Goal: Task Accomplishment & Management: Manage account settings

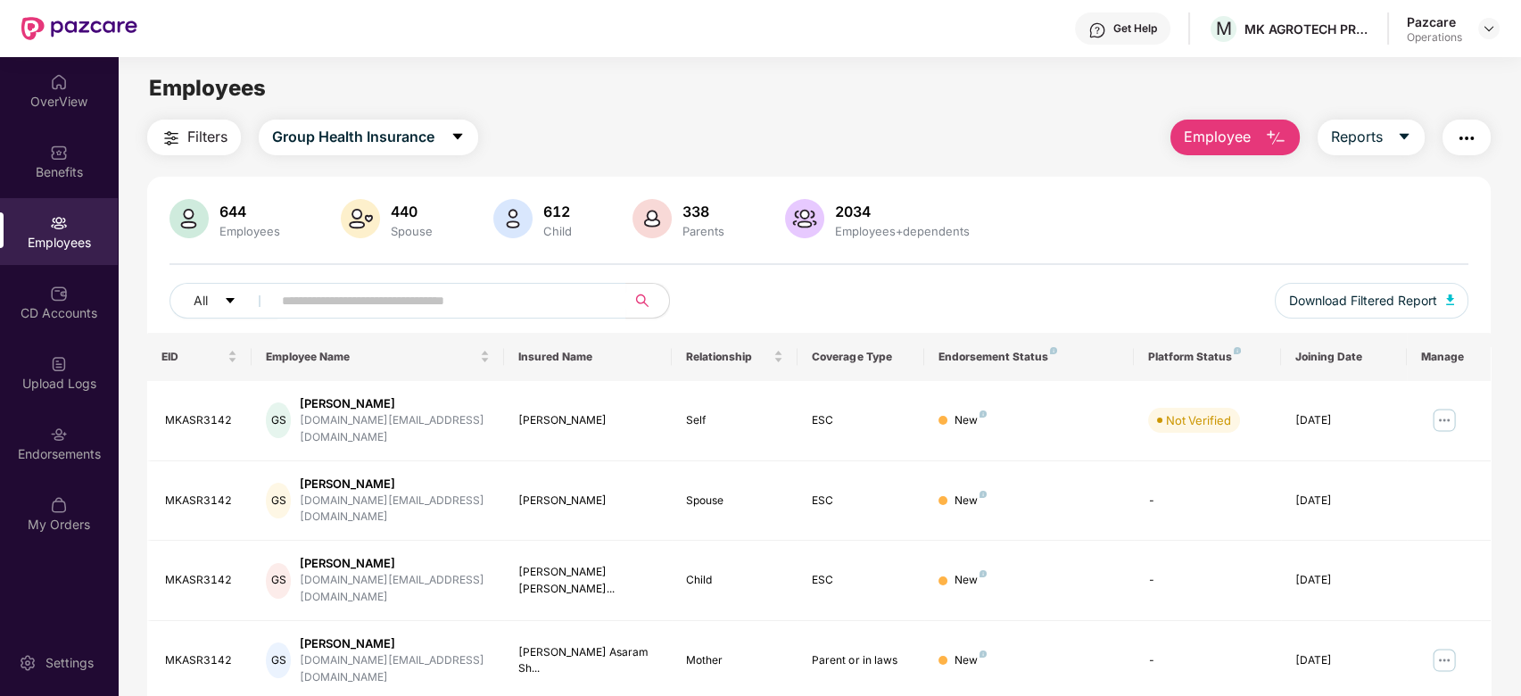
click at [1463, 143] on img "button" at bounding box center [1466, 138] width 21 height 21
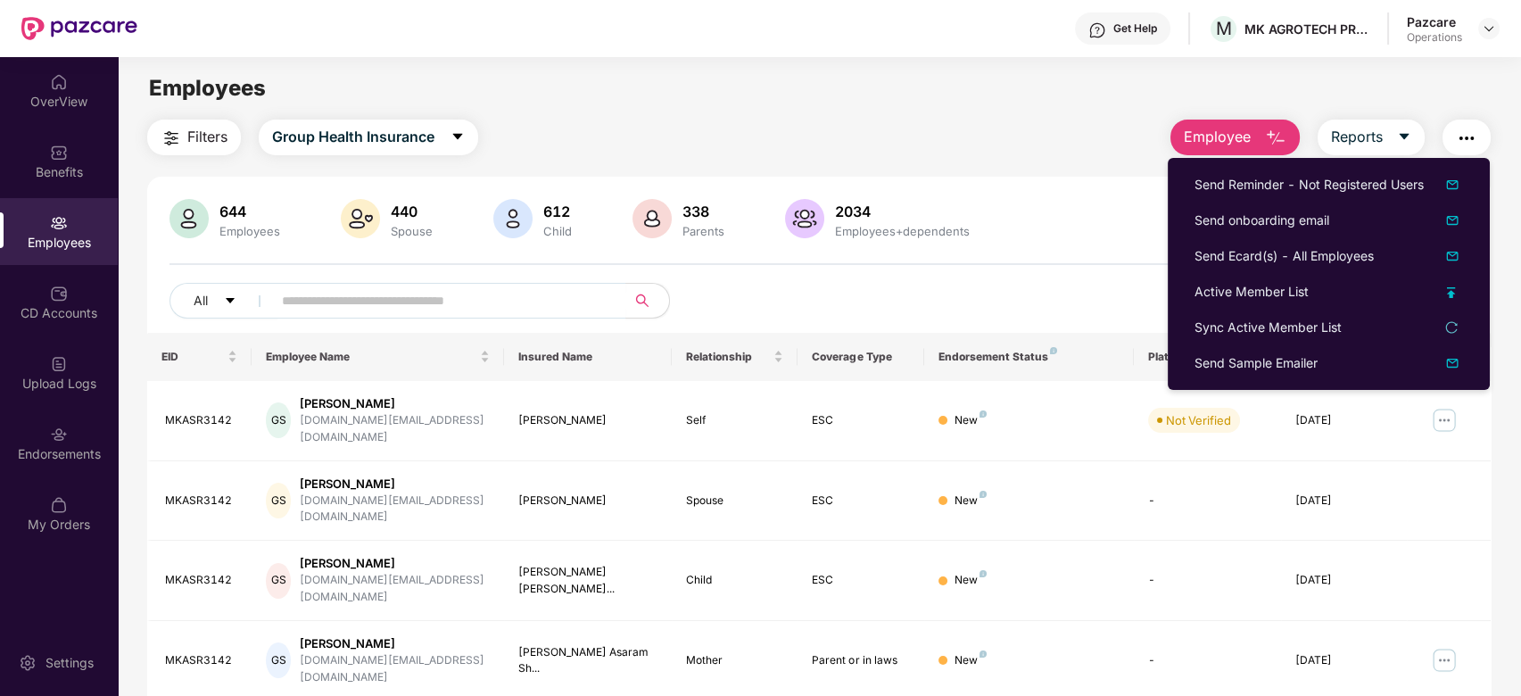
click at [1071, 189] on div "644 Employees 440 Spouse 612 Child 338 Parents 2034 Employees+dependents All Do…" at bounding box center [819, 681] width 1344 height 1009
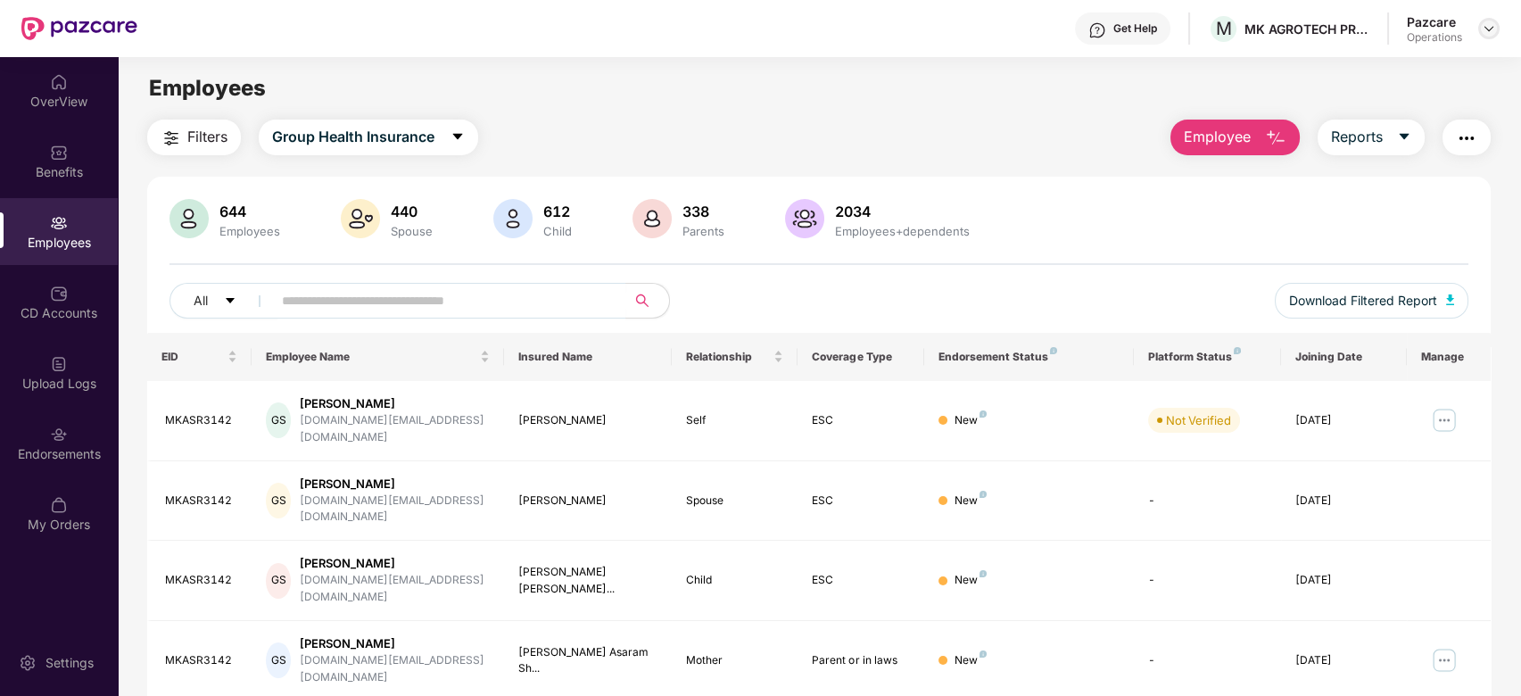
click at [1497, 33] on div at bounding box center [1488, 28] width 21 height 21
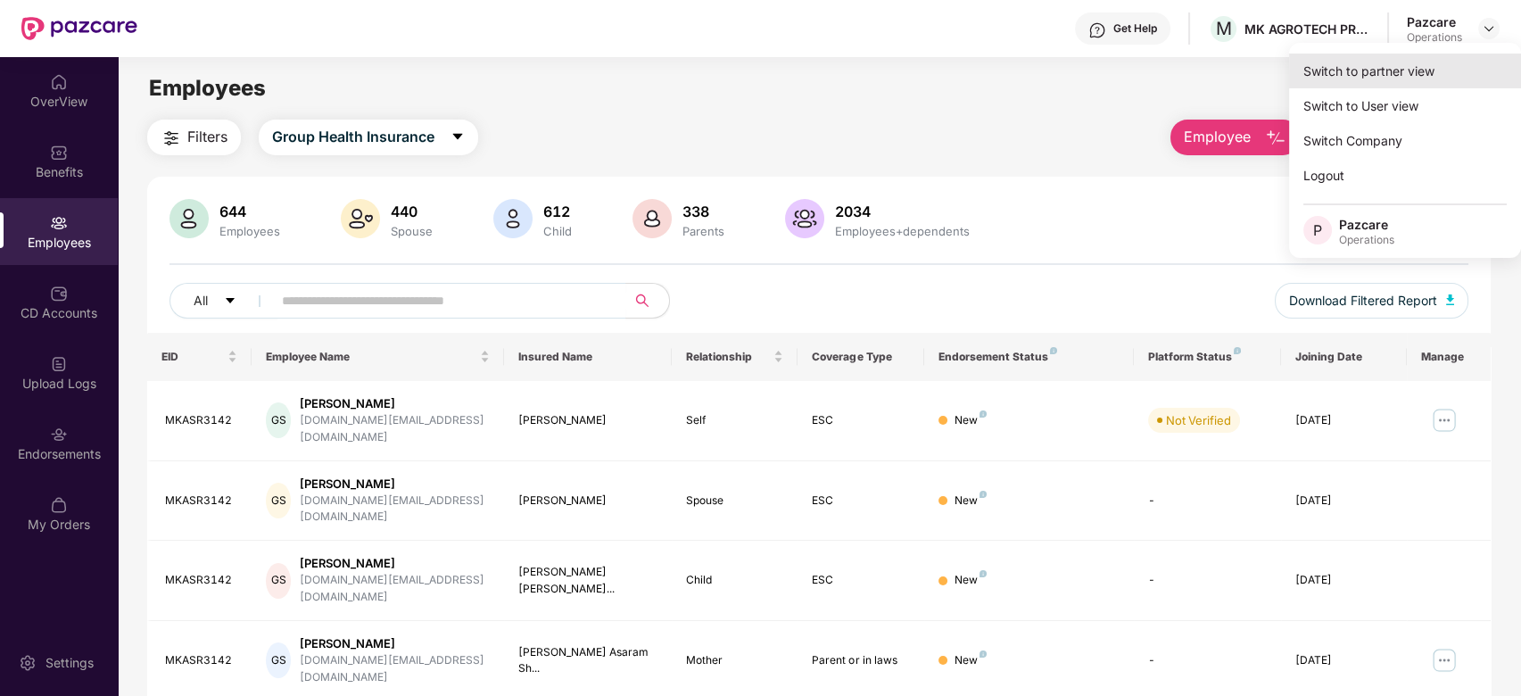
click at [1359, 76] on div "Switch to partner view" at bounding box center [1405, 71] width 232 height 35
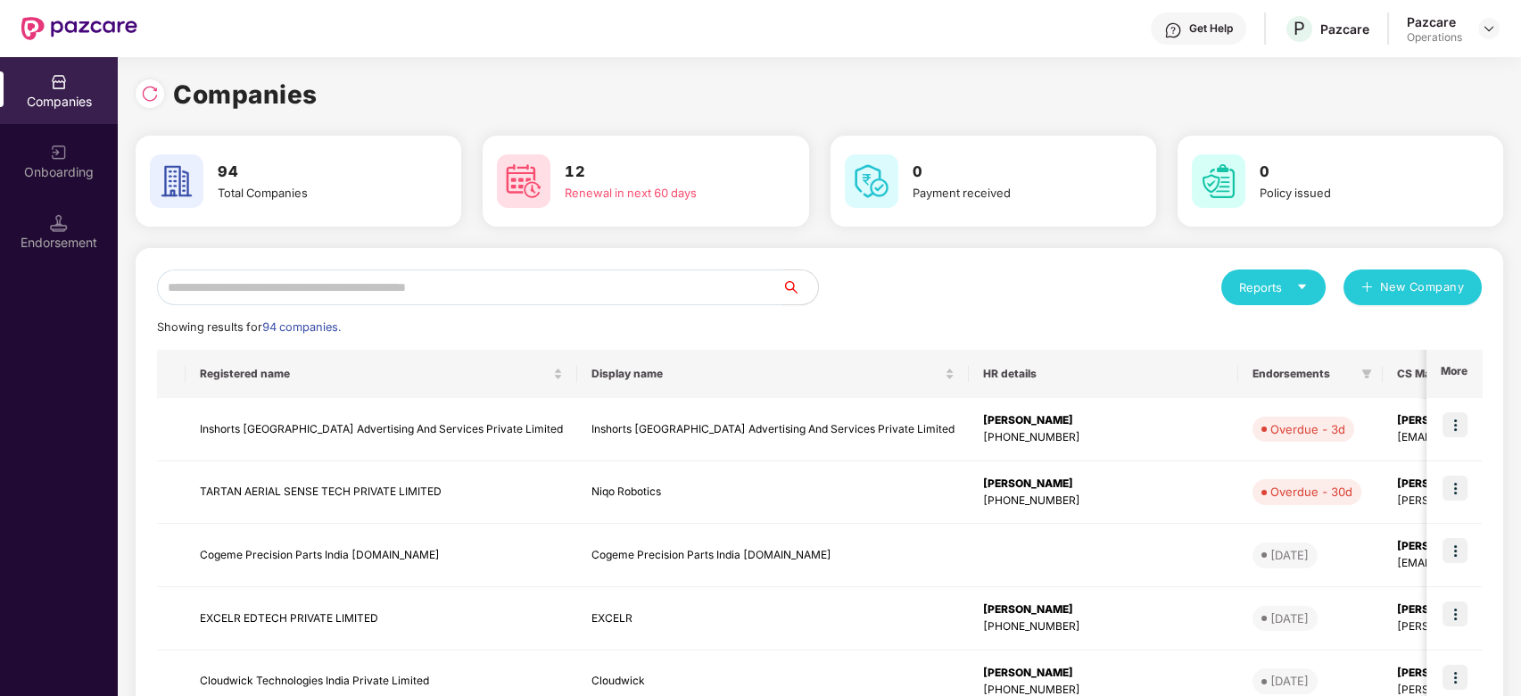
click at [721, 294] on input "text" at bounding box center [469, 287] width 625 height 36
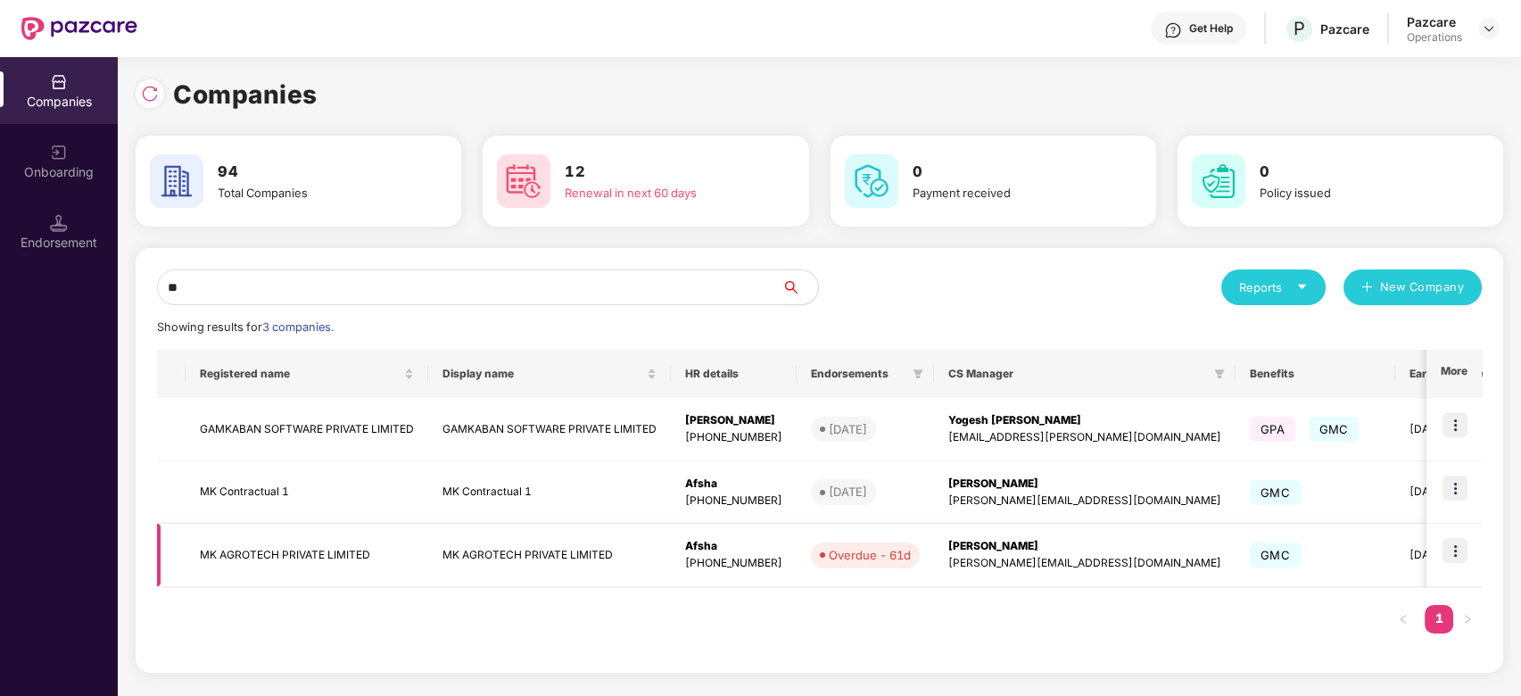
type input "**"
click at [1453, 547] on img at bounding box center [1455, 550] width 25 height 25
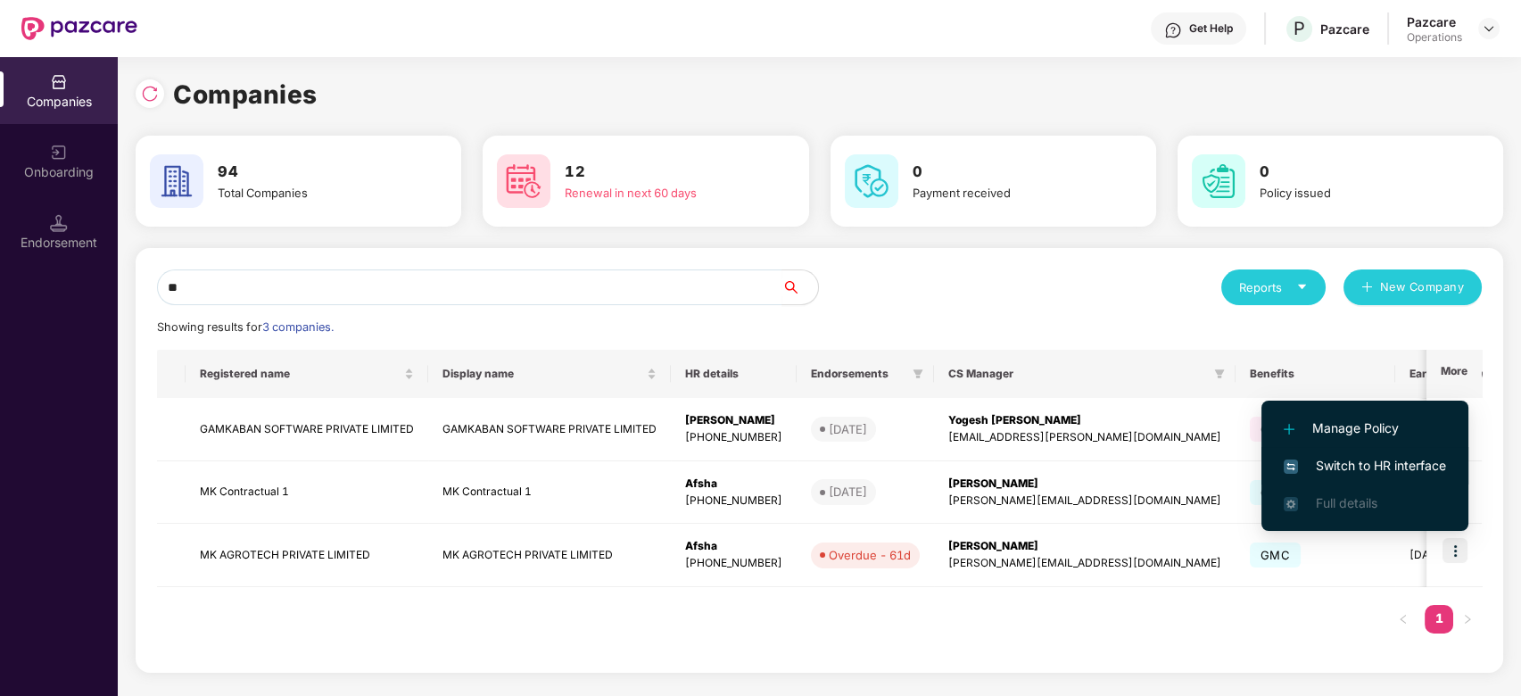
click at [1331, 466] on span "Switch to HR interface" at bounding box center [1365, 466] width 162 height 20
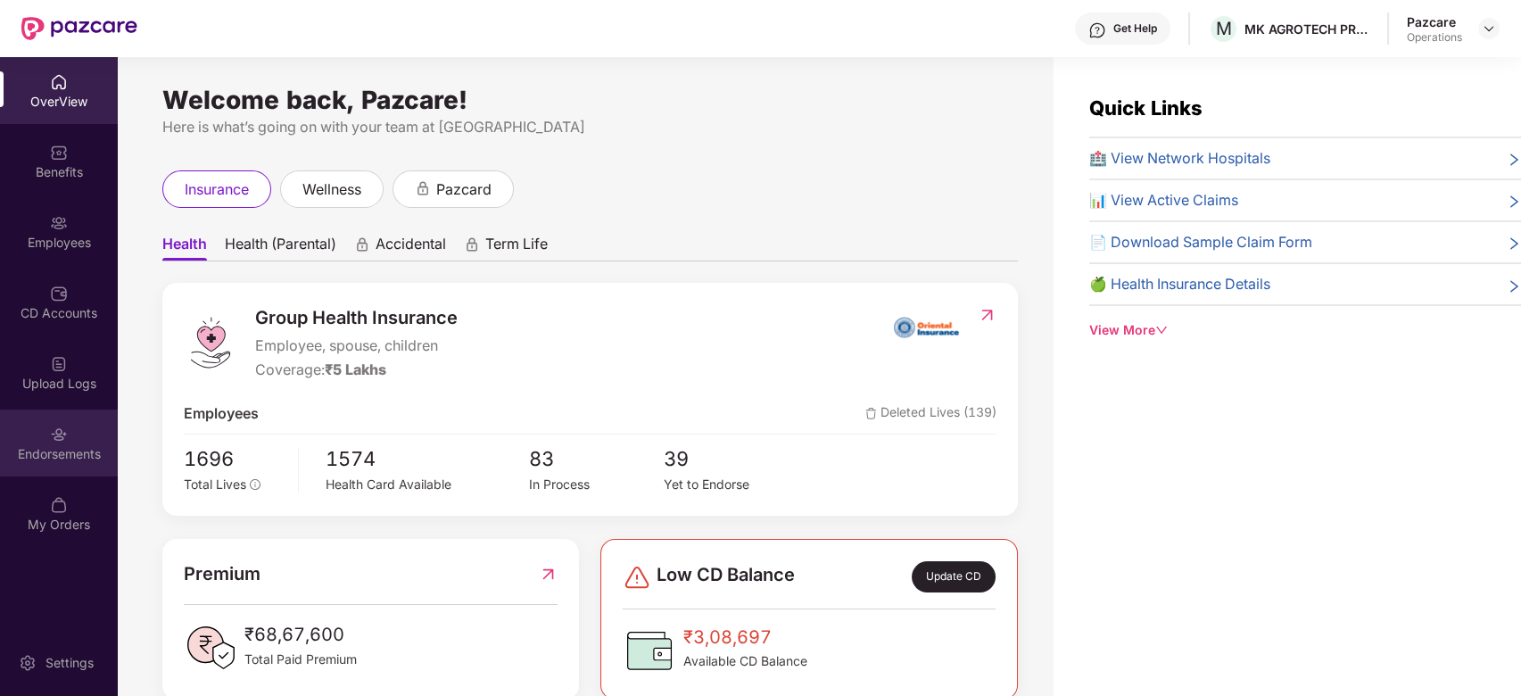
click at [55, 426] on img at bounding box center [59, 435] width 18 height 18
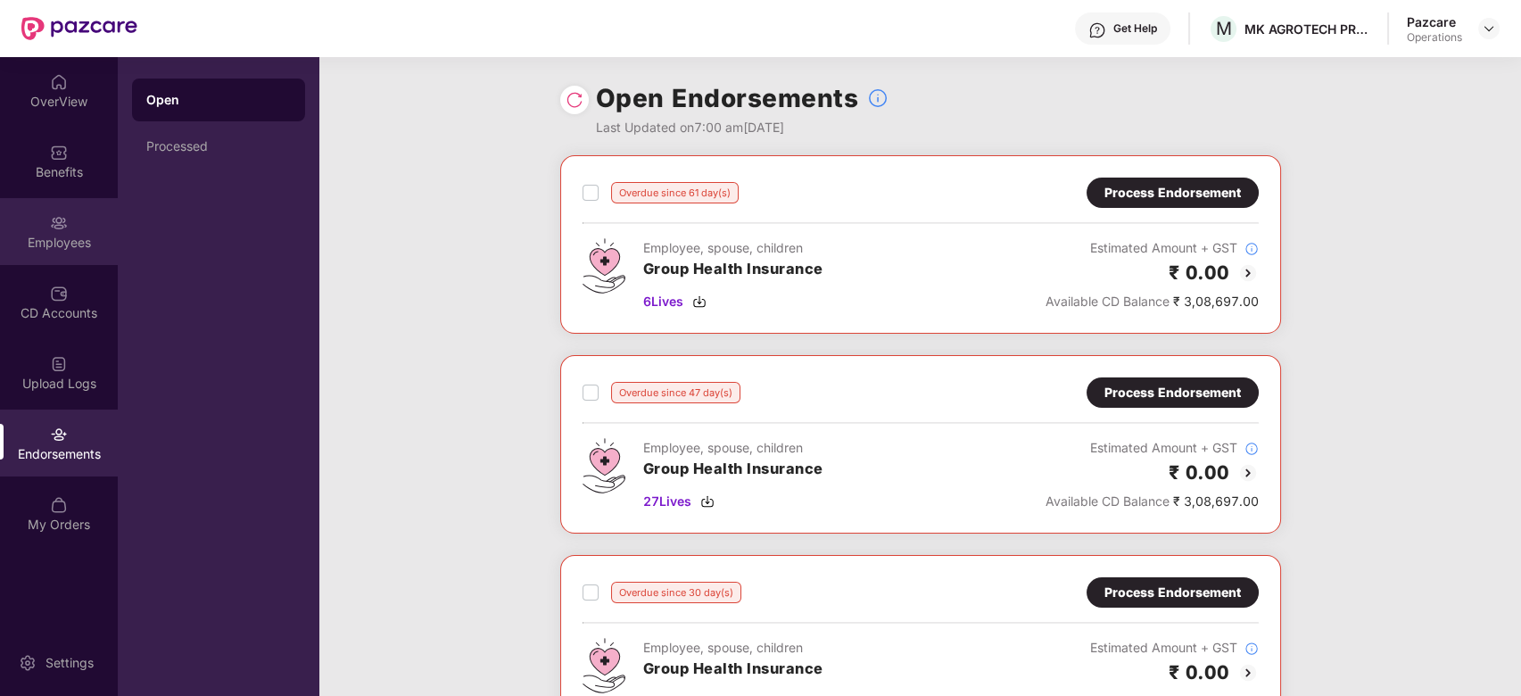
click at [57, 229] on img at bounding box center [59, 223] width 18 height 18
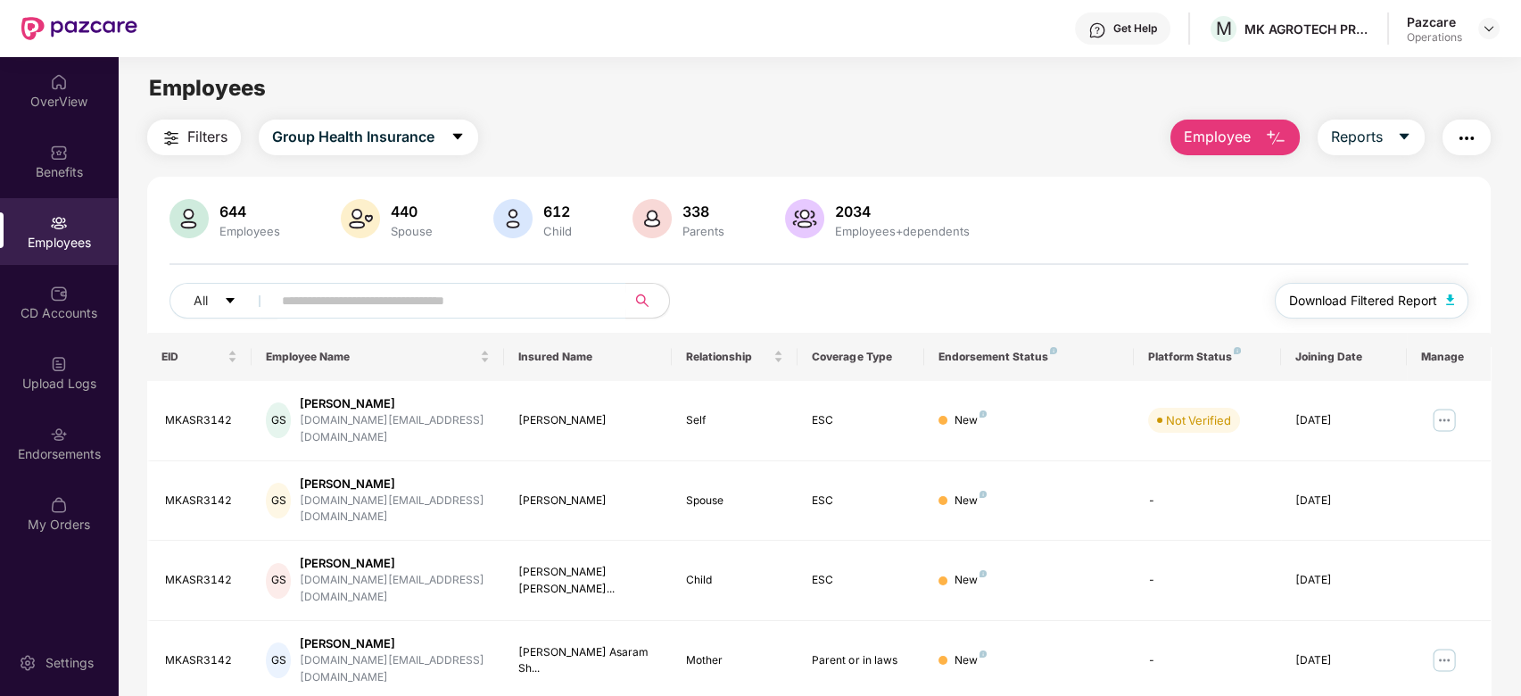
click at [1349, 302] on span "Download Filtered Report" at bounding box center [1363, 301] width 148 height 20
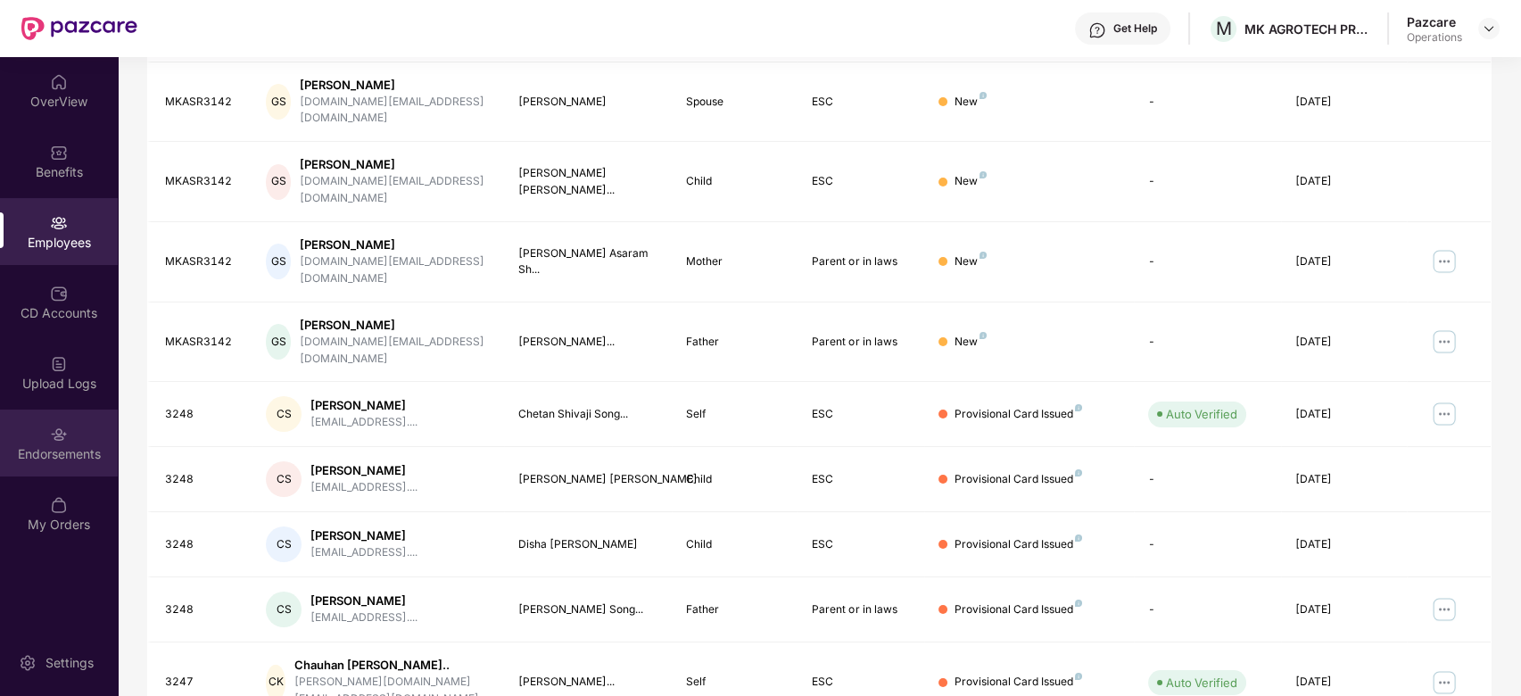
click at [50, 428] on img at bounding box center [59, 435] width 18 height 18
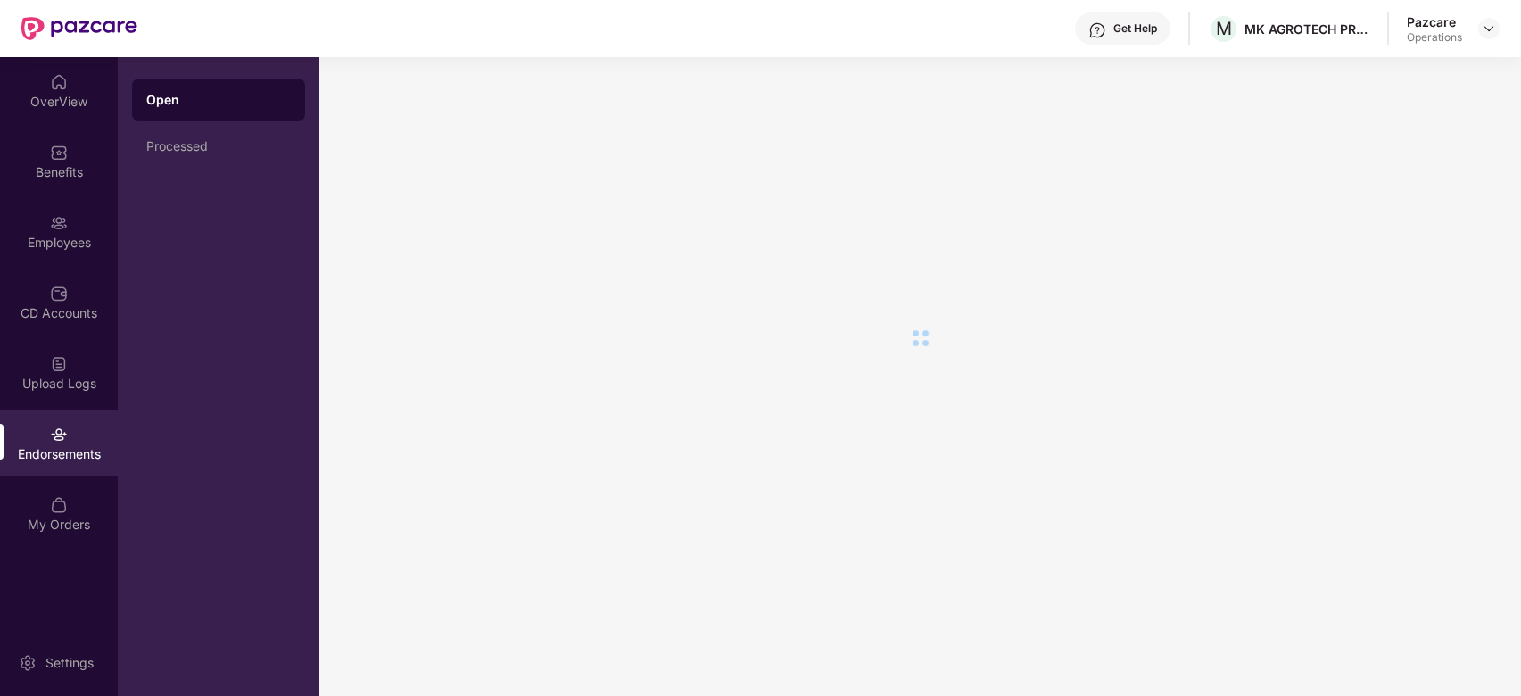
scroll to position [0, 0]
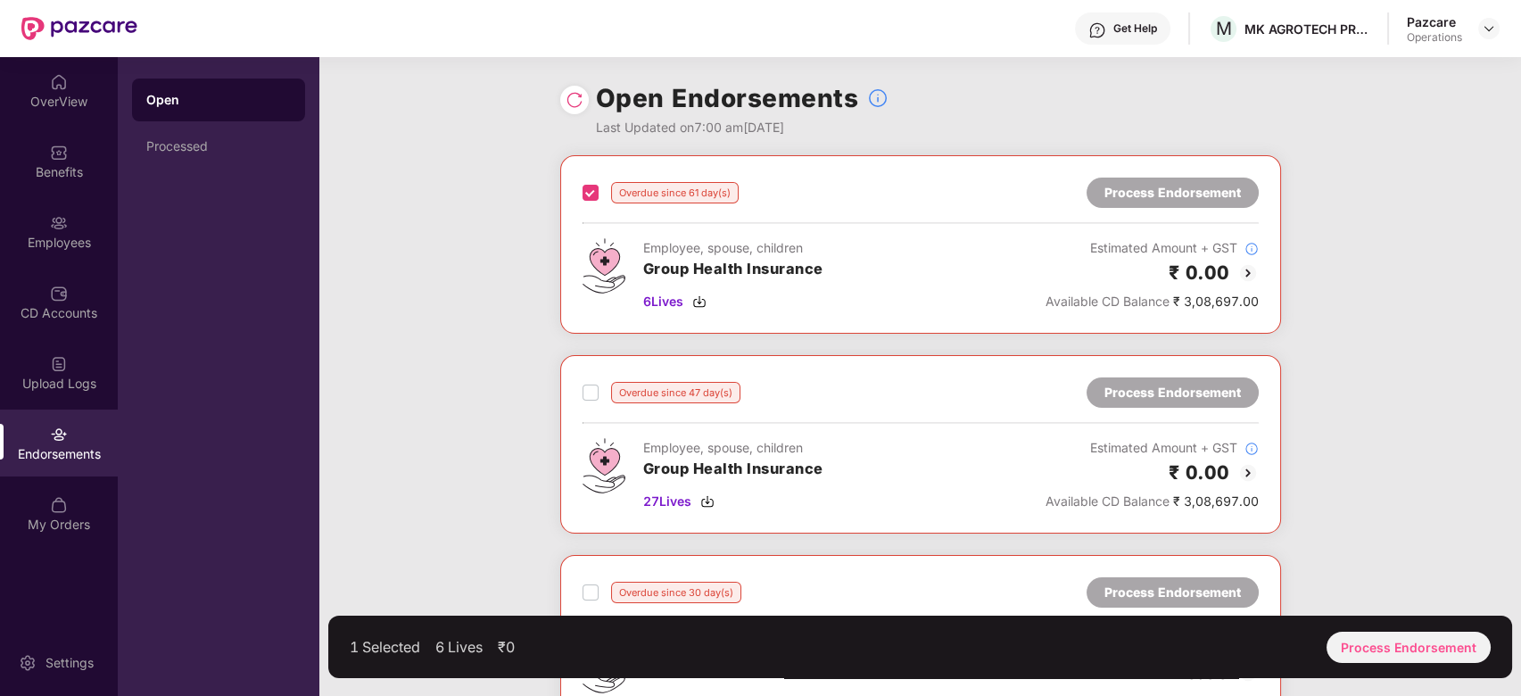
click at [583, 408] on div "Overdue since 47 day(s) Process Endorsement Employee, spouse, children Group He…" at bounding box center [921, 444] width 676 height 134
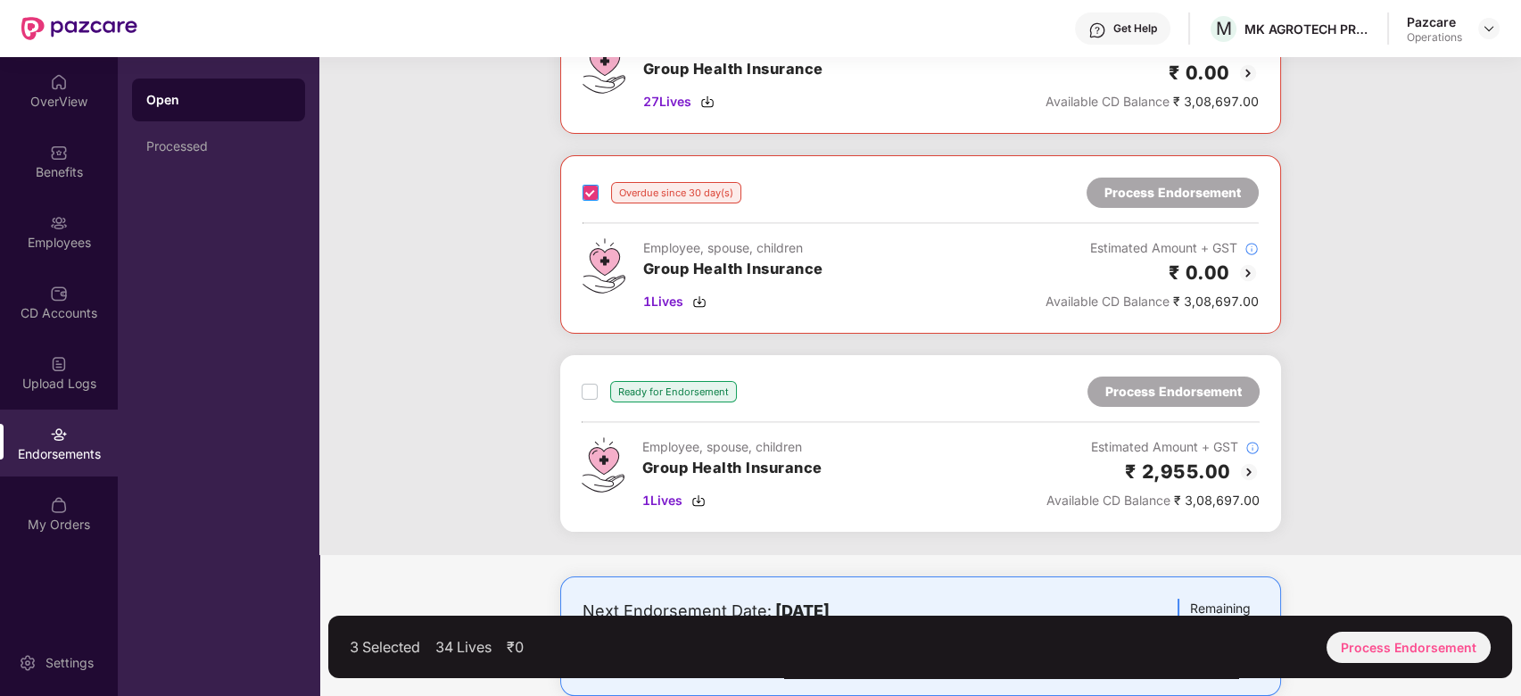
scroll to position [401, 0]
click at [1365, 638] on div "Process Endorsement" at bounding box center [1409, 647] width 164 height 31
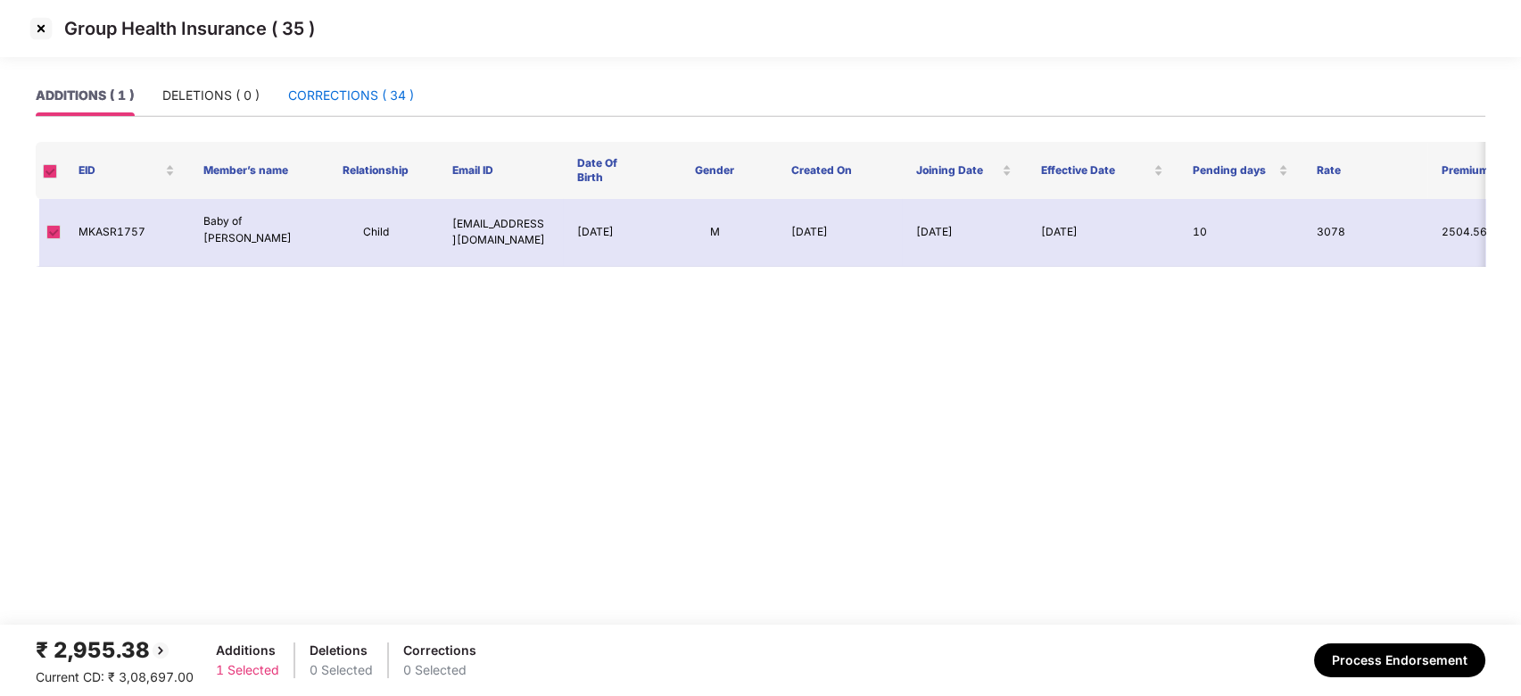
click at [350, 103] on div "CORRECTIONS ( 34 )" at bounding box center [351, 96] width 126 height 20
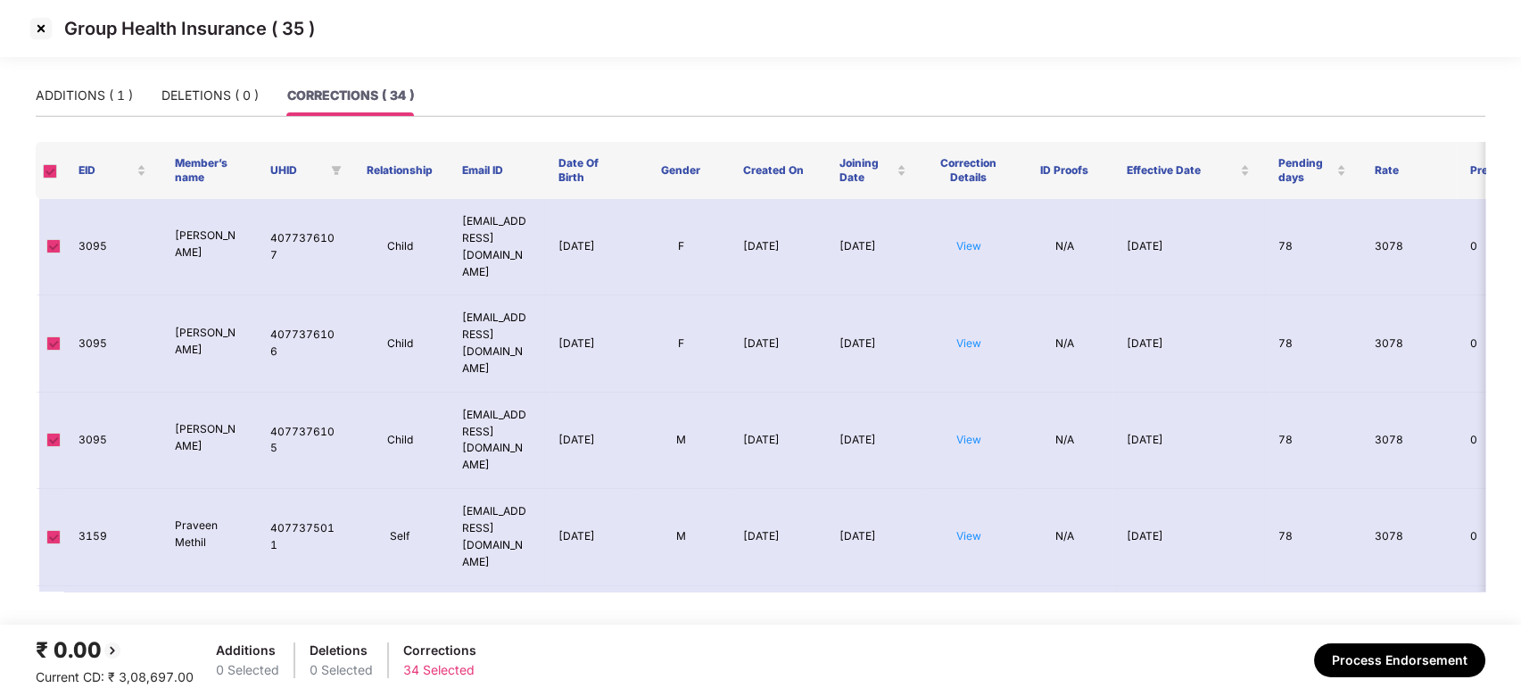
click at [37, 30] on img at bounding box center [41, 28] width 29 height 29
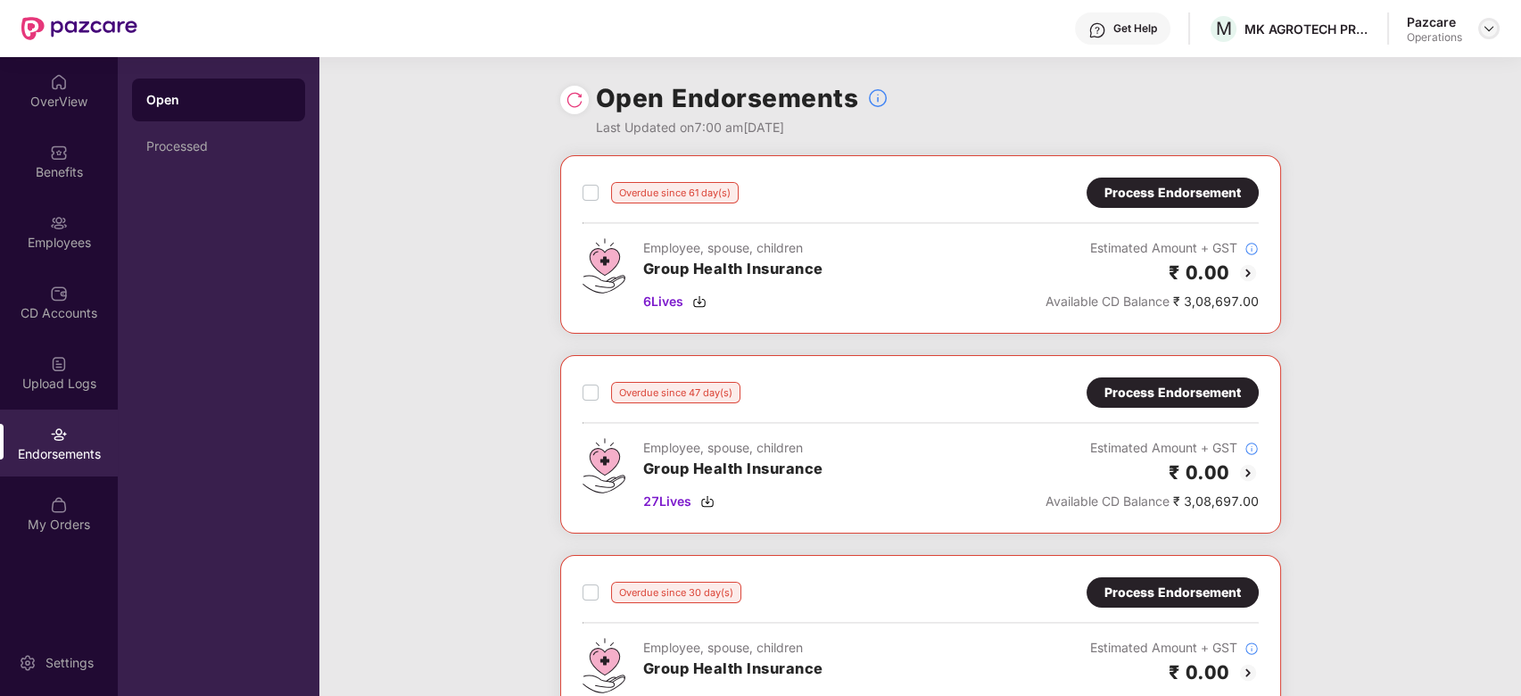
click at [1491, 26] on img at bounding box center [1489, 28] width 14 height 14
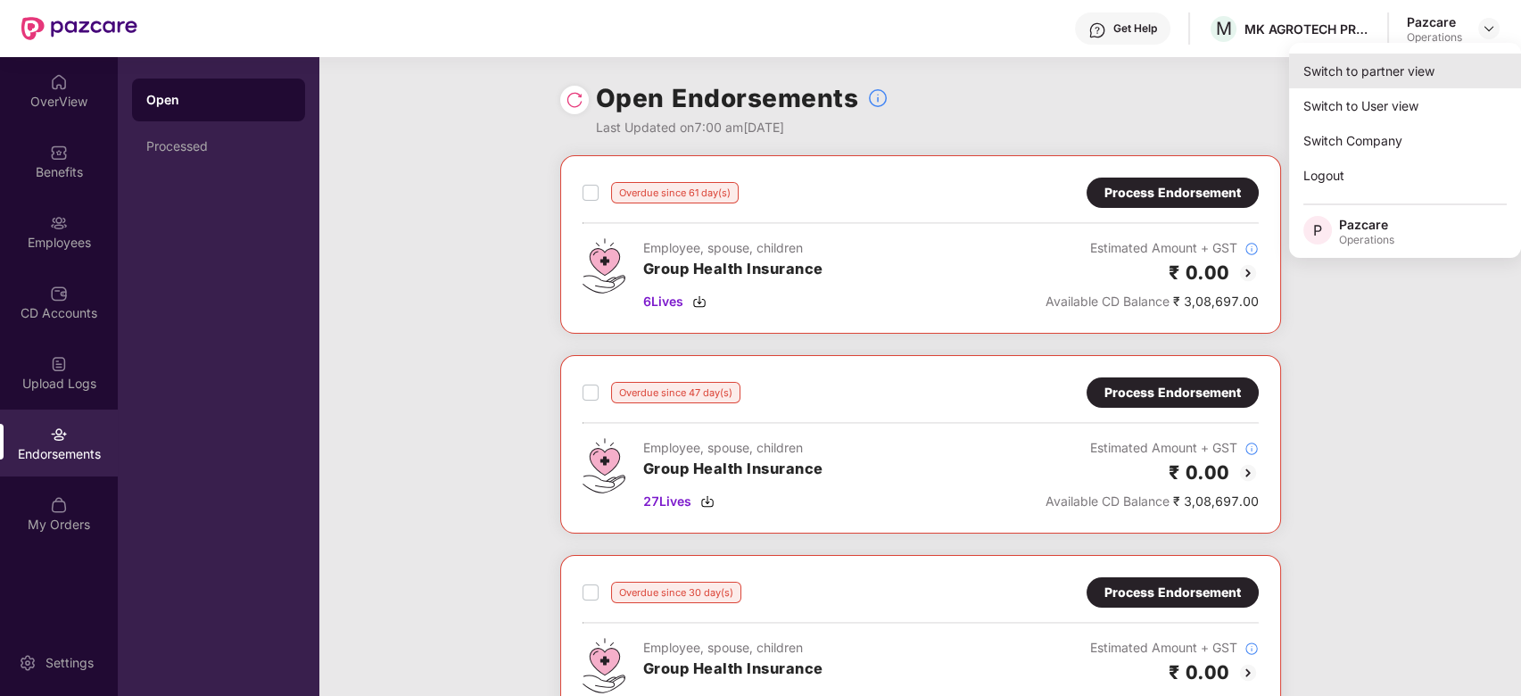
click at [1344, 70] on div "Switch to partner view" at bounding box center [1405, 71] width 232 height 35
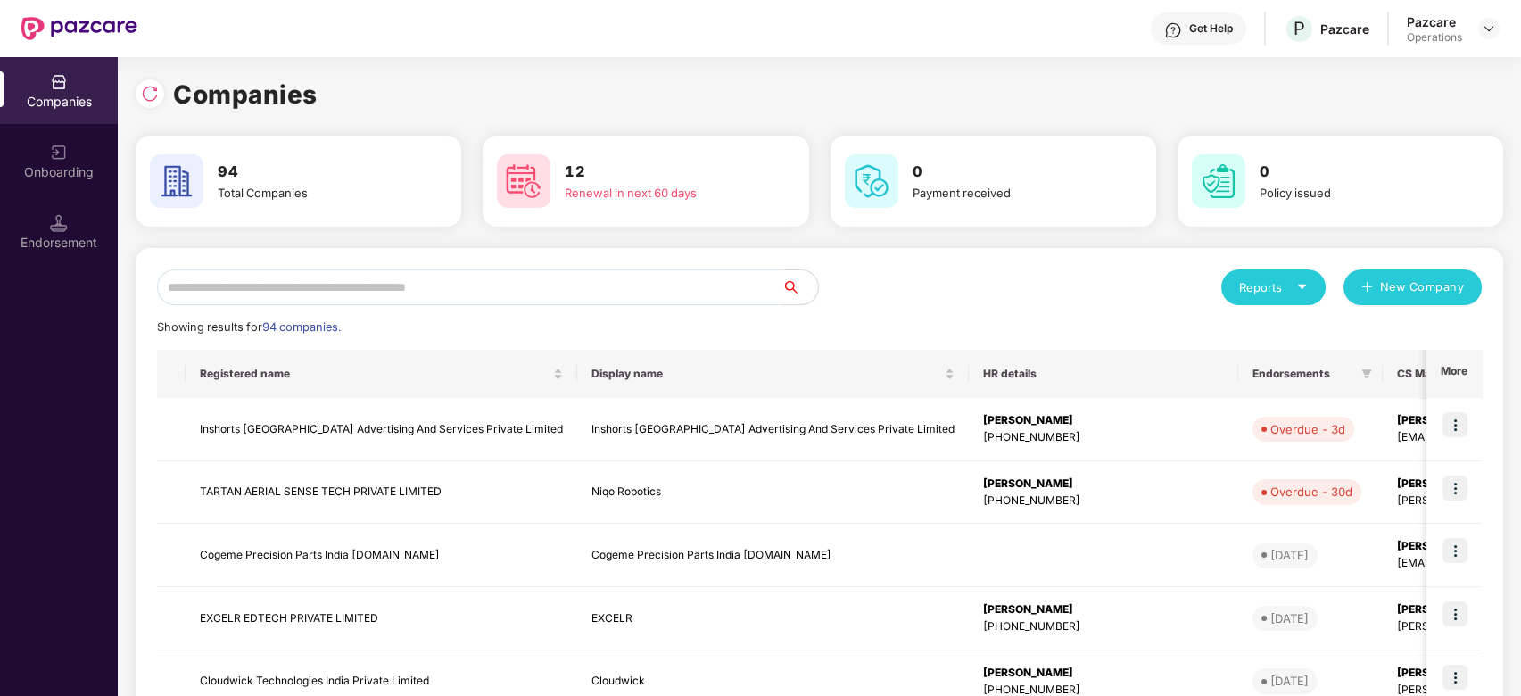
click at [633, 278] on input "text" at bounding box center [469, 287] width 625 height 36
click at [527, 285] on input "text" at bounding box center [469, 287] width 625 height 36
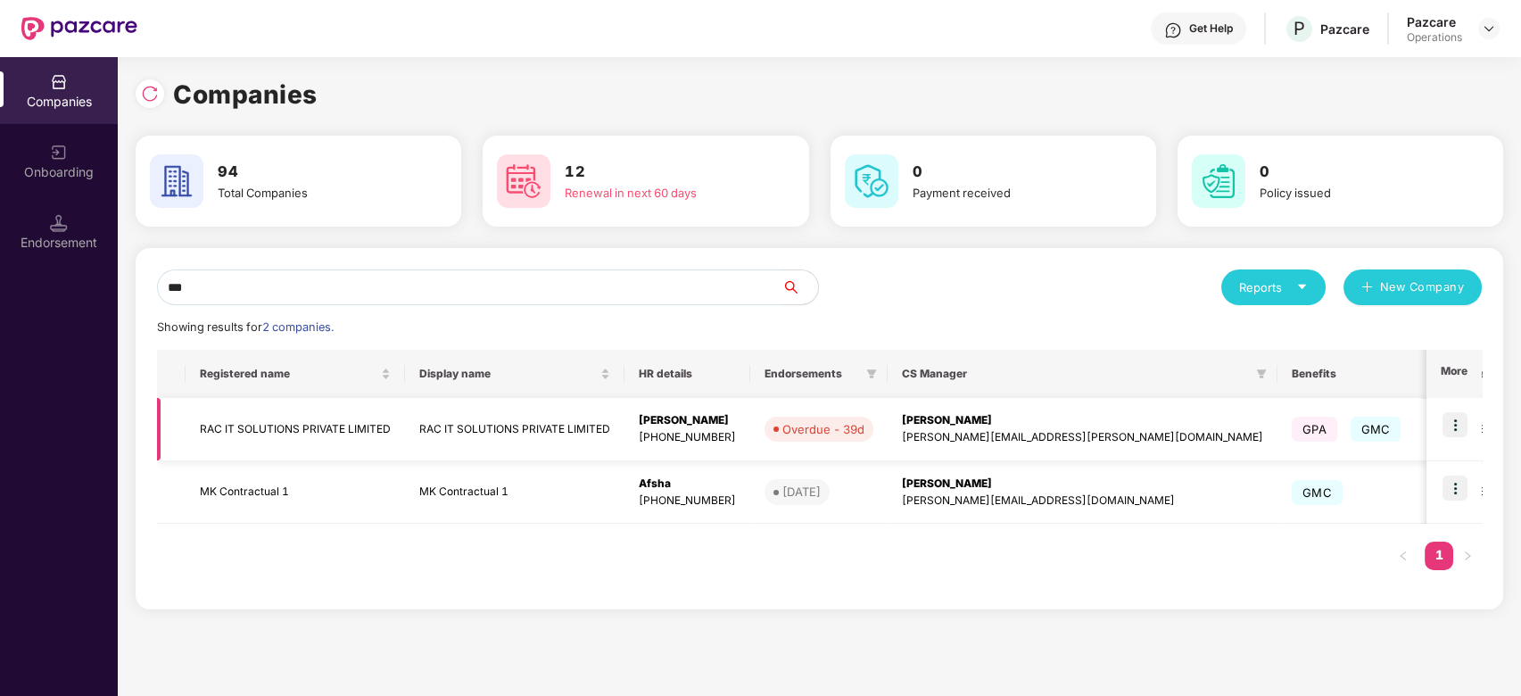
type input "***"
click at [1460, 418] on img at bounding box center [1455, 424] width 25 height 25
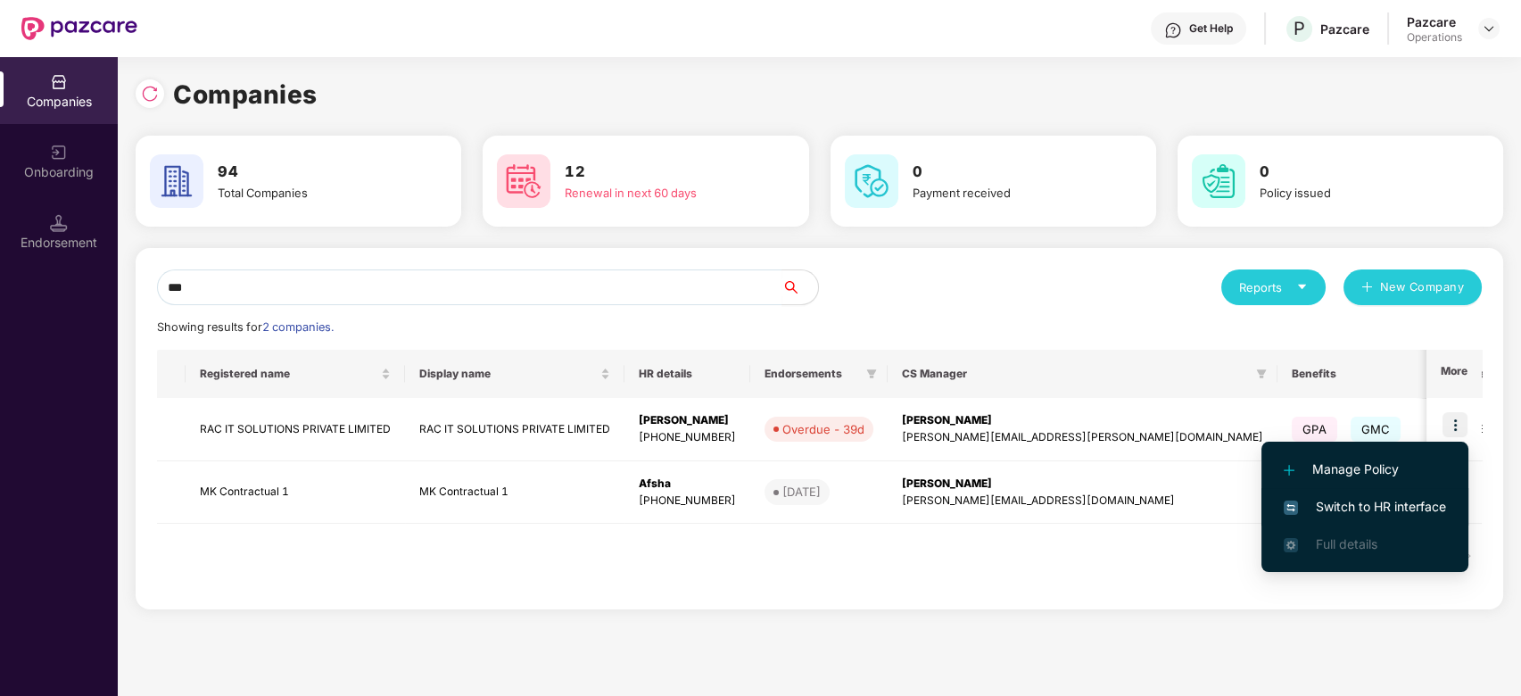
click at [1346, 497] on span "Switch to HR interface" at bounding box center [1365, 507] width 162 height 20
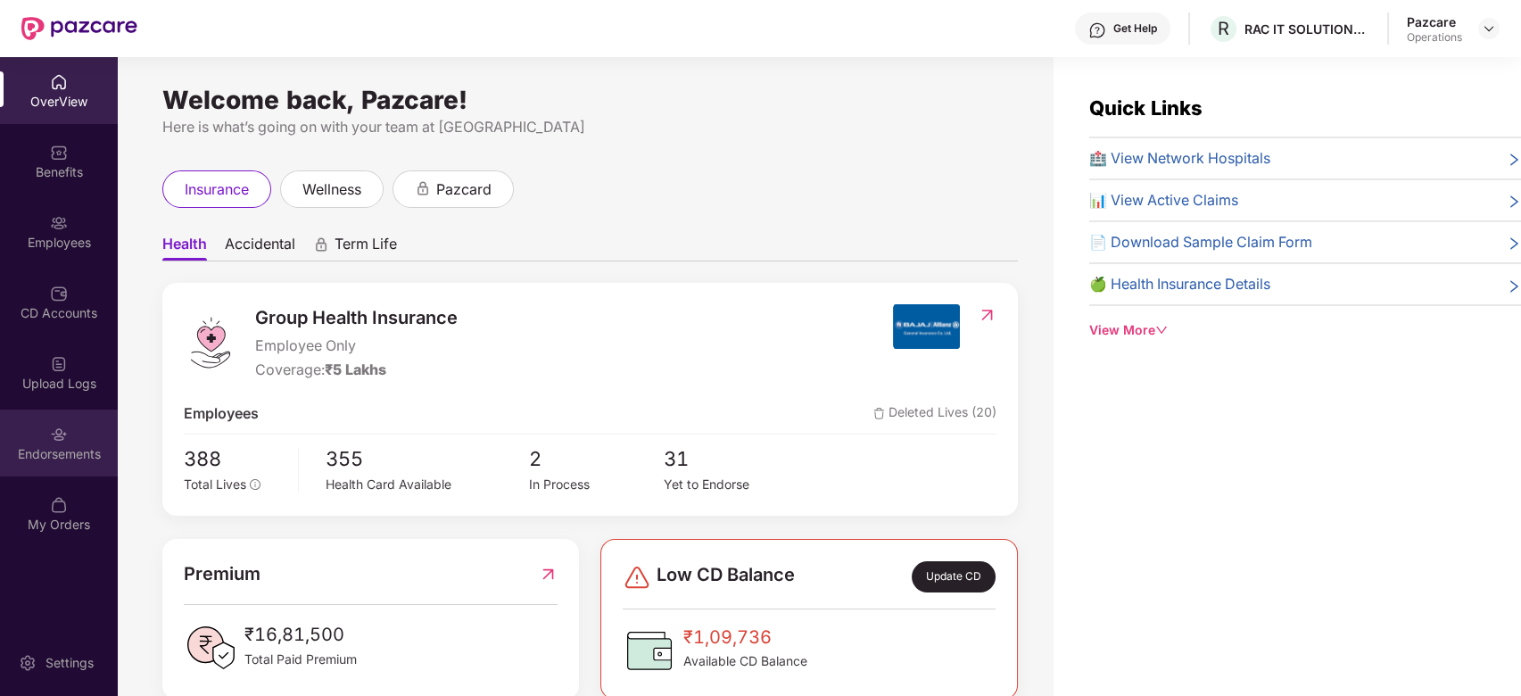
click at [37, 471] on div "Endorsements" at bounding box center [59, 442] width 118 height 67
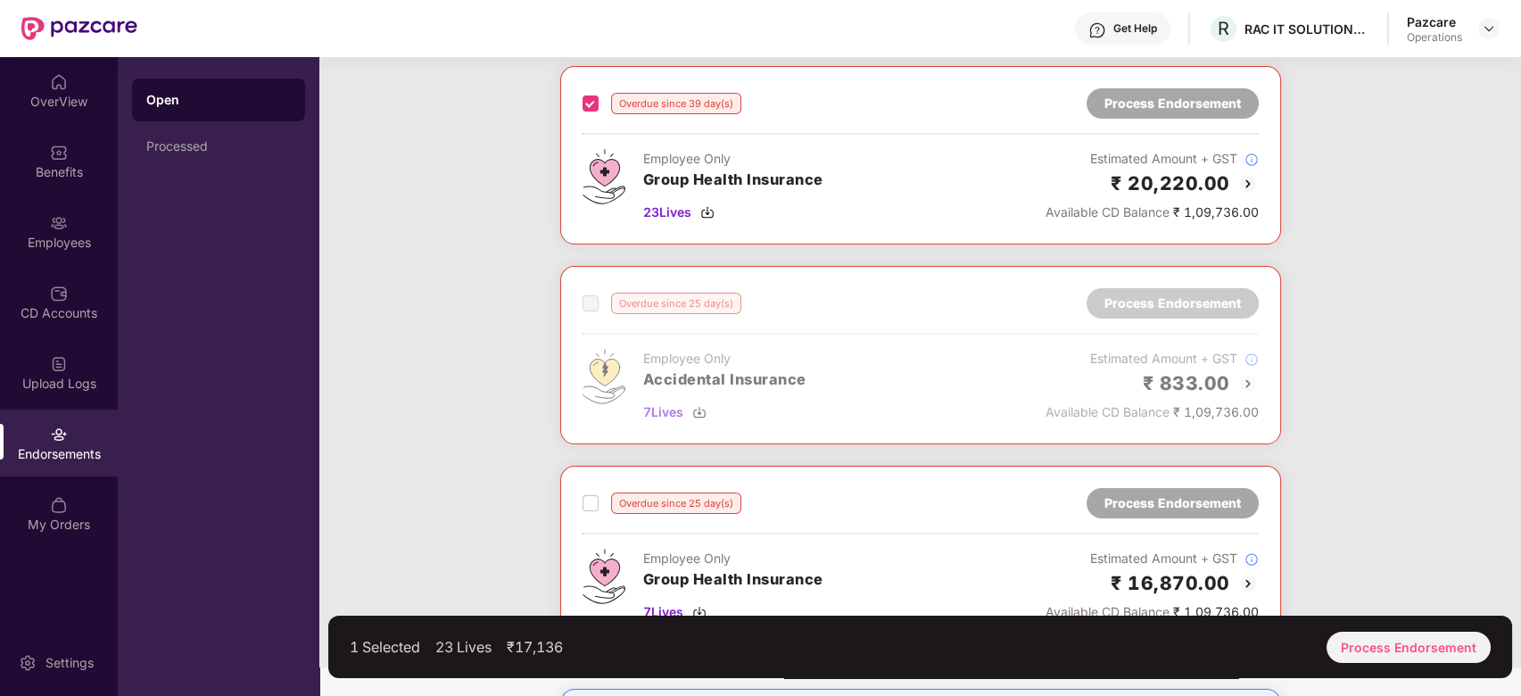
scroll to position [349, 0]
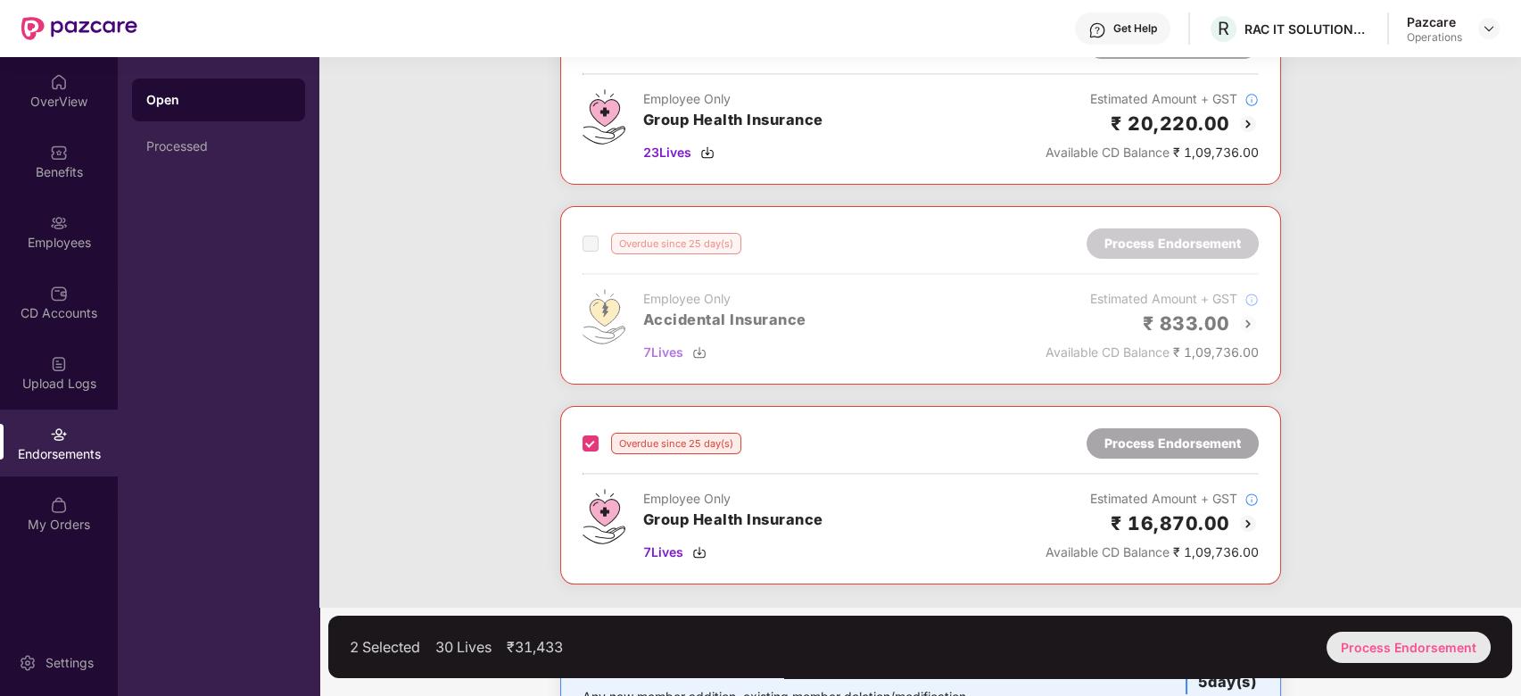
click at [1378, 653] on div "Process Endorsement" at bounding box center [1409, 647] width 164 height 31
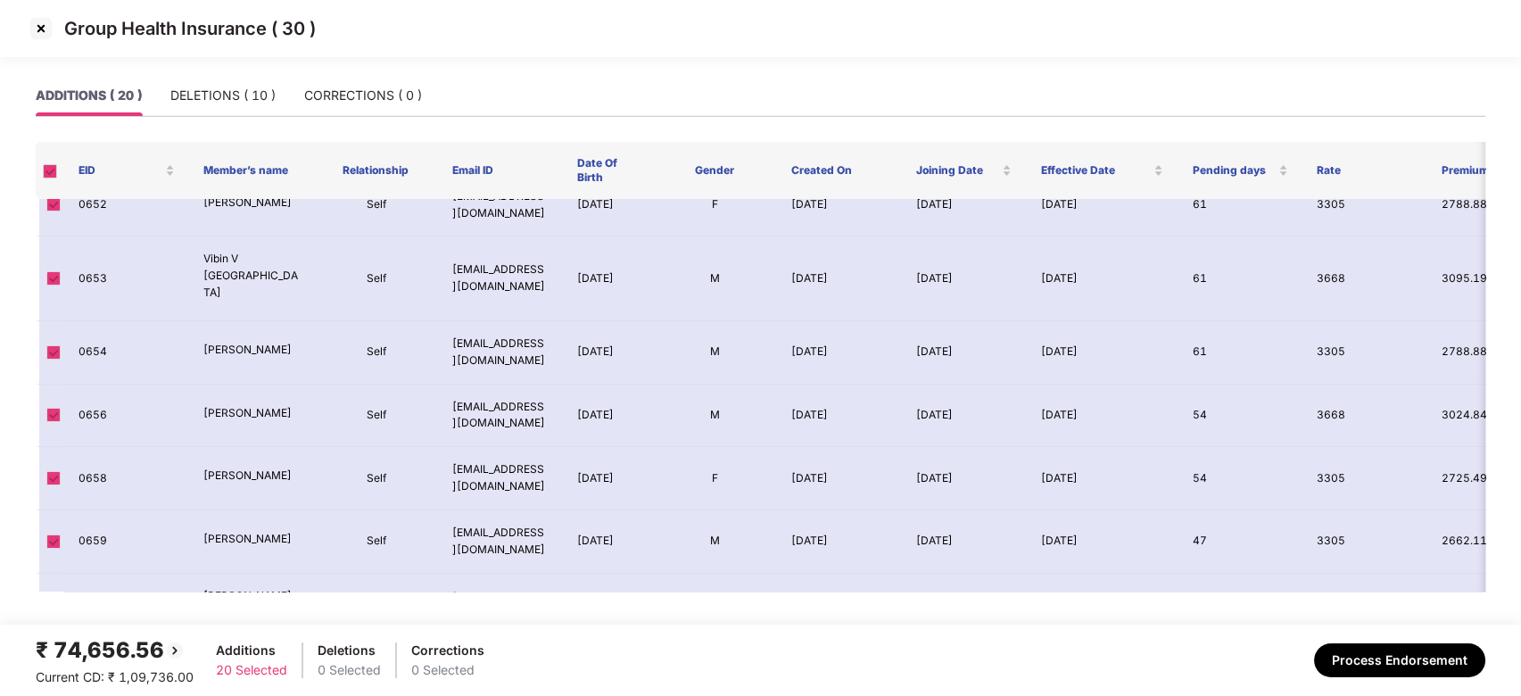
scroll to position [0, 0]
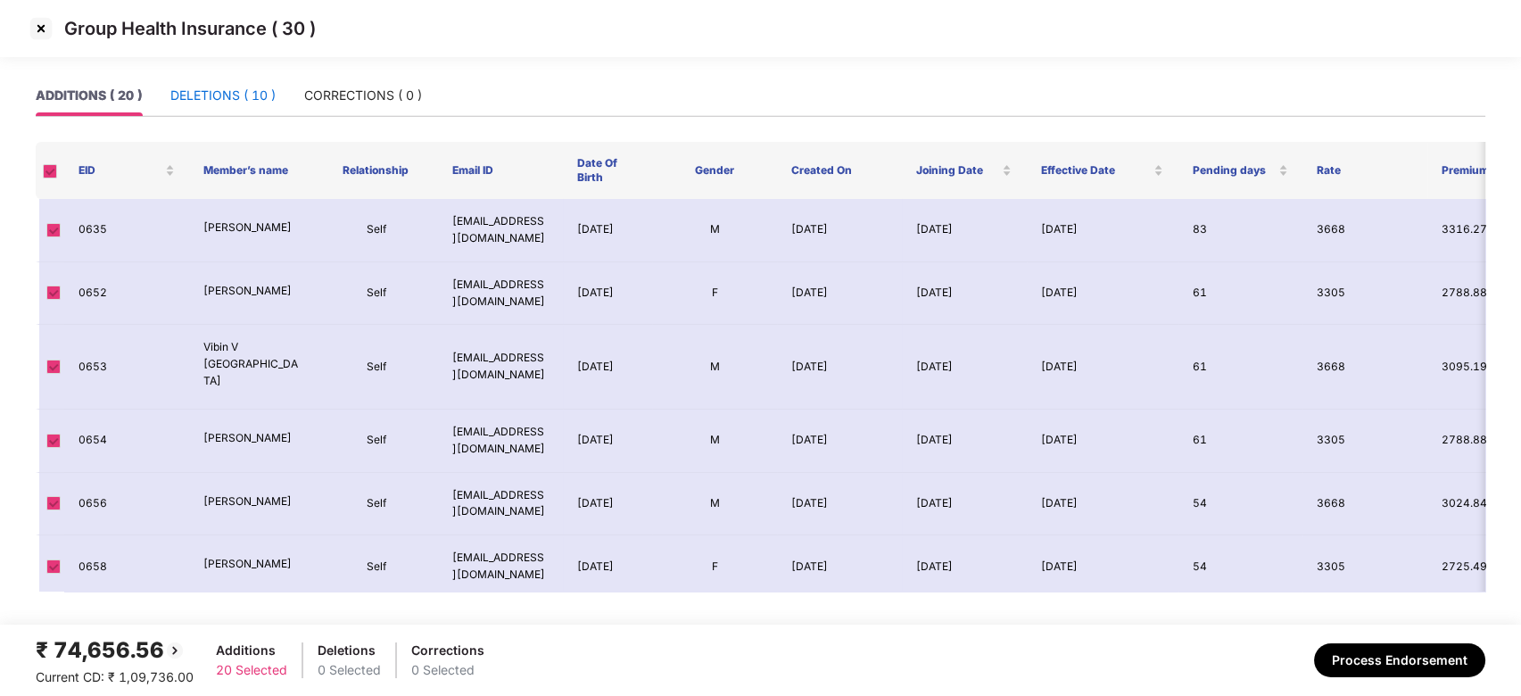
click at [204, 98] on div "DELETIONS ( 10 )" at bounding box center [222, 96] width 105 height 20
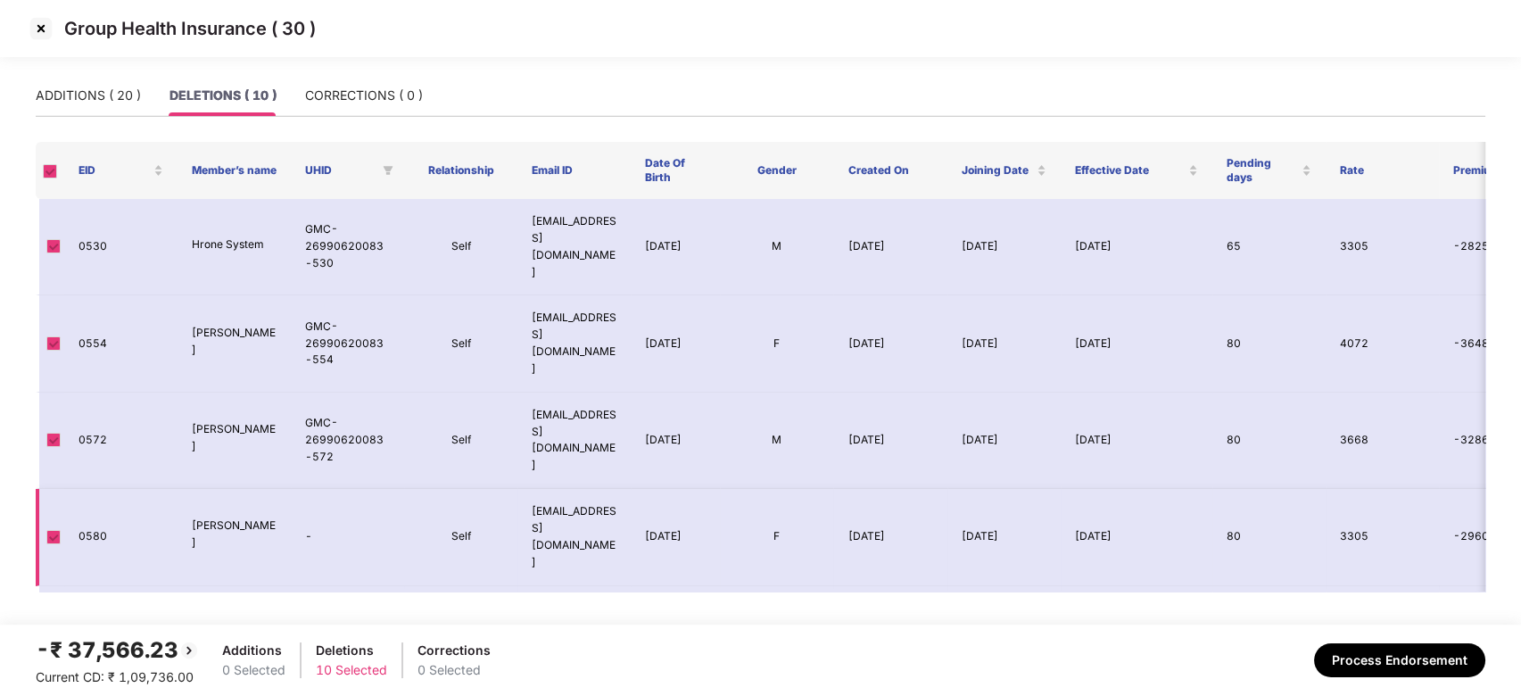
click at [50, 530] on span at bounding box center [53, 537] width 14 height 14
click at [80, 93] on div "ADDITIONS ( 20 )" at bounding box center [88, 96] width 105 height 20
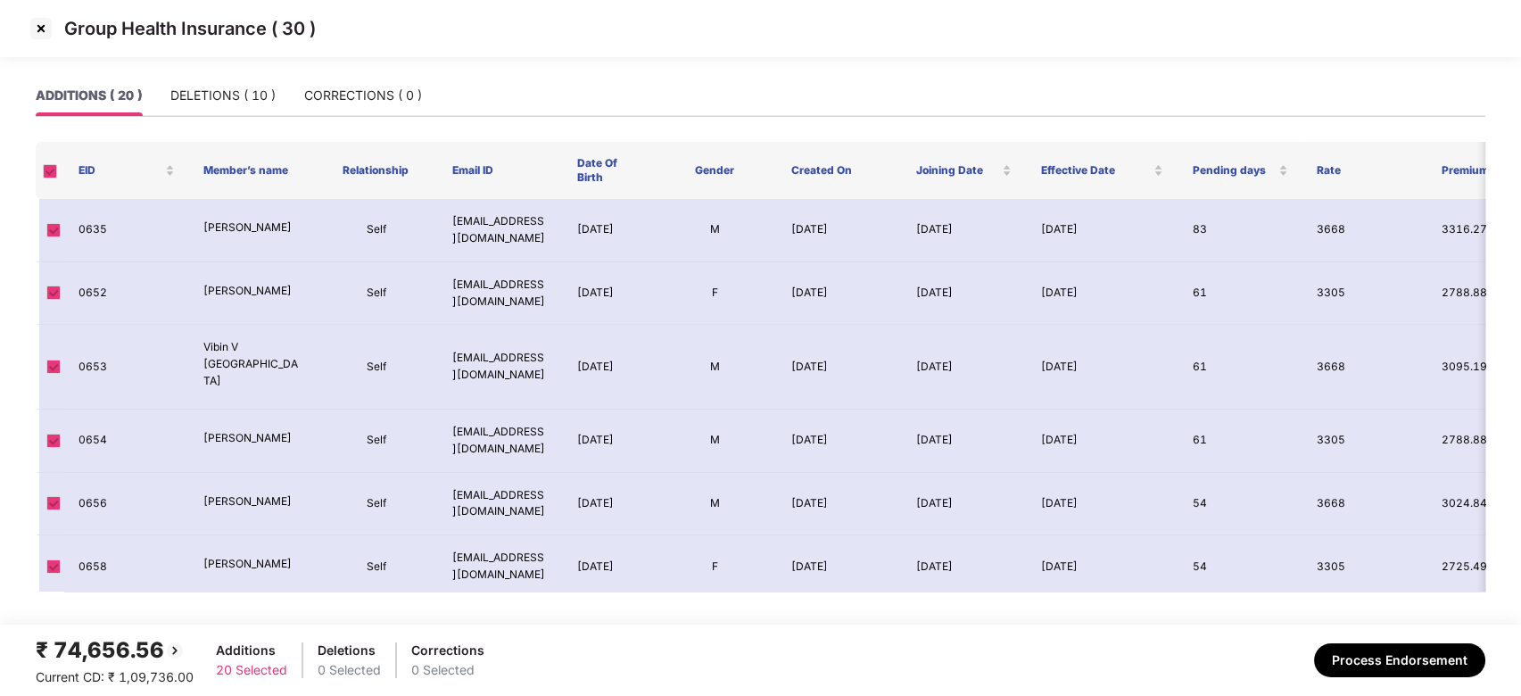
click at [40, 32] on img at bounding box center [41, 28] width 29 height 29
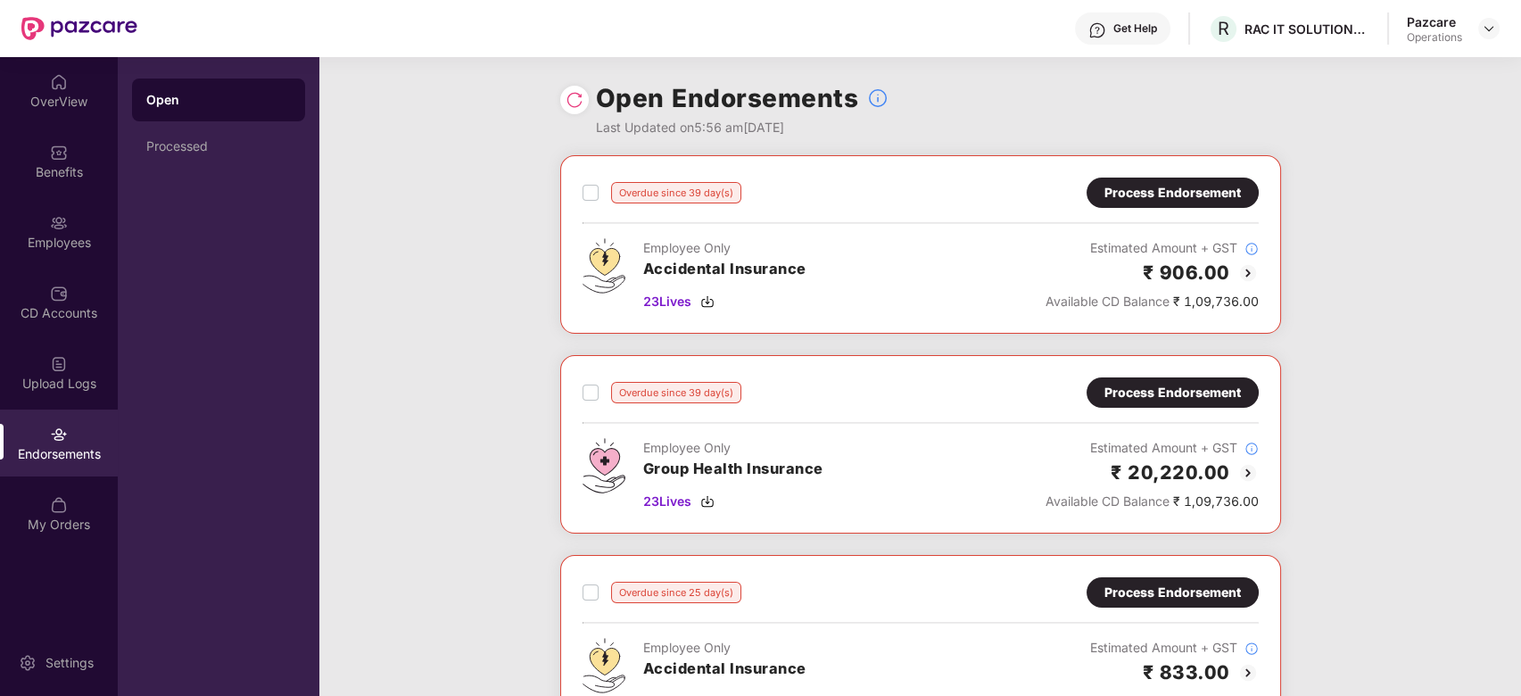
click at [1173, 383] on div "Process Endorsement" at bounding box center [1172, 393] width 136 height 20
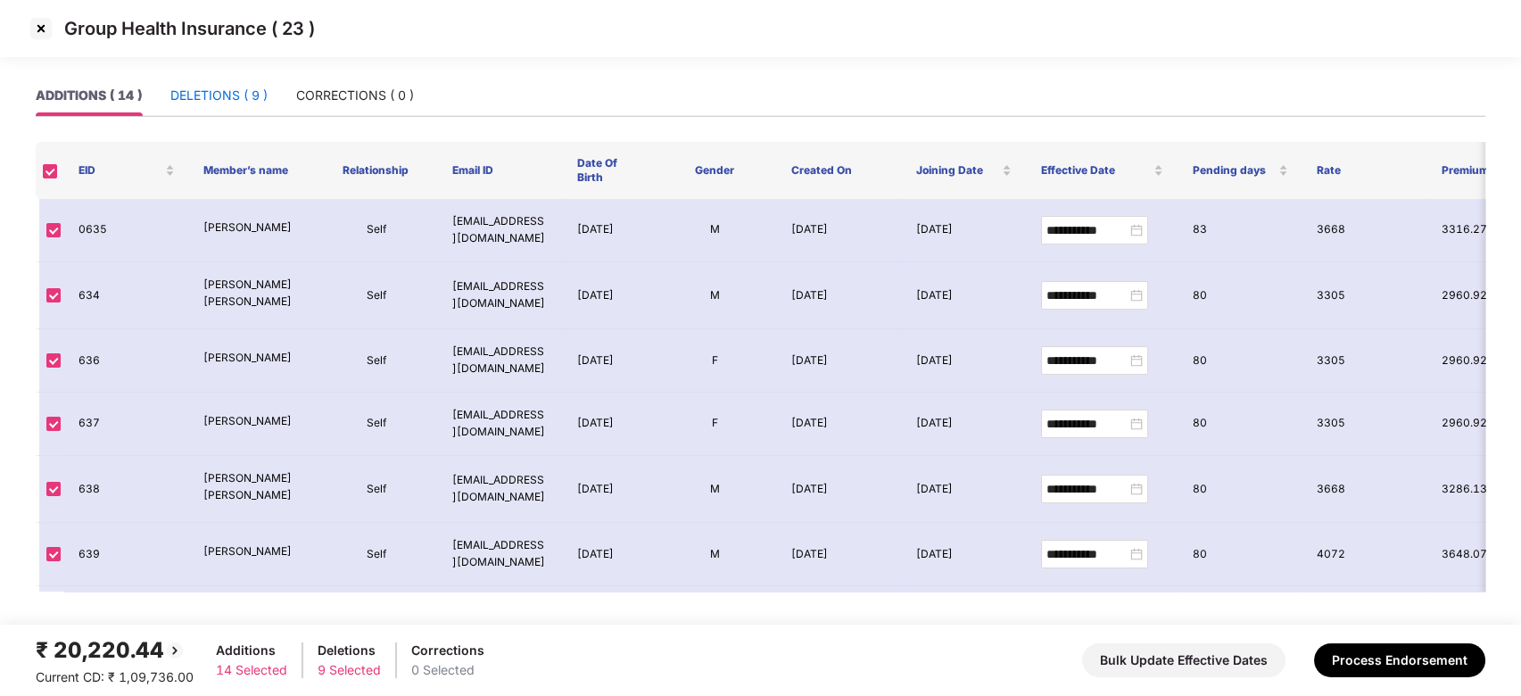
click at [207, 97] on div "DELETIONS ( 9 )" at bounding box center [218, 96] width 97 height 20
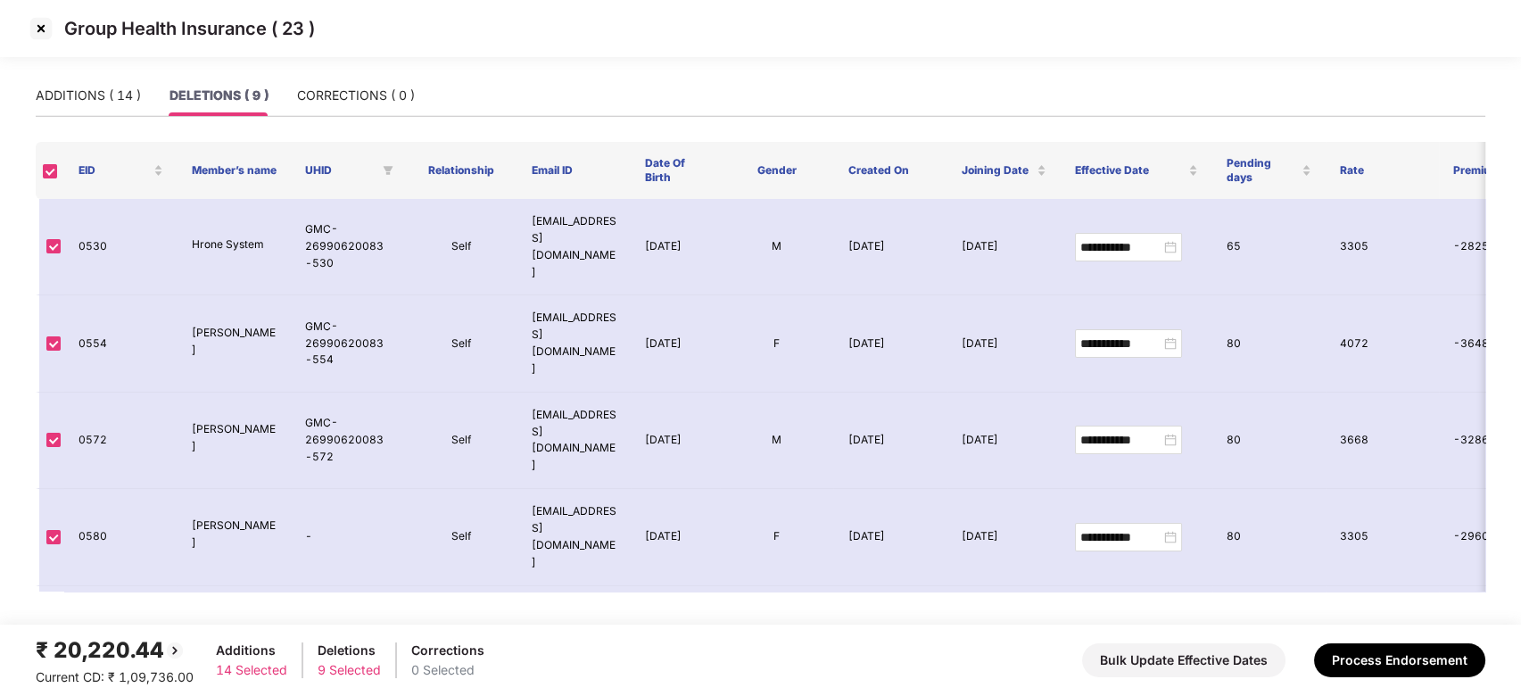
click at [38, 32] on img at bounding box center [41, 28] width 29 height 29
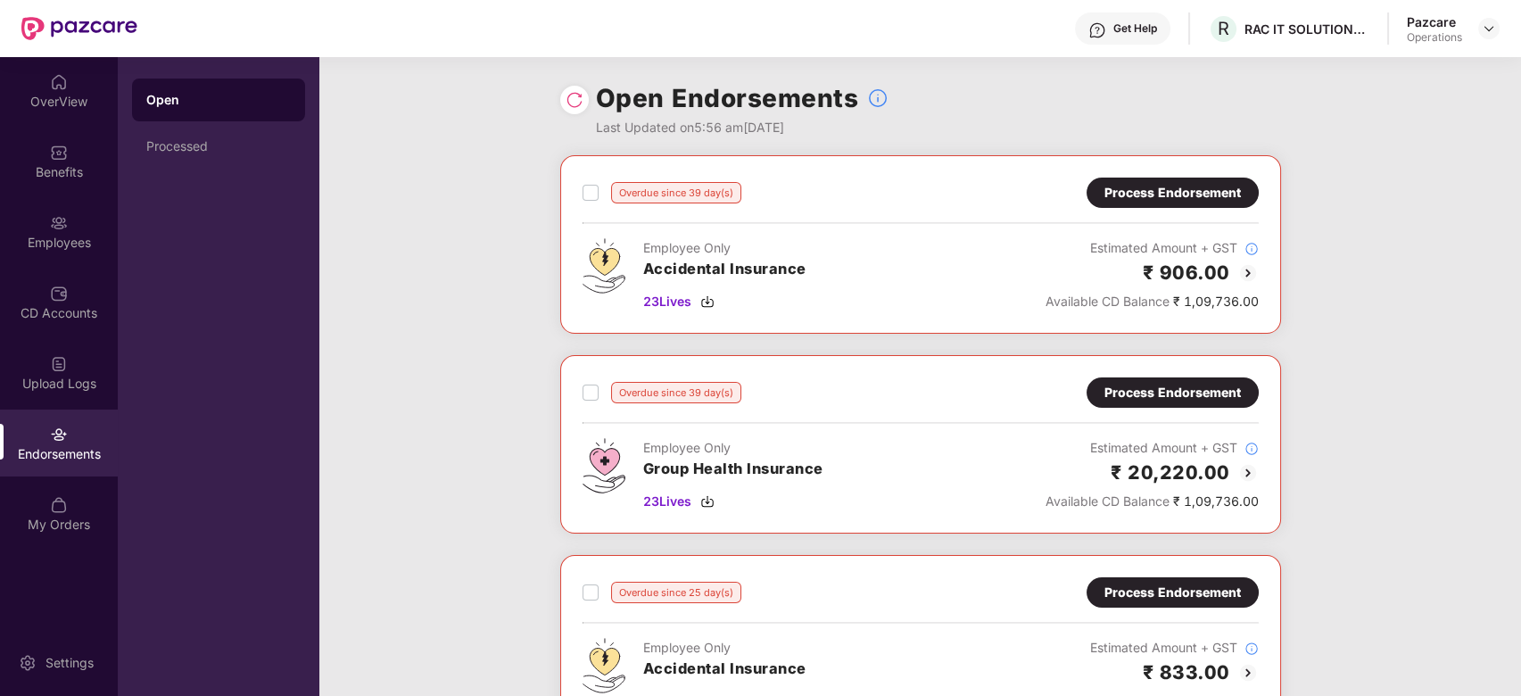
click at [1192, 393] on div "Process Endorsement" at bounding box center [1172, 393] width 136 height 20
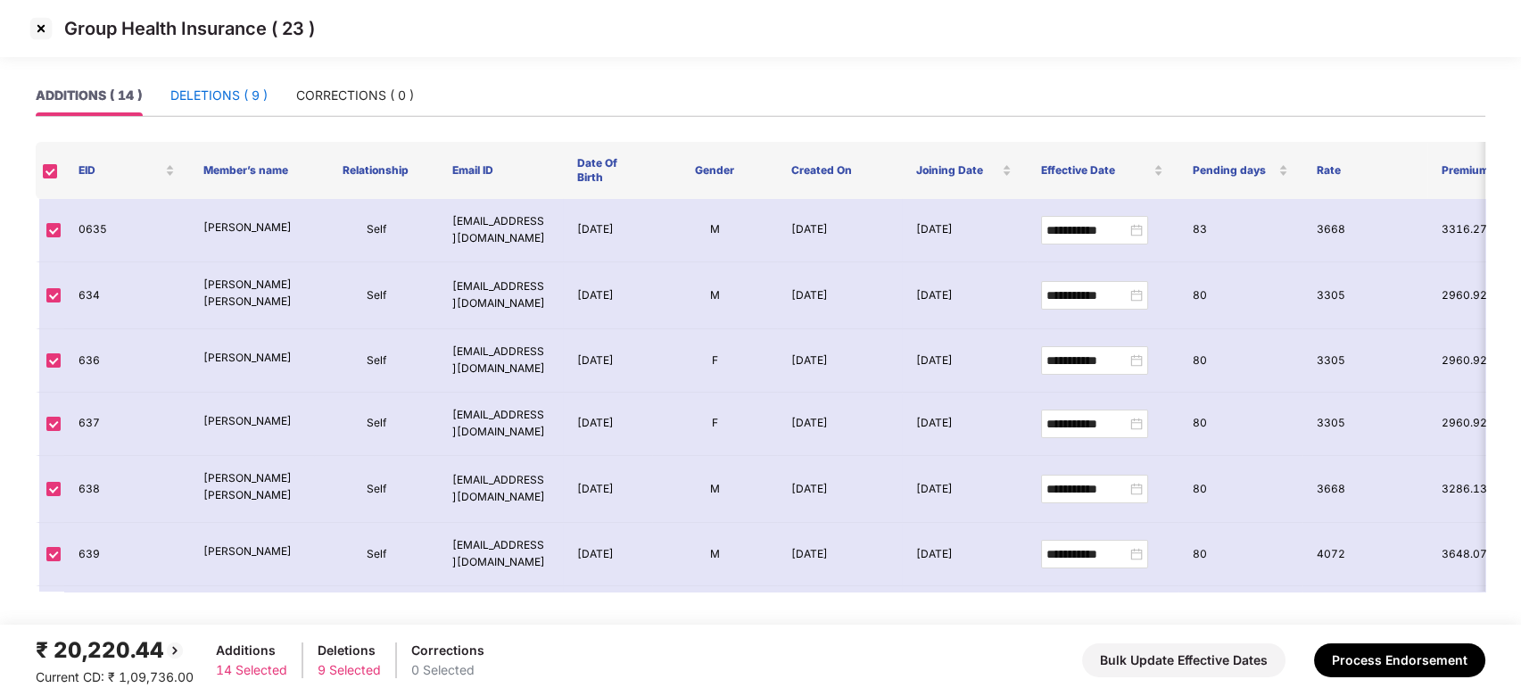
click at [216, 102] on div "DELETIONS ( 9 )" at bounding box center [218, 96] width 97 height 20
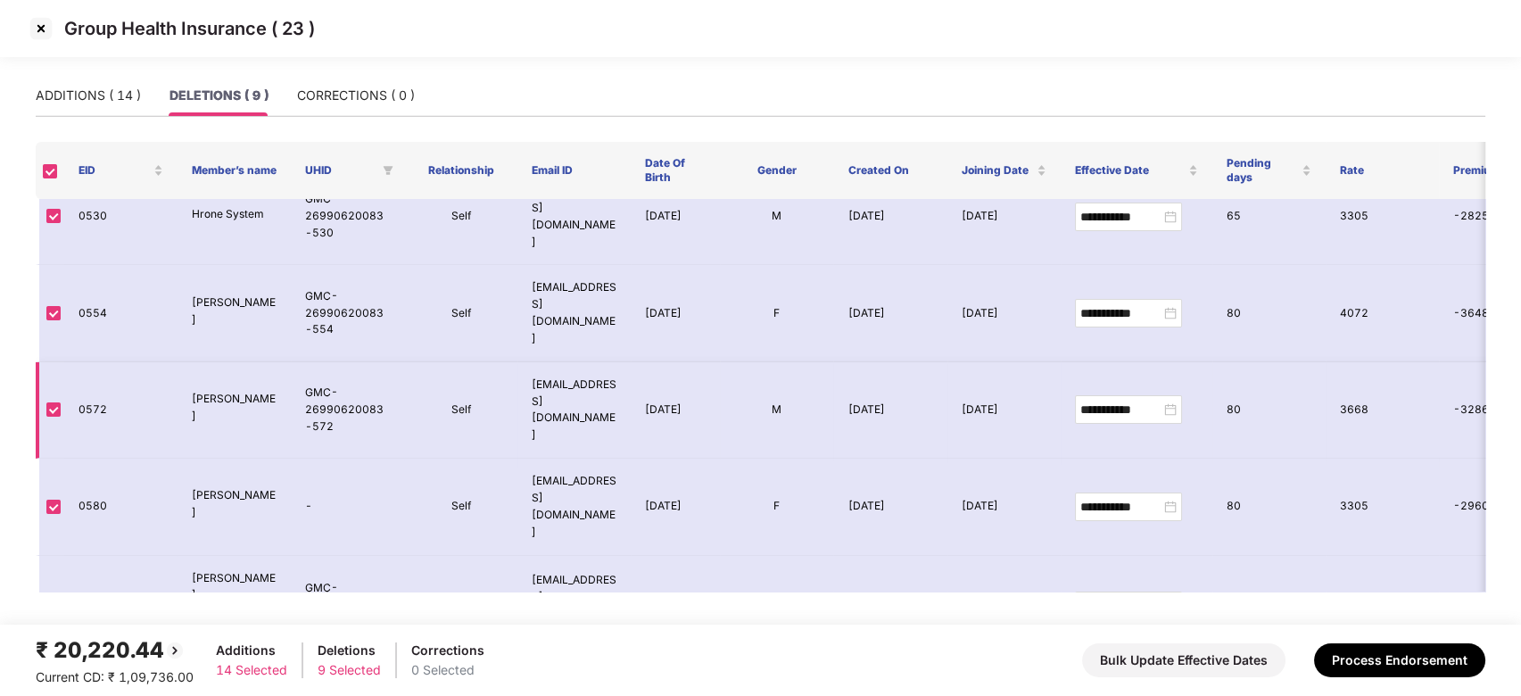
scroll to position [33, 0]
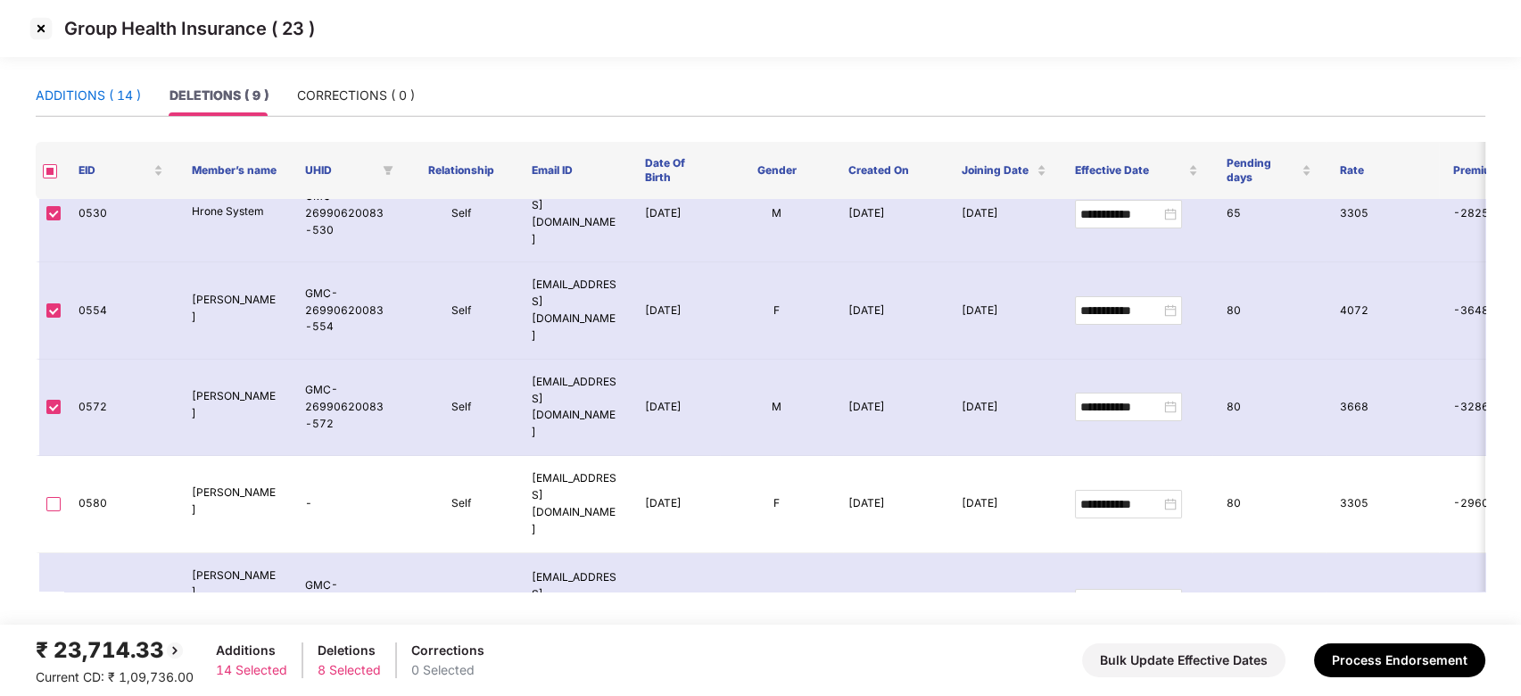
click at [79, 103] on div "ADDITIONS ( 14 )" at bounding box center [88, 96] width 105 height 20
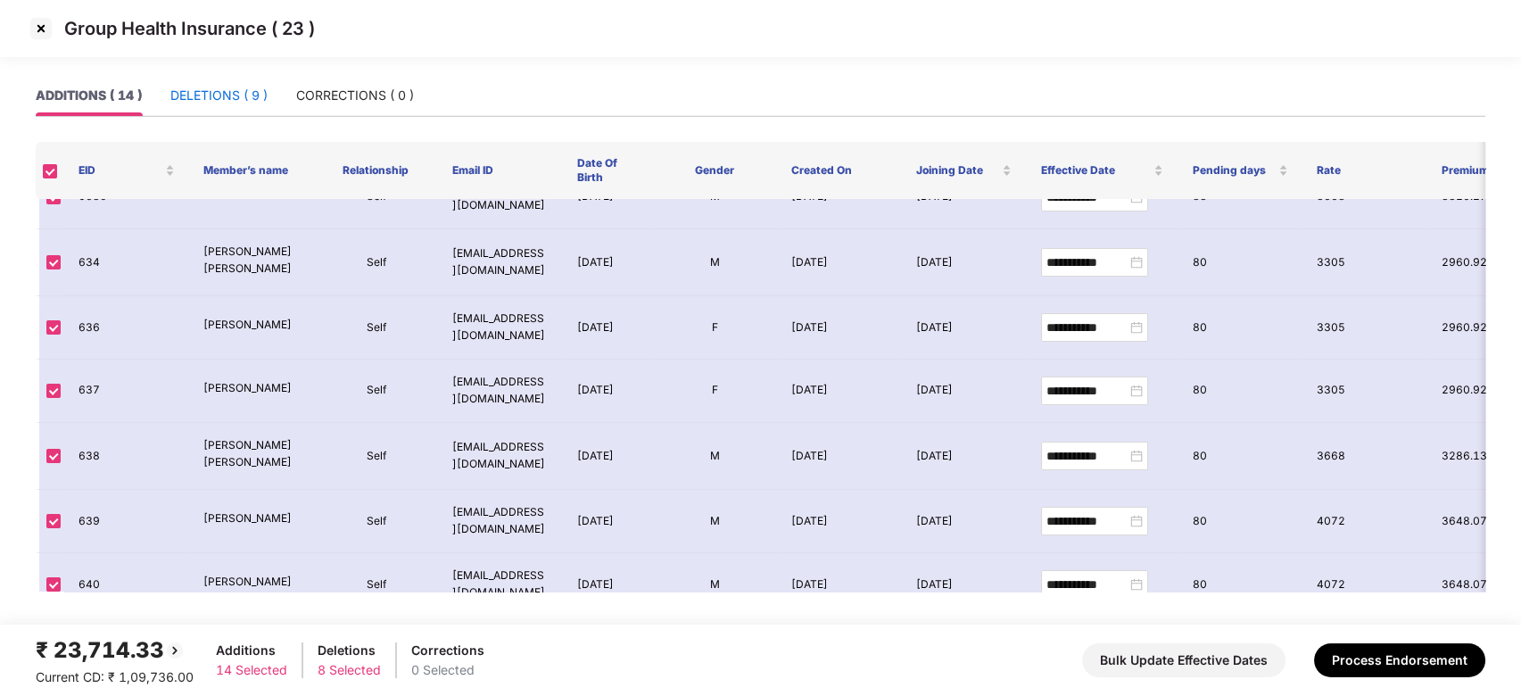
click at [209, 99] on div "DELETIONS ( 9 )" at bounding box center [218, 96] width 97 height 20
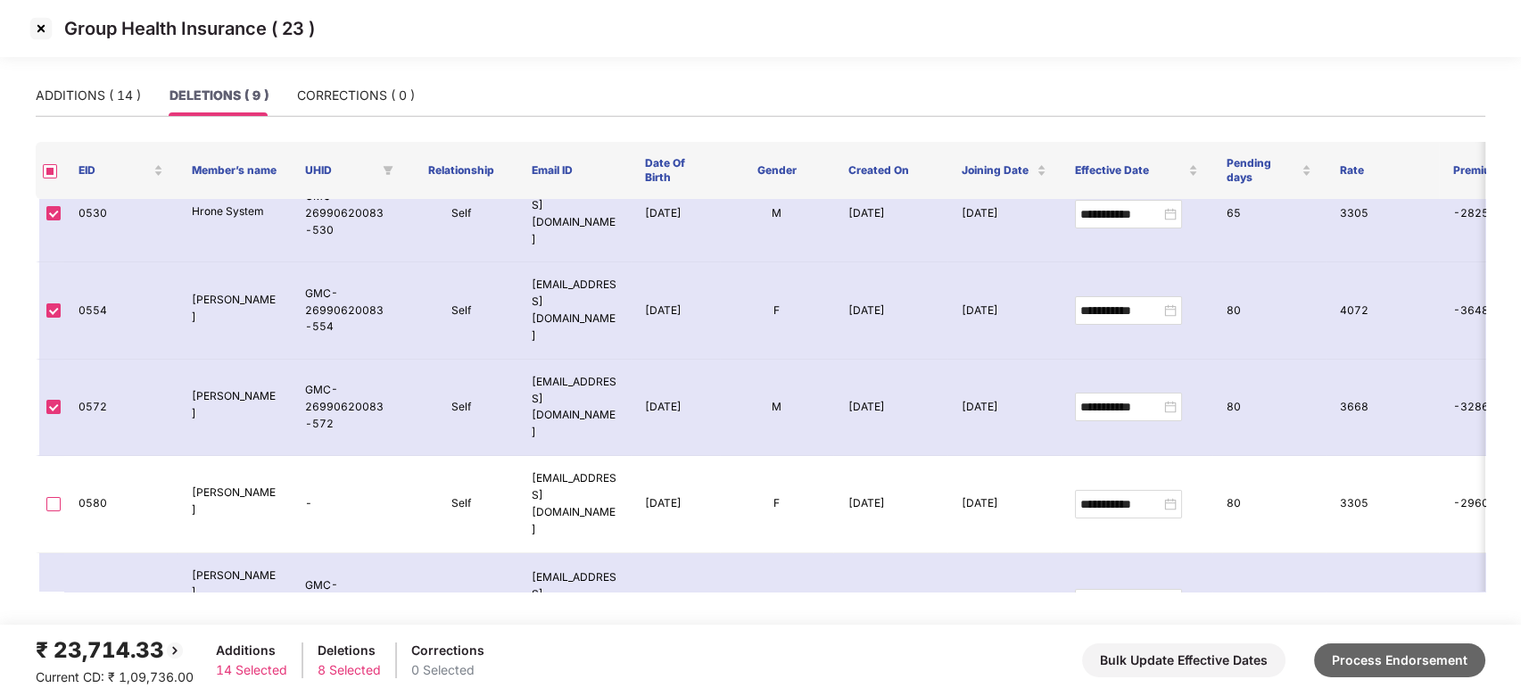
click at [1377, 655] on button "Process Endorsement" at bounding box center [1399, 660] width 171 height 34
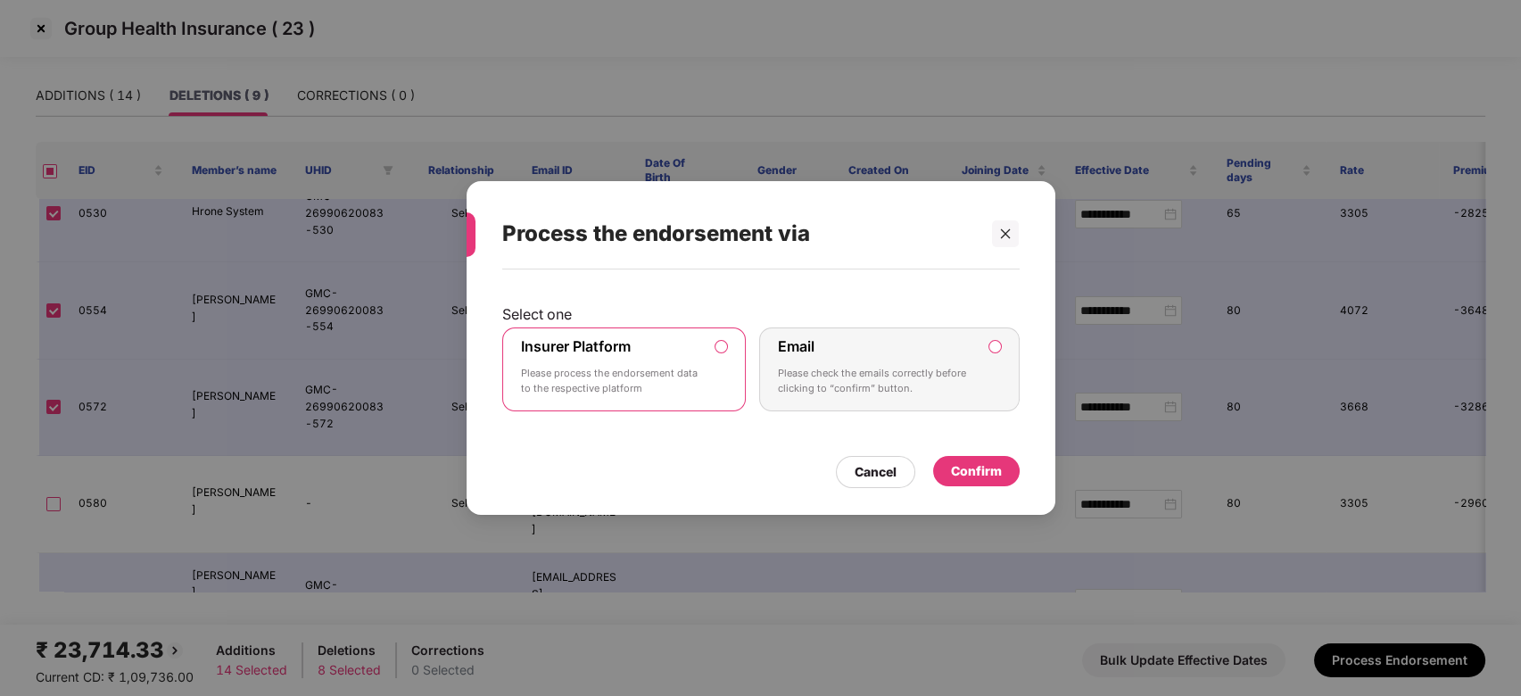
click at [957, 461] on div "Confirm" at bounding box center [976, 471] width 51 height 20
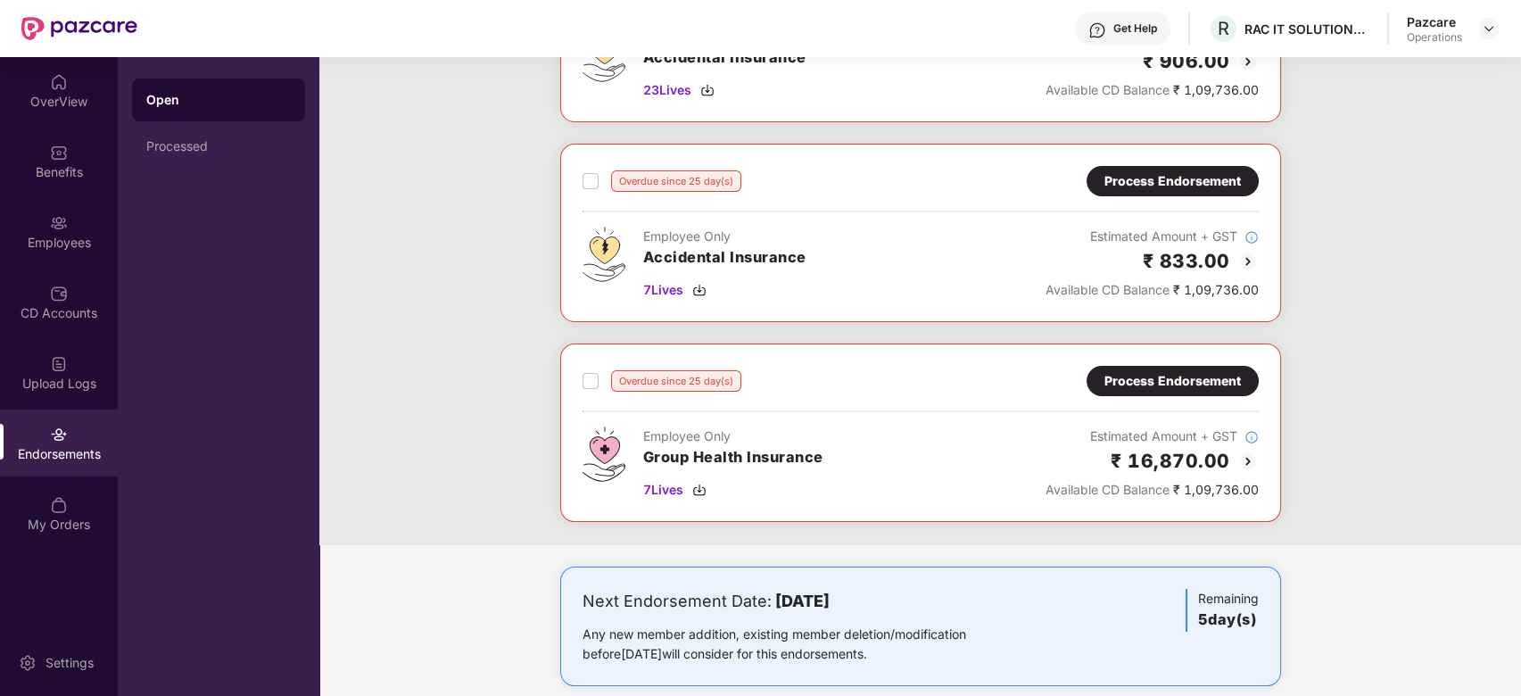
scroll to position [425, 0]
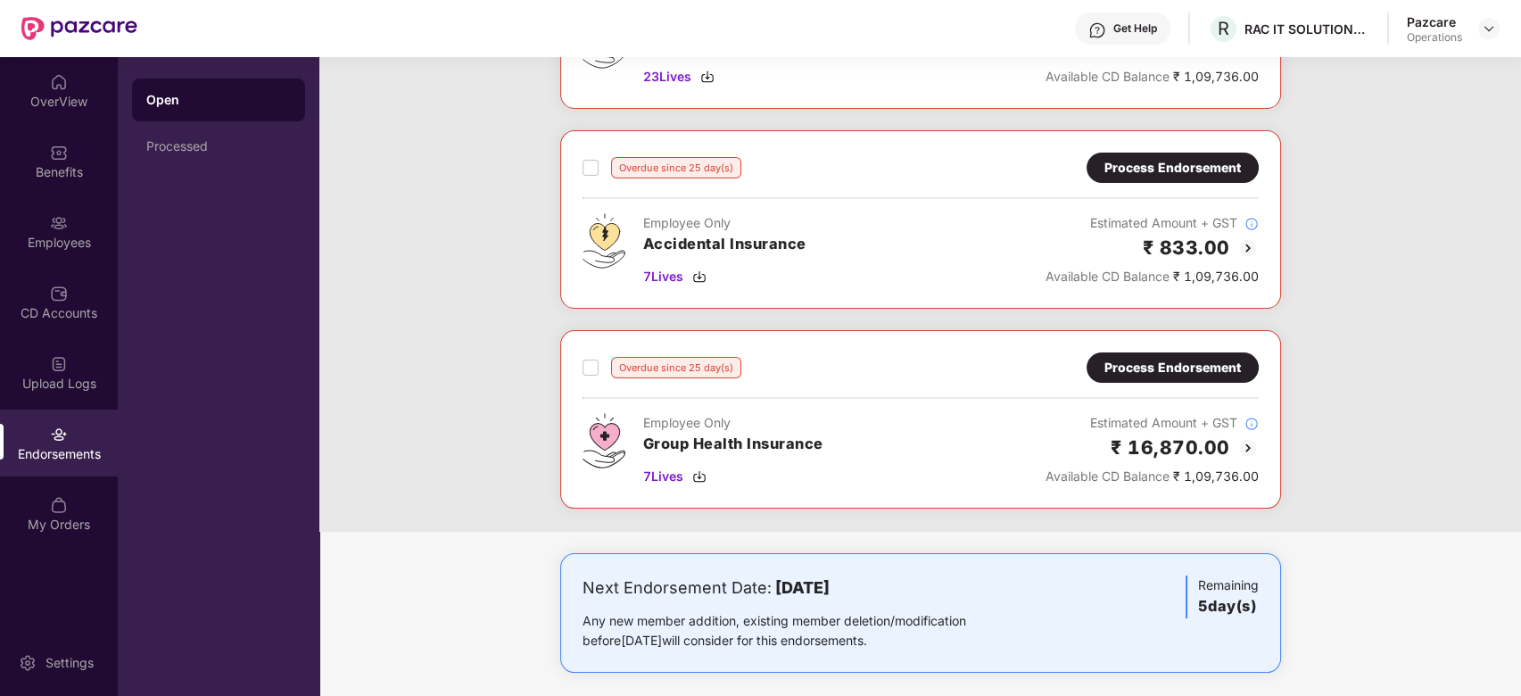
click at [1148, 374] on div "Process Endorsement" at bounding box center [1172, 368] width 136 height 20
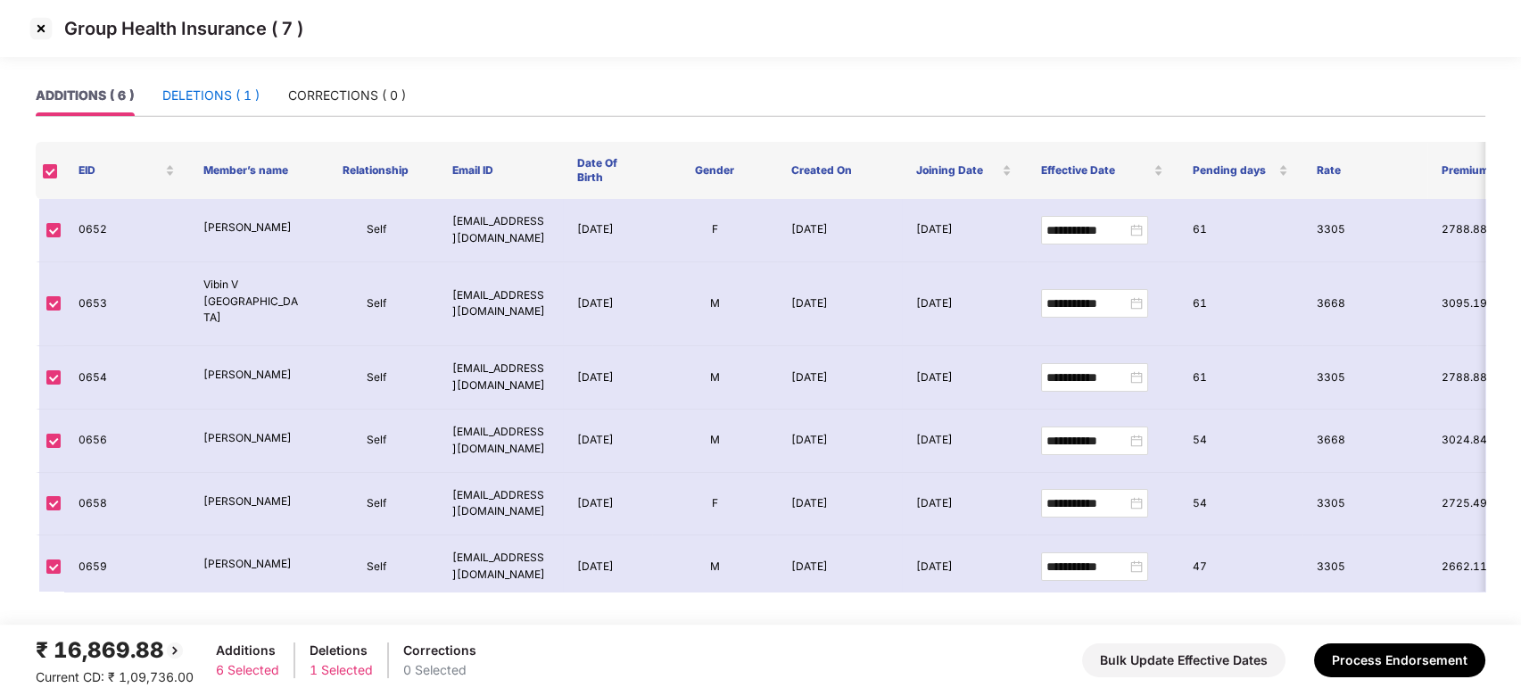
click at [187, 95] on div "DELETIONS ( 1 )" at bounding box center [210, 96] width 97 height 20
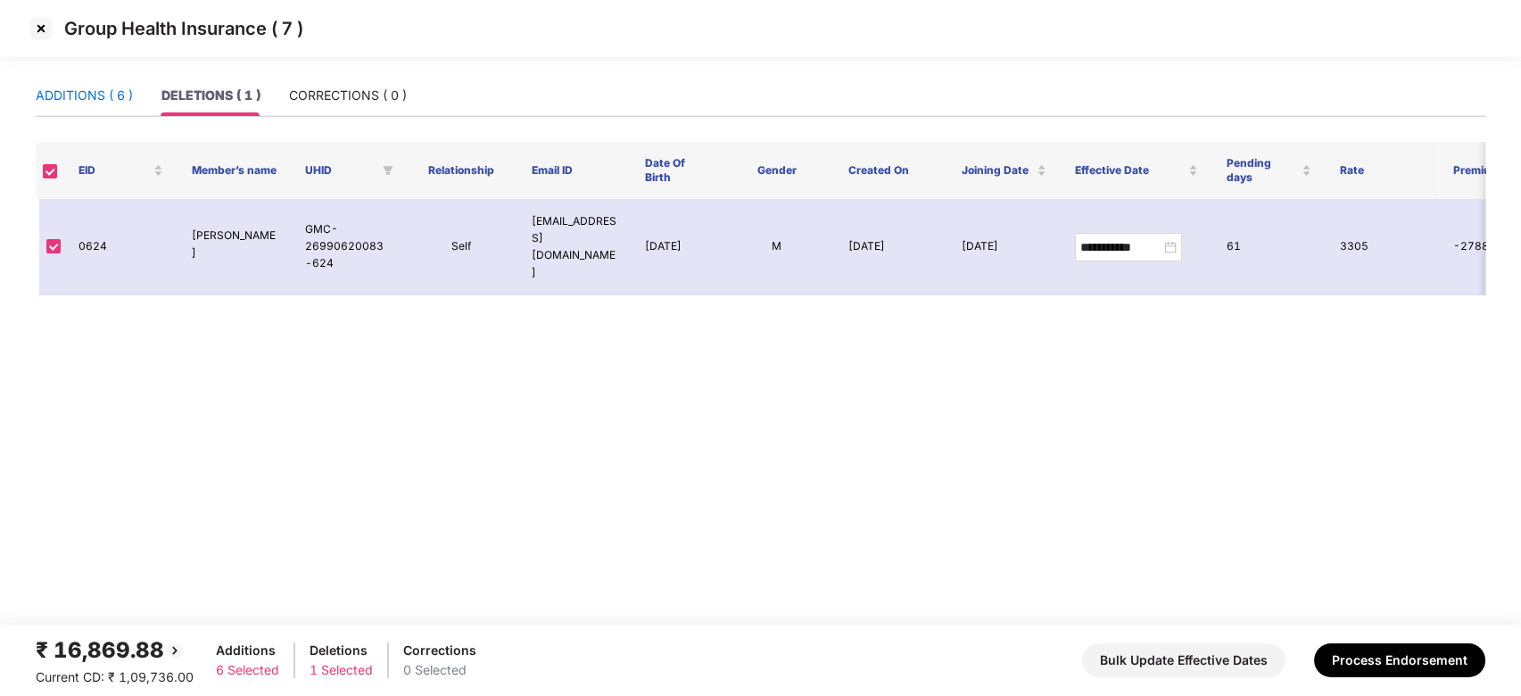
click at [93, 92] on div "ADDITIONS ( 6 )" at bounding box center [84, 96] width 97 height 20
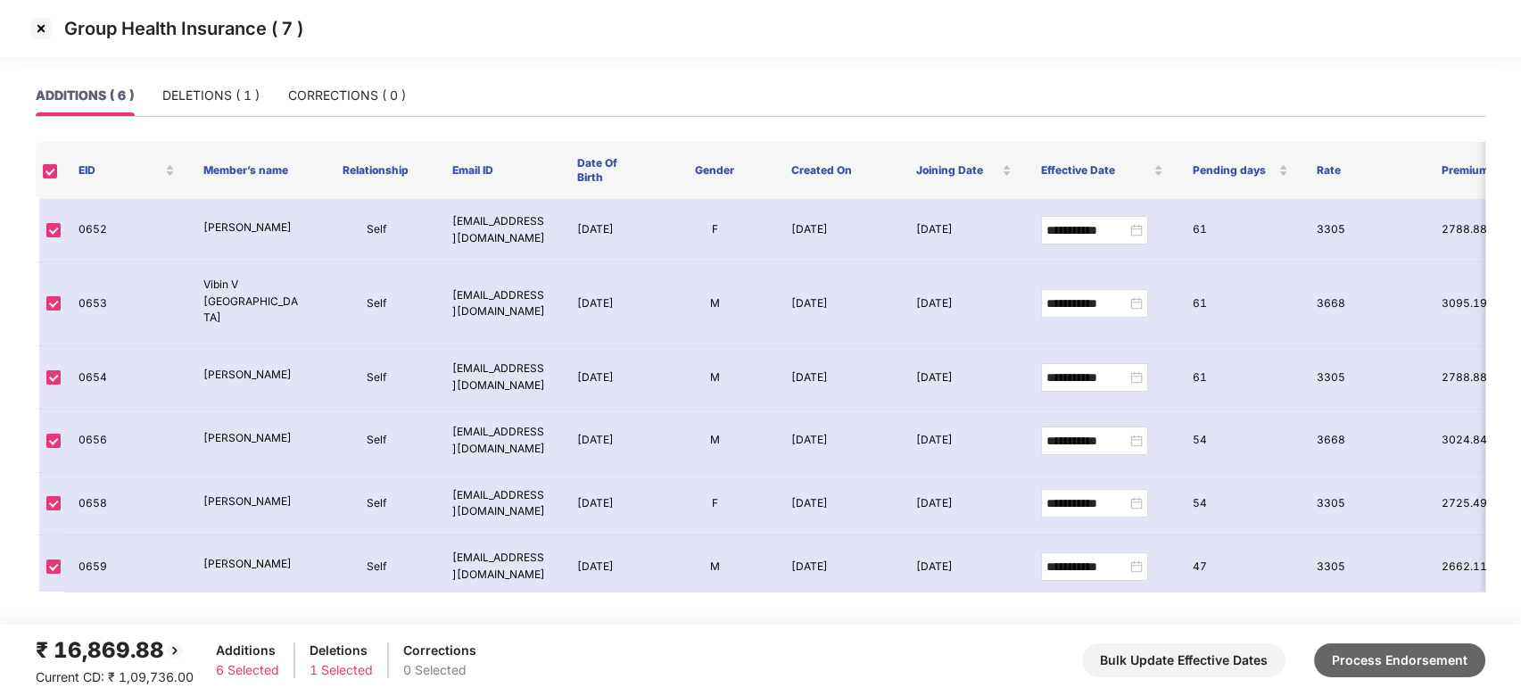
click at [1395, 657] on button "Process Endorsement" at bounding box center [1399, 660] width 171 height 34
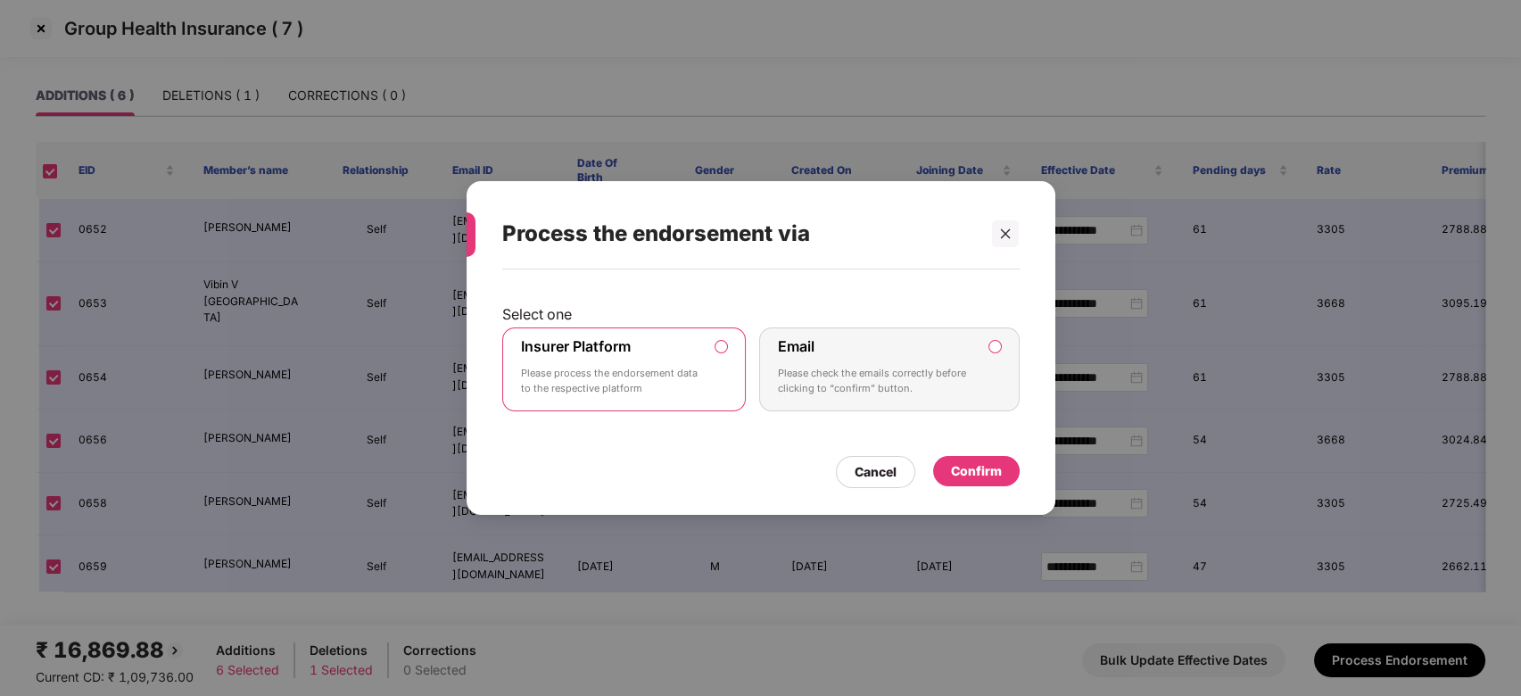
click at [970, 461] on div "Confirm" at bounding box center [976, 471] width 51 height 20
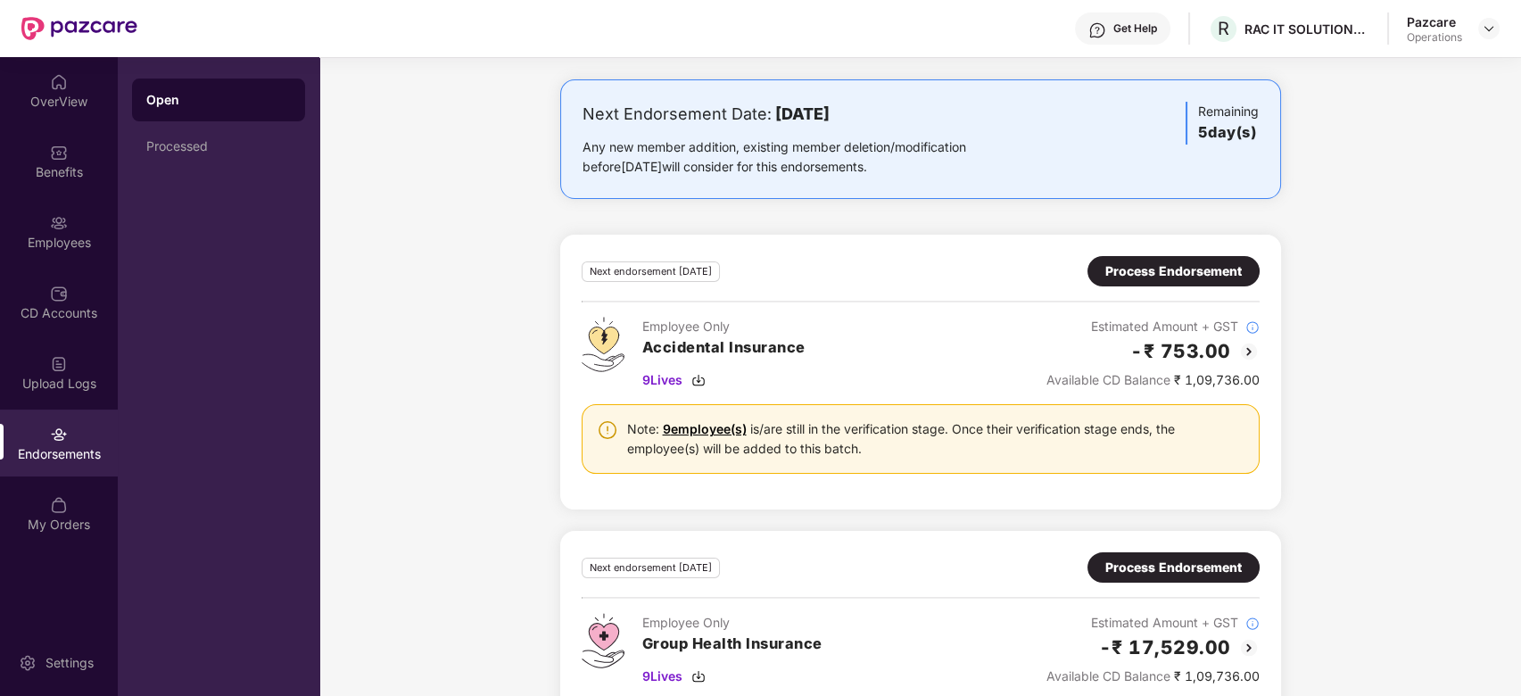
scroll to position [0, 0]
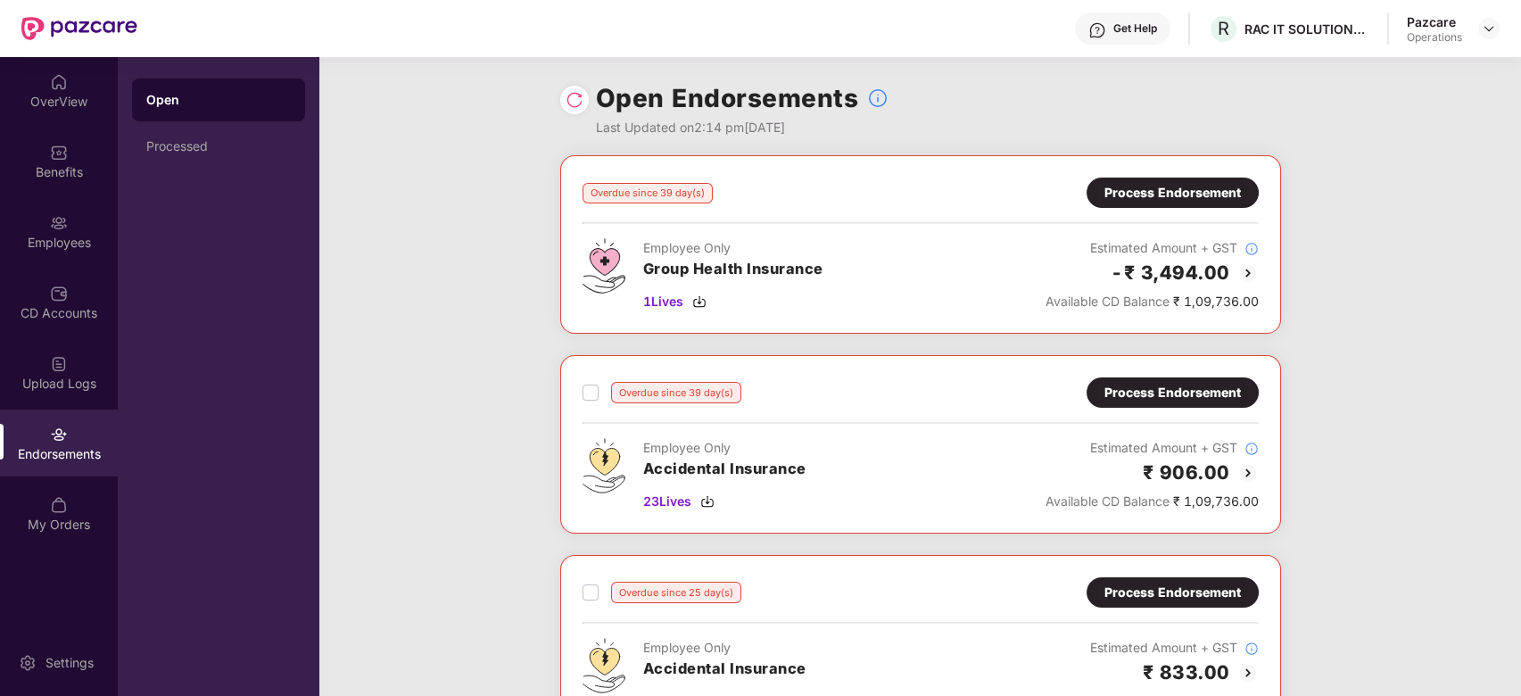
click at [1170, 383] on div "Process Endorsement" at bounding box center [1172, 393] width 136 height 20
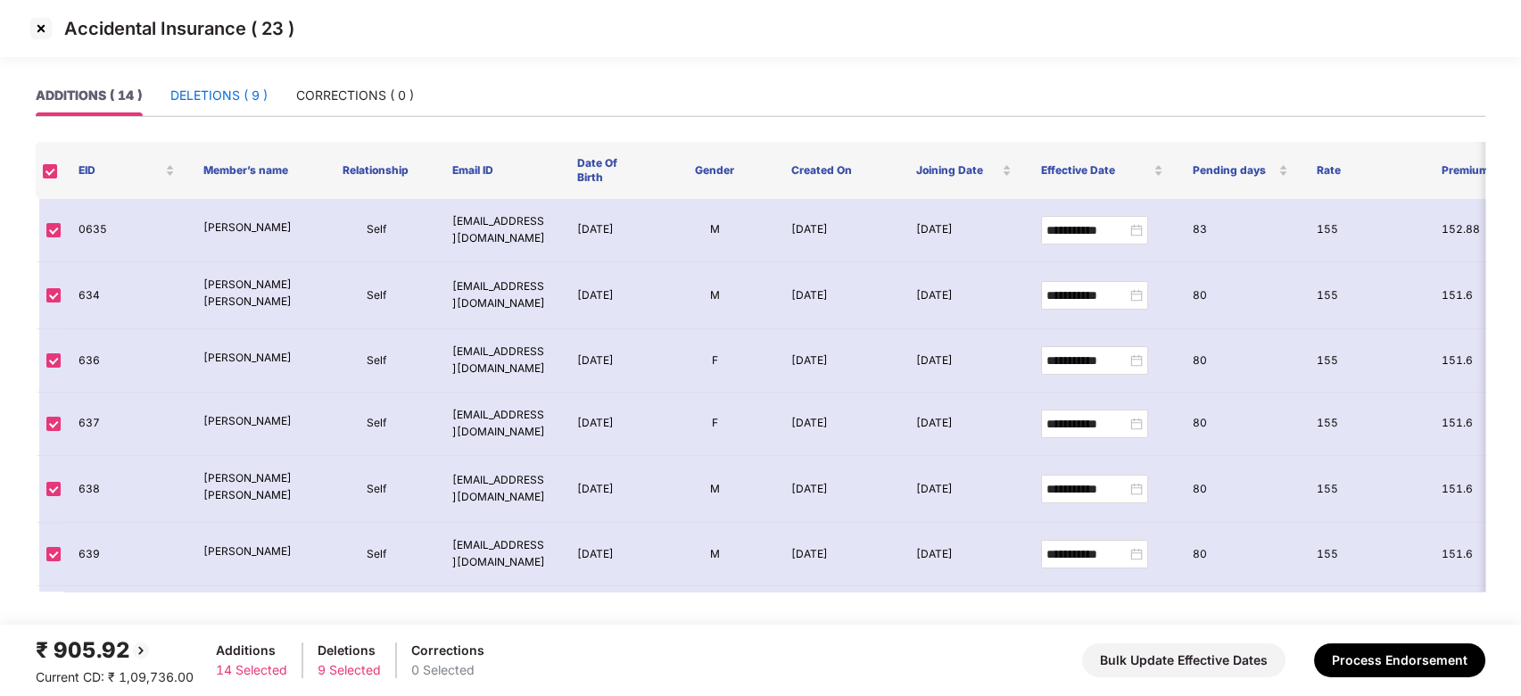
click at [214, 99] on div "DELETIONS ( 9 )" at bounding box center [218, 96] width 97 height 20
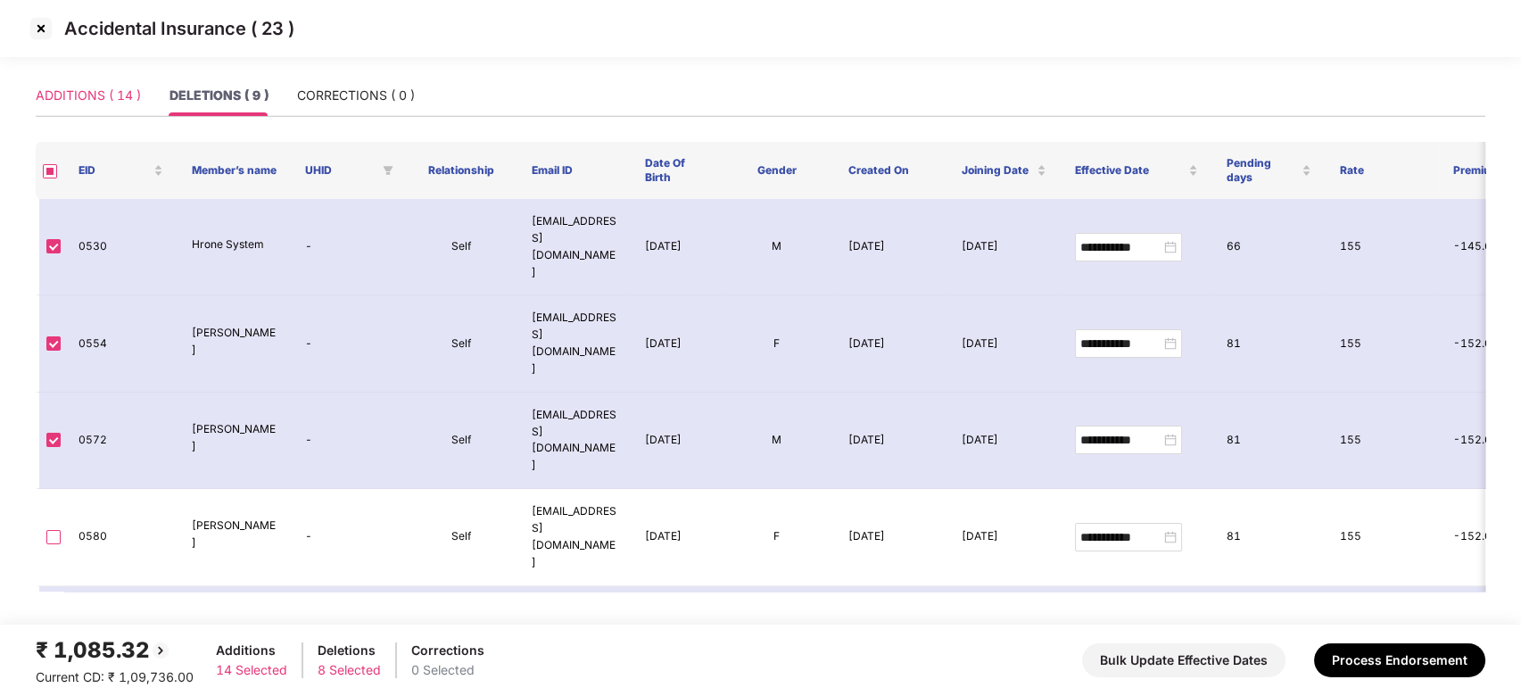
click at [86, 83] on div "ADDITIONS ( 14 )" at bounding box center [88, 95] width 105 height 41
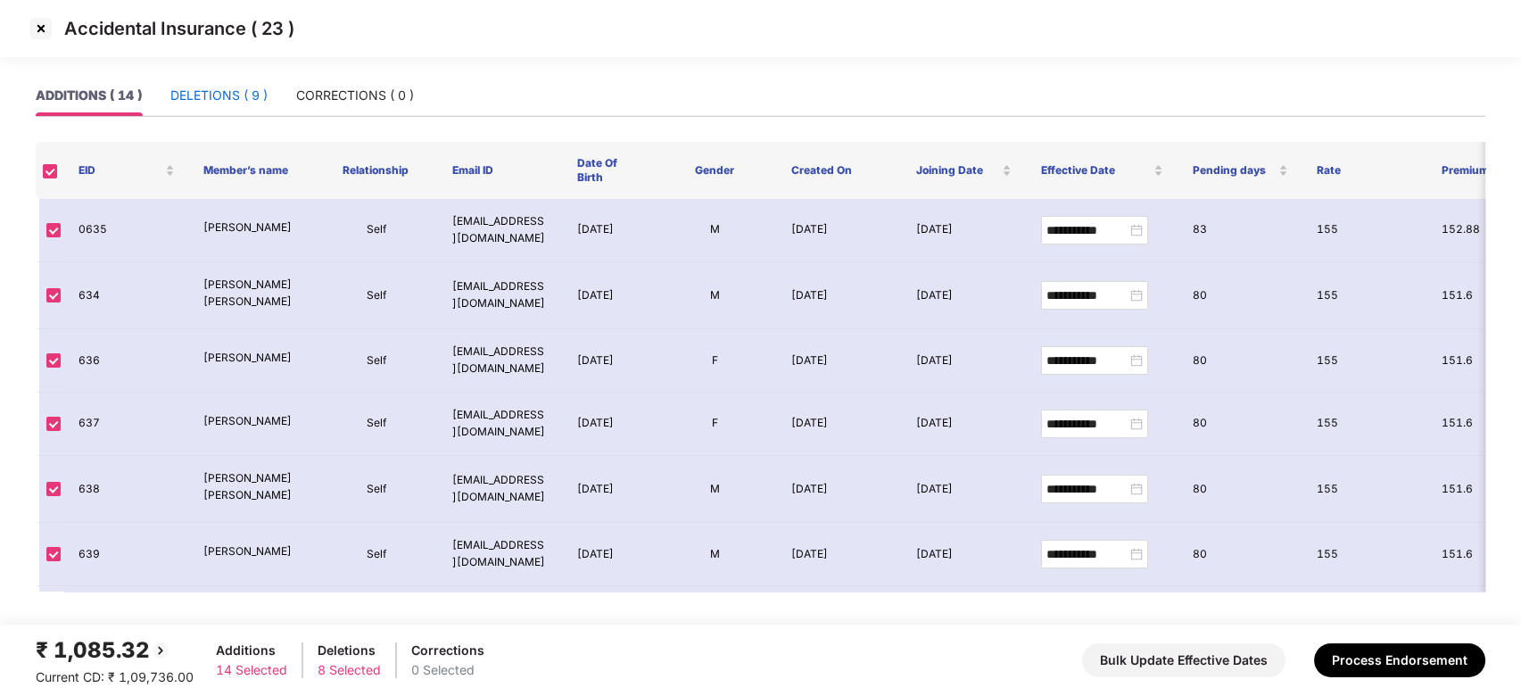
click at [193, 87] on div "DELETIONS ( 9 )" at bounding box center [218, 96] width 97 height 20
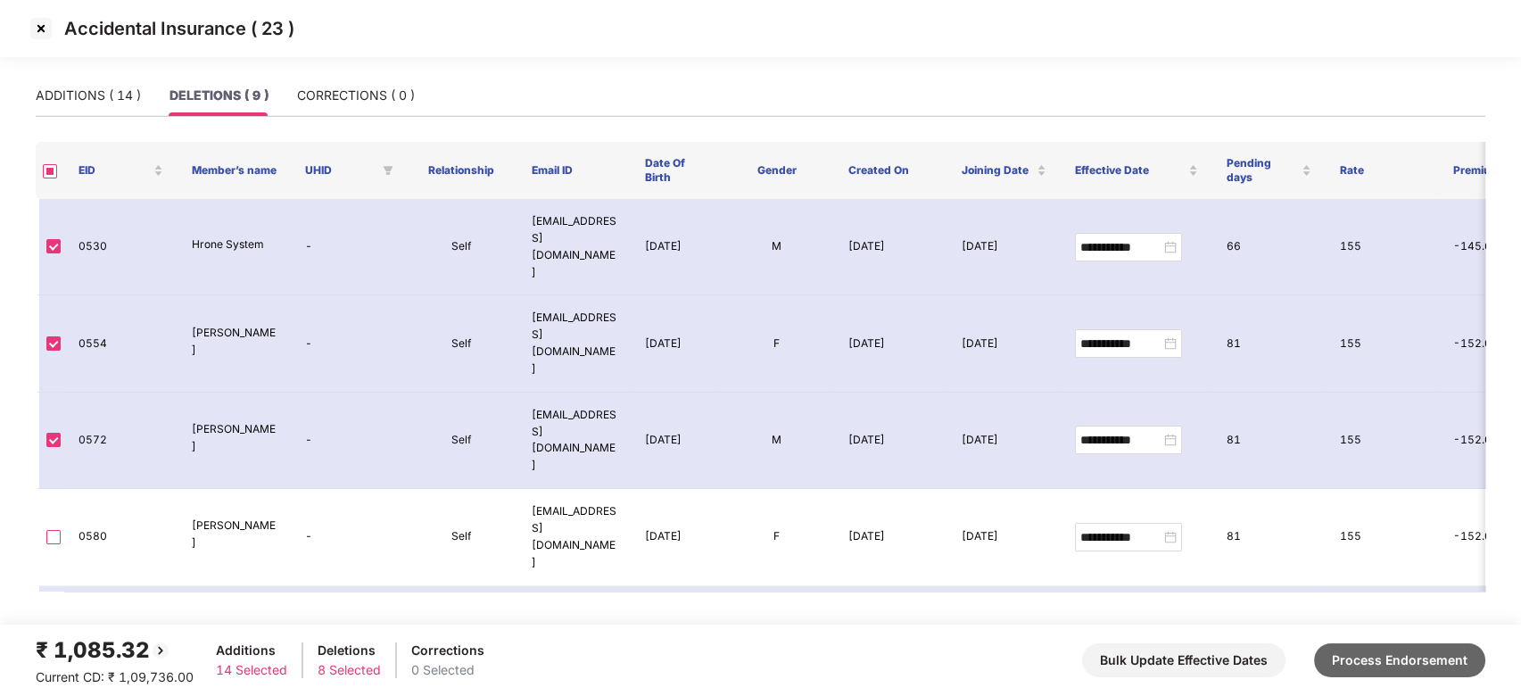
click at [1379, 657] on button "Process Endorsement" at bounding box center [1399, 660] width 171 height 34
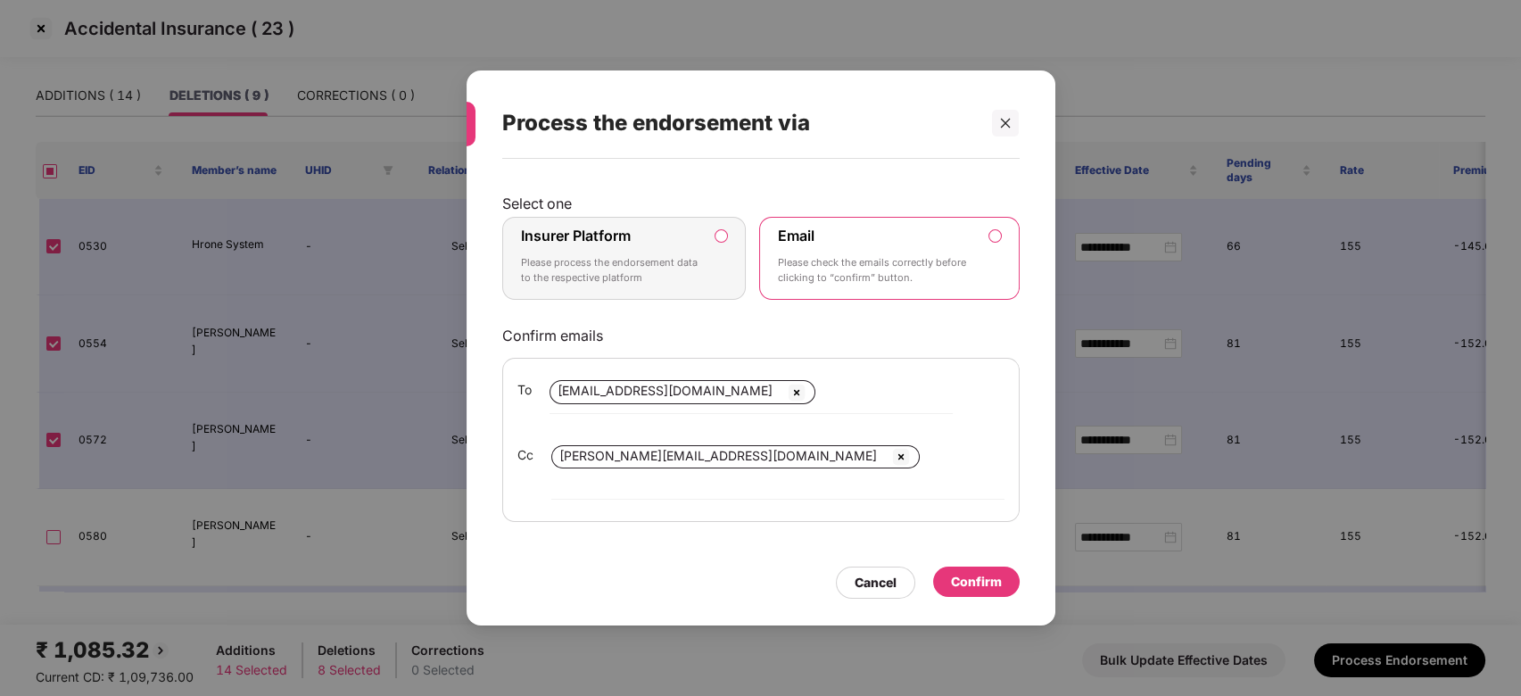
click at [658, 263] on div "Insurer Platform Please process the endorsement data to the respective platform" at bounding box center [612, 259] width 182 height 64
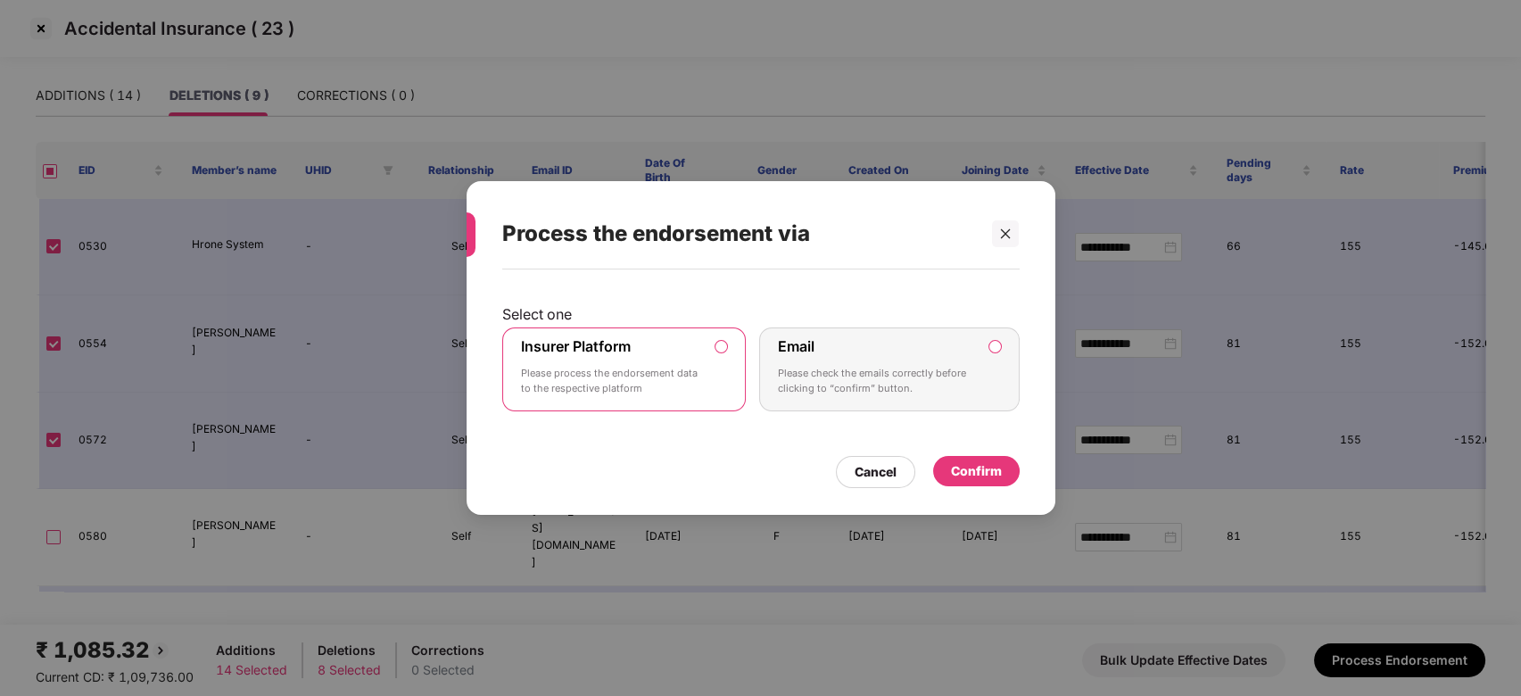
click at [991, 470] on div "Confirm" at bounding box center [976, 471] width 51 height 20
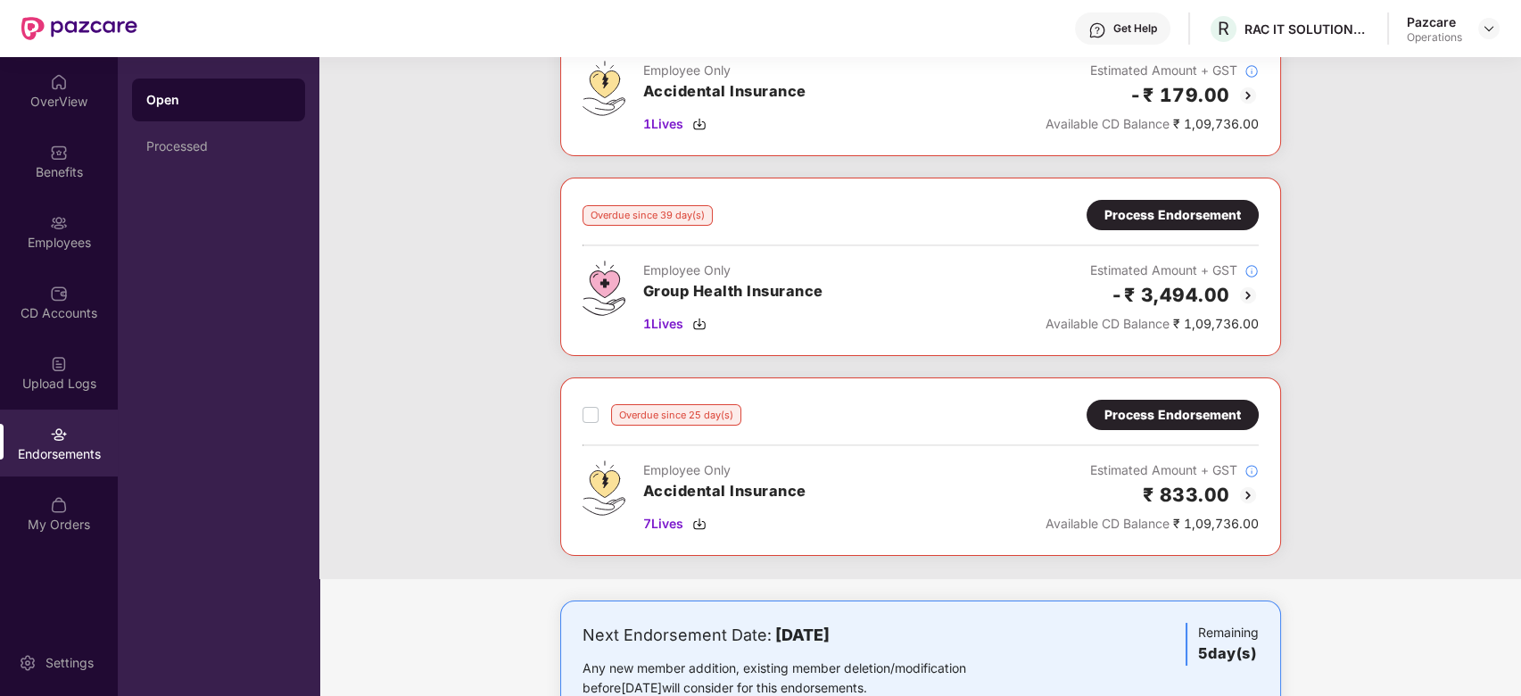
scroll to position [178, 0]
click at [1178, 419] on div "Process Endorsement" at bounding box center [1172, 414] width 136 height 20
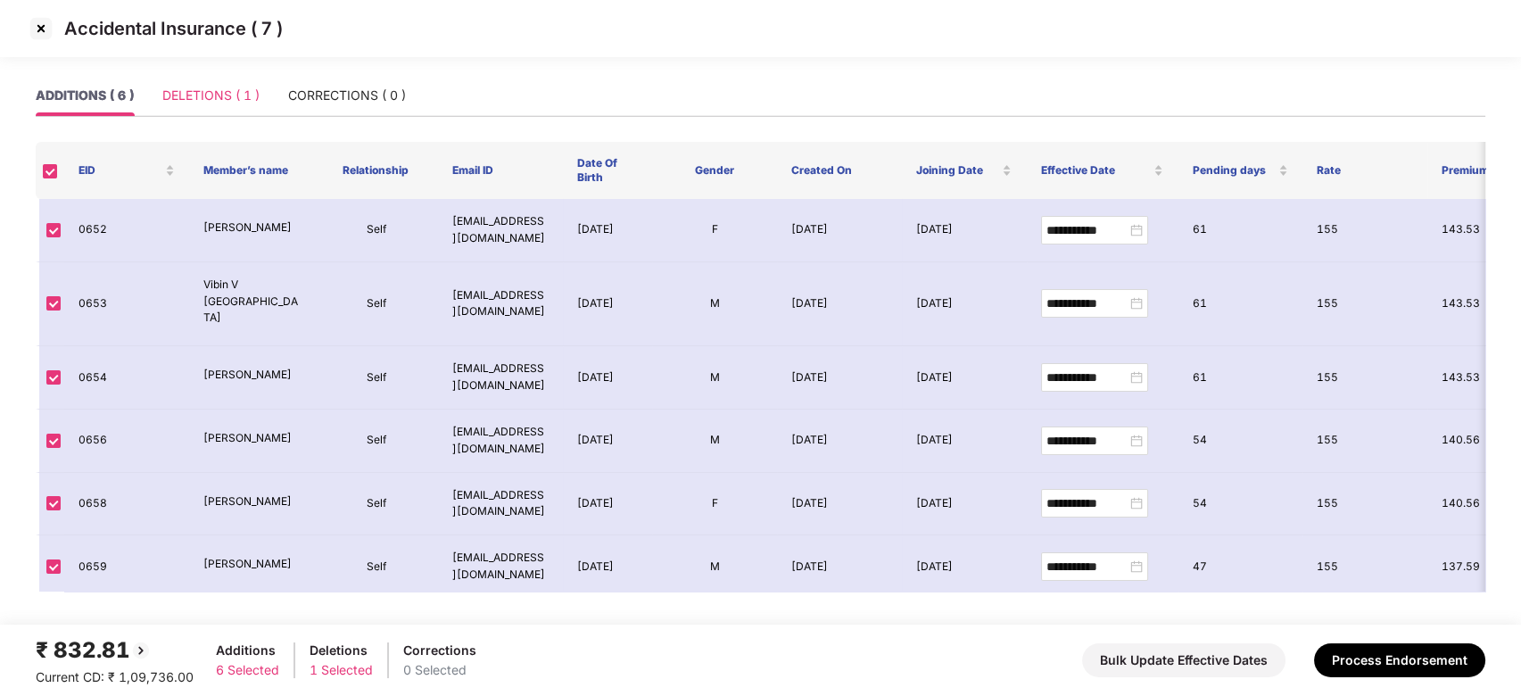
click at [214, 79] on div "DELETIONS ( 1 )" at bounding box center [210, 95] width 97 height 41
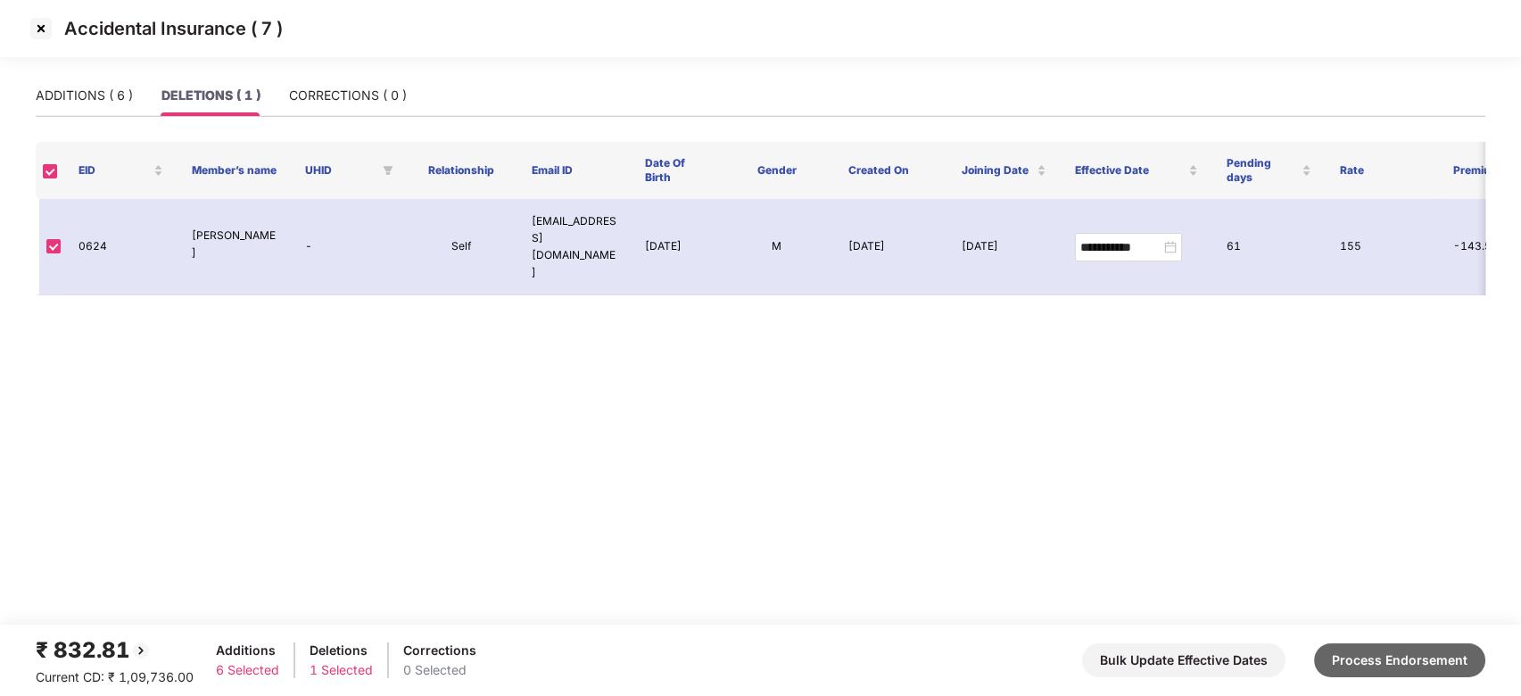
click at [1375, 657] on button "Process Endorsement" at bounding box center [1399, 660] width 171 height 34
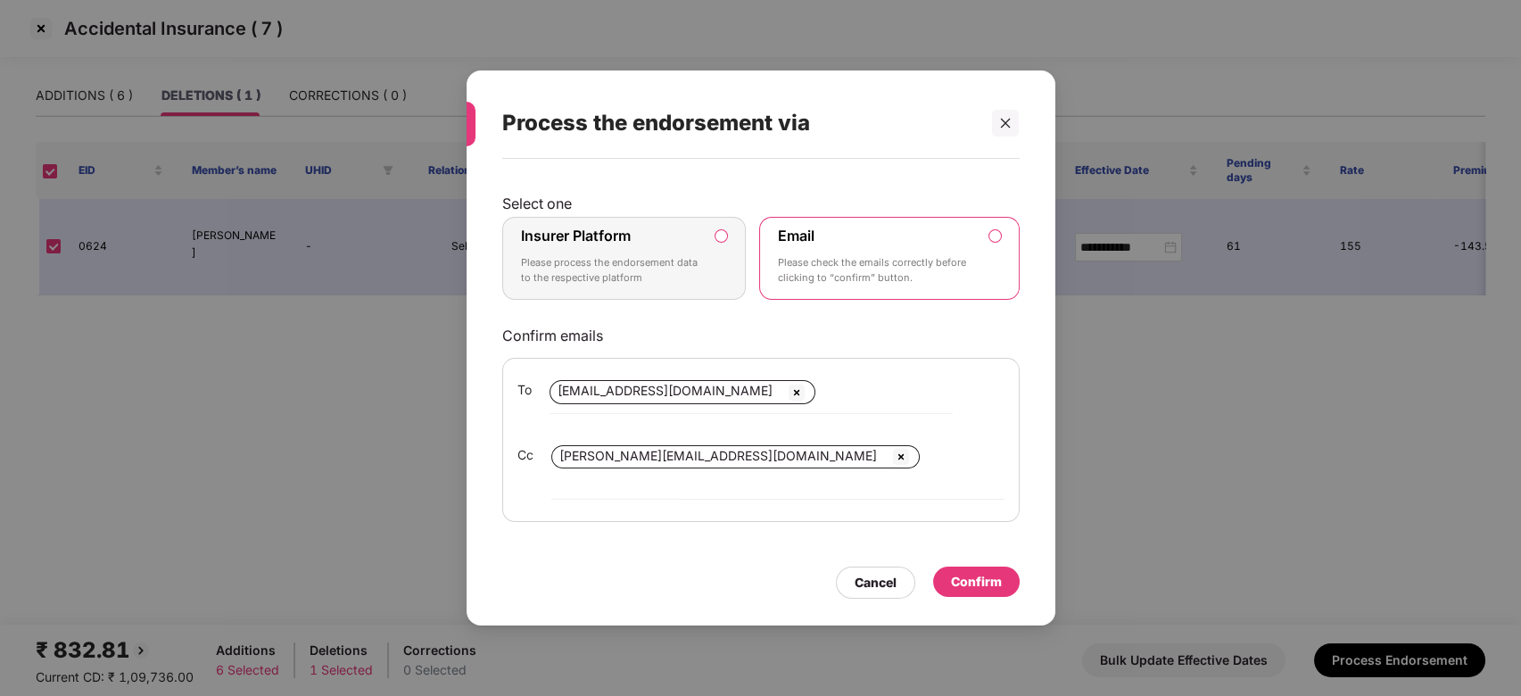
click at [706, 258] on label "Insurer Platform Please process the endorsement data to the respective platform" at bounding box center [624, 259] width 244 height 84
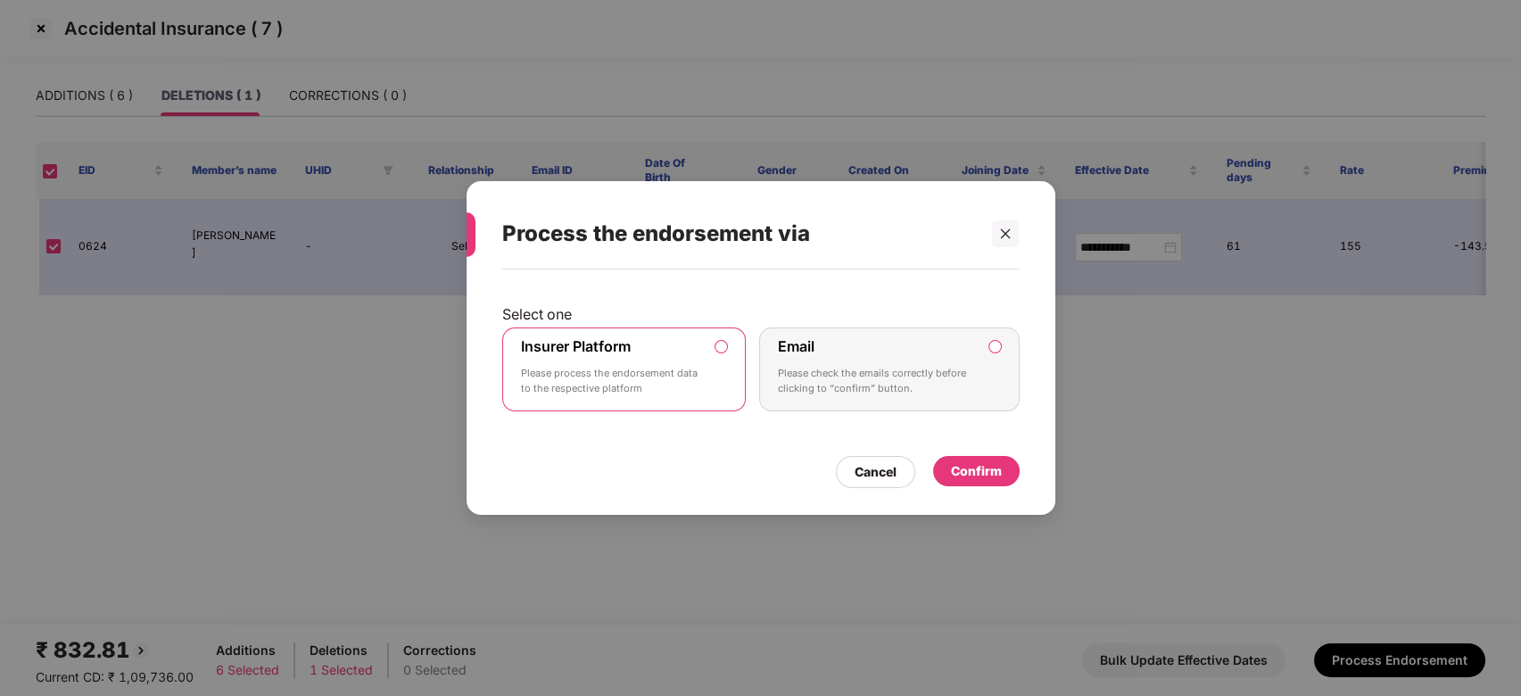
click at [964, 461] on div "Confirm" at bounding box center [976, 471] width 51 height 20
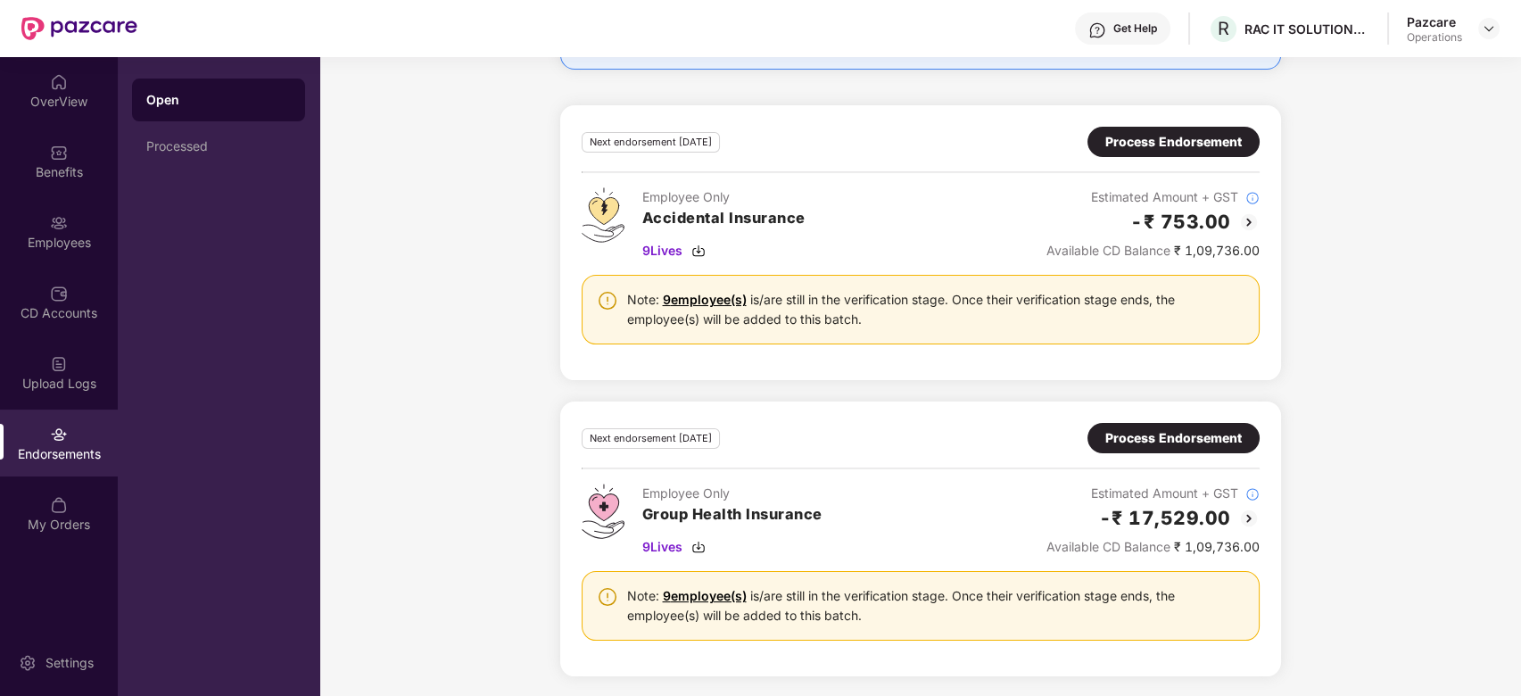
scroll to position [0, 0]
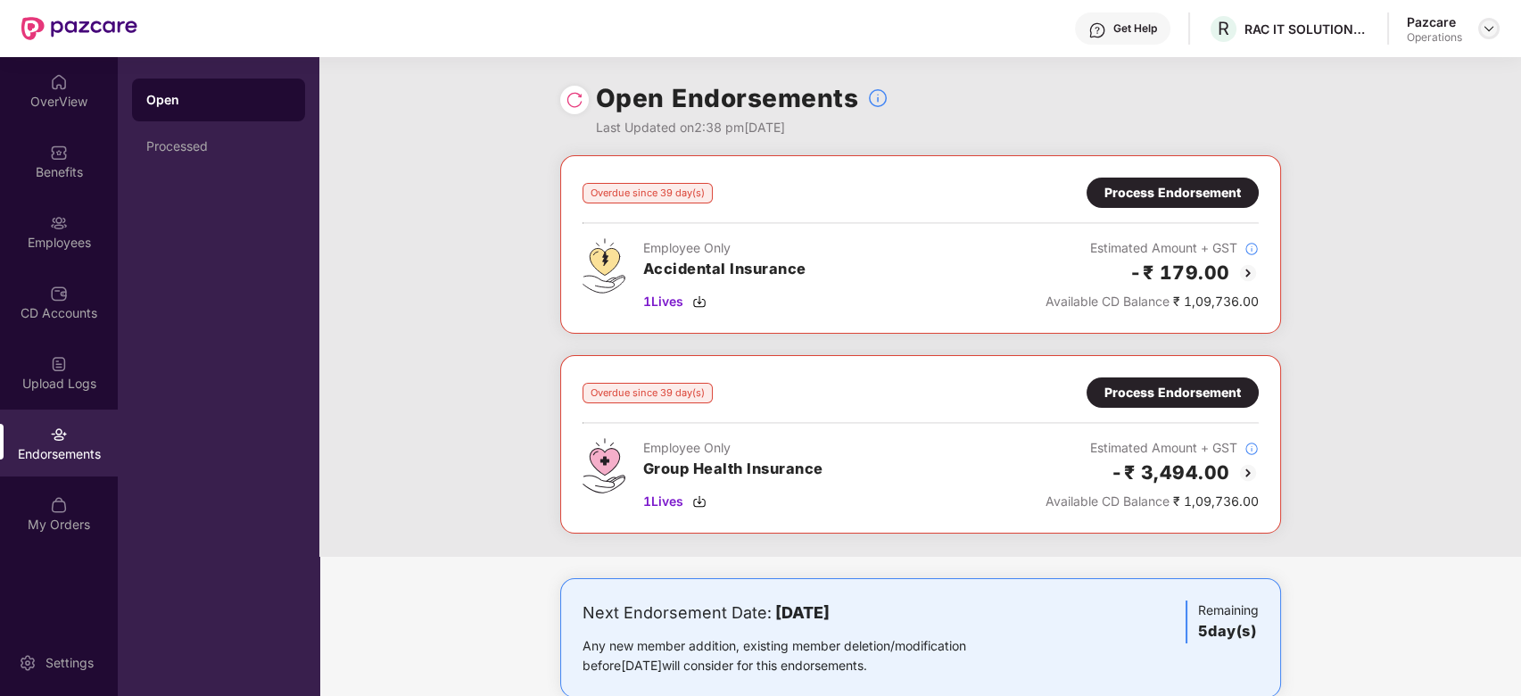
click at [1491, 32] on img at bounding box center [1489, 28] width 14 height 14
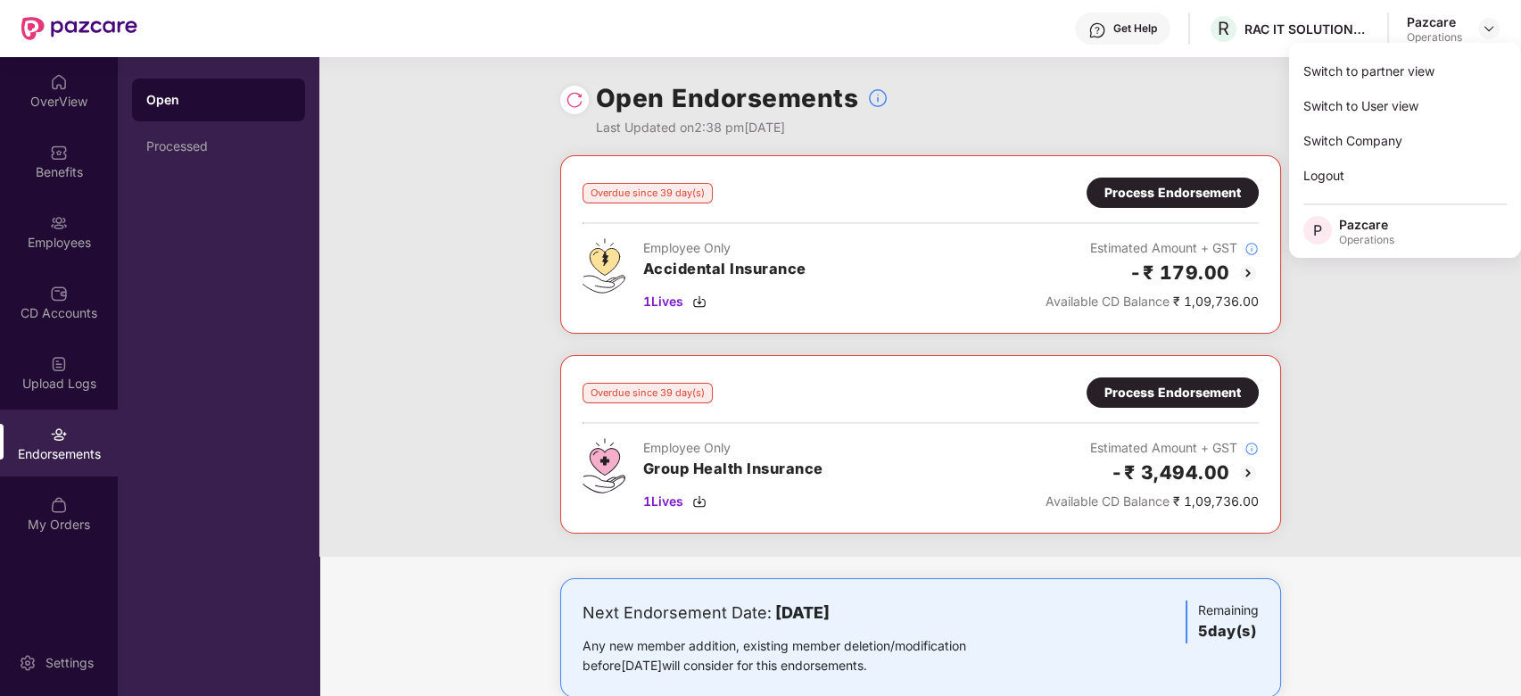
click at [1379, 338] on div "Overdue since 39 day(s) Process Endorsement Employee Only Accidental Insurance …" at bounding box center [920, 355] width 1202 height 401
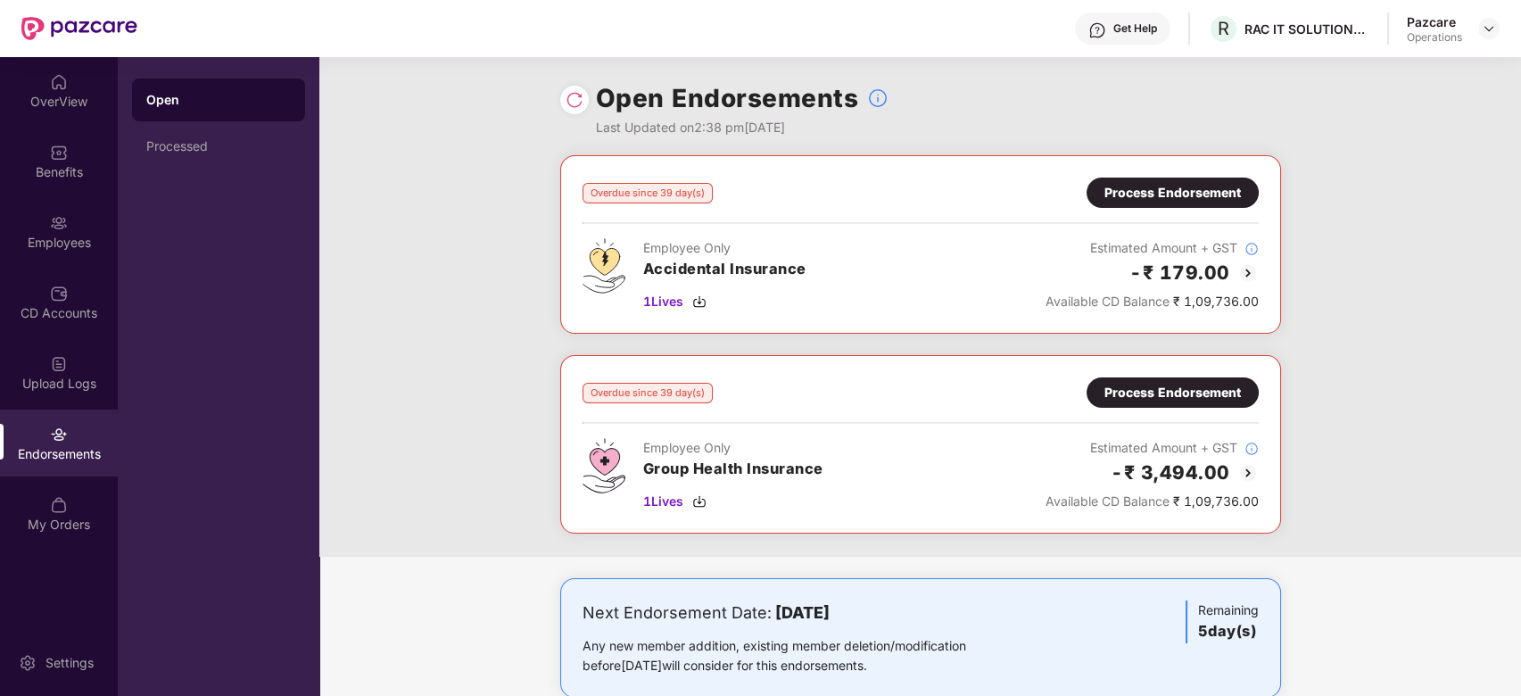
click at [1159, 388] on div "Process Endorsement" at bounding box center [1172, 393] width 136 height 20
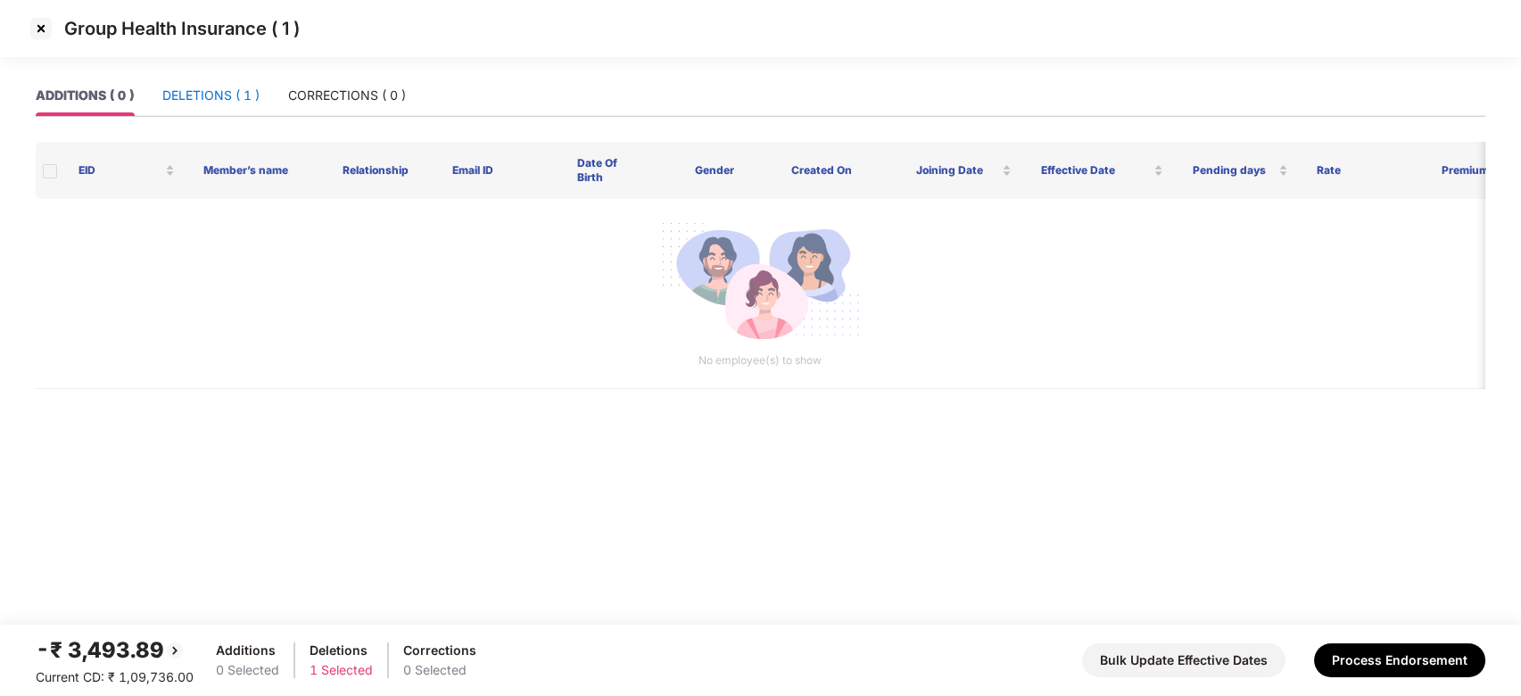
click at [216, 103] on div "DELETIONS ( 1 )" at bounding box center [210, 96] width 97 height 20
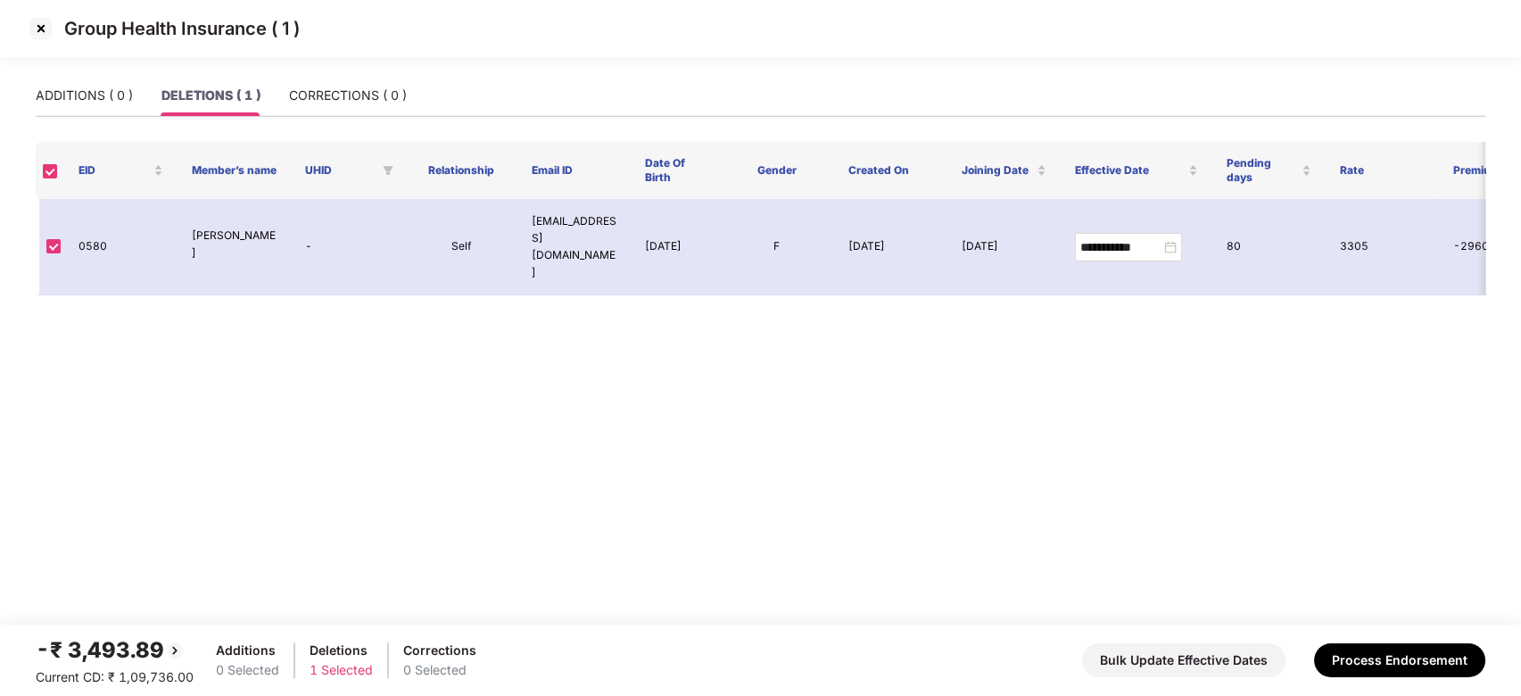
click at [38, 26] on img at bounding box center [41, 28] width 29 height 29
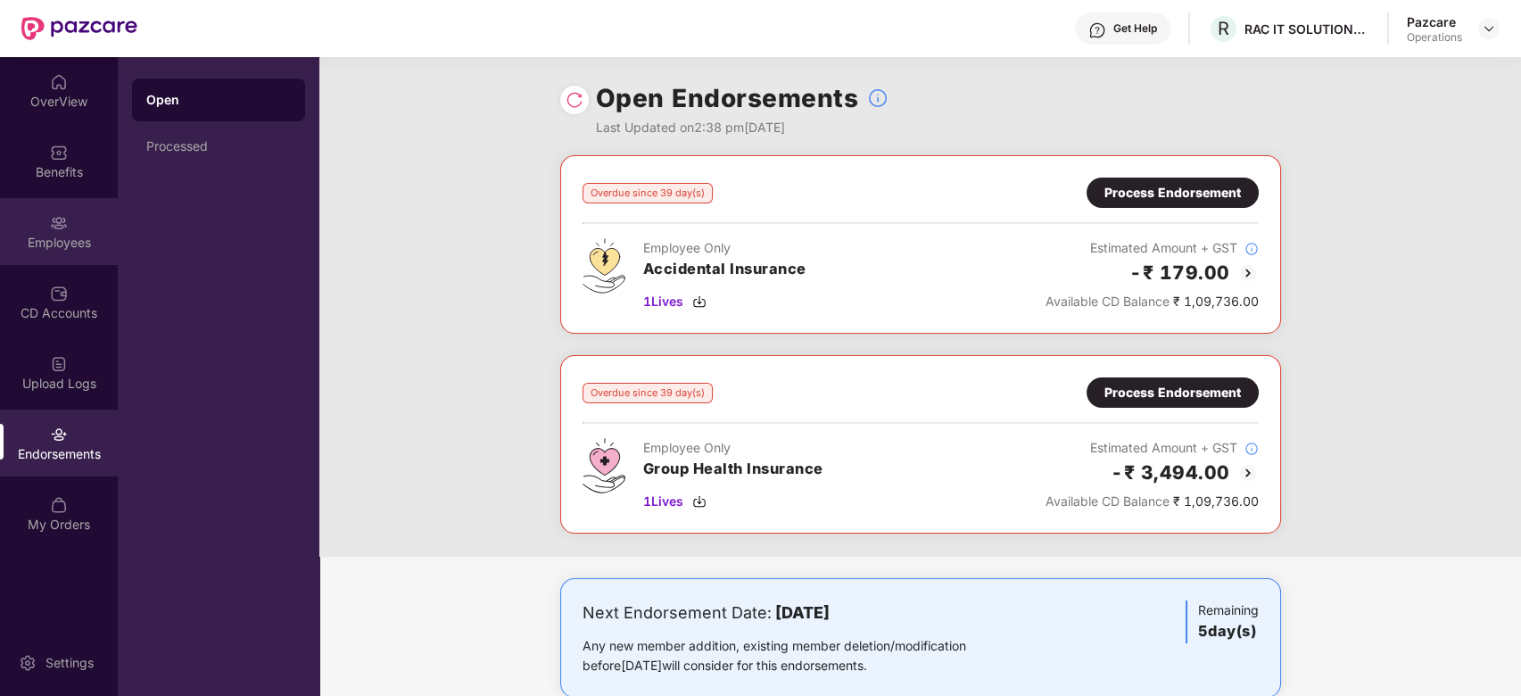
click at [57, 235] on div "Employees" at bounding box center [59, 243] width 118 height 18
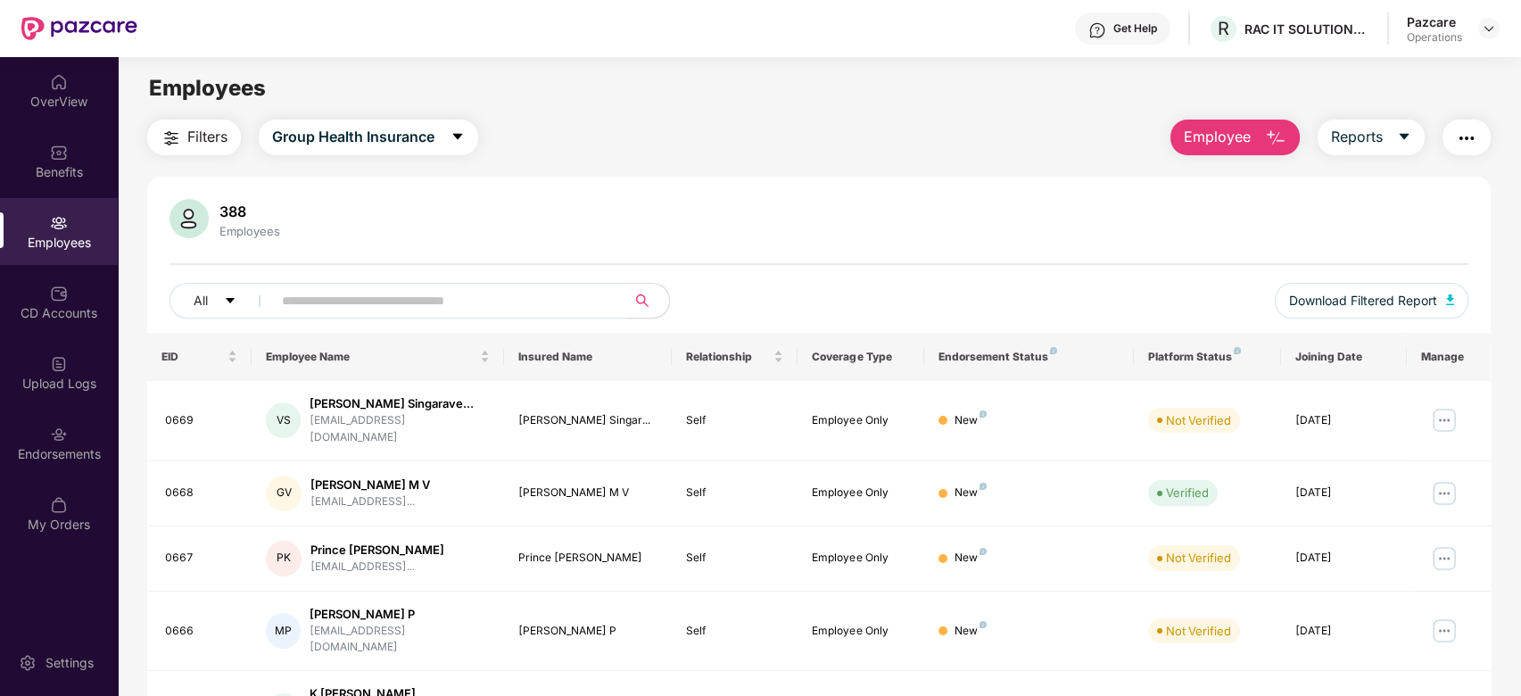
click at [509, 303] on input "text" at bounding box center [442, 300] width 320 height 27
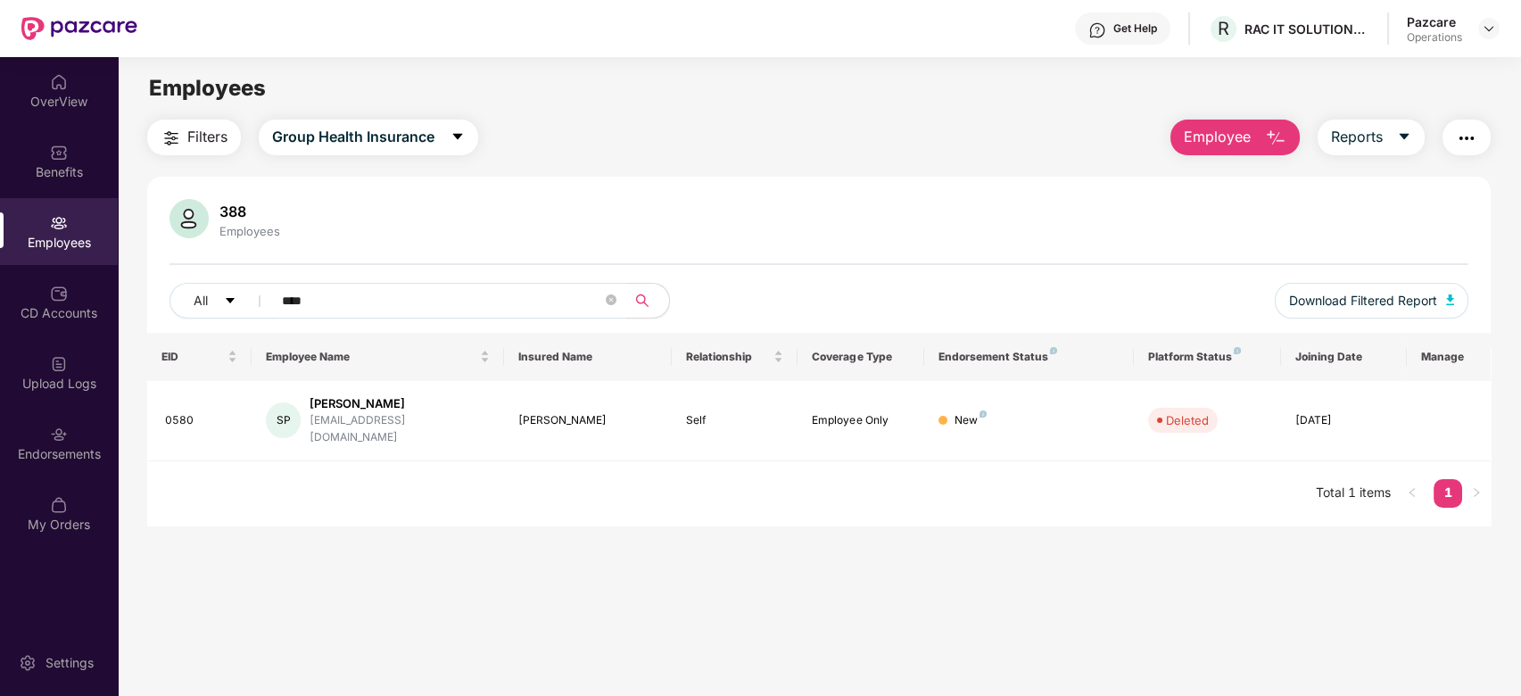
type input "****"
click at [608, 301] on icon "close-circle" at bounding box center [611, 299] width 11 height 11
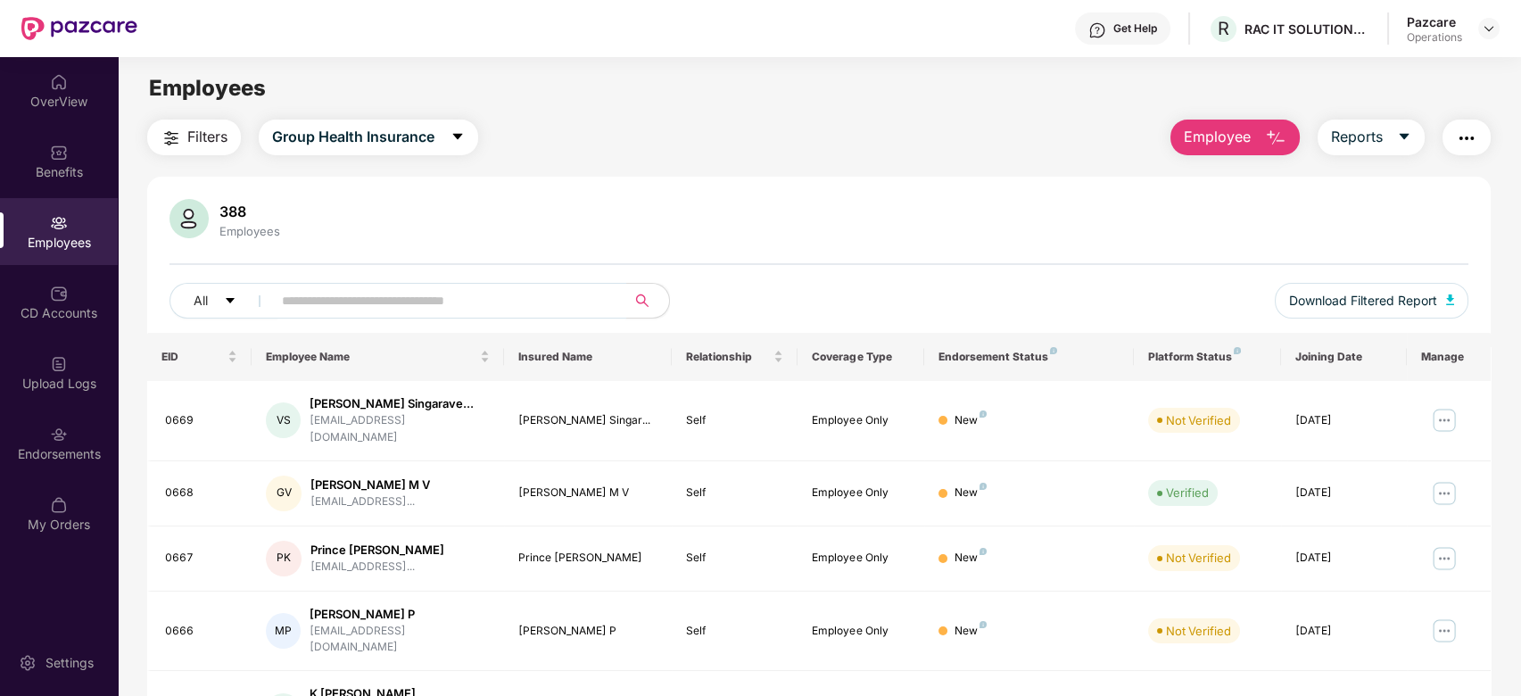
click at [513, 305] on input "text" at bounding box center [442, 300] width 320 height 27
click at [1475, 135] on img "button" at bounding box center [1466, 138] width 21 height 21
click at [992, 185] on div "388 Employees All Download Filtered Report EID Employee Name Insured Name Relat…" at bounding box center [819, 690] width 1344 height 1026
click at [1482, 33] on img at bounding box center [1489, 28] width 14 height 14
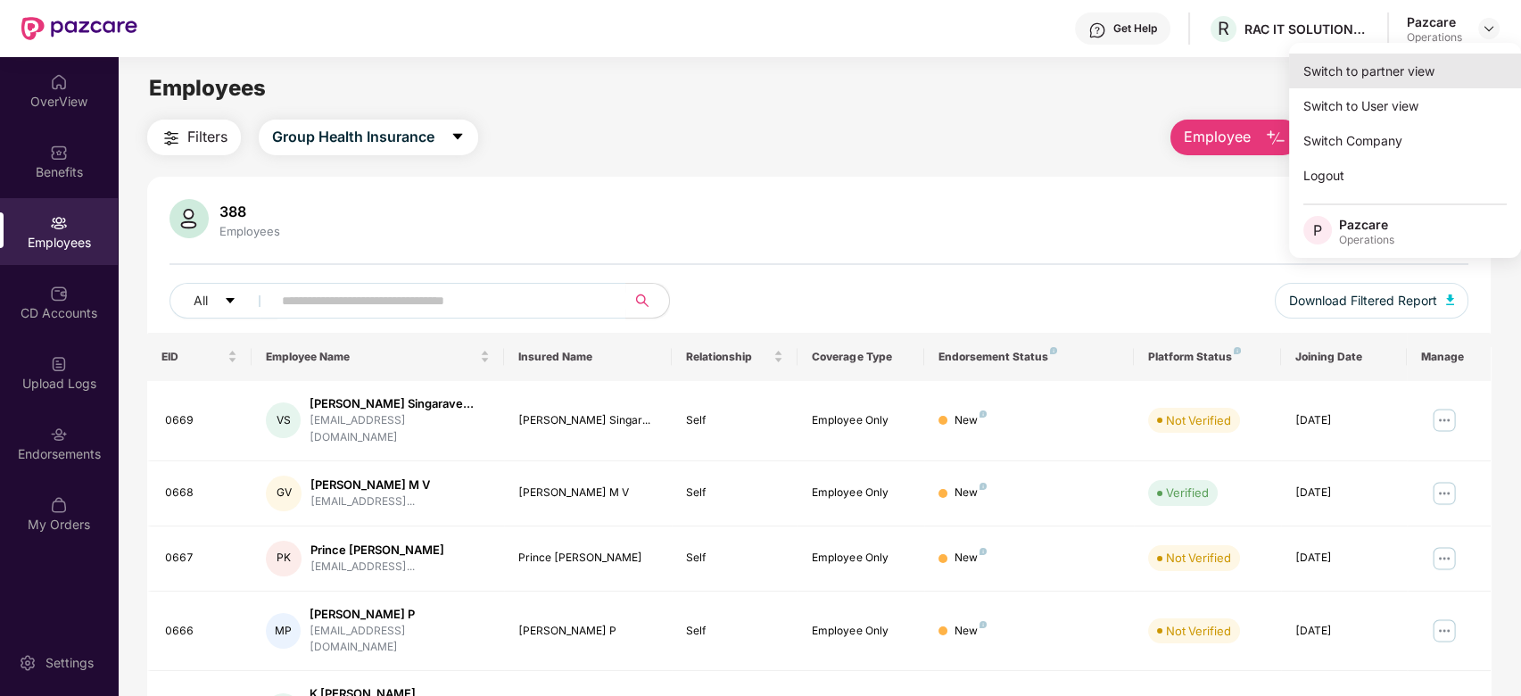
click at [1374, 76] on div "Switch to partner view" at bounding box center [1405, 71] width 232 height 35
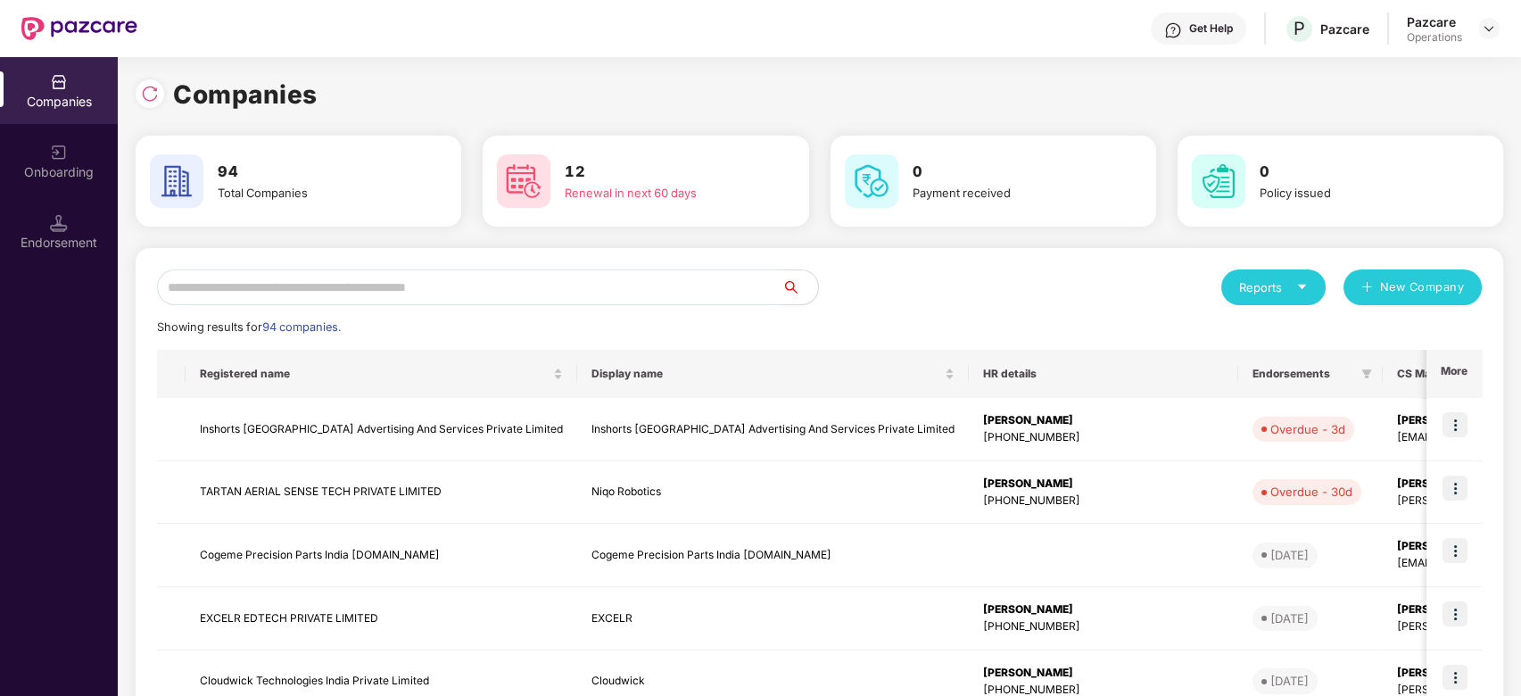
click at [635, 284] on input "text" at bounding box center [469, 287] width 625 height 36
click at [489, 275] on input "text" at bounding box center [469, 287] width 625 height 36
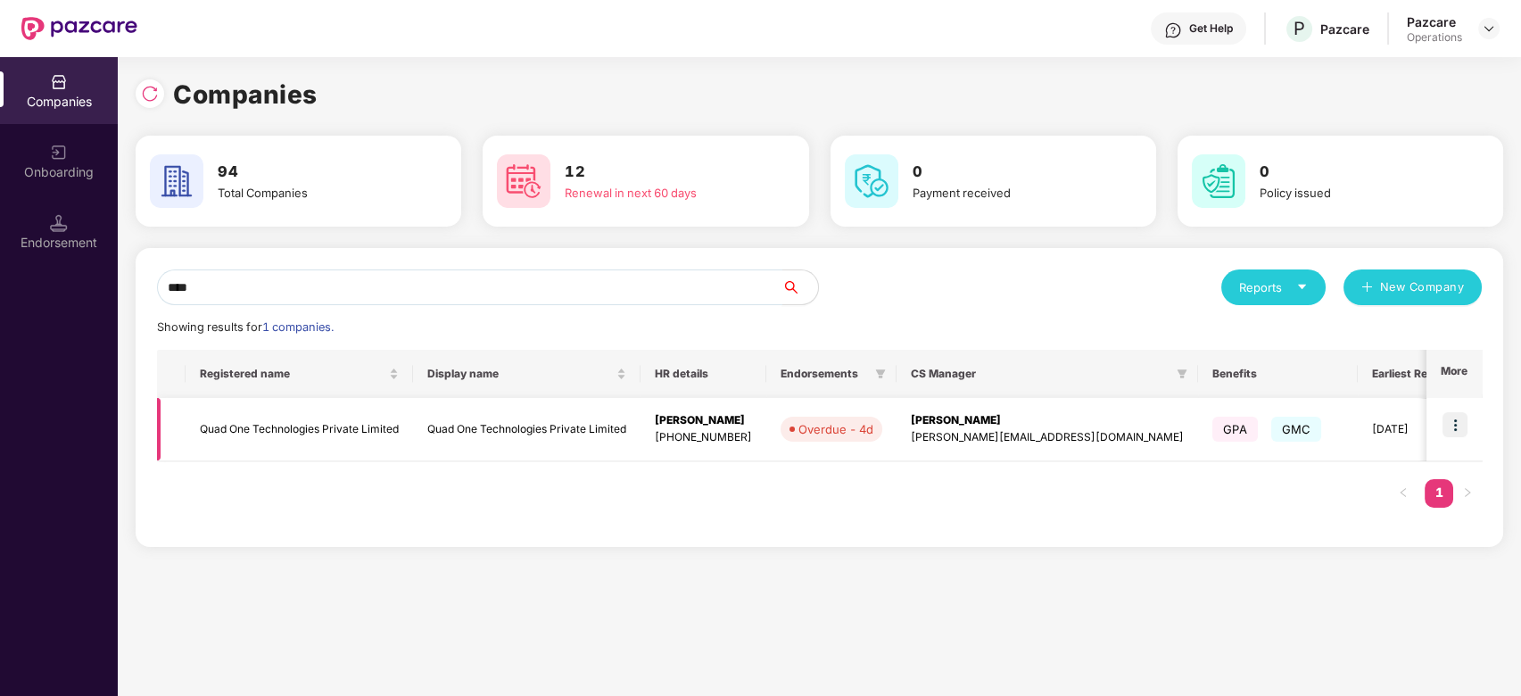
type input "****"
click at [1453, 425] on img at bounding box center [1455, 424] width 25 height 25
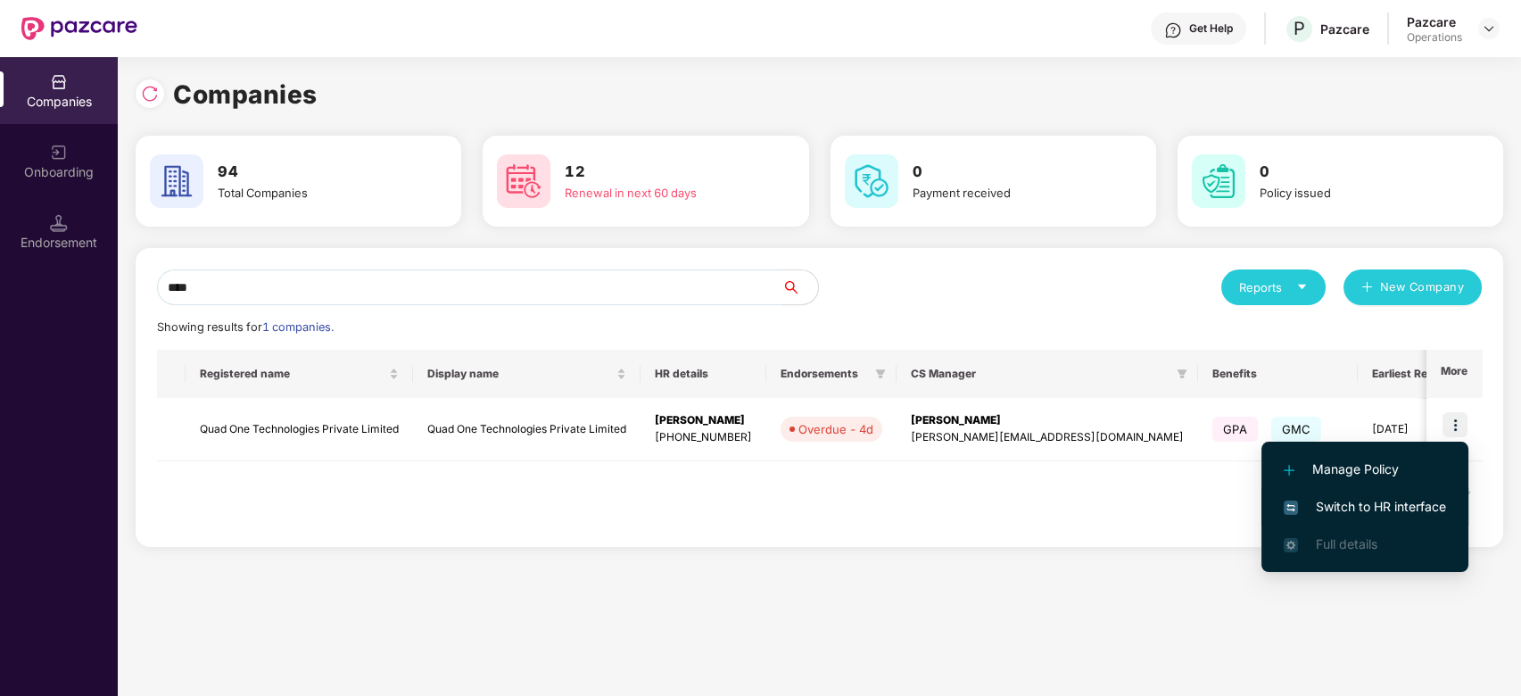
click at [1341, 513] on span "Switch to HR interface" at bounding box center [1365, 507] width 162 height 20
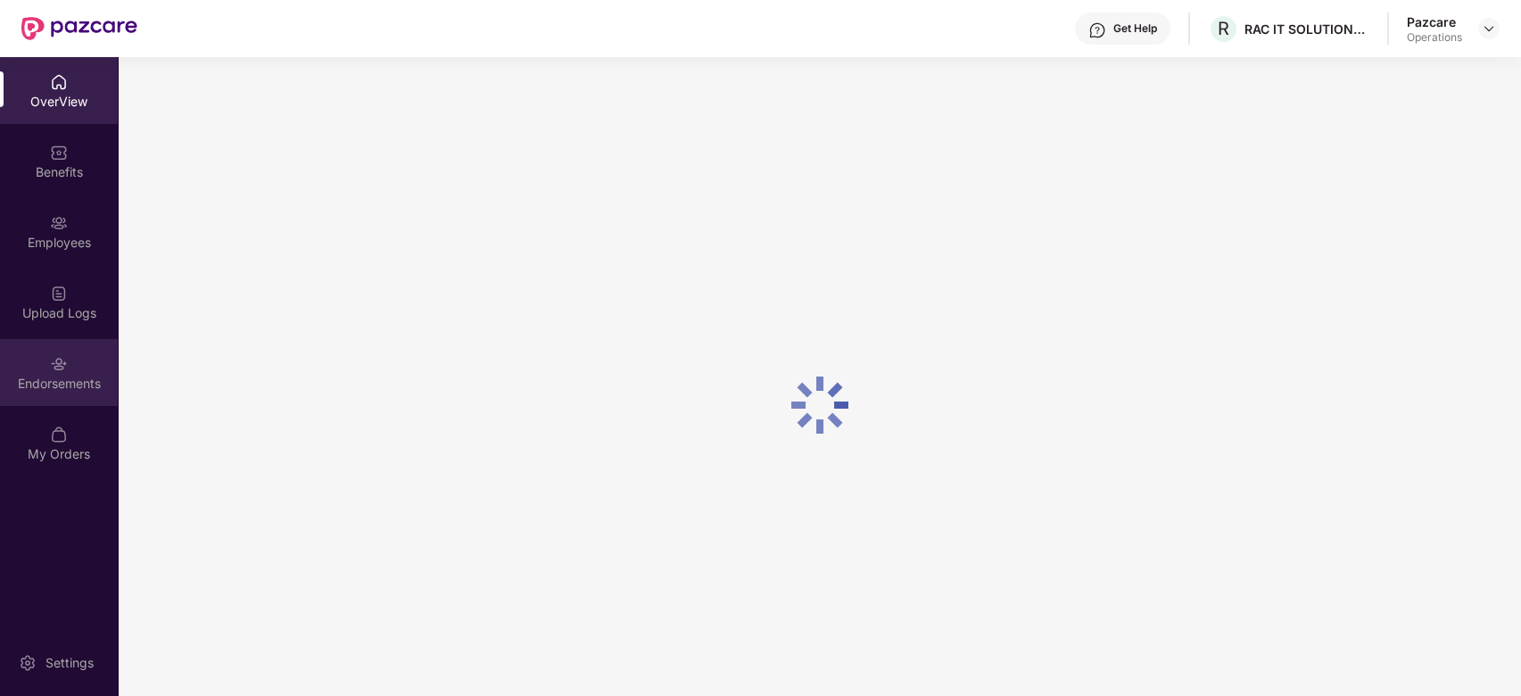
scroll to position [57, 0]
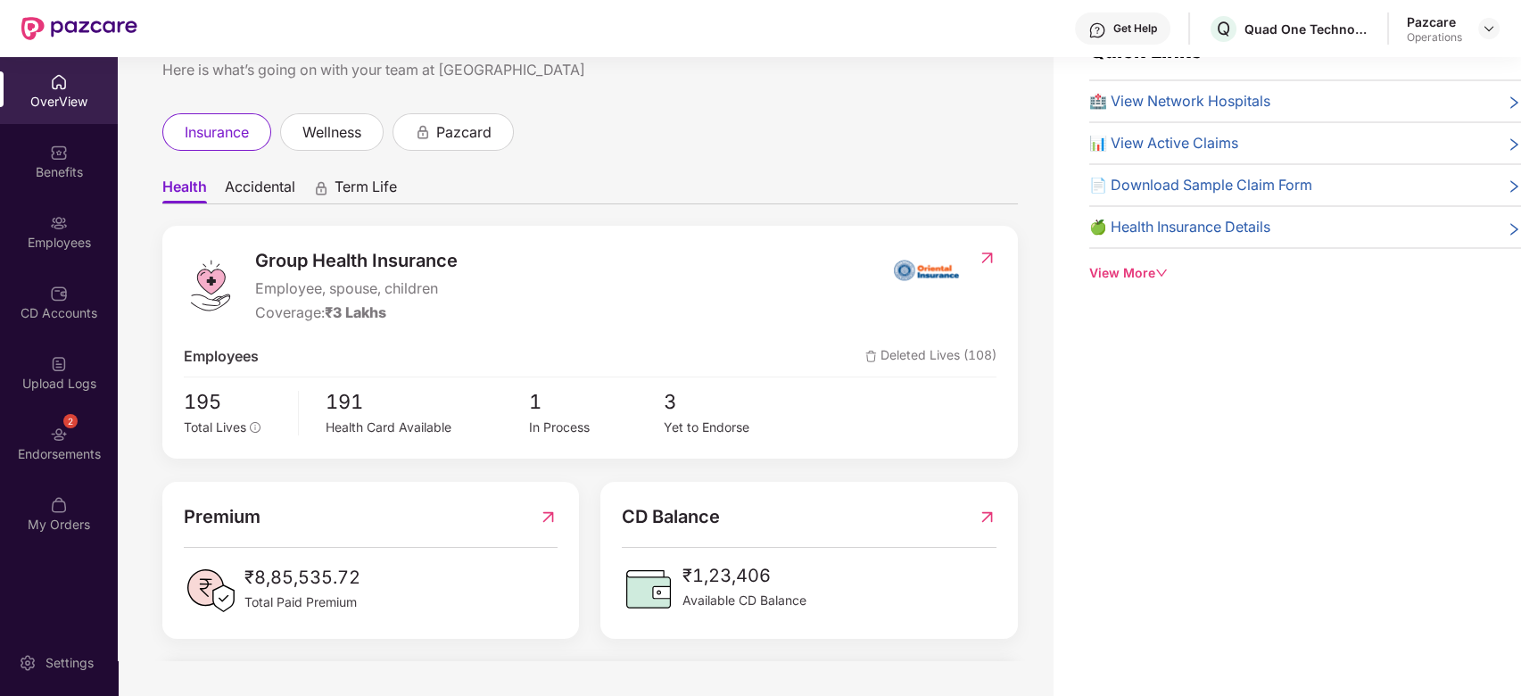
click at [41, 432] on div "2 Endorsements" at bounding box center [59, 442] width 118 height 67
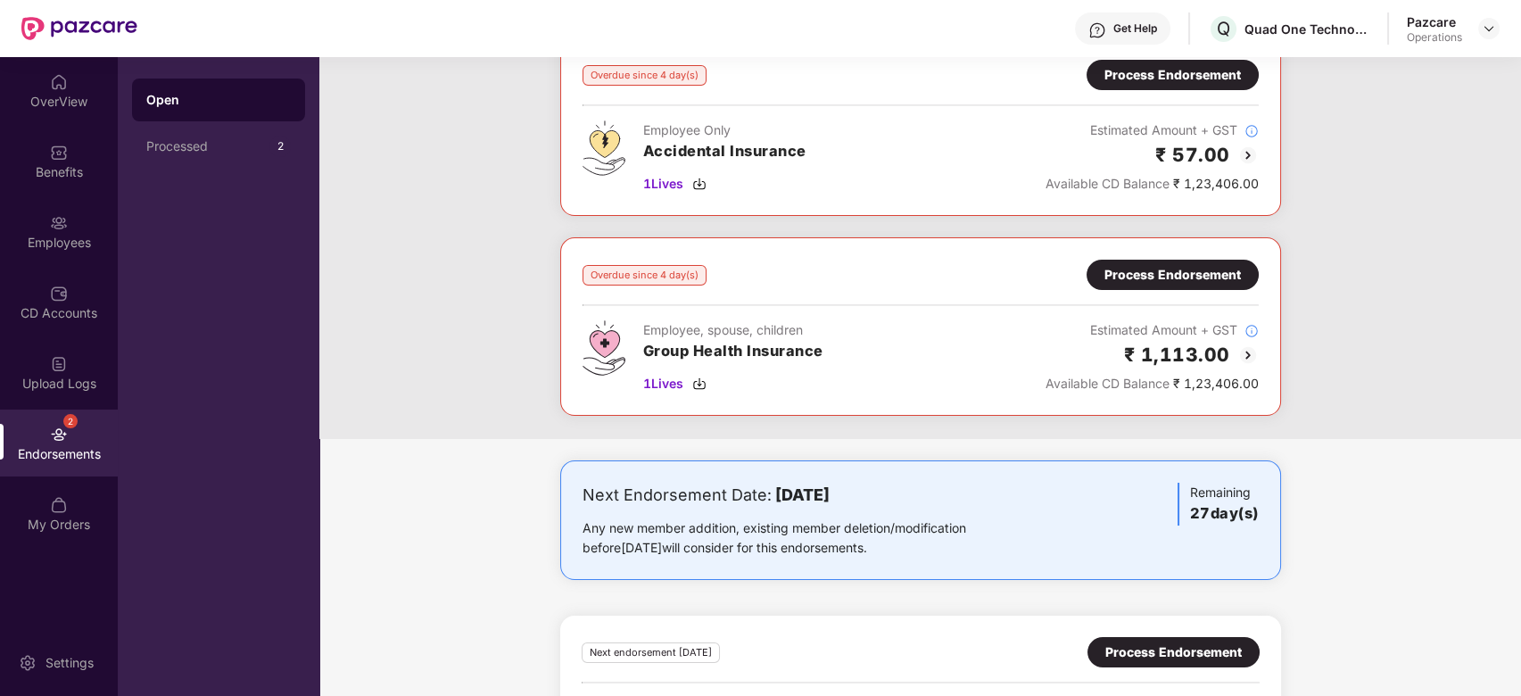
scroll to position [120, 0]
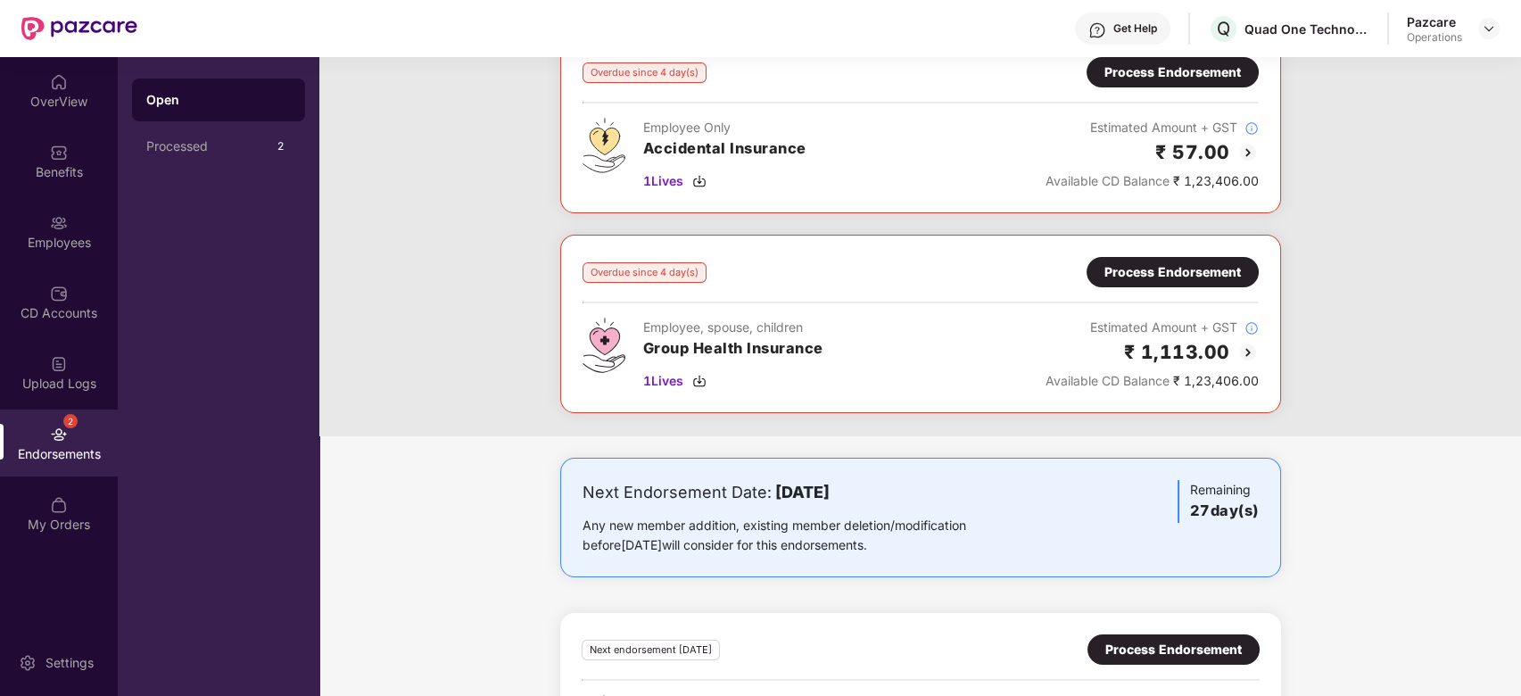
click at [1145, 277] on div "Process Endorsement" at bounding box center [1172, 272] width 136 height 20
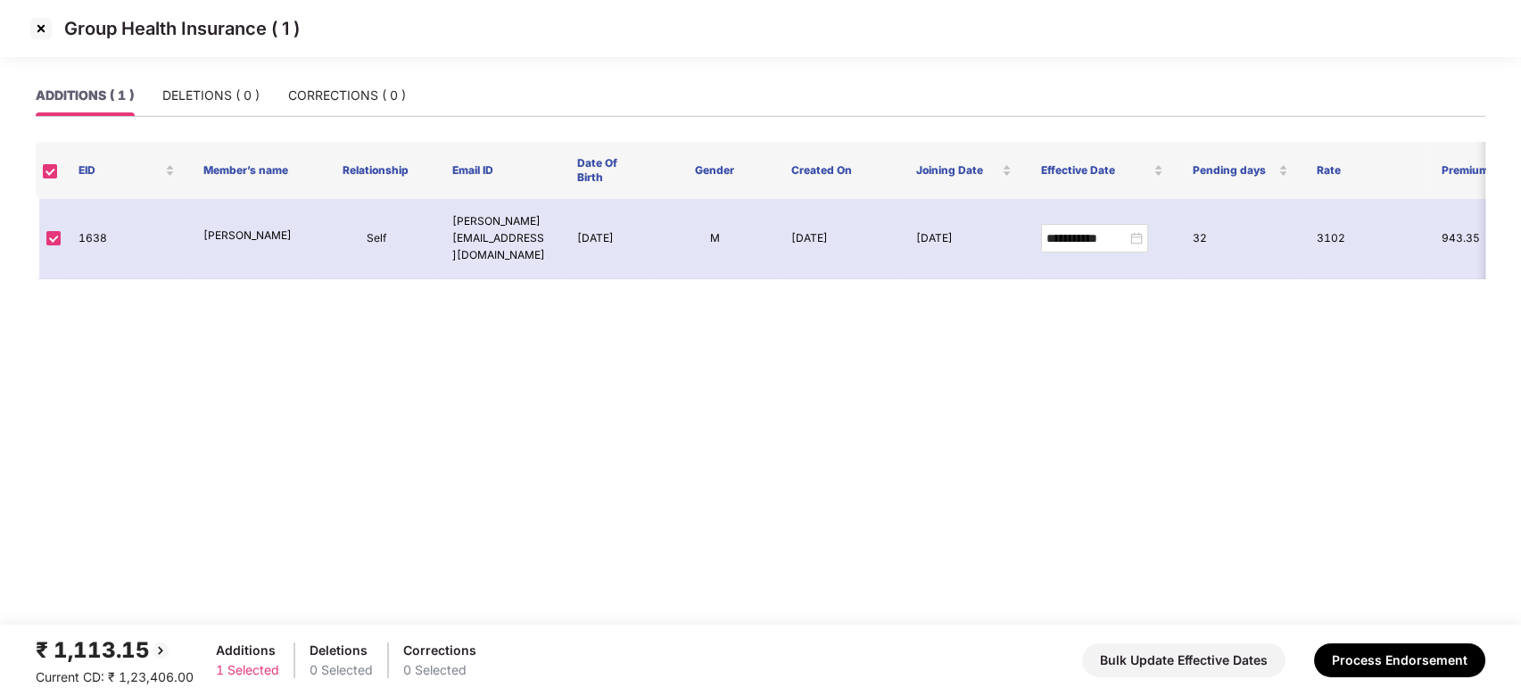
click at [42, 29] on img at bounding box center [41, 28] width 29 height 29
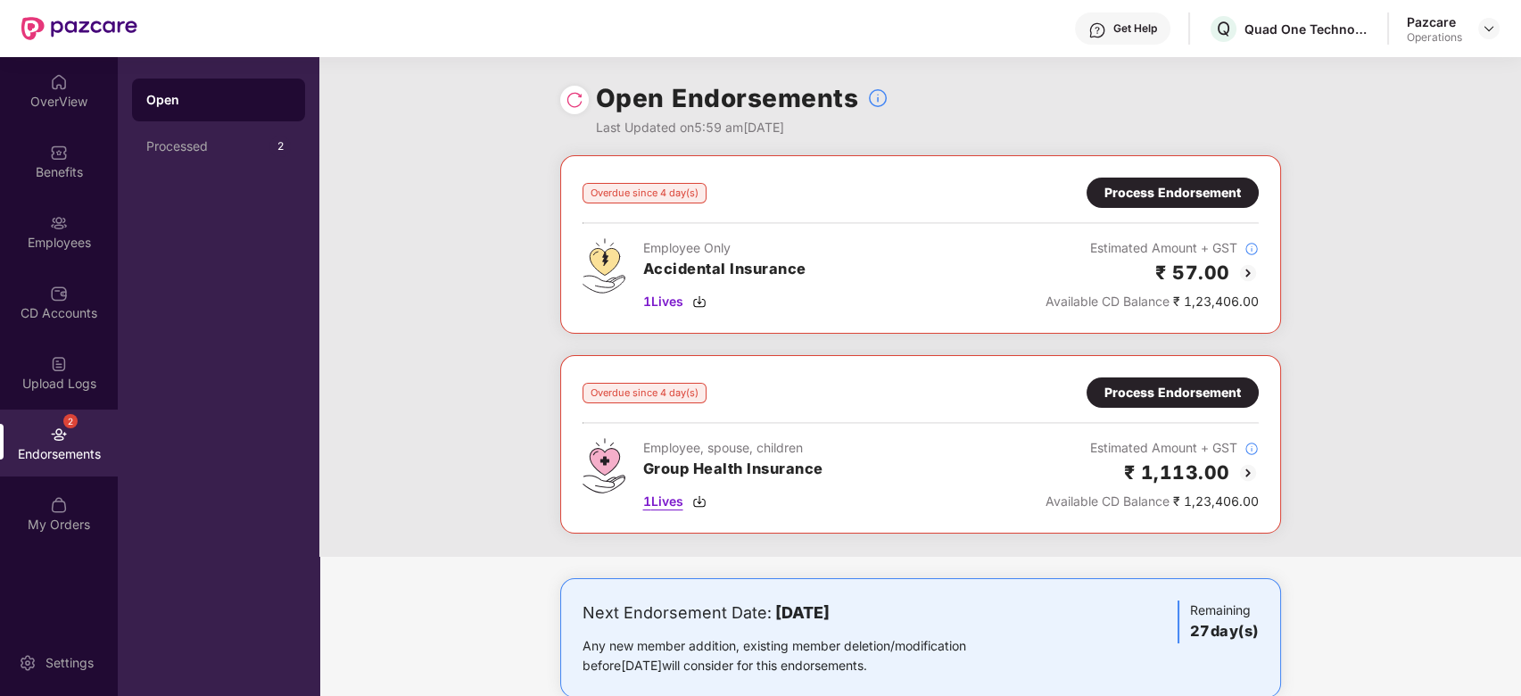
click at [657, 493] on span "1 Lives" at bounding box center [663, 502] width 40 height 20
click at [652, 302] on span "1 Lives" at bounding box center [663, 302] width 40 height 20
click at [1145, 189] on div "Process Endorsement" at bounding box center [1172, 193] width 136 height 20
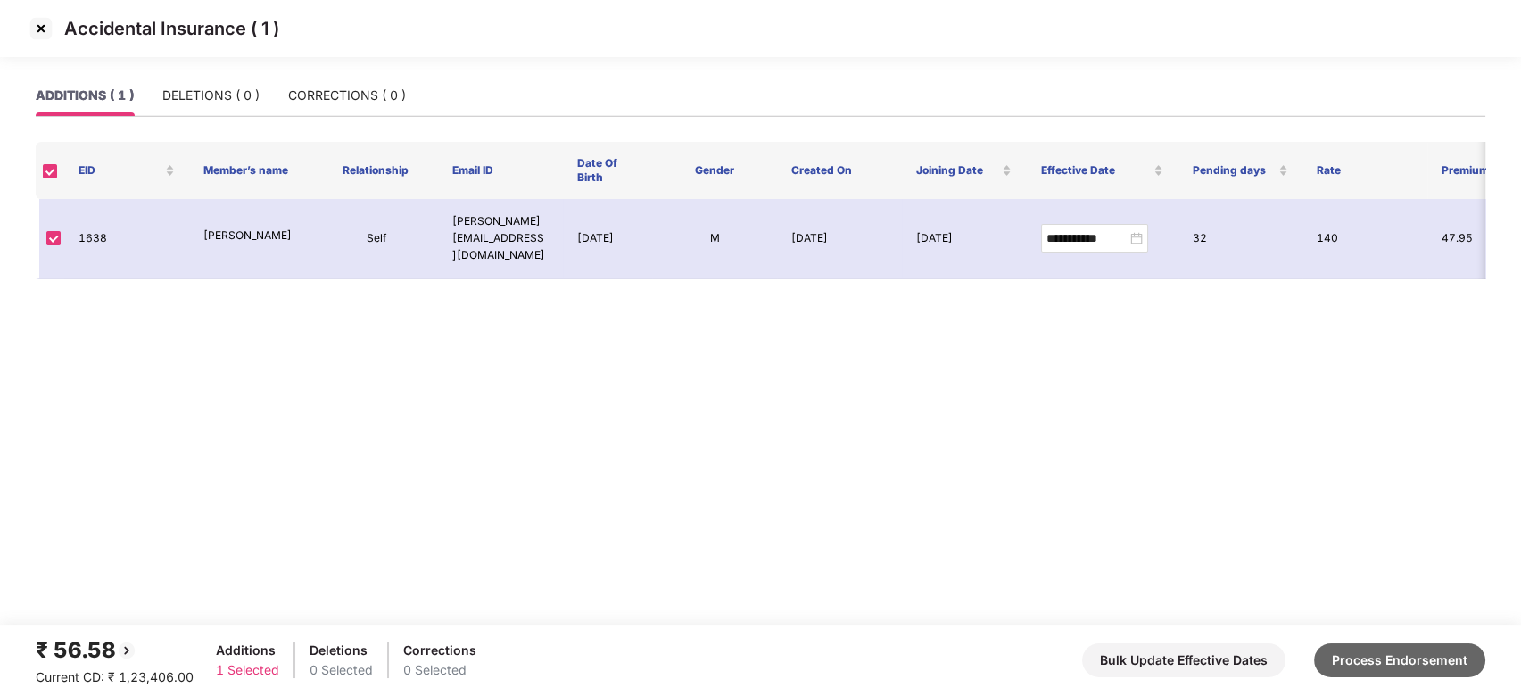
click at [1393, 656] on button "Process Endorsement" at bounding box center [1399, 660] width 171 height 34
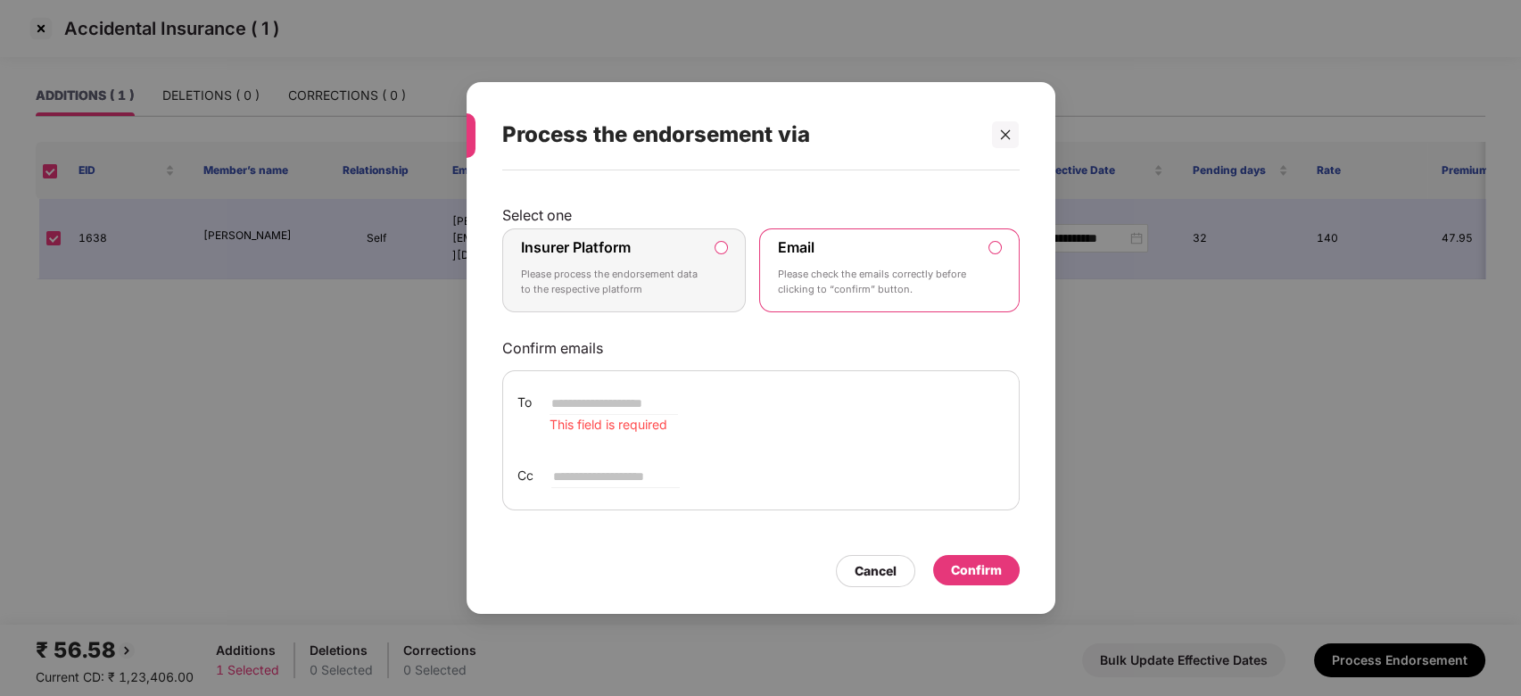
click at [567, 277] on p "Please process the endorsement data to the respective platform" at bounding box center [612, 282] width 182 height 31
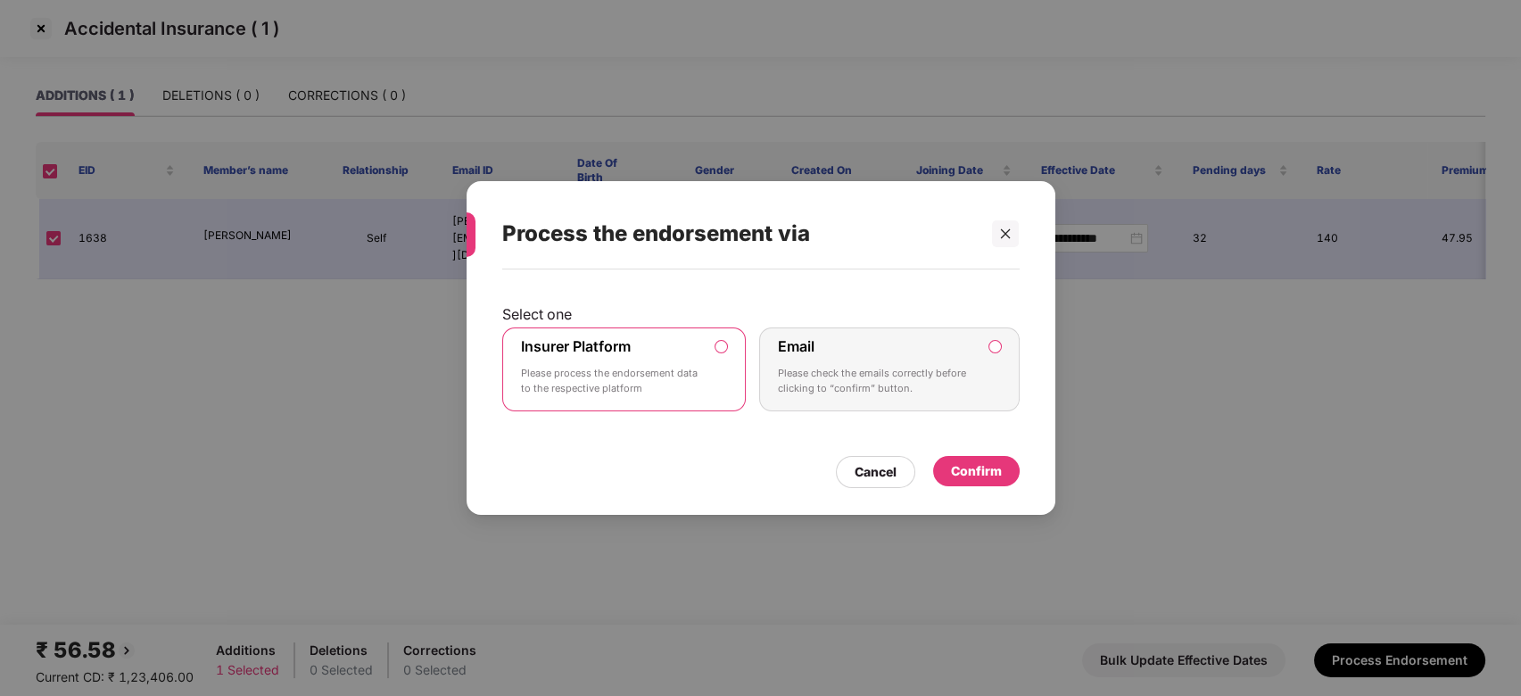
click at [991, 465] on div "Confirm" at bounding box center [976, 471] width 51 height 20
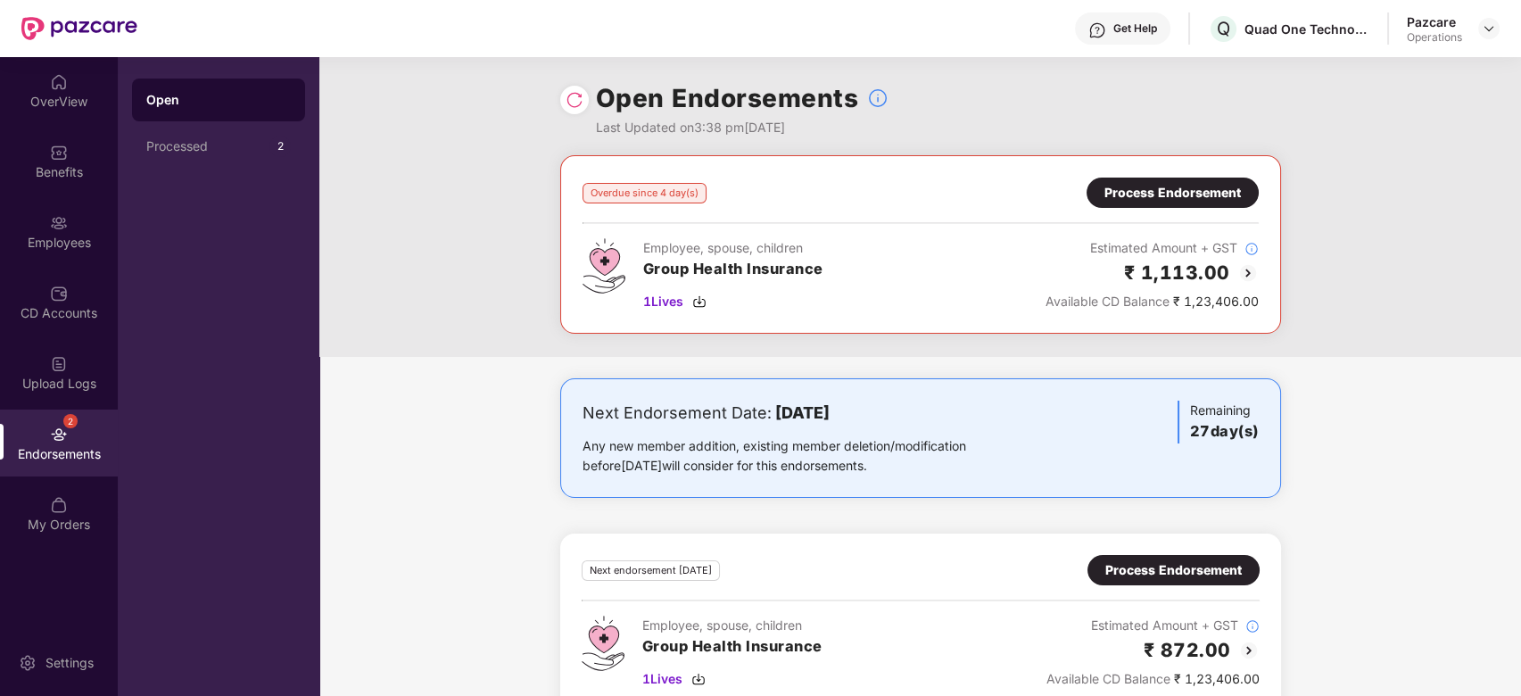
click at [1151, 191] on div "Process Endorsement" at bounding box center [1172, 193] width 136 height 20
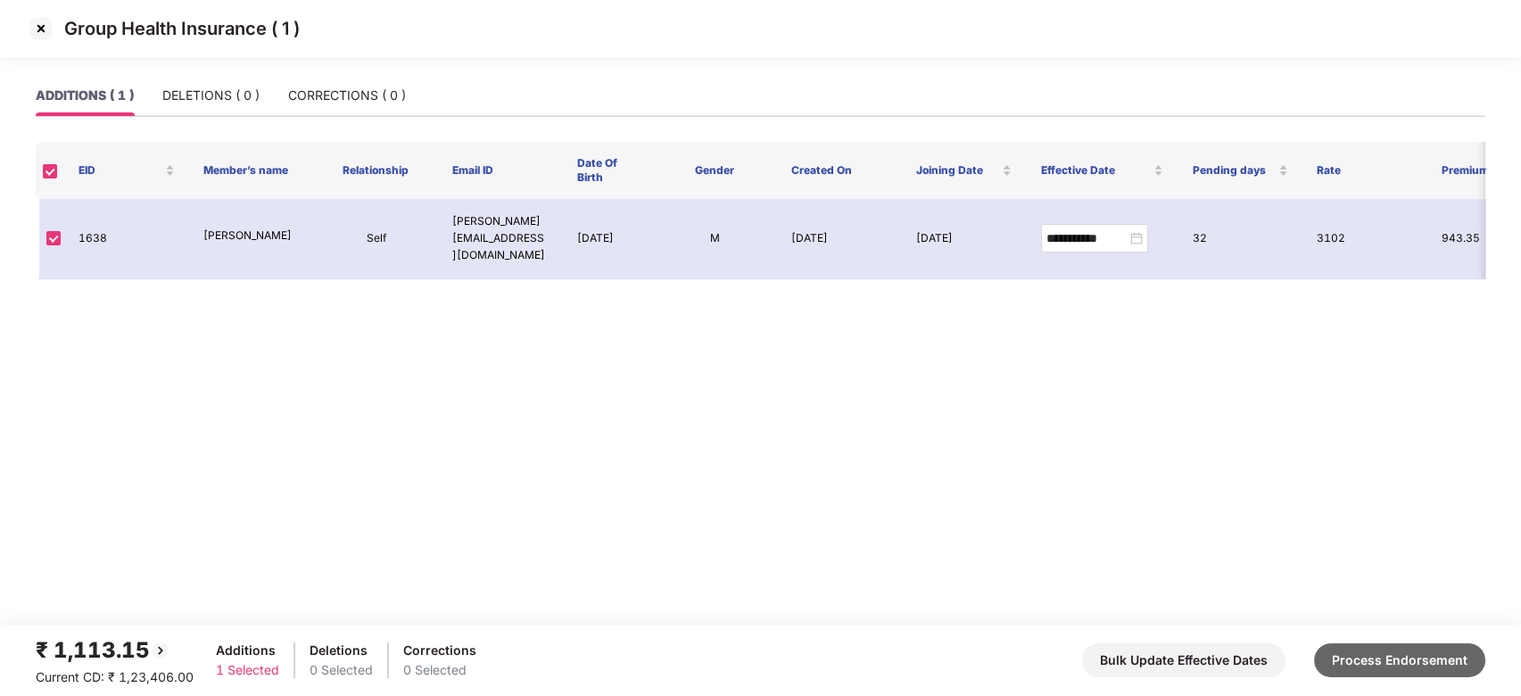
click at [1385, 674] on button "Process Endorsement" at bounding box center [1399, 660] width 171 height 34
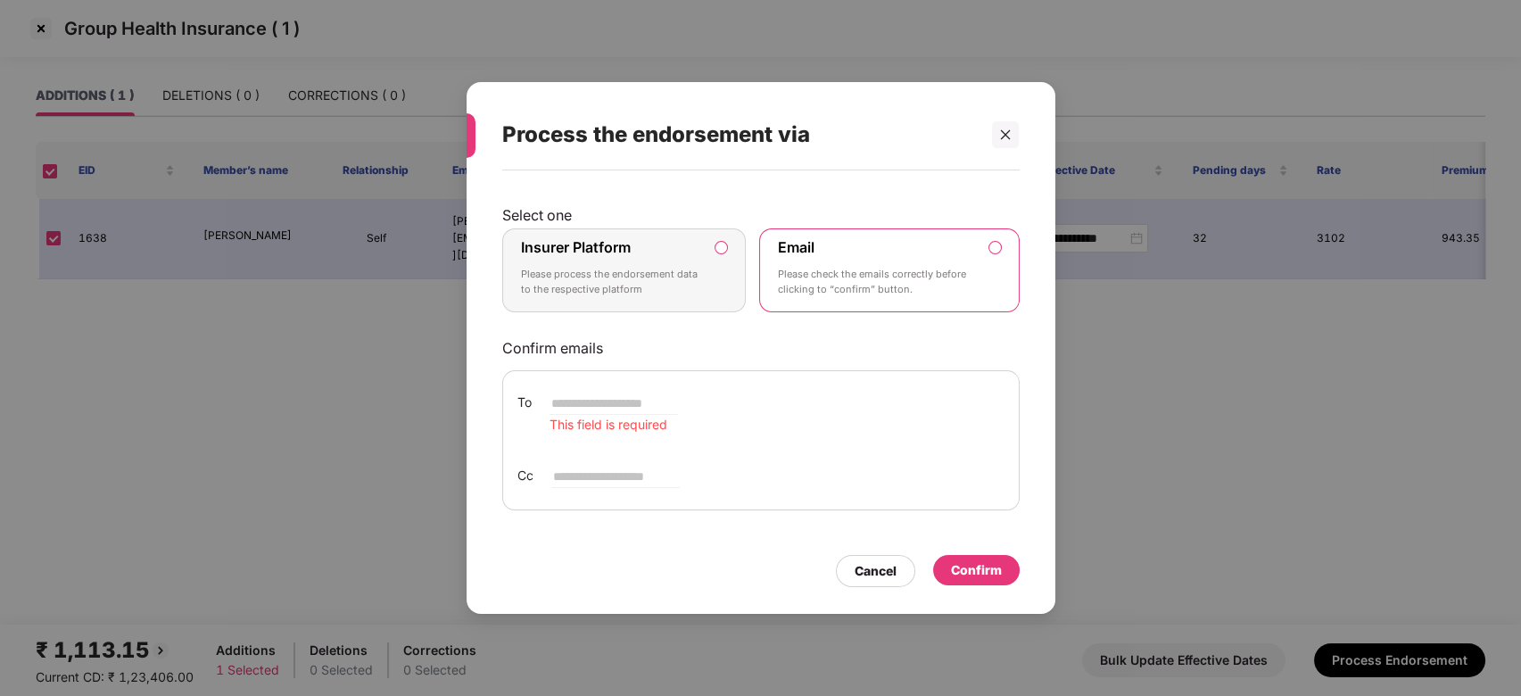
click at [658, 275] on p "Please process the endorsement data to the respective platform" at bounding box center [612, 282] width 182 height 31
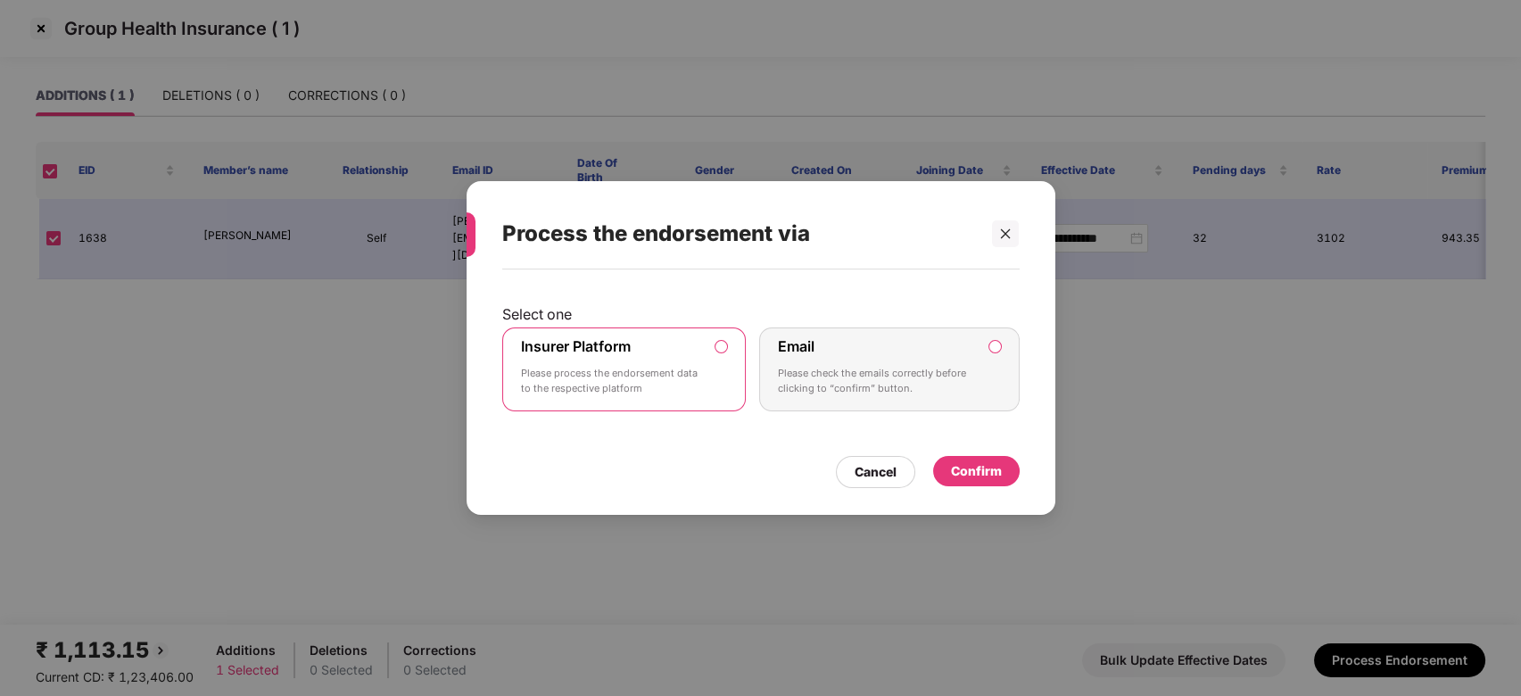
click at [971, 473] on div "Confirm" at bounding box center [976, 471] width 51 height 20
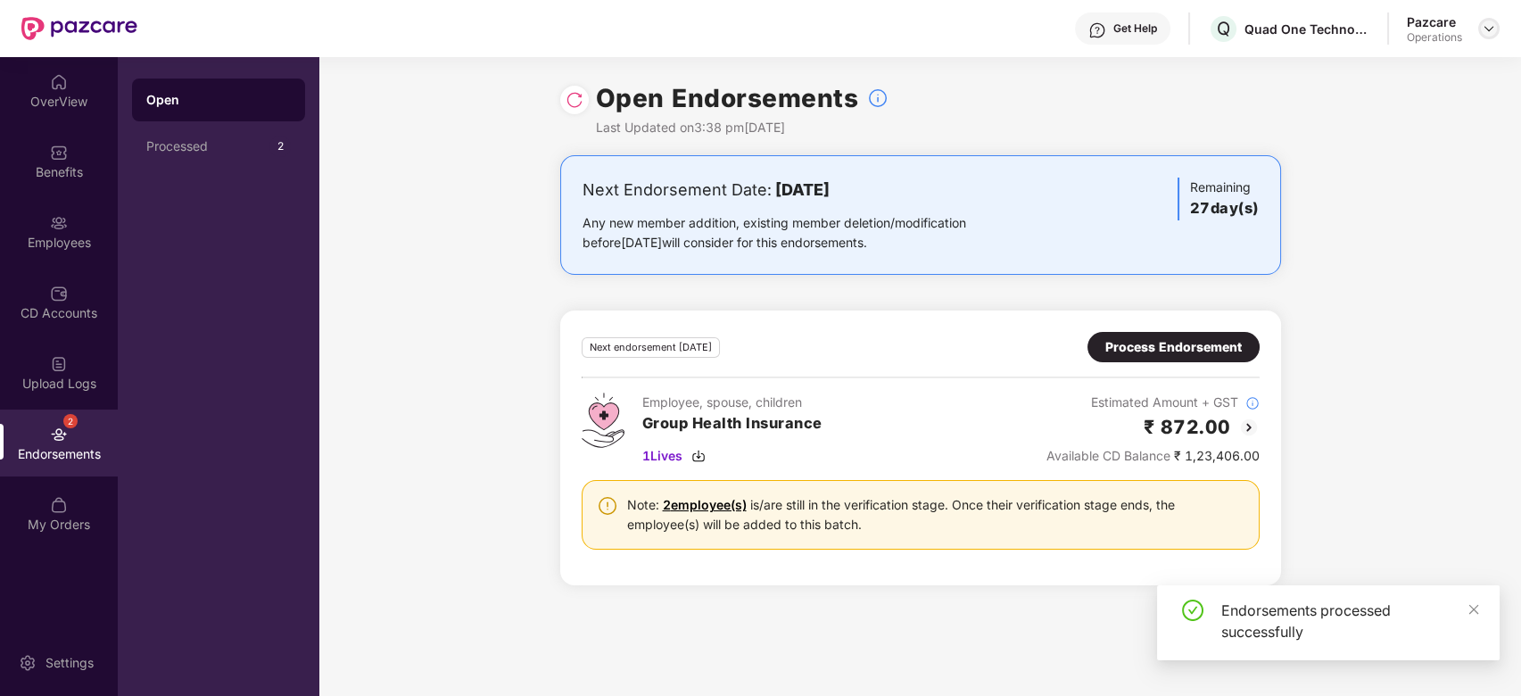
click at [1484, 31] on img at bounding box center [1489, 28] width 14 height 14
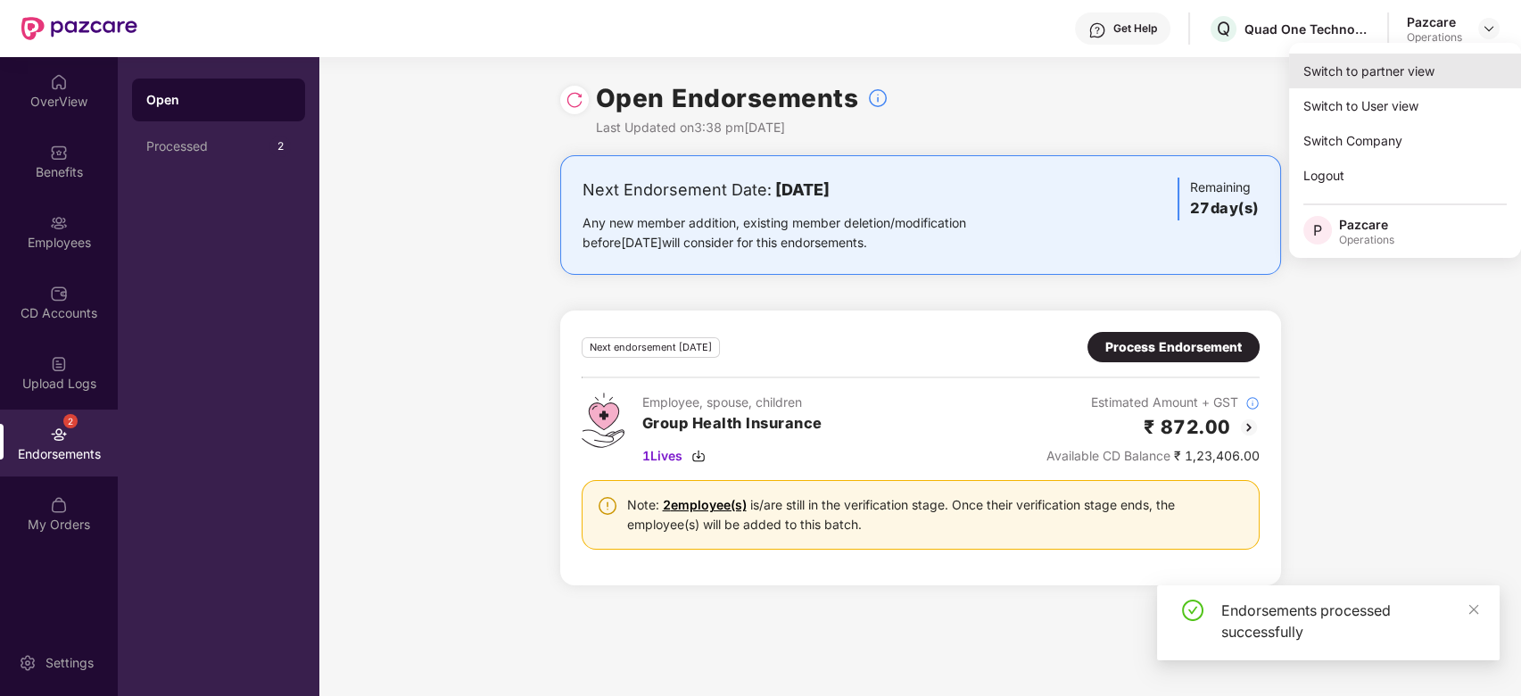
click at [1400, 66] on div "Switch to partner view" at bounding box center [1405, 71] width 232 height 35
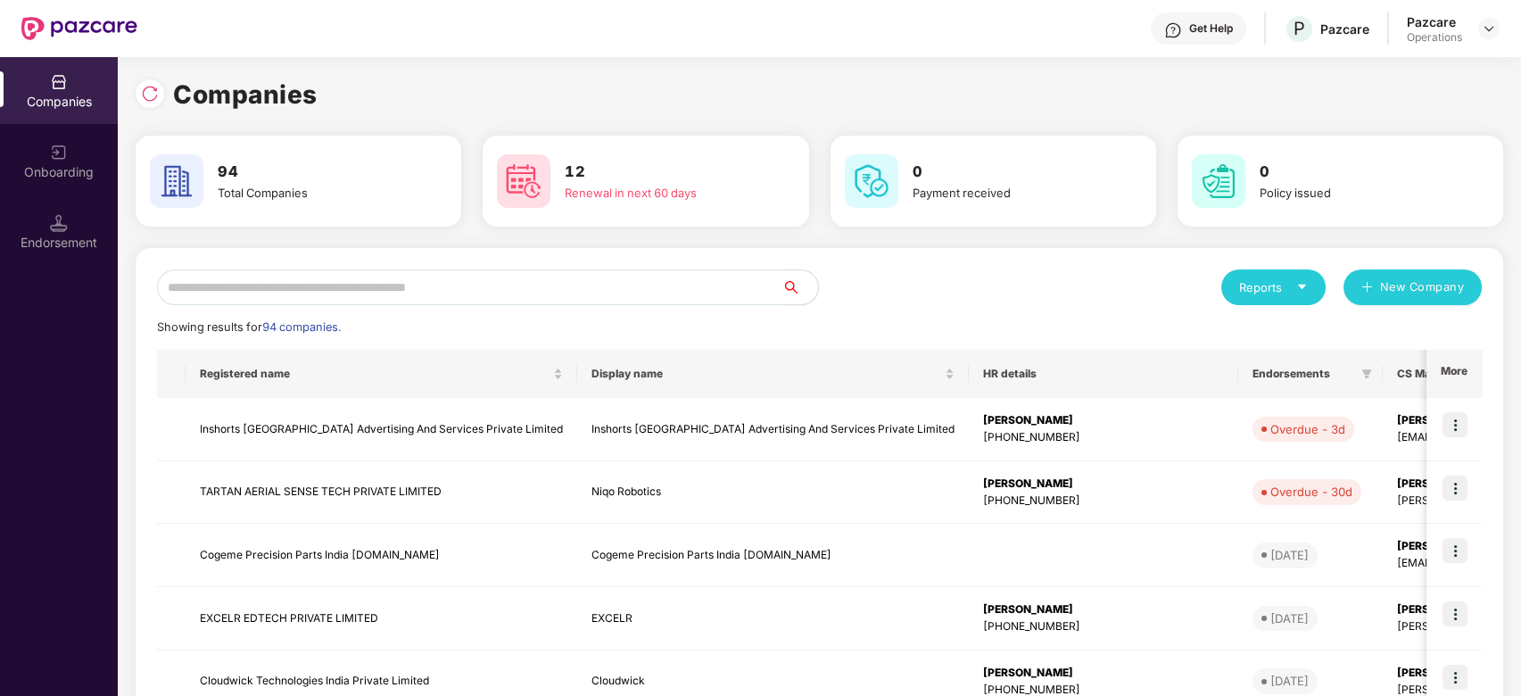
click at [333, 270] on input "text" at bounding box center [469, 287] width 625 height 36
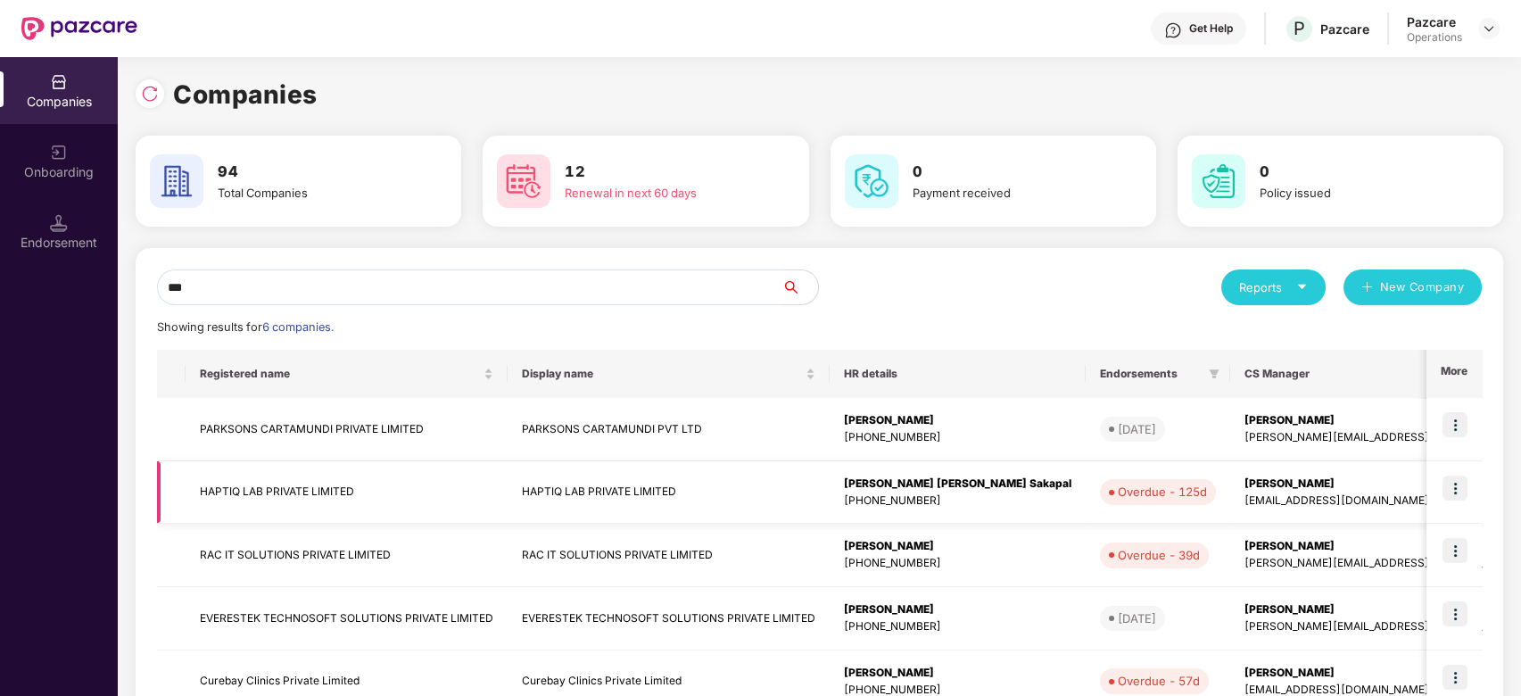
type input "***"
click at [1456, 485] on img at bounding box center [1455, 488] width 25 height 25
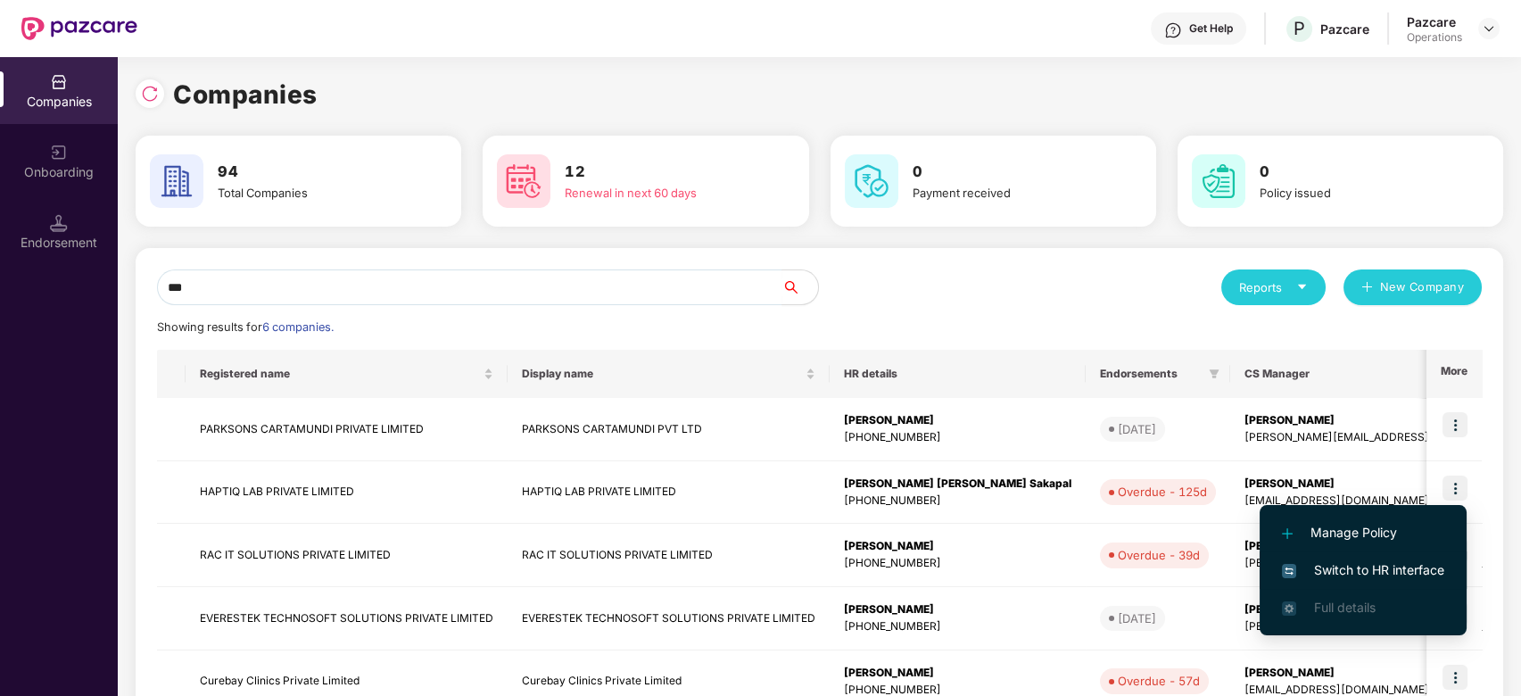
click at [1369, 566] on span "Switch to HR interface" at bounding box center [1363, 570] width 162 height 20
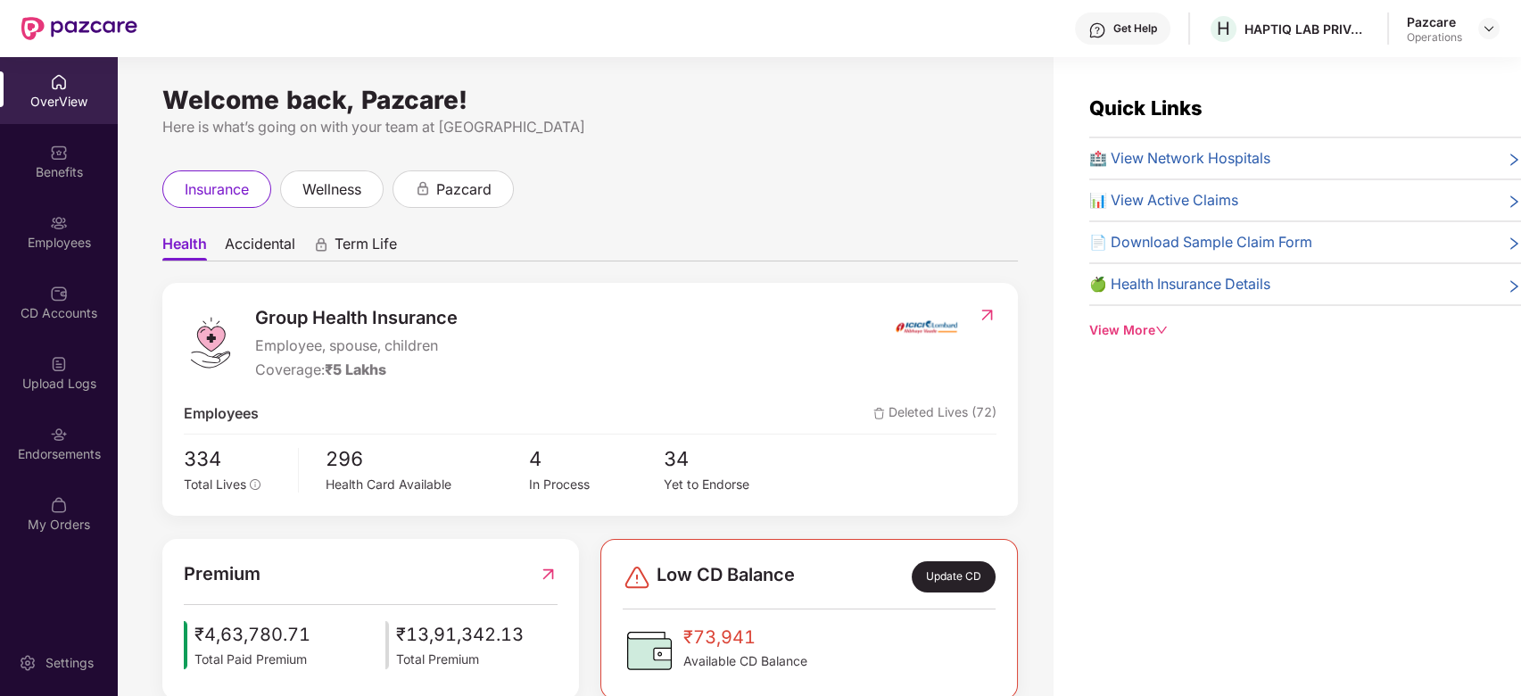
scroll to position [57, 0]
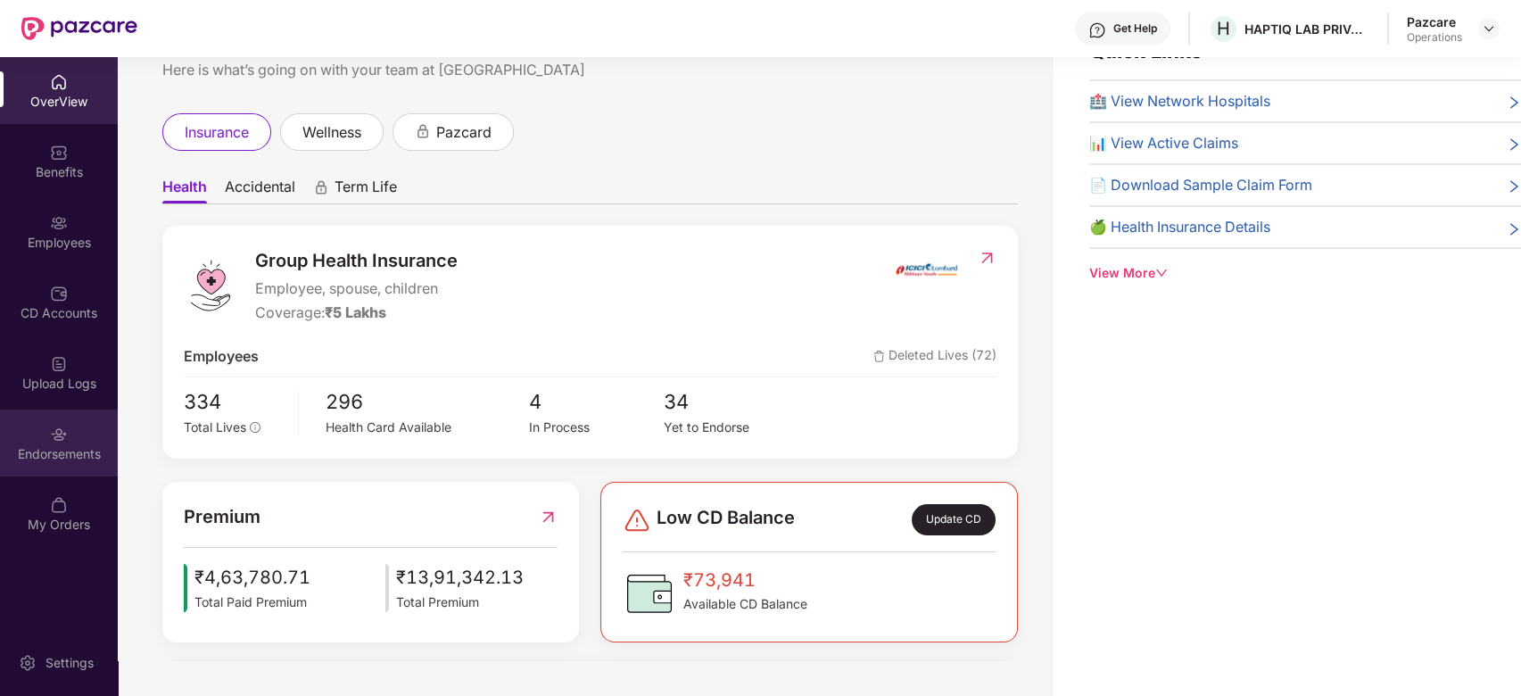
click at [42, 434] on div "Endorsements" at bounding box center [59, 442] width 118 height 67
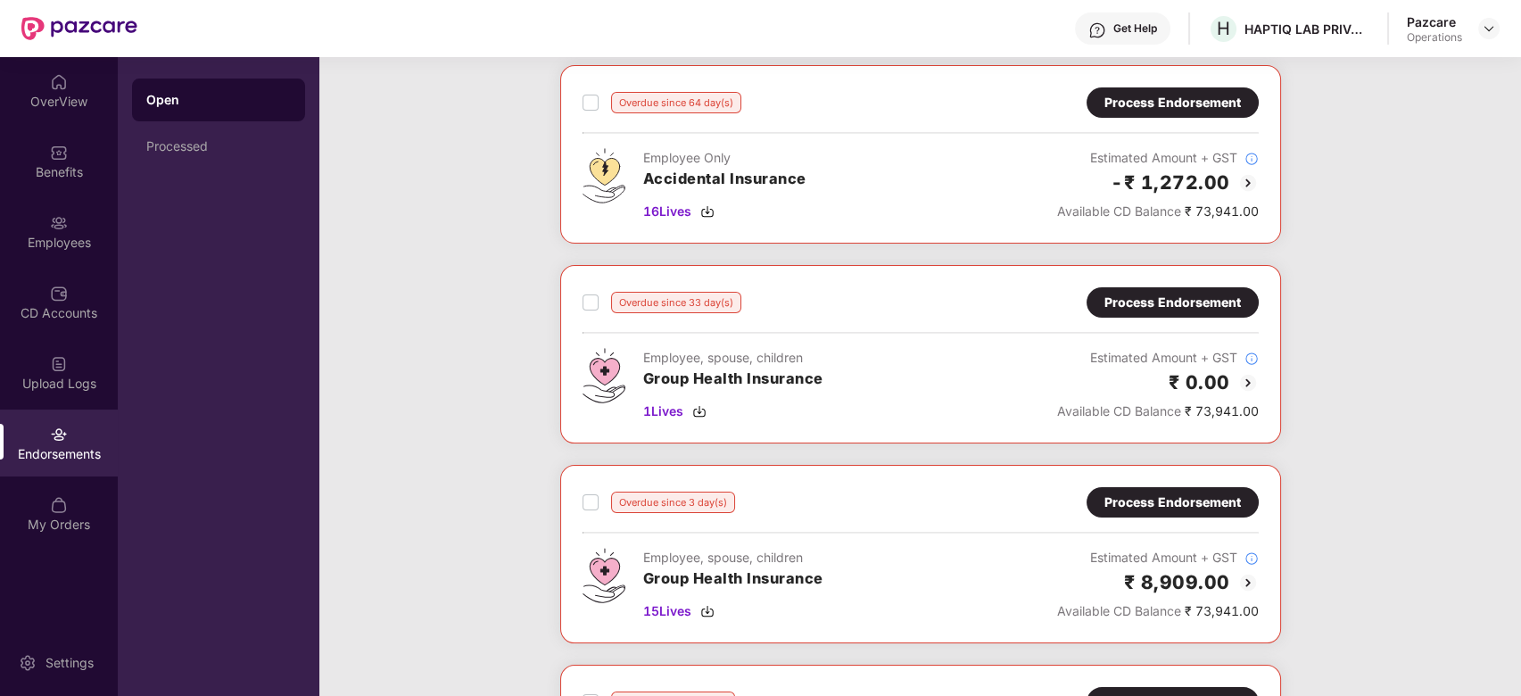
scroll to position [0, 0]
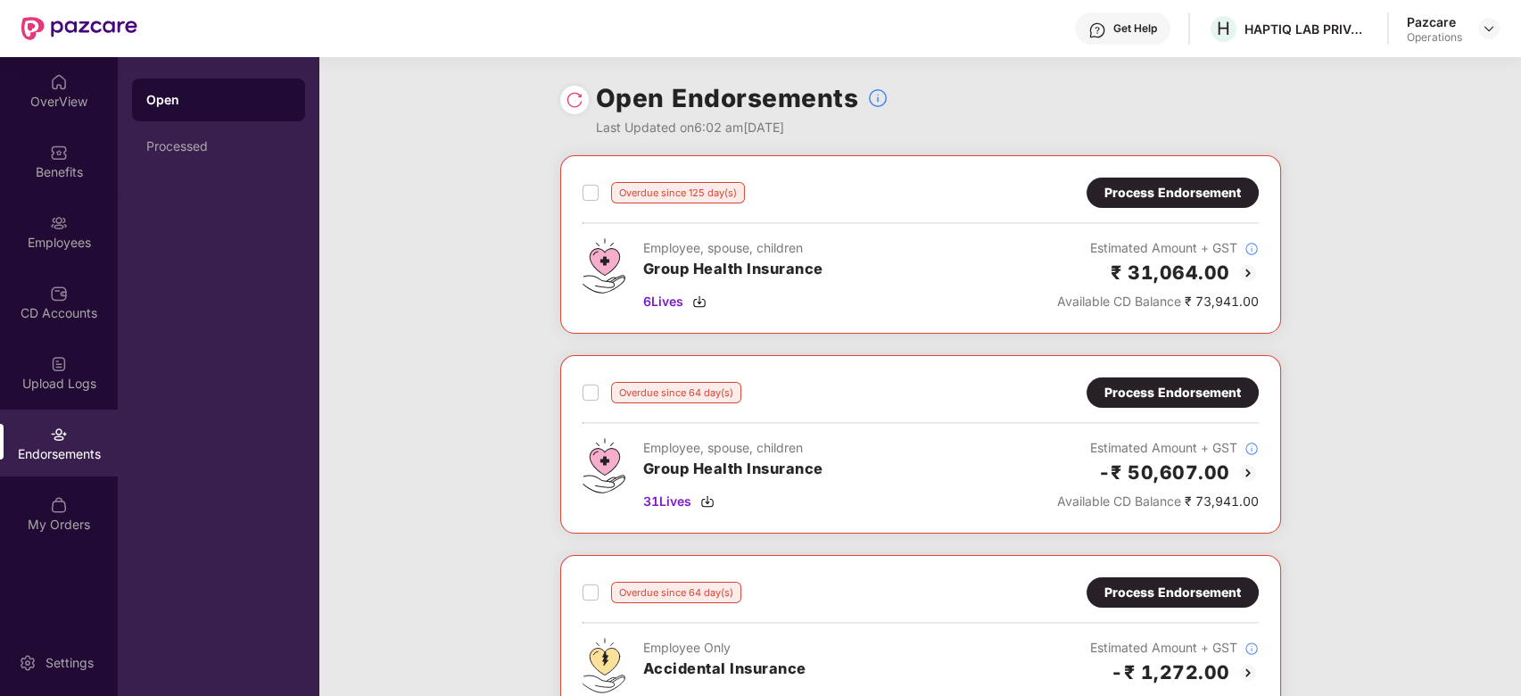
click at [1179, 211] on div "Overdue since 125 day(s) Process Endorsement Employee, spouse, children Group H…" at bounding box center [921, 245] width 676 height 134
click at [1190, 203] on div "Process Endorsement" at bounding box center [1173, 193] width 172 height 30
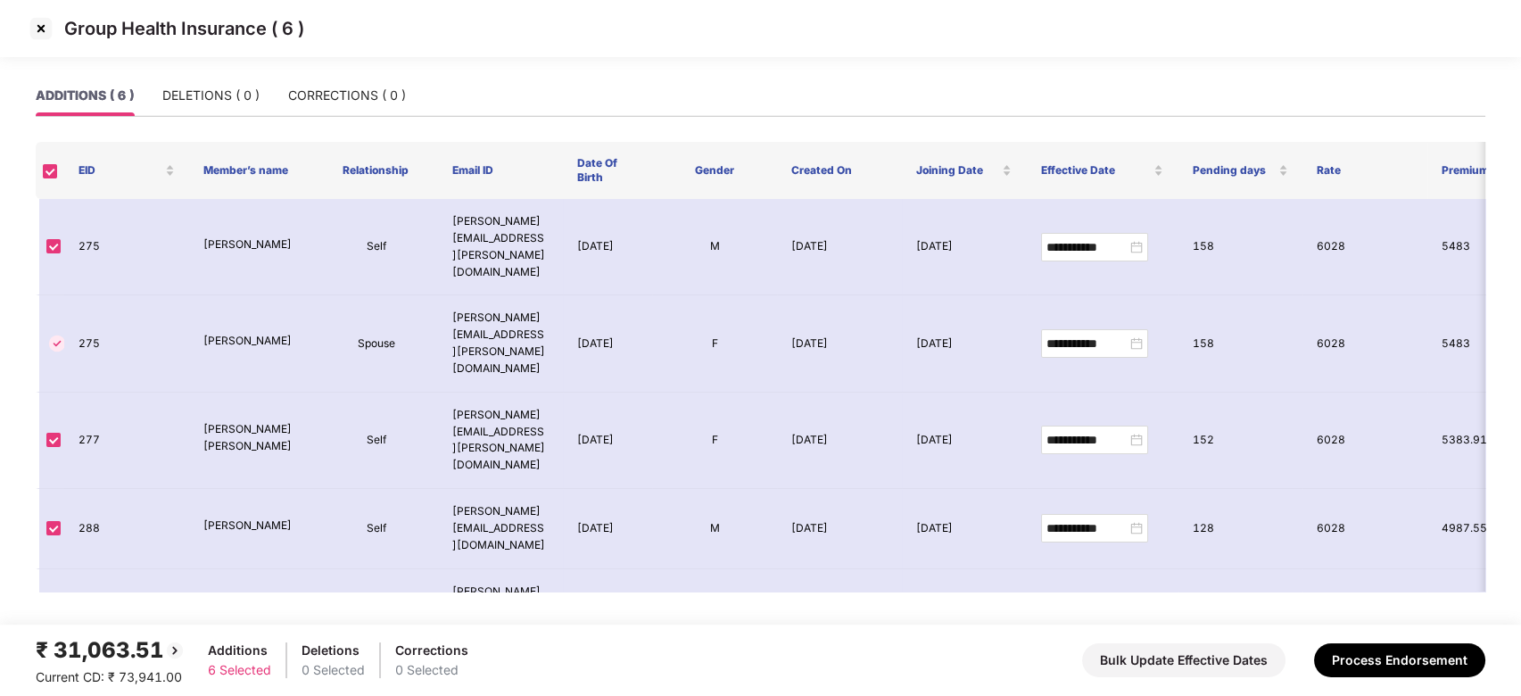
click at [41, 32] on img at bounding box center [41, 28] width 29 height 29
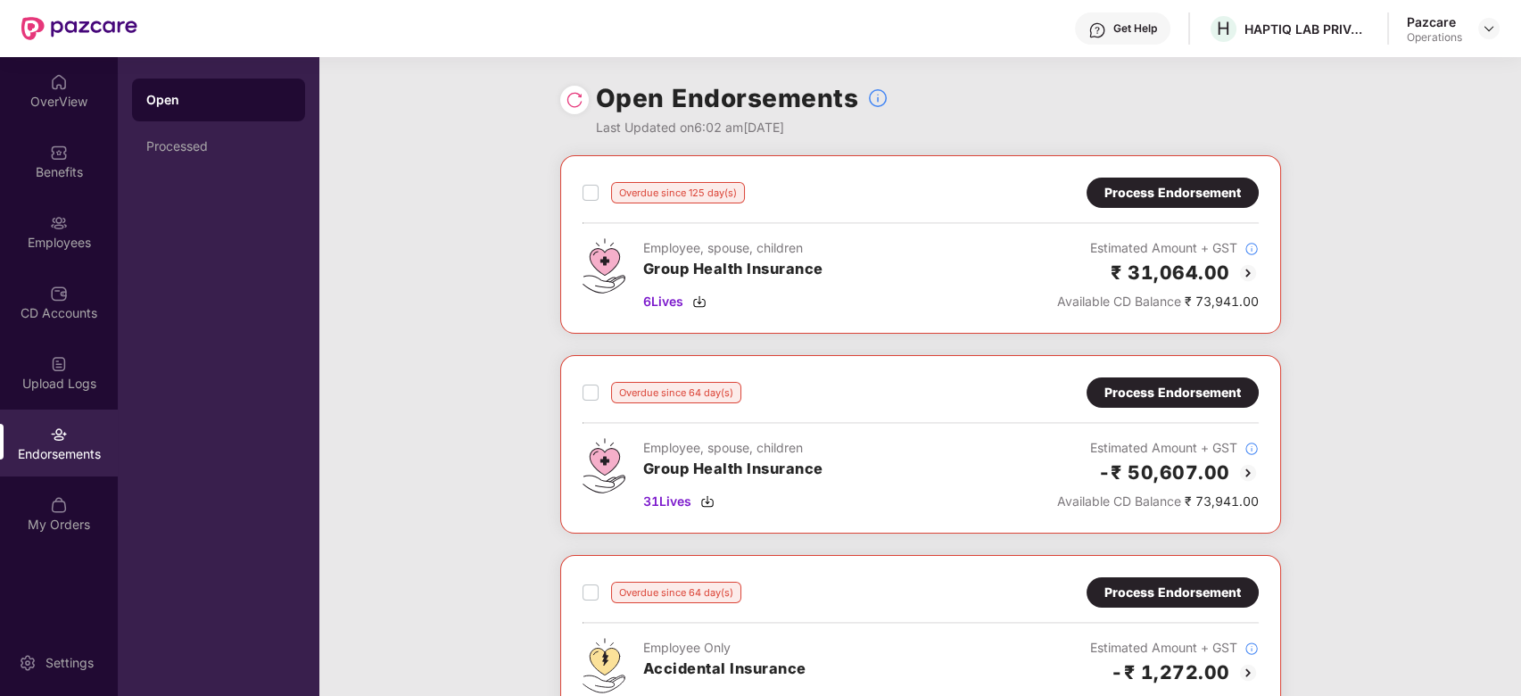
click at [791, 441] on div "Employee, spouse, children" at bounding box center [733, 448] width 180 height 20
click at [1123, 379] on div "Process Endorsement" at bounding box center [1173, 392] width 172 height 30
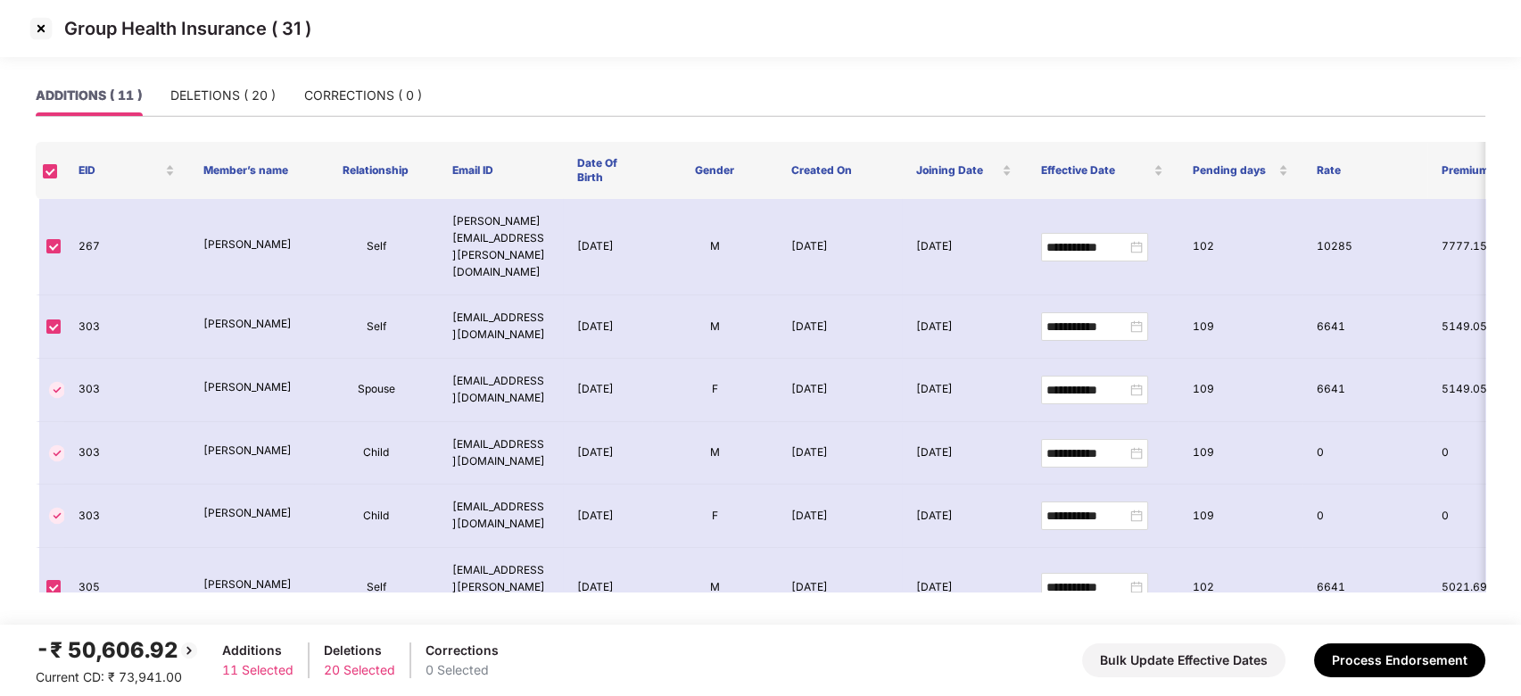
click at [40, 27] on img at bounding box center [41, 28] width 29 height 29
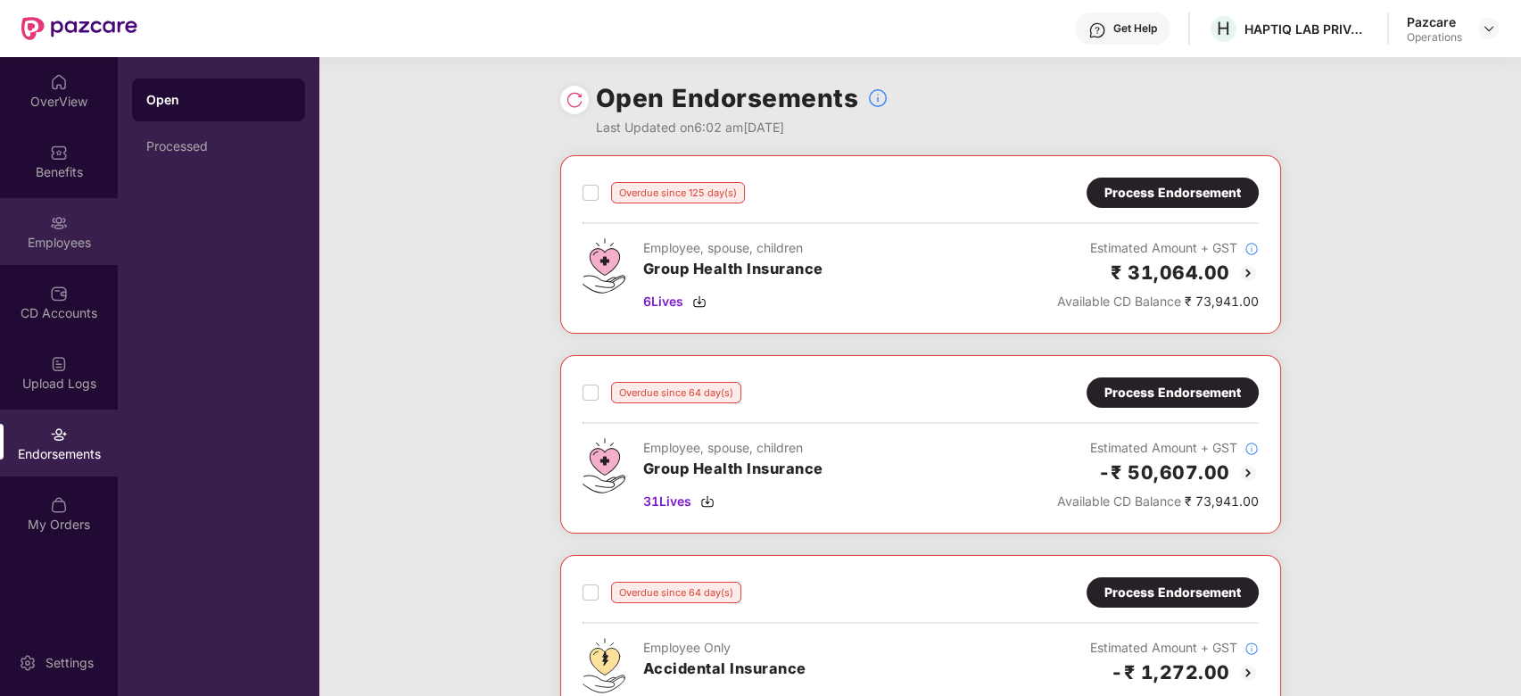
click at [76, 235] on div "Employees" at bounding box center [59, 243] width 118 height 18
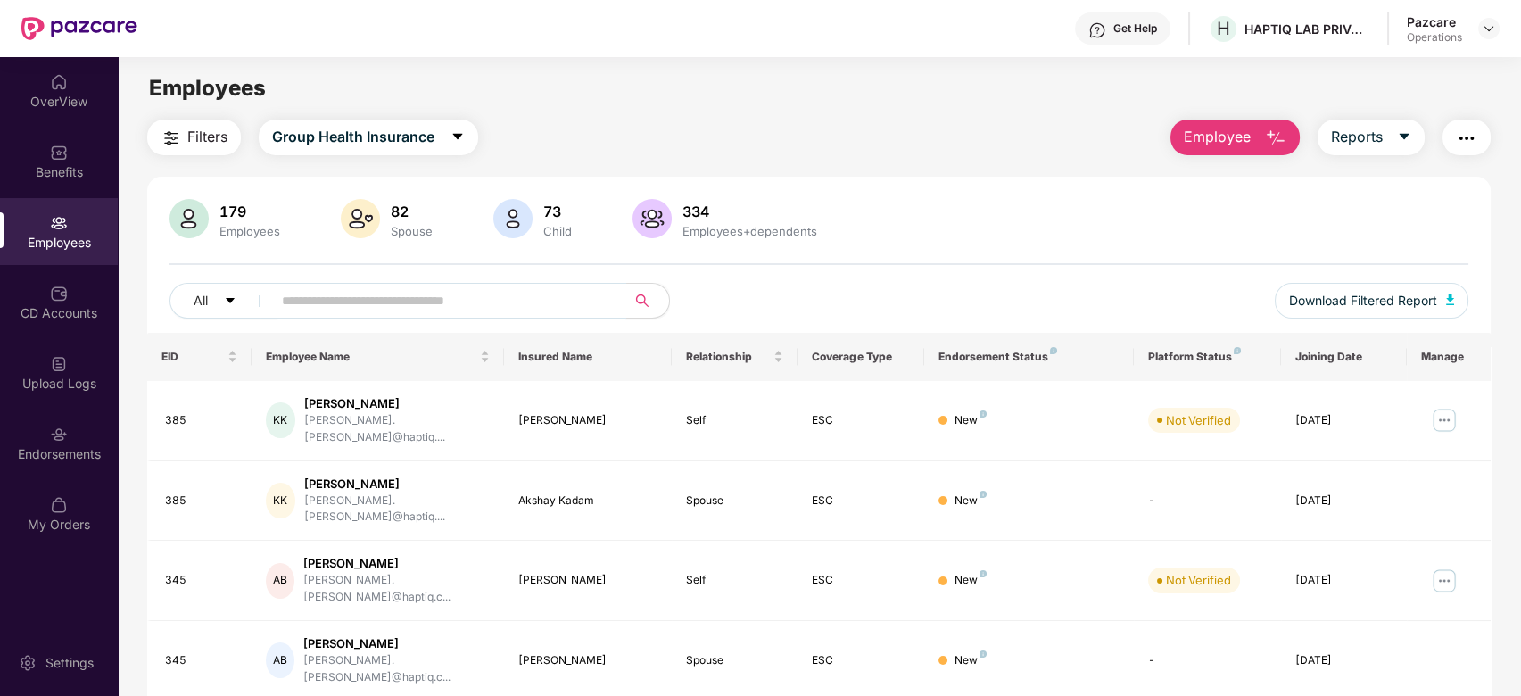
paste input "***"
click at [385, 294] on input "text" at bounding box center [442, 300] width 320 height 27
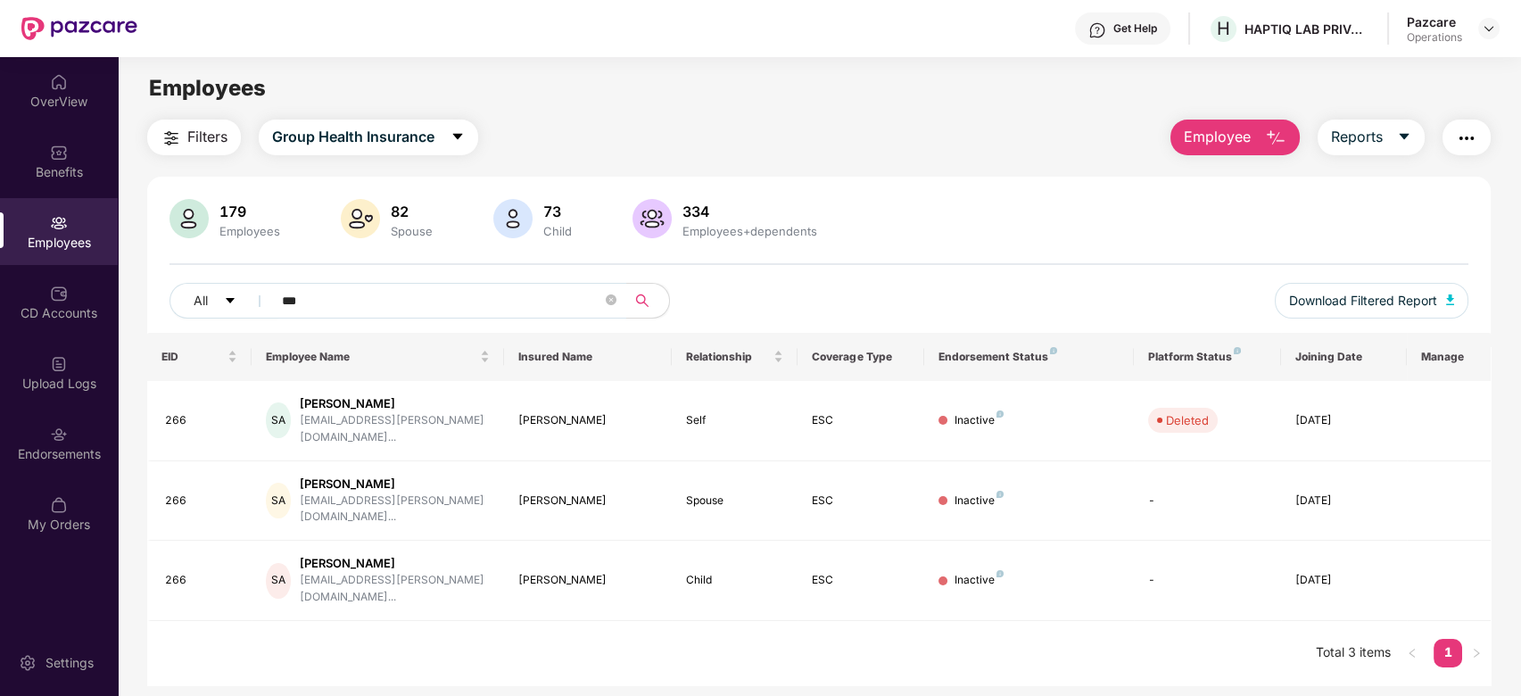
click at [385, 294] on input "***" at bounding box center [442, 300] width 320 height 27
type input "*"
paste input "***"
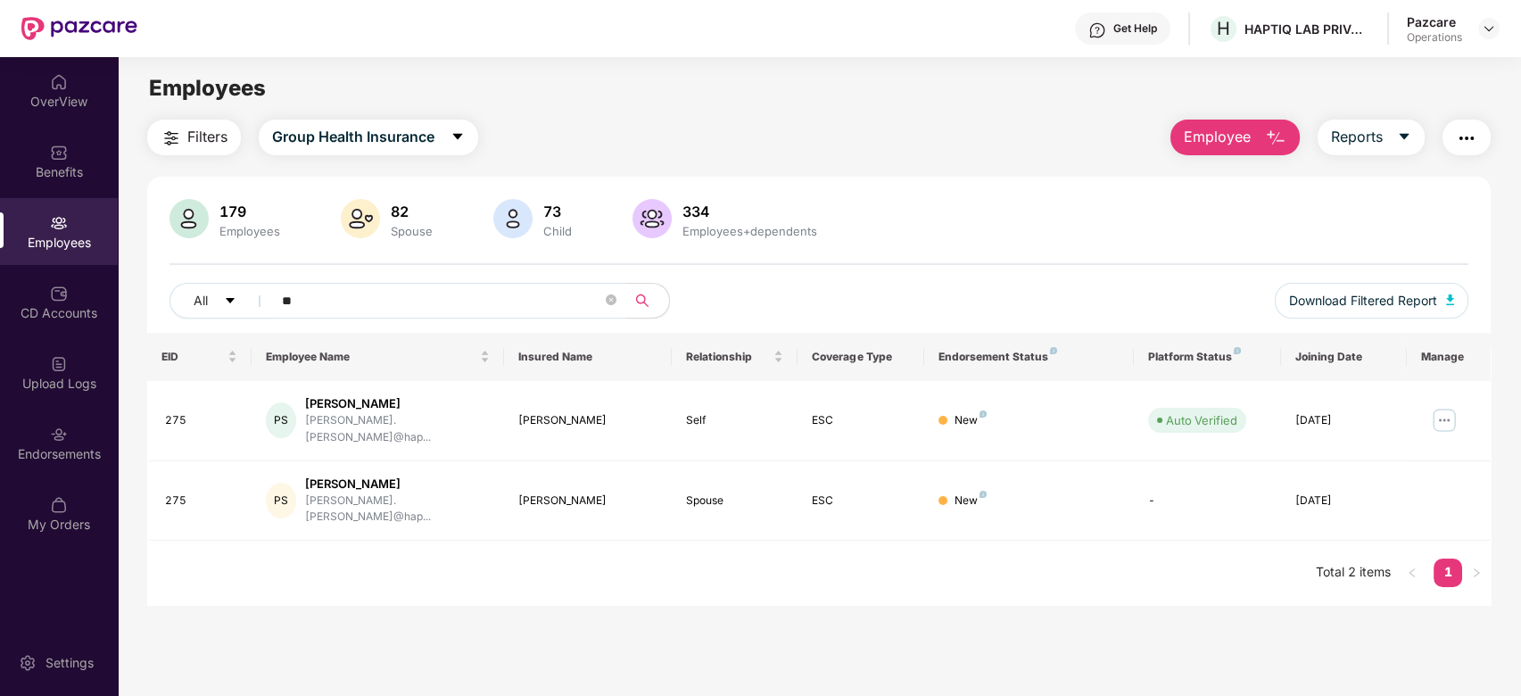
type input "*"
paste input "***"
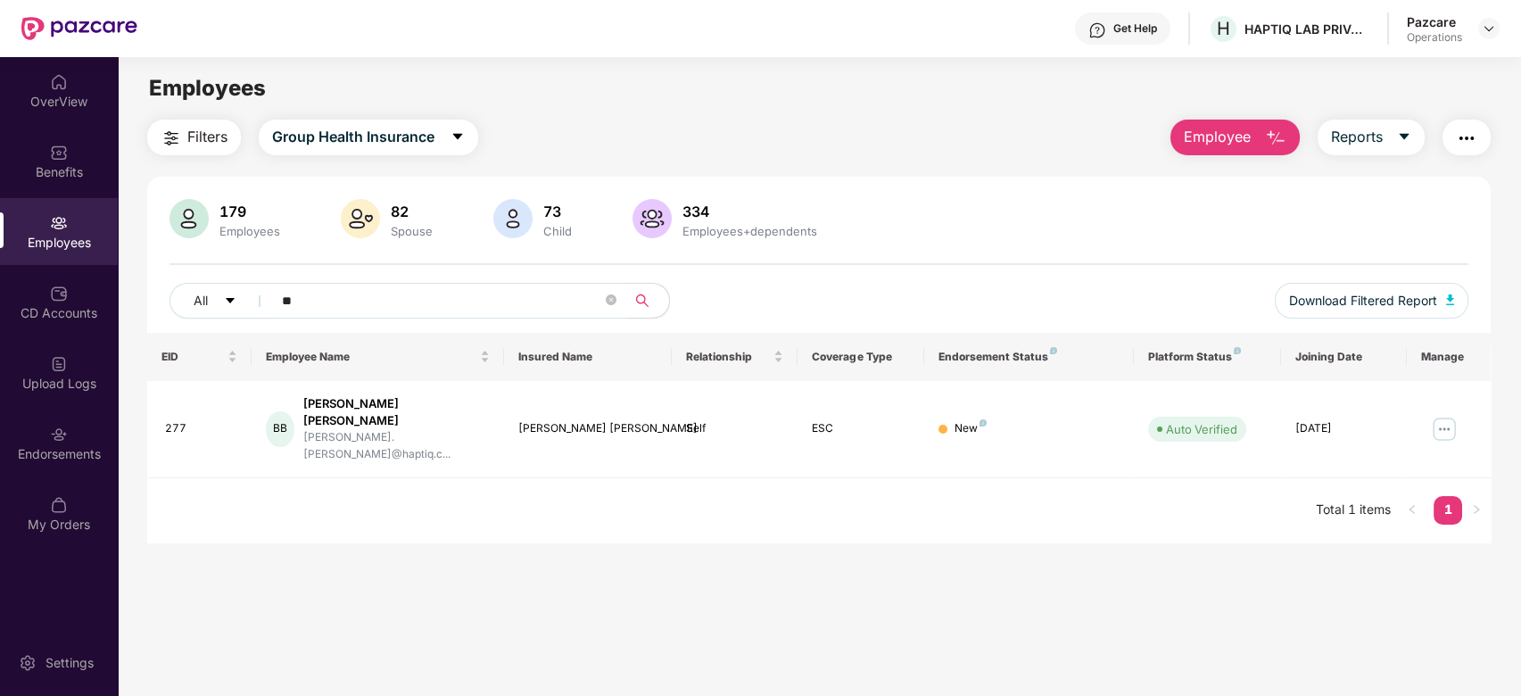
type input "*"
paste input "***"
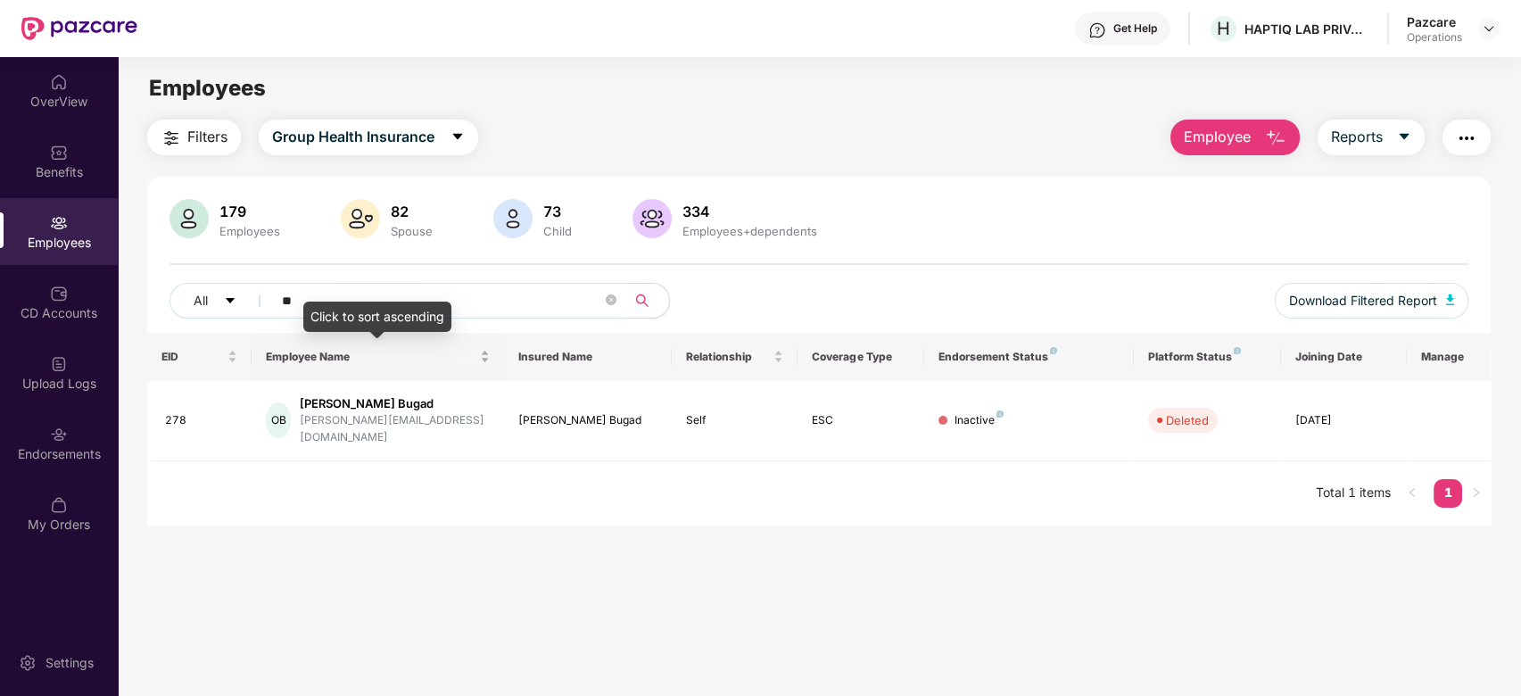
type input "*"
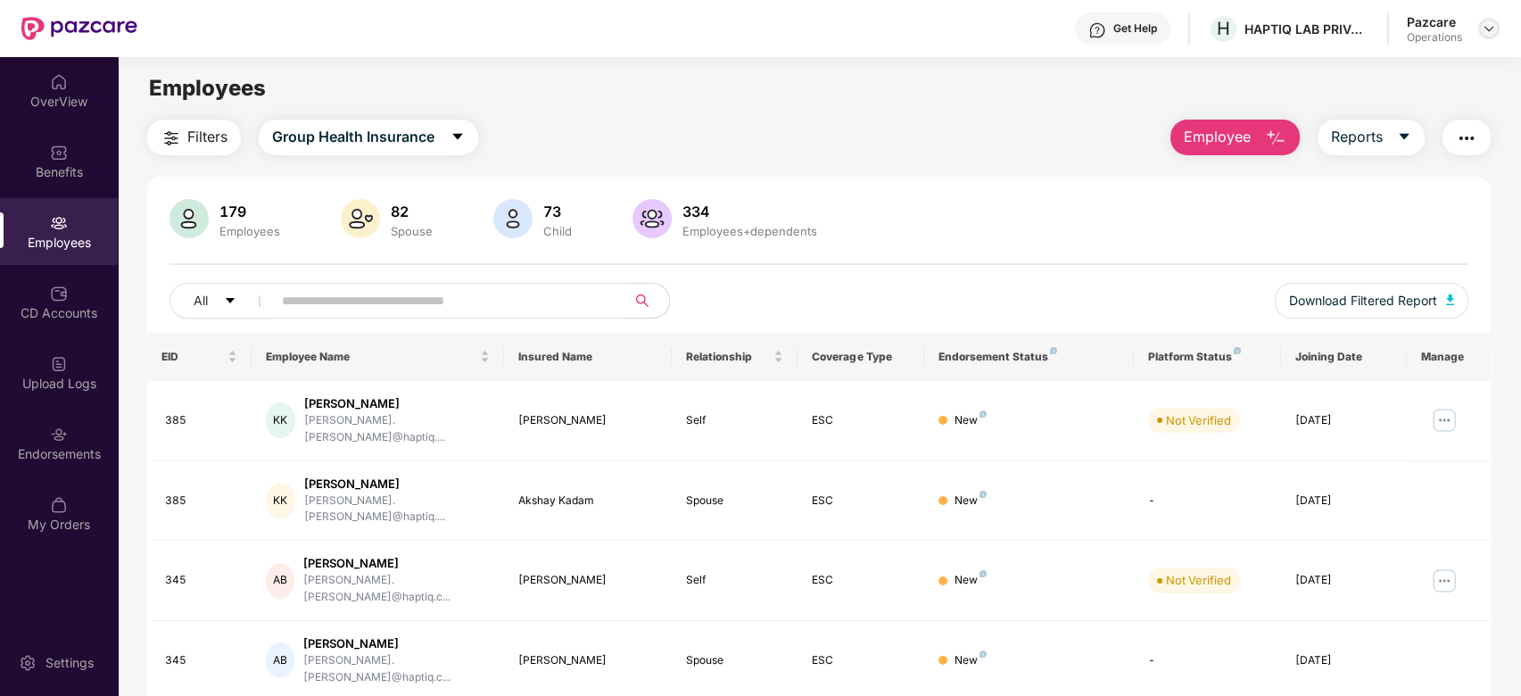
click at [1490, 36] on div at bounding box center [1488, 28] width 21 height 21
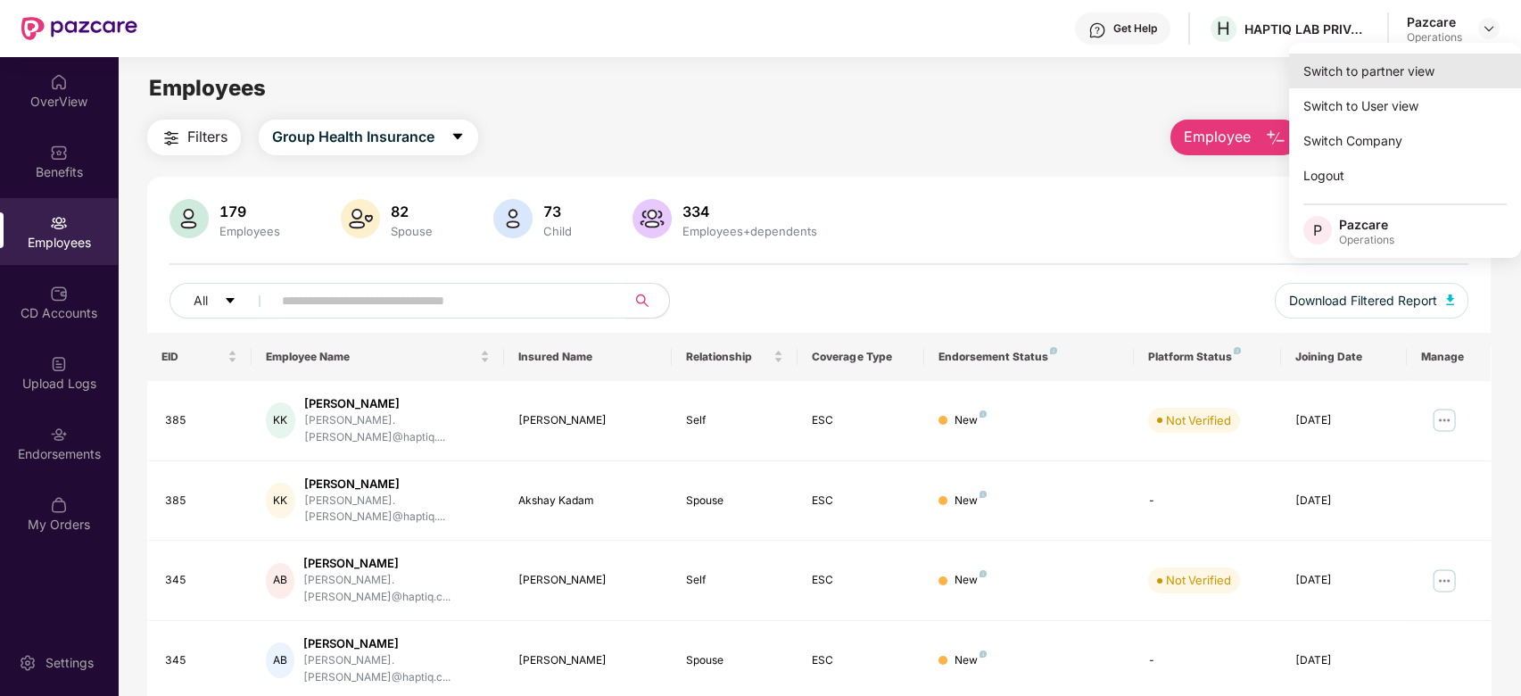
click at [1380, 75] on div "Switch to partner view" at bounding box center [1405, 71] width 232 height 35
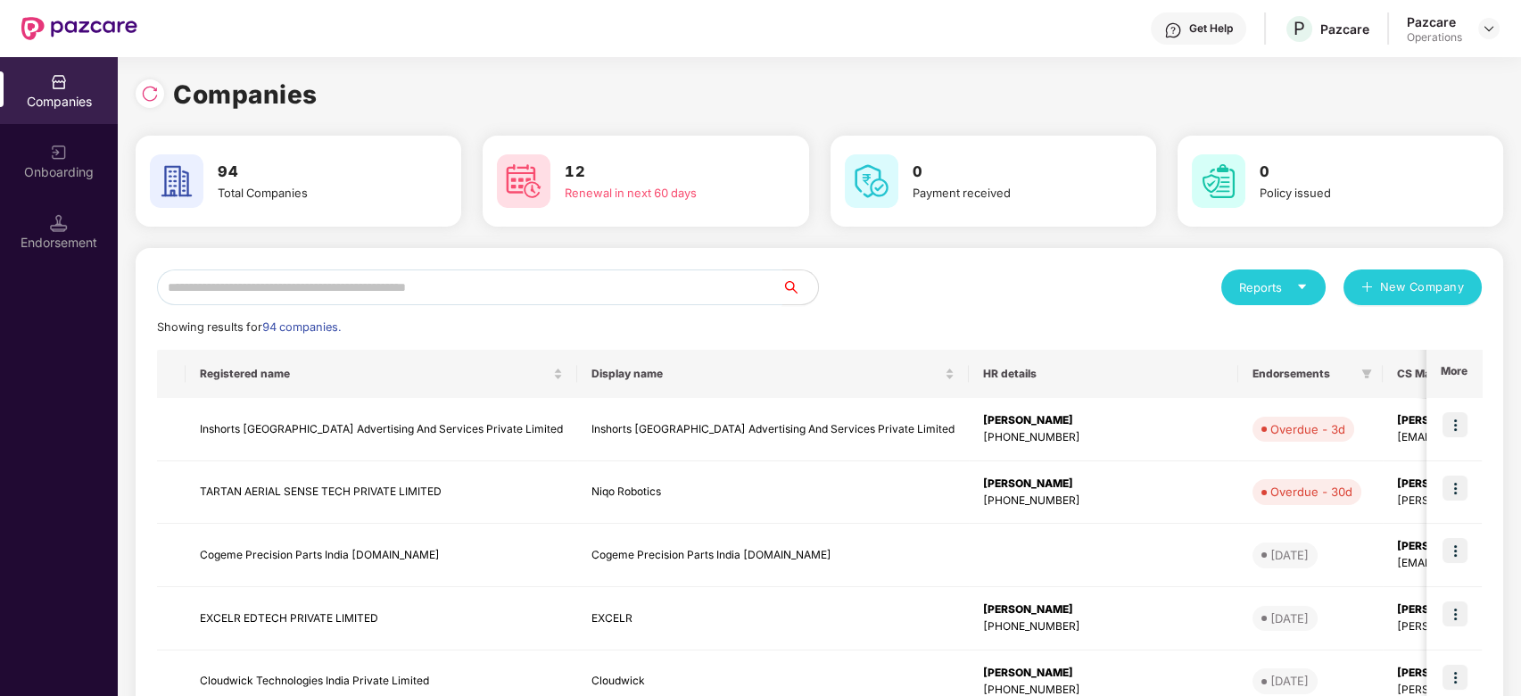
click at [590, 297] on input "text" at bounding box center [469, 287] width 625 height 36
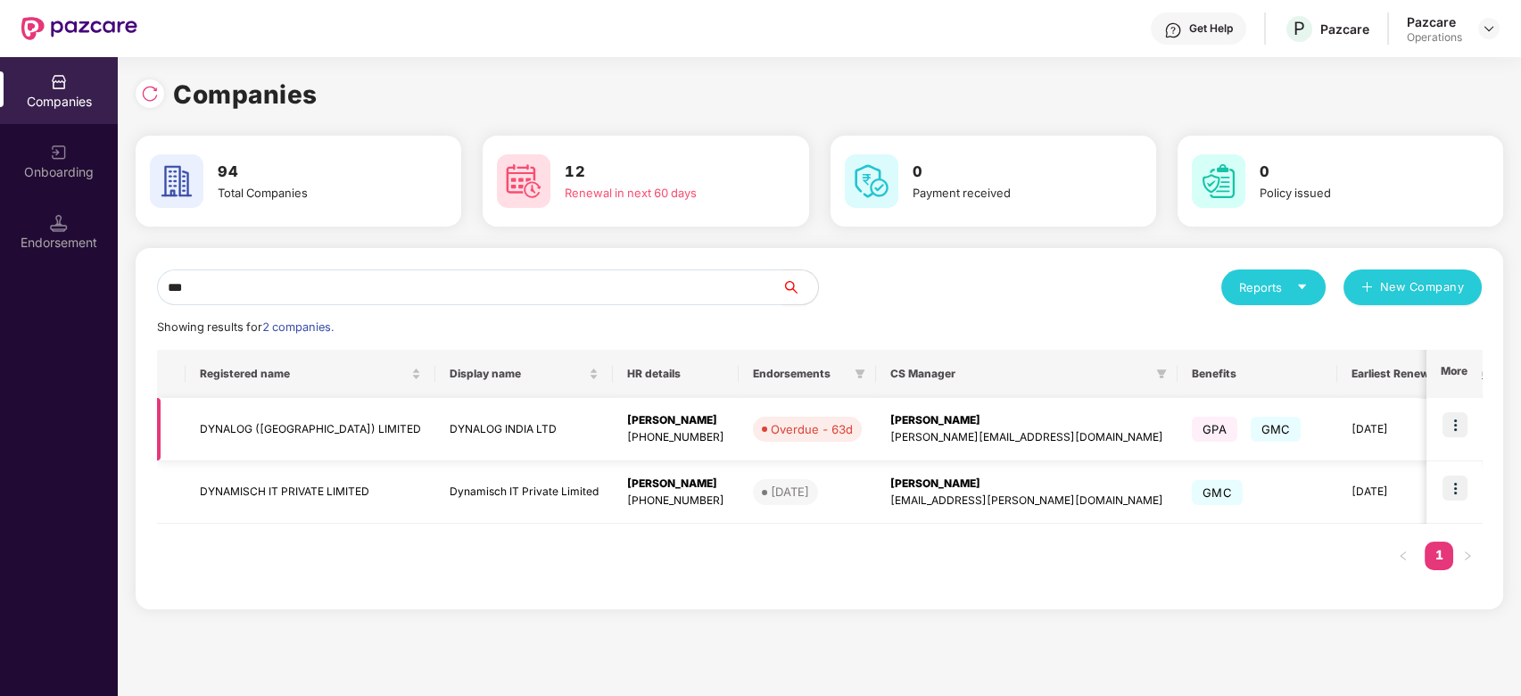
type input "***"
click at [1457, 422] on img at bounding box center [1455, 424] width 25 height 25
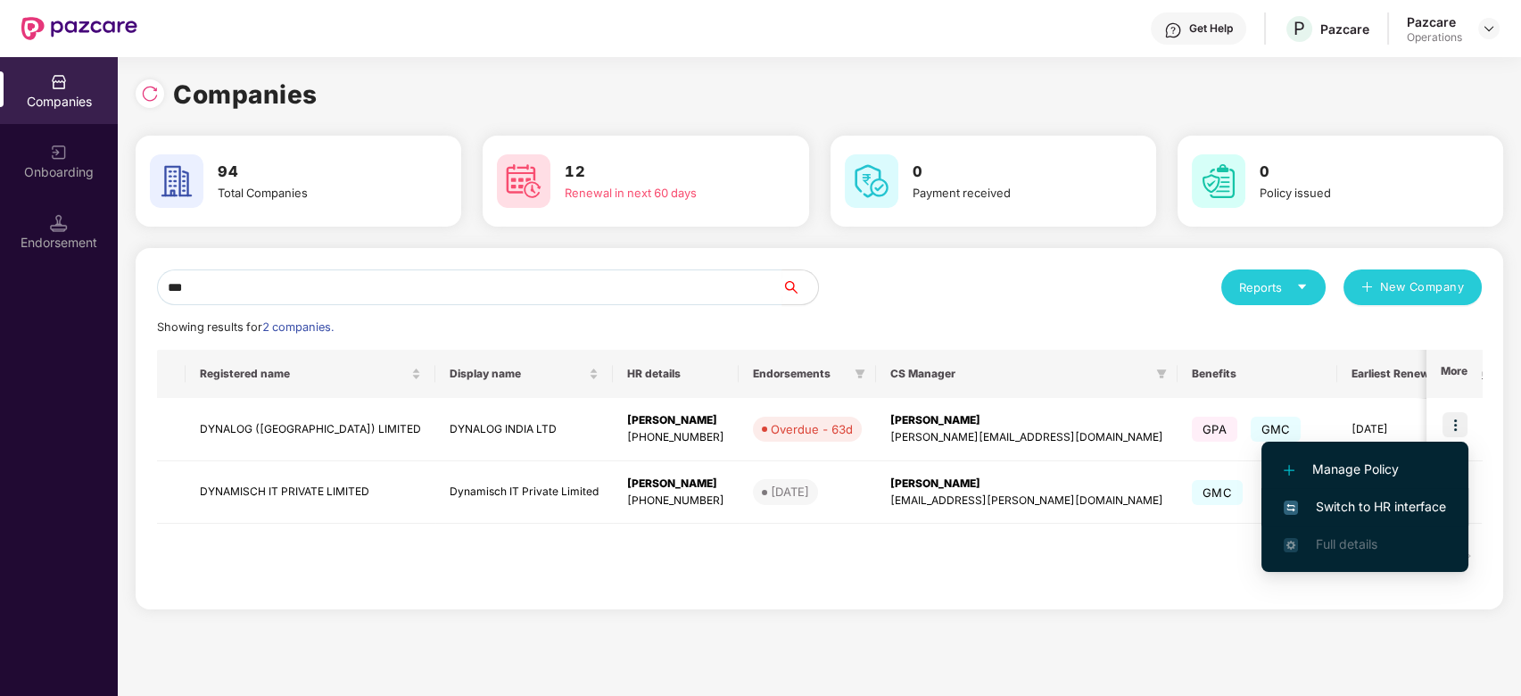
click at [1373, 510] on span "Switch to HR interface" at bounding box center [1365, 507] width 162 height 20
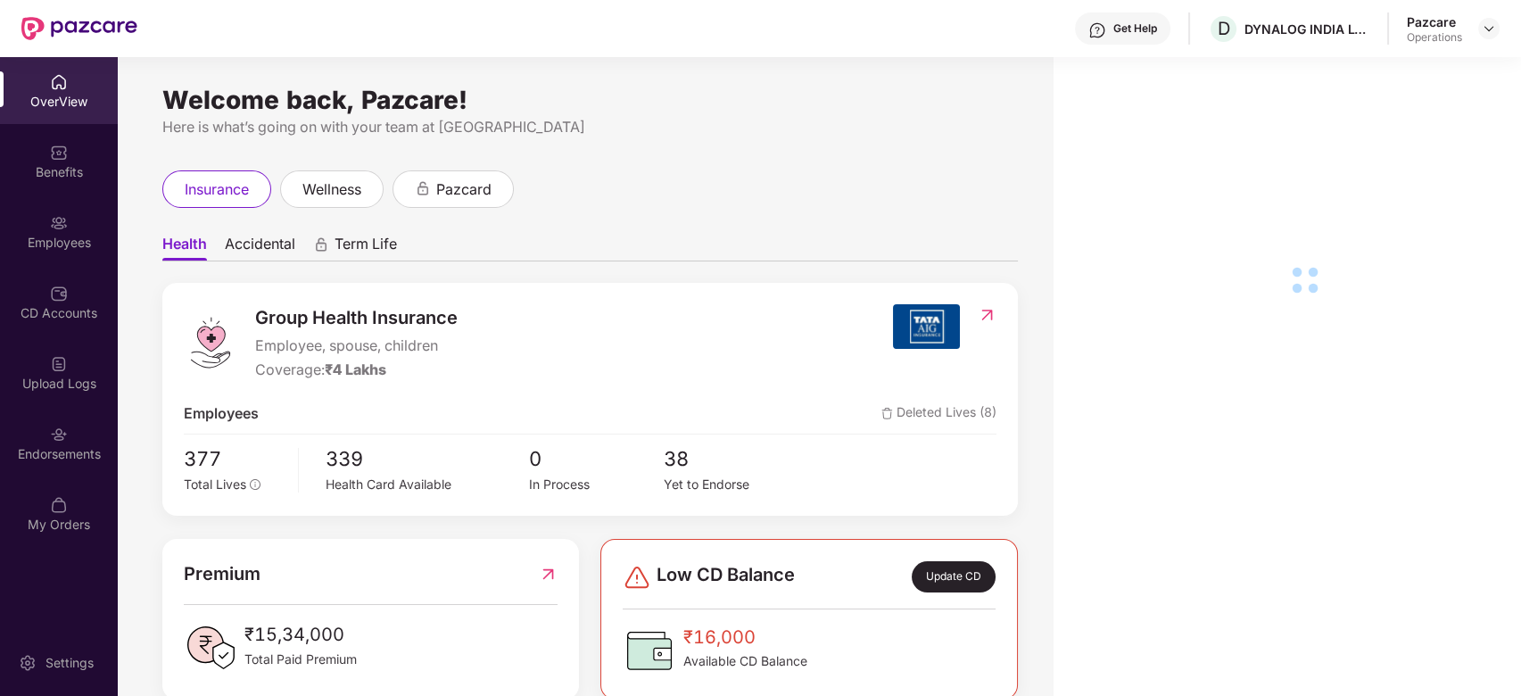
click at [44, 439] on div "Endorsements" at bounding box center [59, 442] width 118 height 67
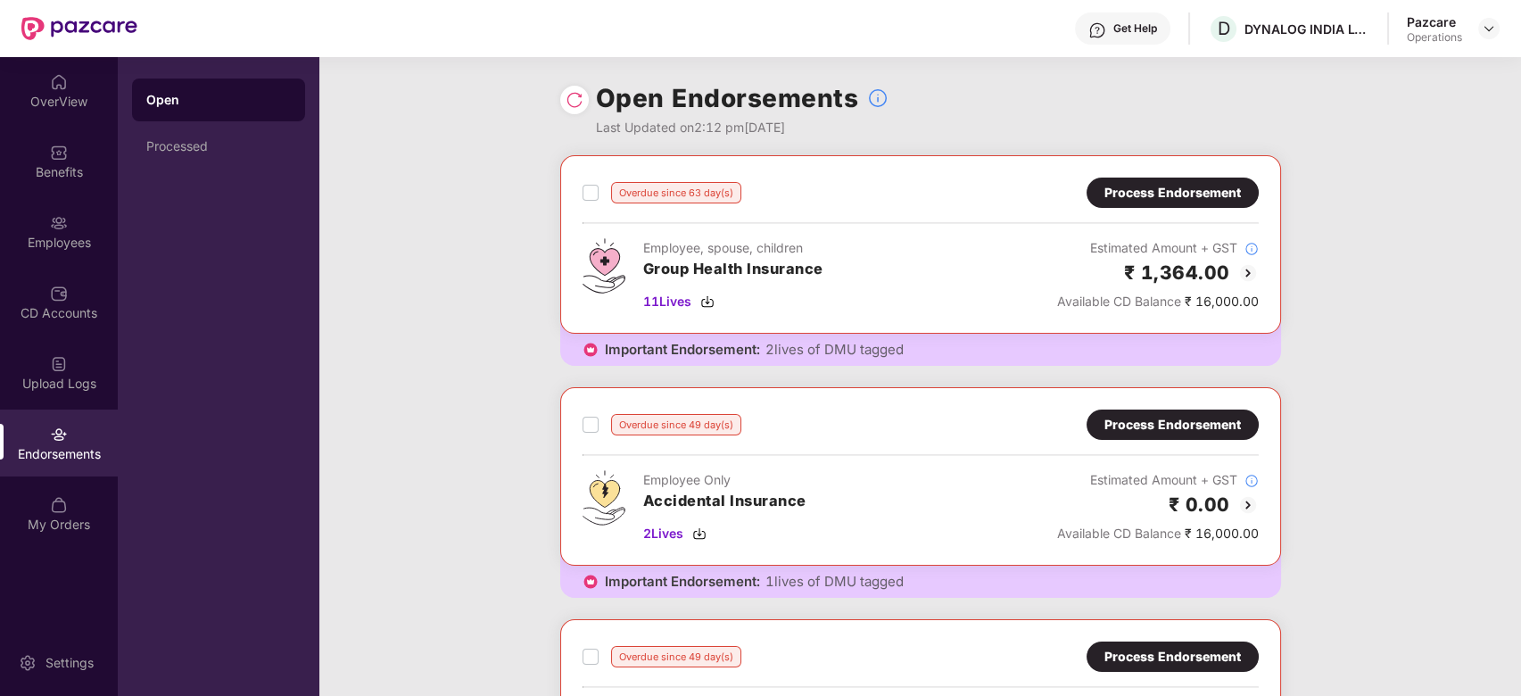
click at [1156, 194] on div "Process Endorsement" at bounding box center [1172, 193] width 136 height 20
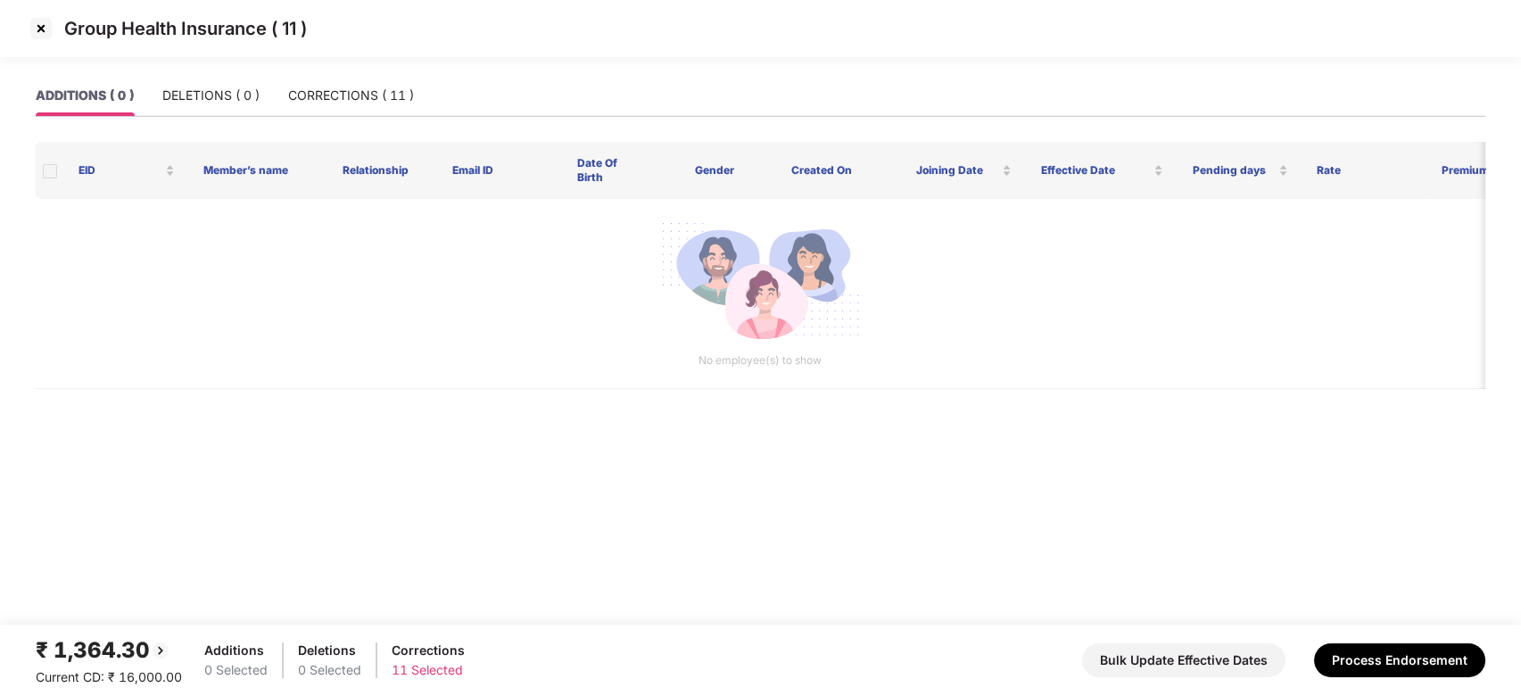
click at [40, 21] on img at bounding box center [41, 28] width 29 height 29
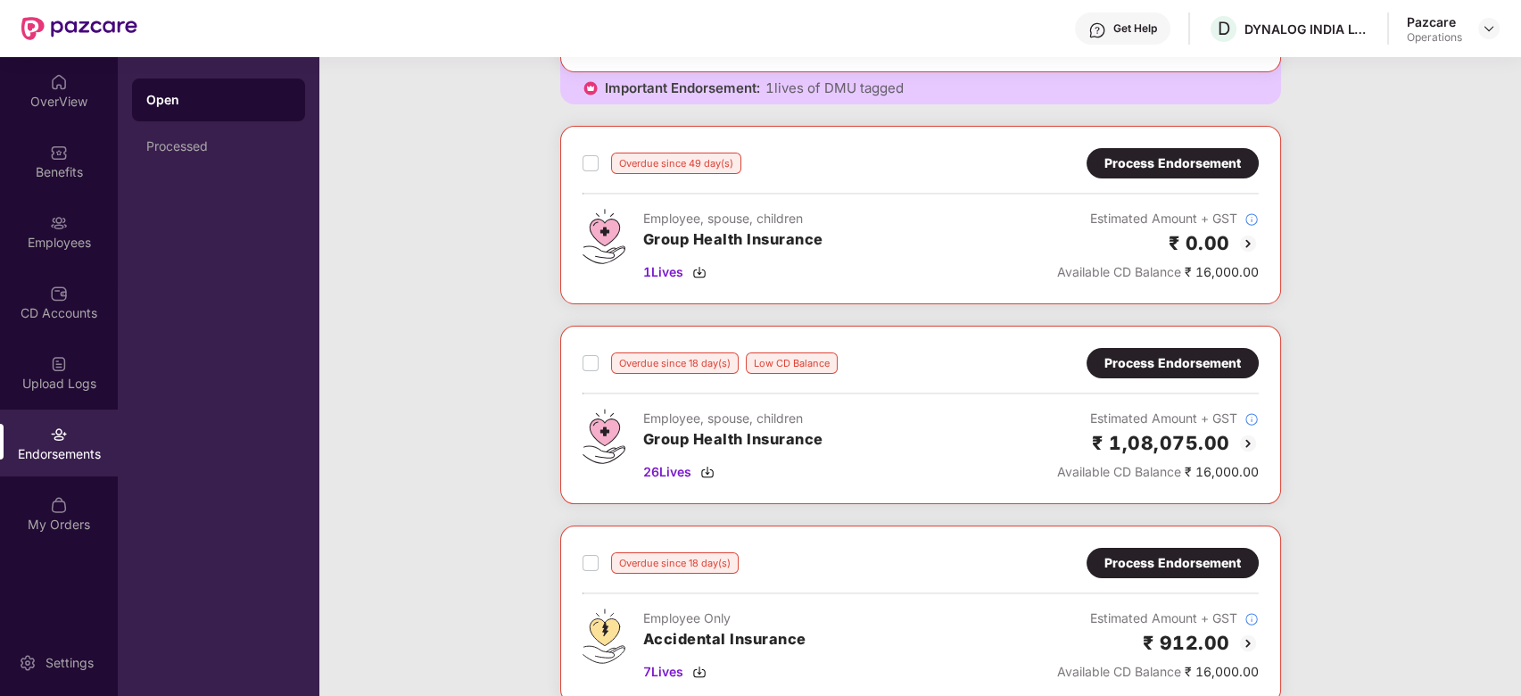
scroll to position [494, 0]
click at [1175, 171] on div "Process Endorsement" at bounding box center [1173, 162] width 172 height 30
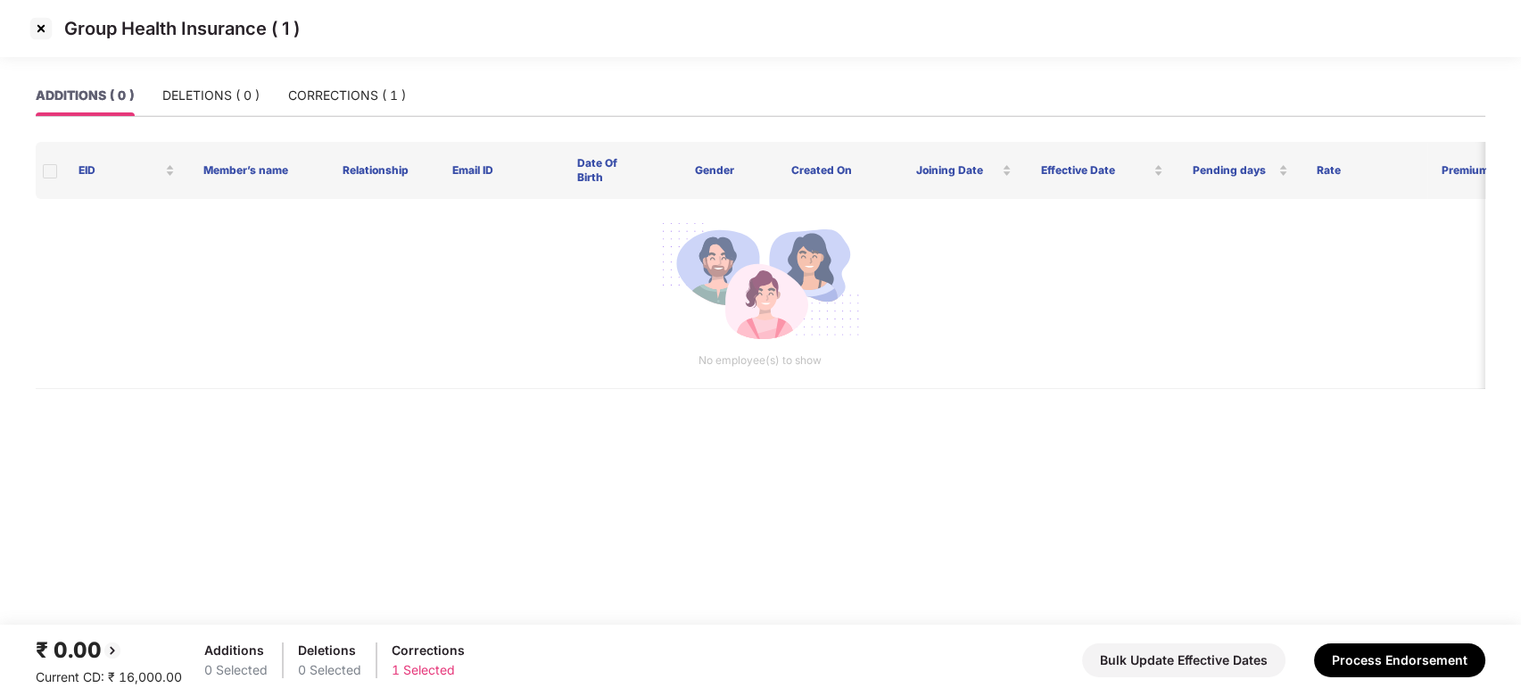
click at [33, 29] on img at bounding box center [41, 28] width 29 height 29
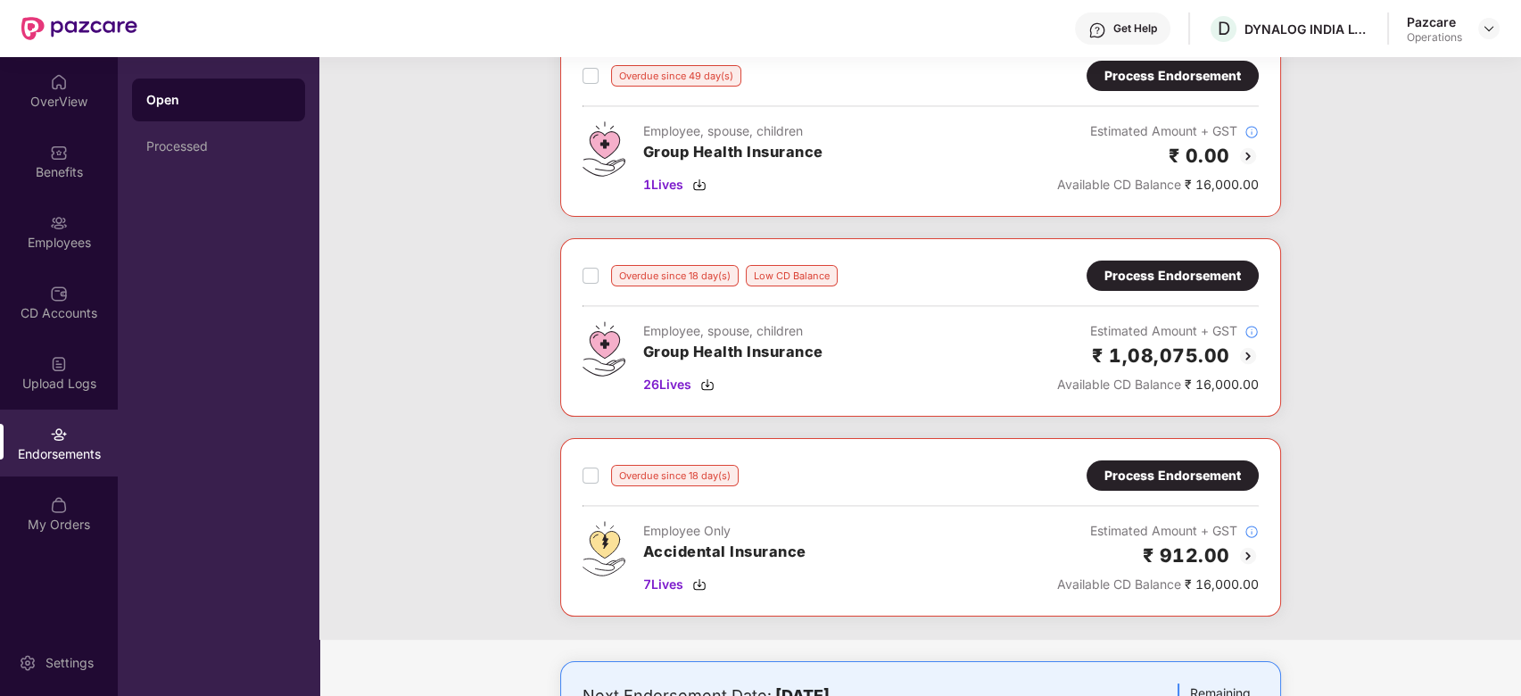
scroll to position [542, 0]
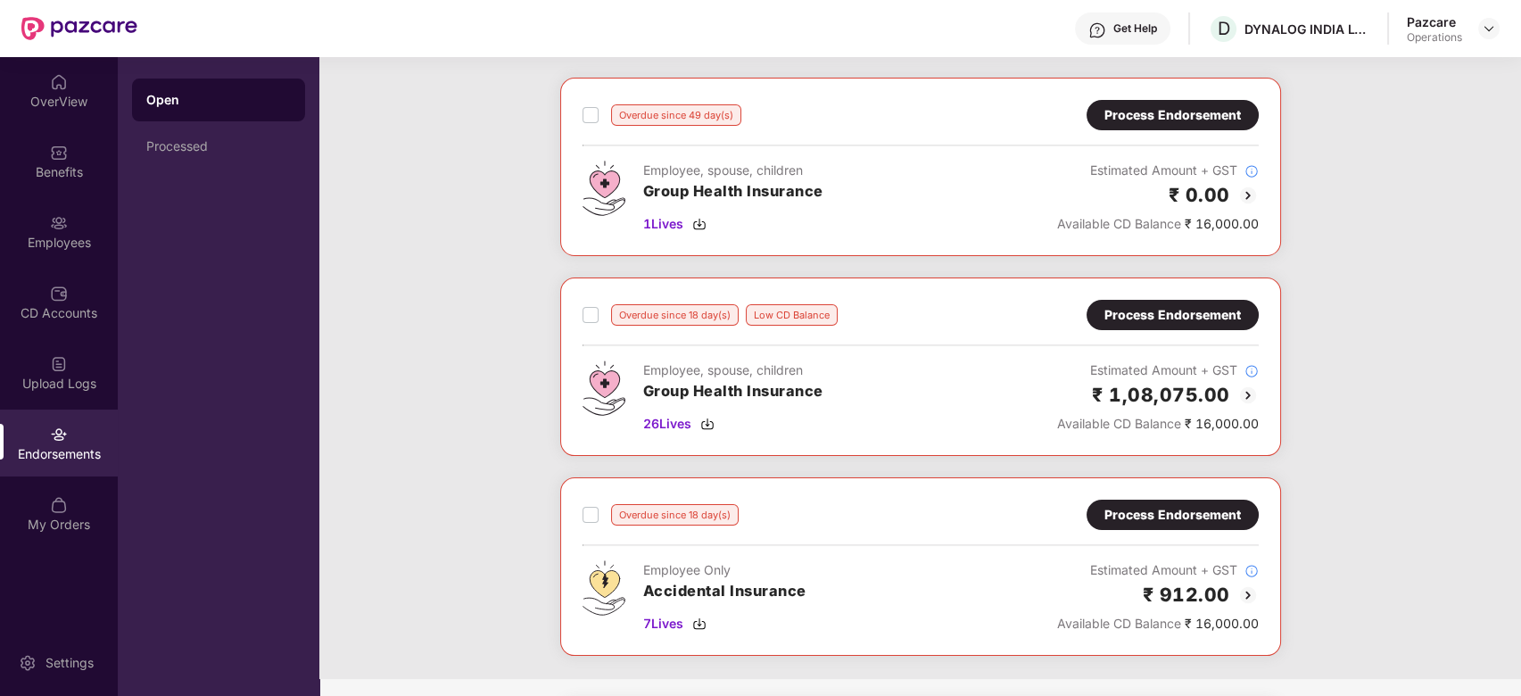
click at [1123, 318] on div "Process Endorsement" at bounding box center [1172, 315] width 136 height 20
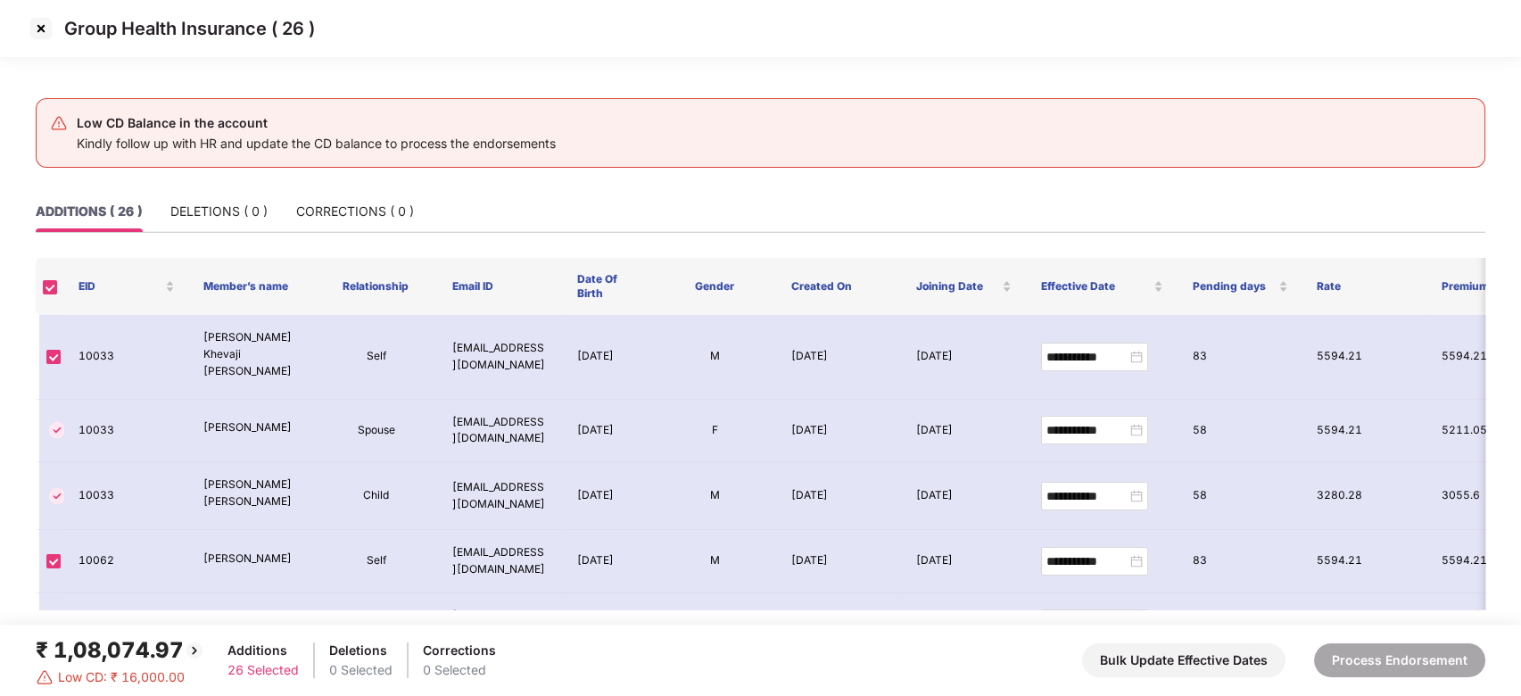
click at [40, 29] on img at bounding box center [41, 28] width 29 height 29
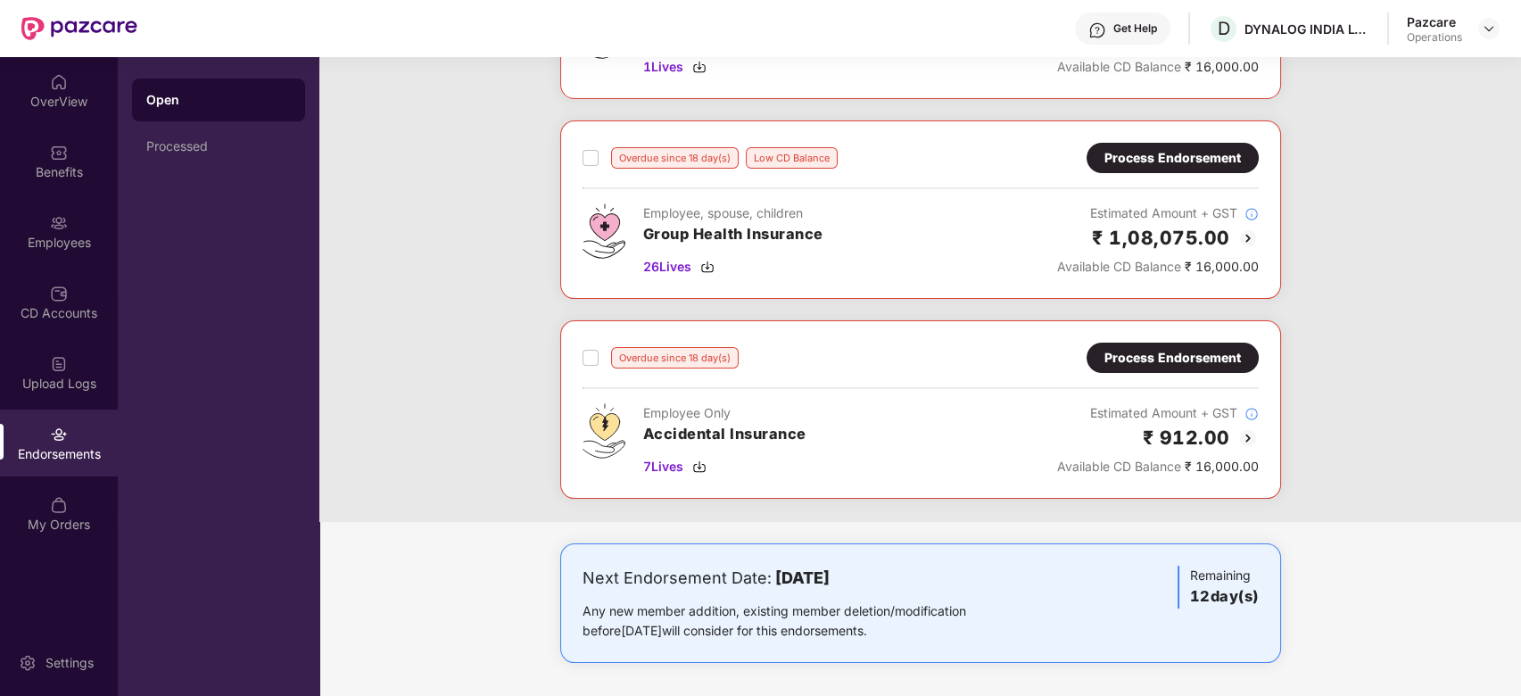
scroll to position [0, 0]
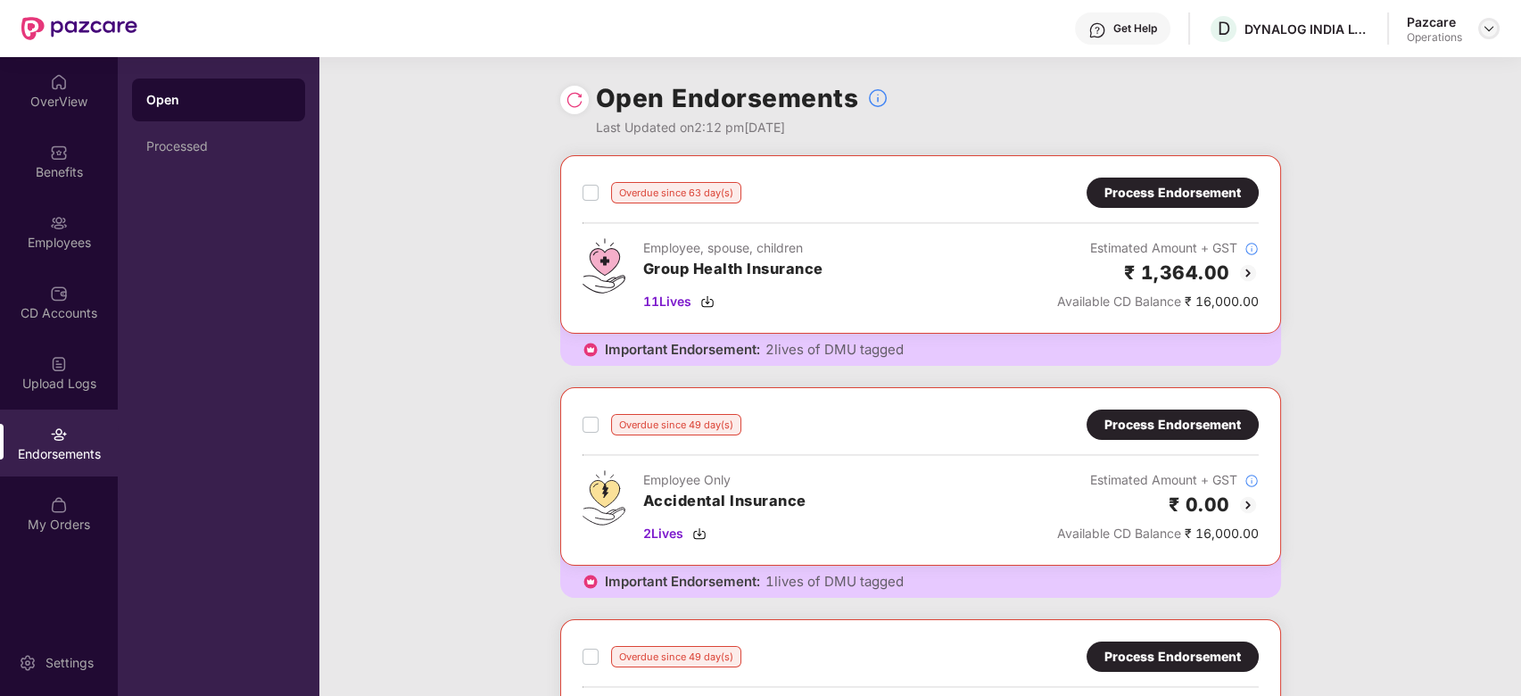
click at [1490, 29] on img at bounding box center [1489, 28] width 14 height 14
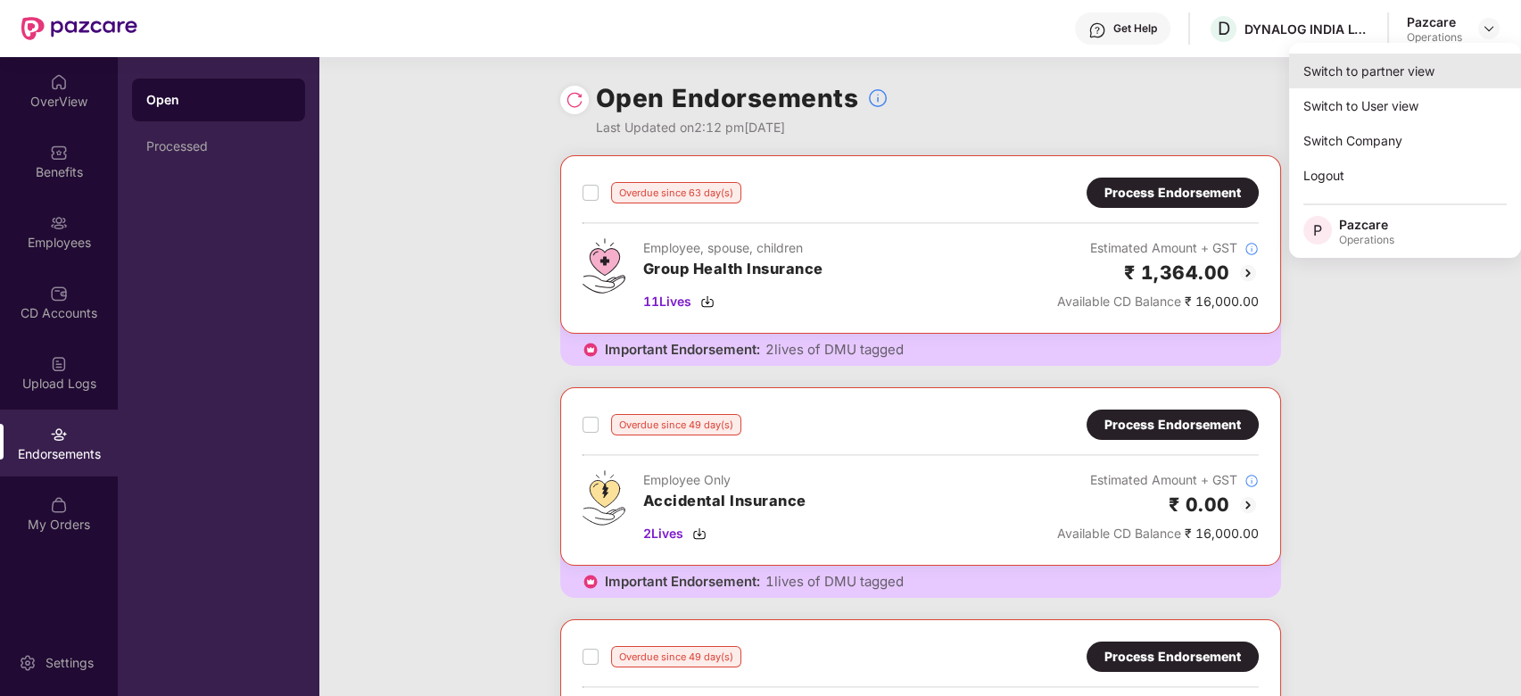
click at [1379, 67] on div "Switch to partner view" at bounding box center [1405, 71] width 232 height 35
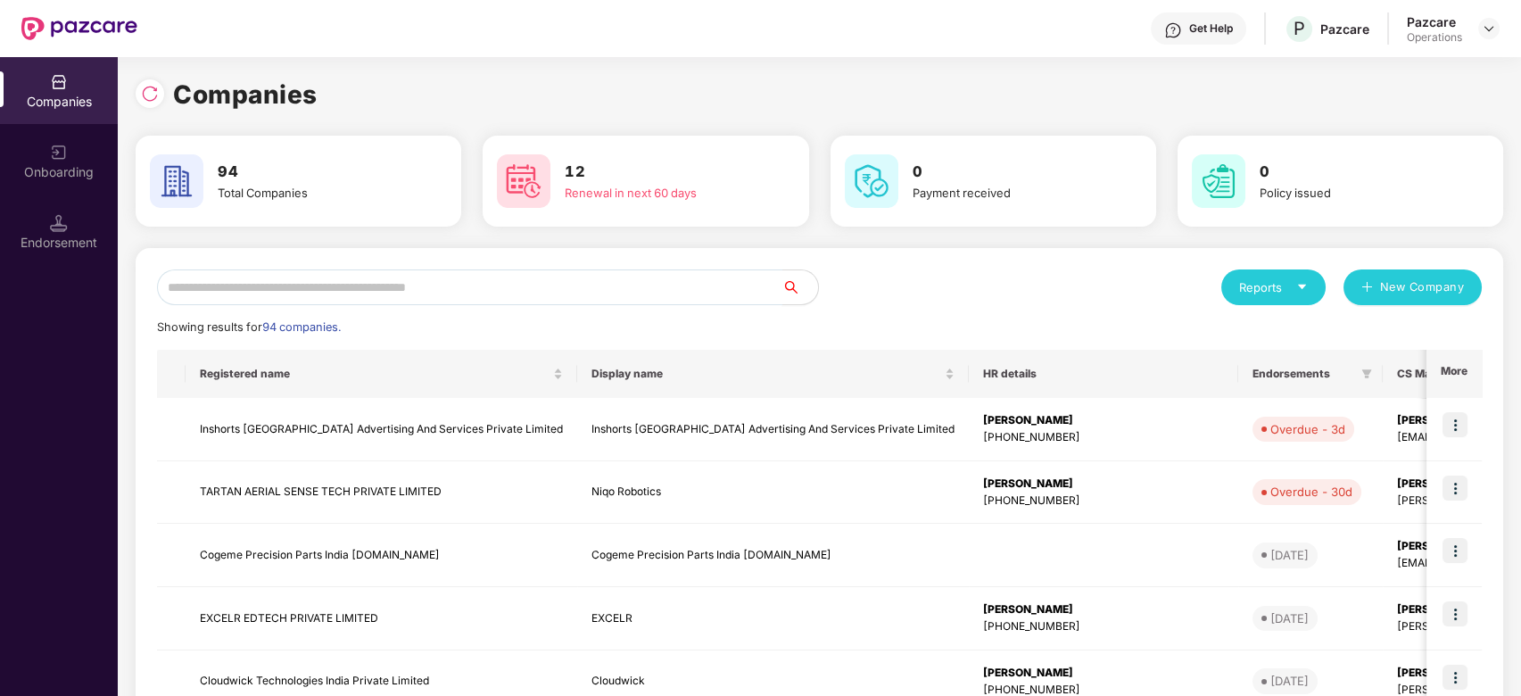
click at [674, 285] on input "text" at bounding box center [469, 287] width 625 height 36
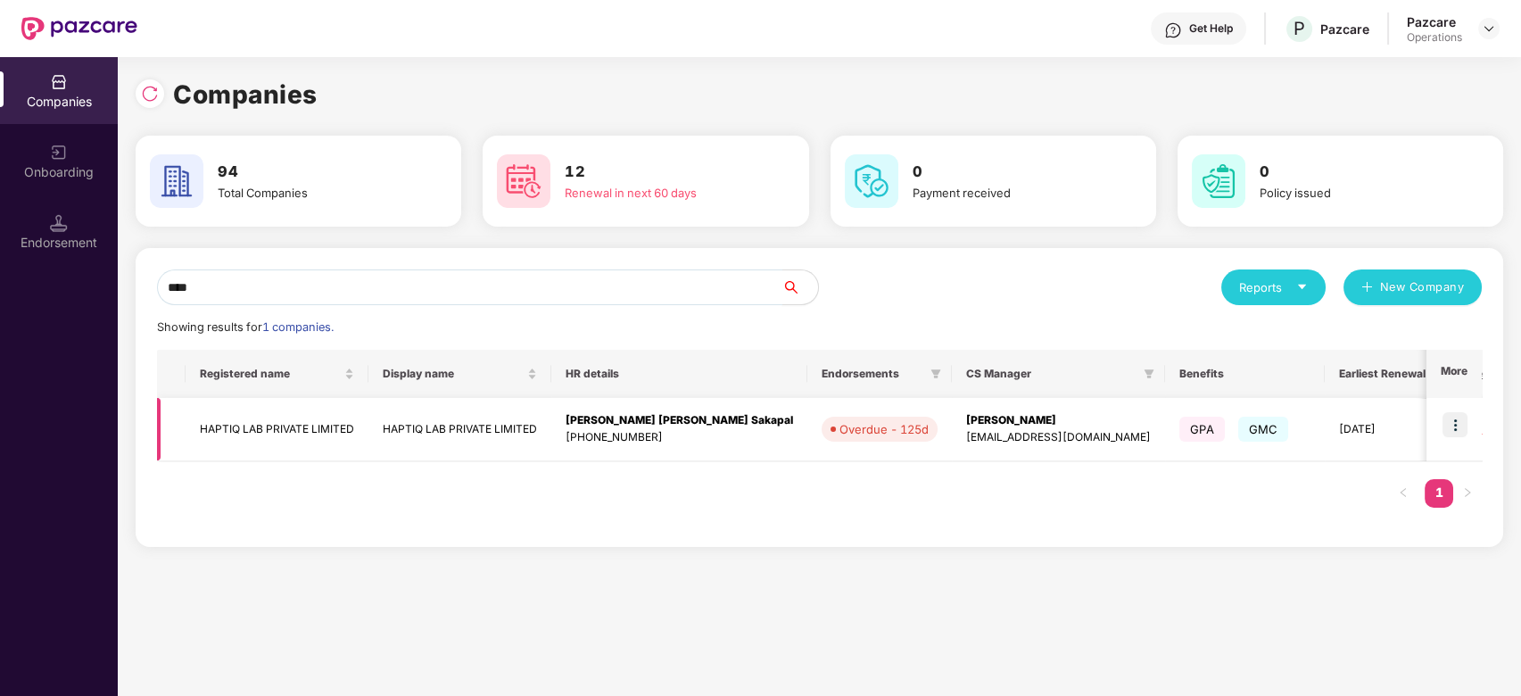
type input "****"
click at [1451, 418] on img at bounding box center [1455, 424] width 25 height 25
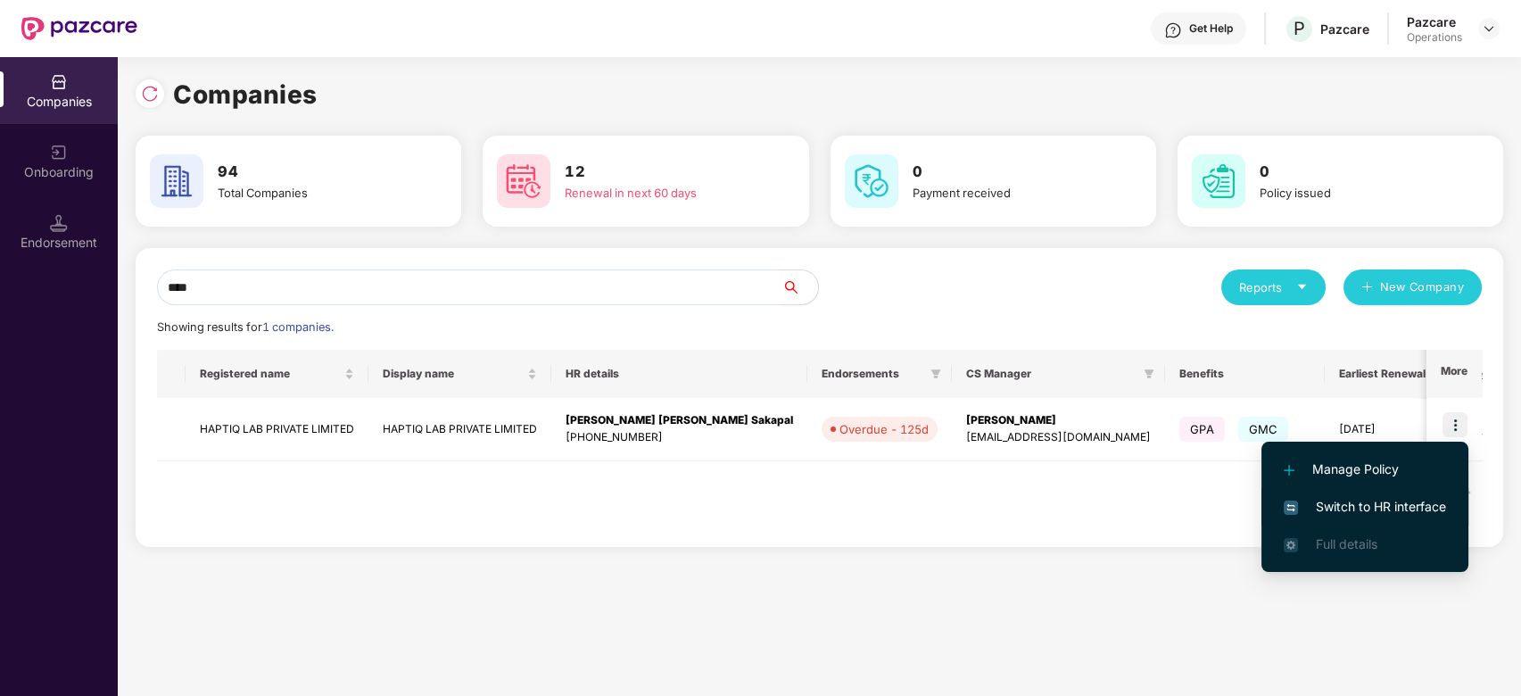
click at [1394, 498] on span "Switch to HR interface" at bounding box center [1365, 507] width 162 height 20
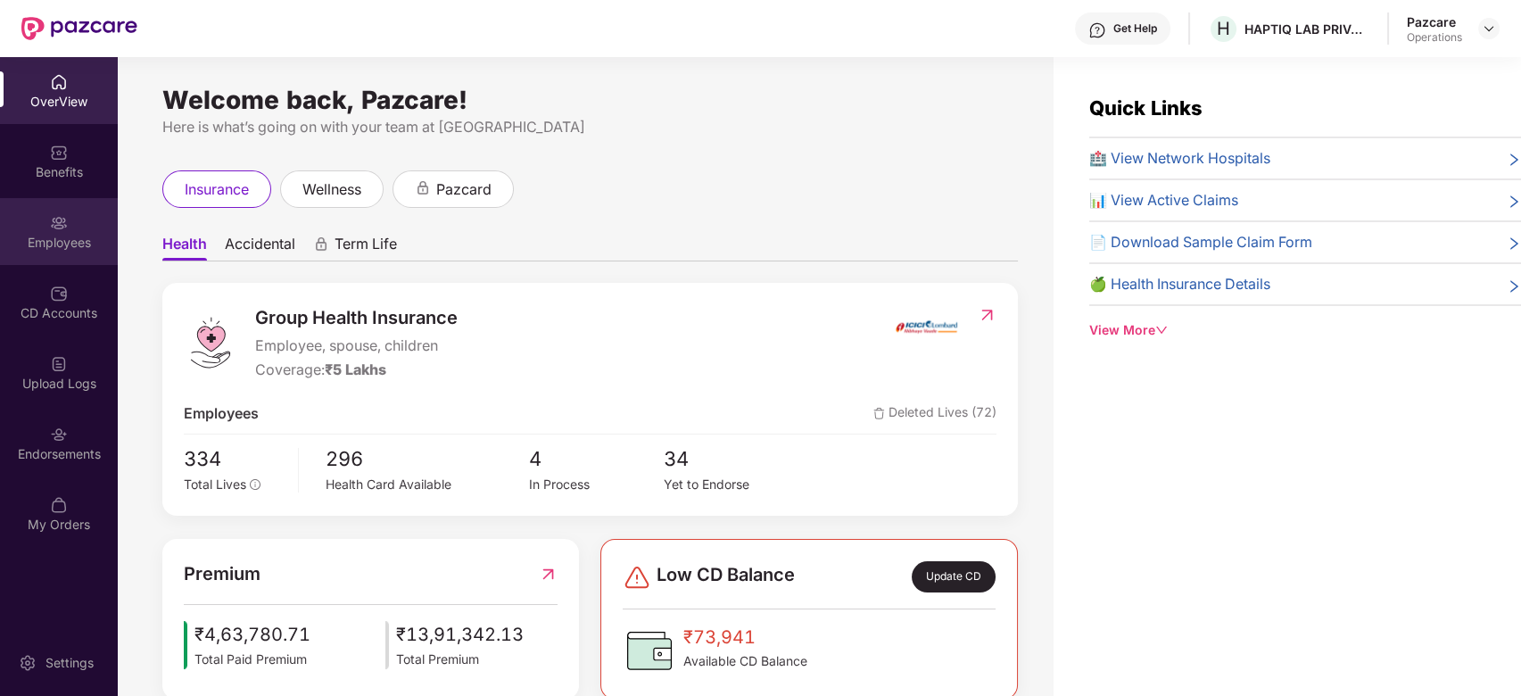
click at [42, 225] on div "Employees" at bounding box center [59, 231] width 118 height 67
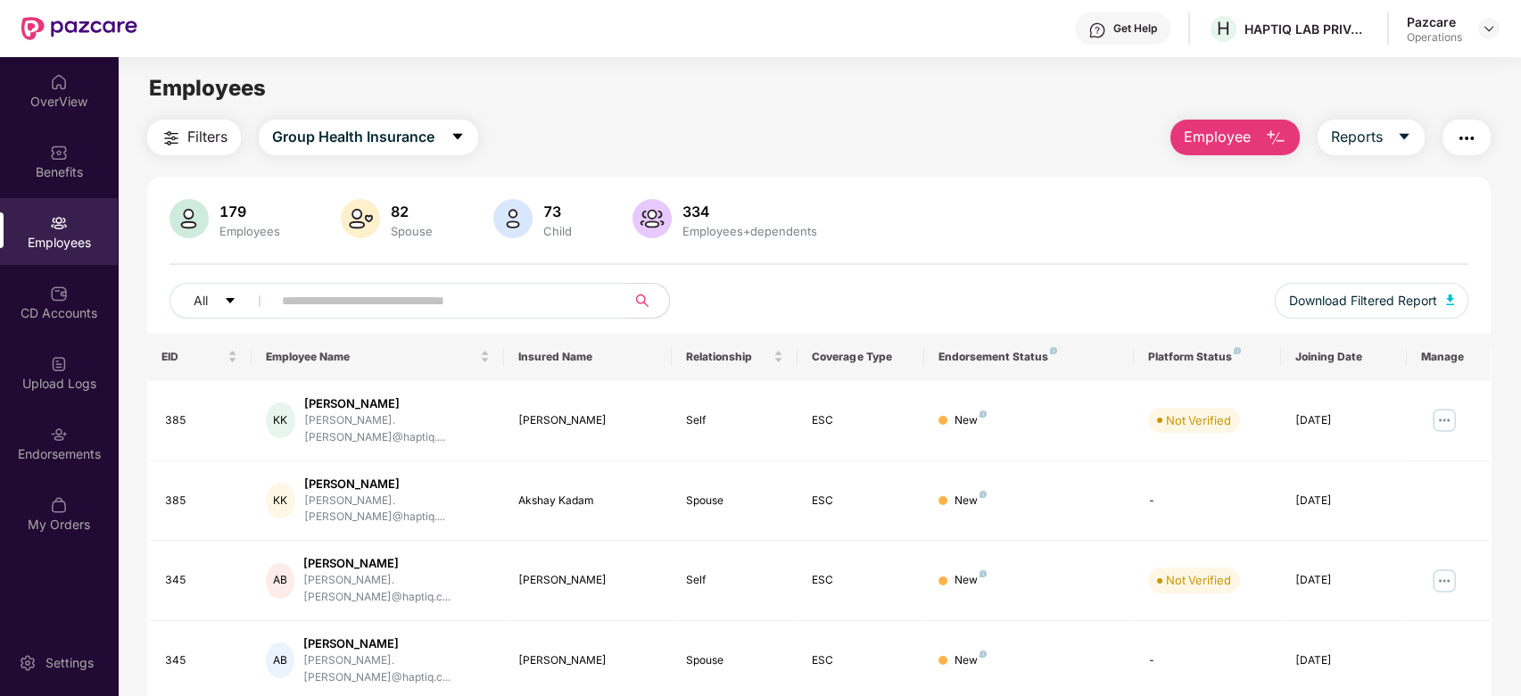
click at [459, 306] on input "text" at bounding box center [442, 300] width 320 height 27
paste input "***"
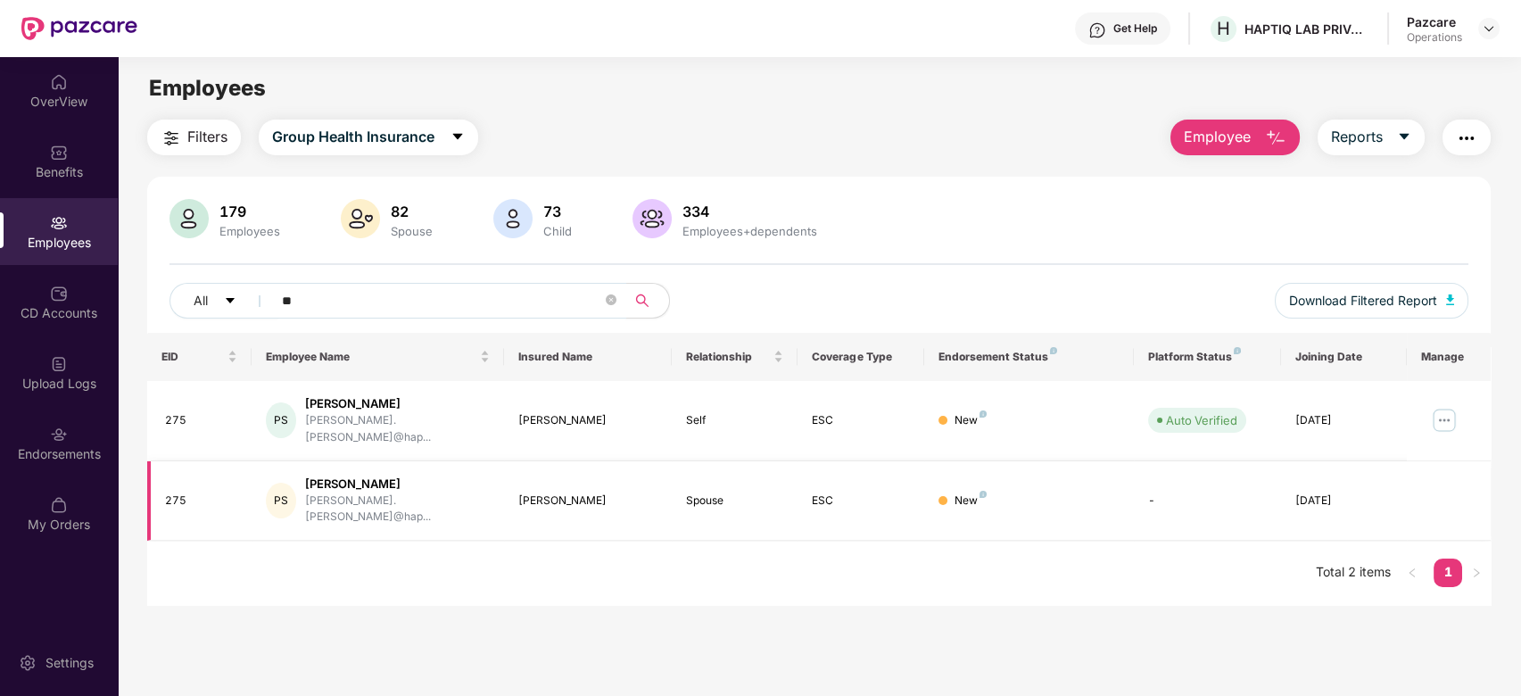
type input "*"
paste input "***"
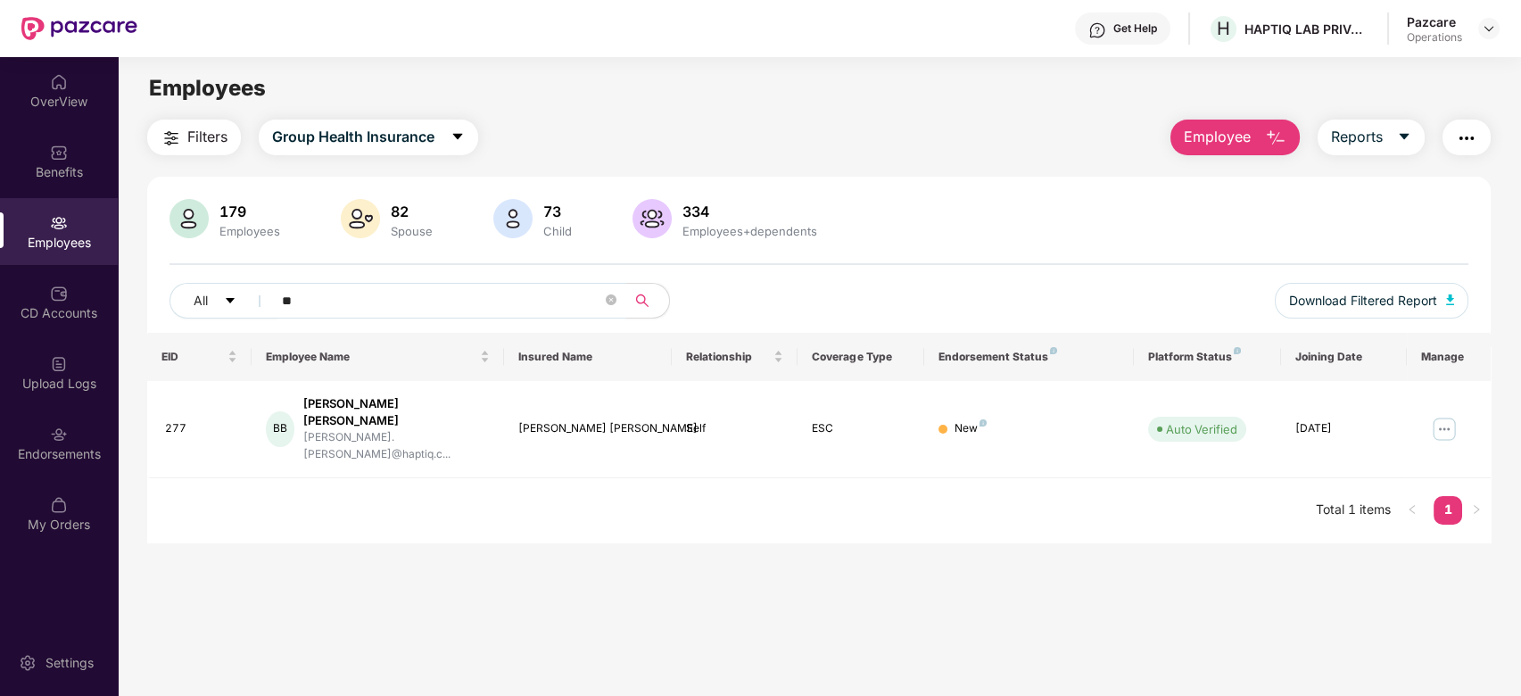
type input "*"
paste input "***"
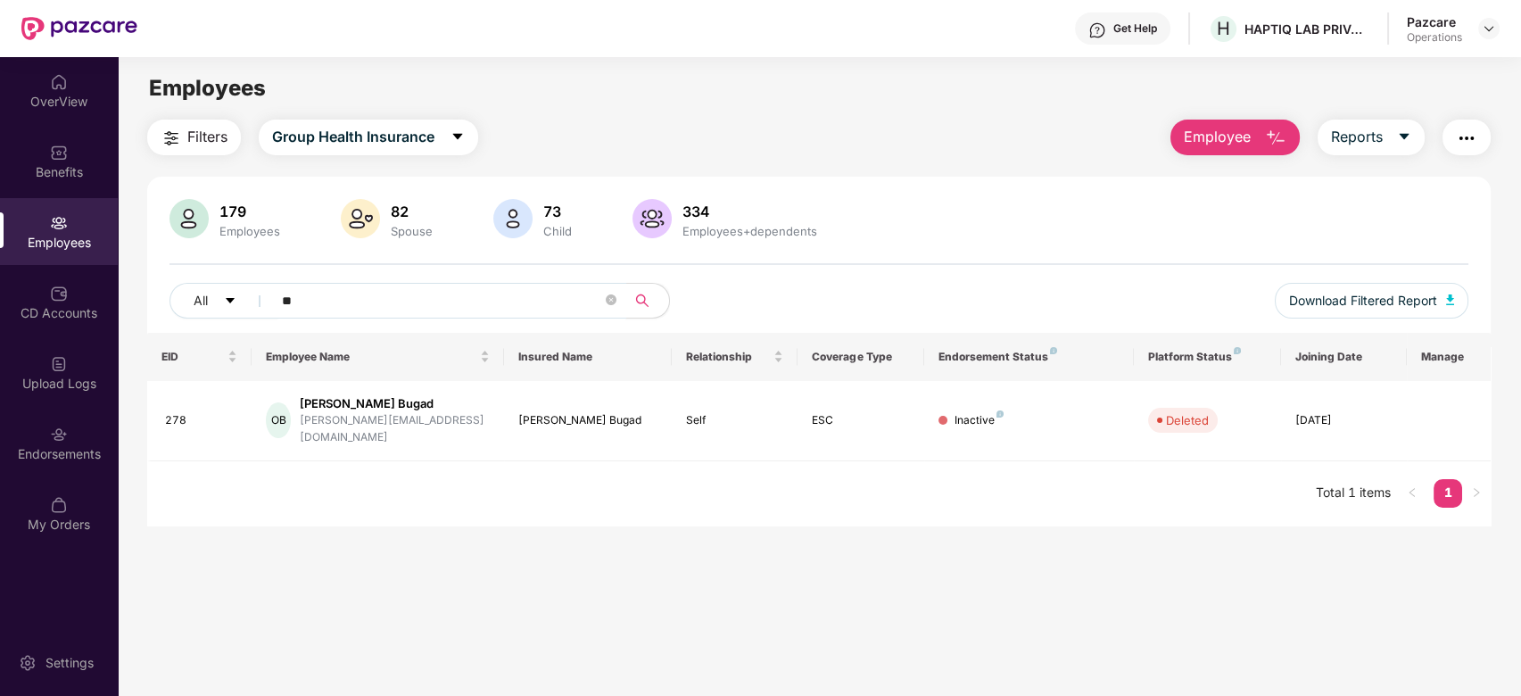
type input "*"
paste input "***"
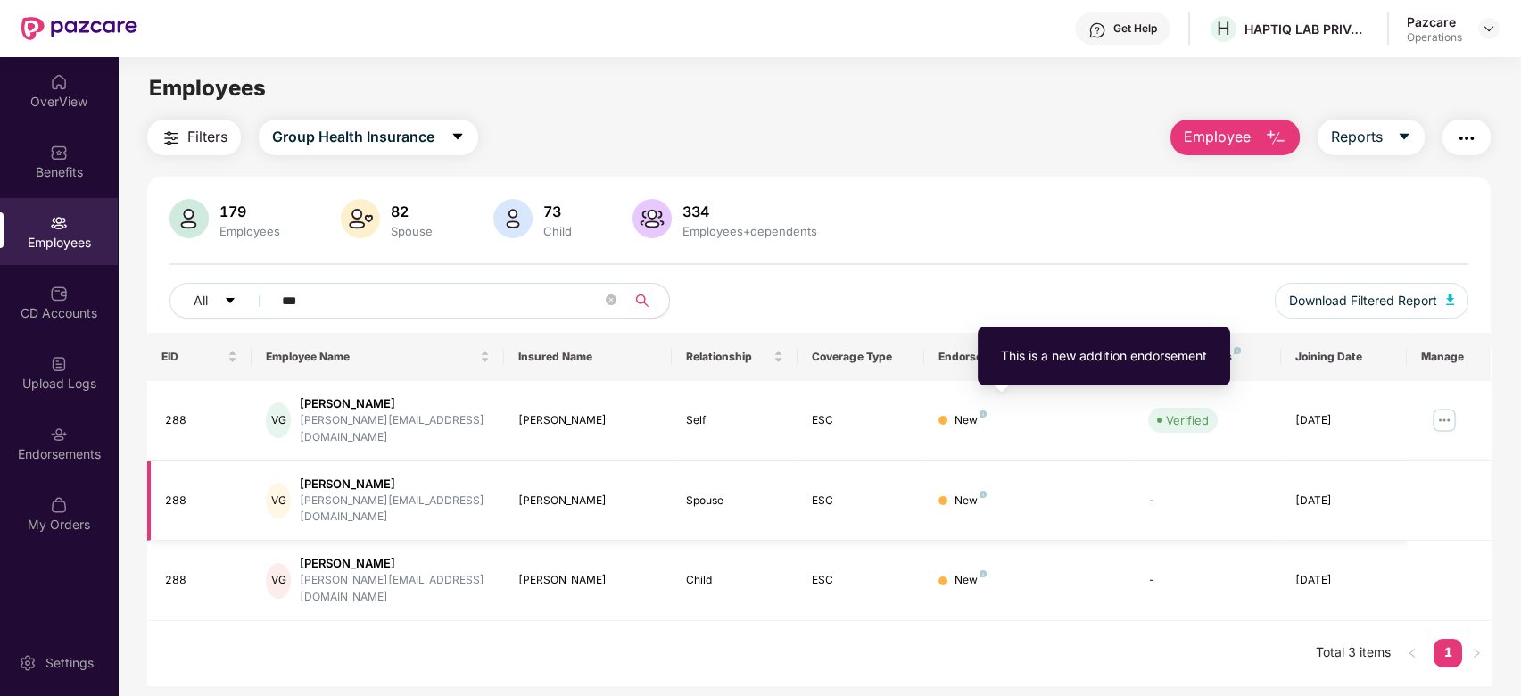
type input "***"
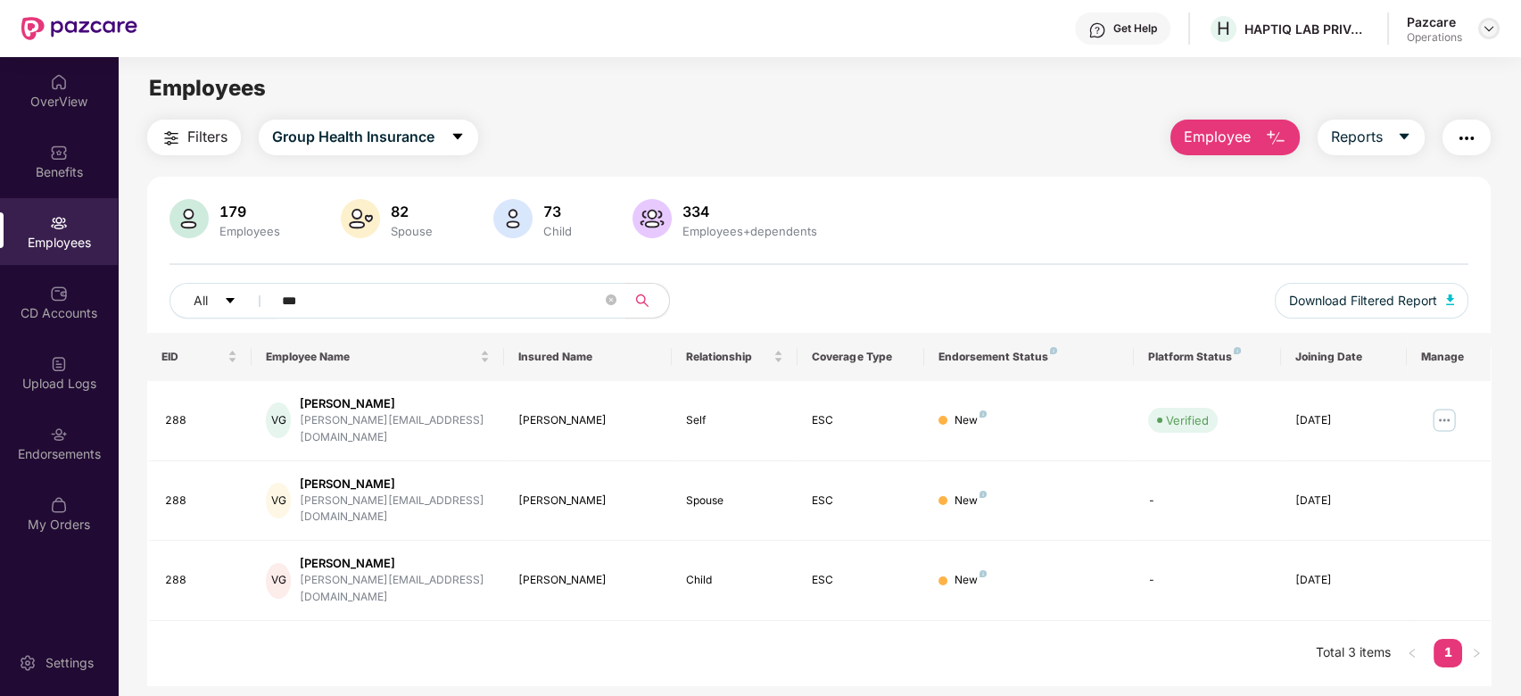
click at [1485, 30] on img at bounding box center [1489, 28] width 14 height 14
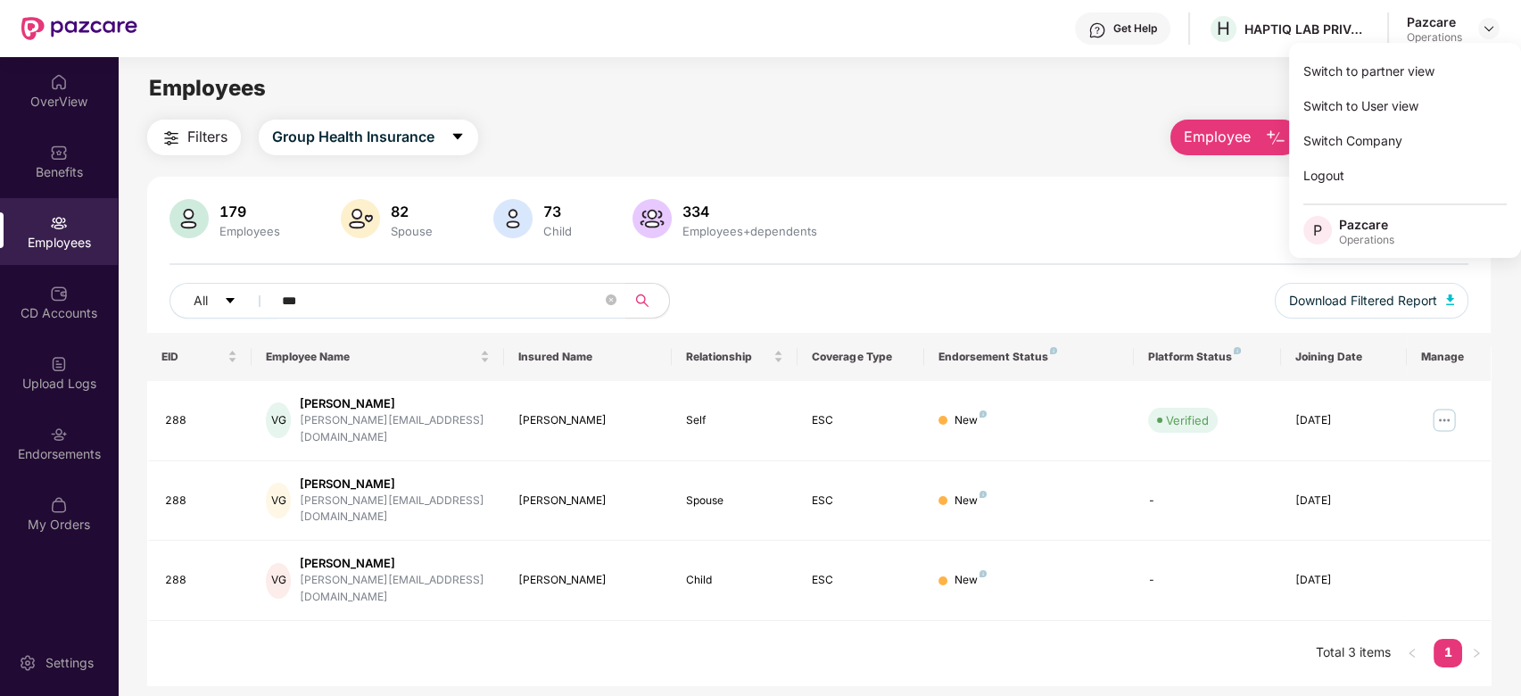
click at [992, 134] on div "Filters Group Health Insurance Employee Reports" at bounding box center [819, 138] width 1344 height 36
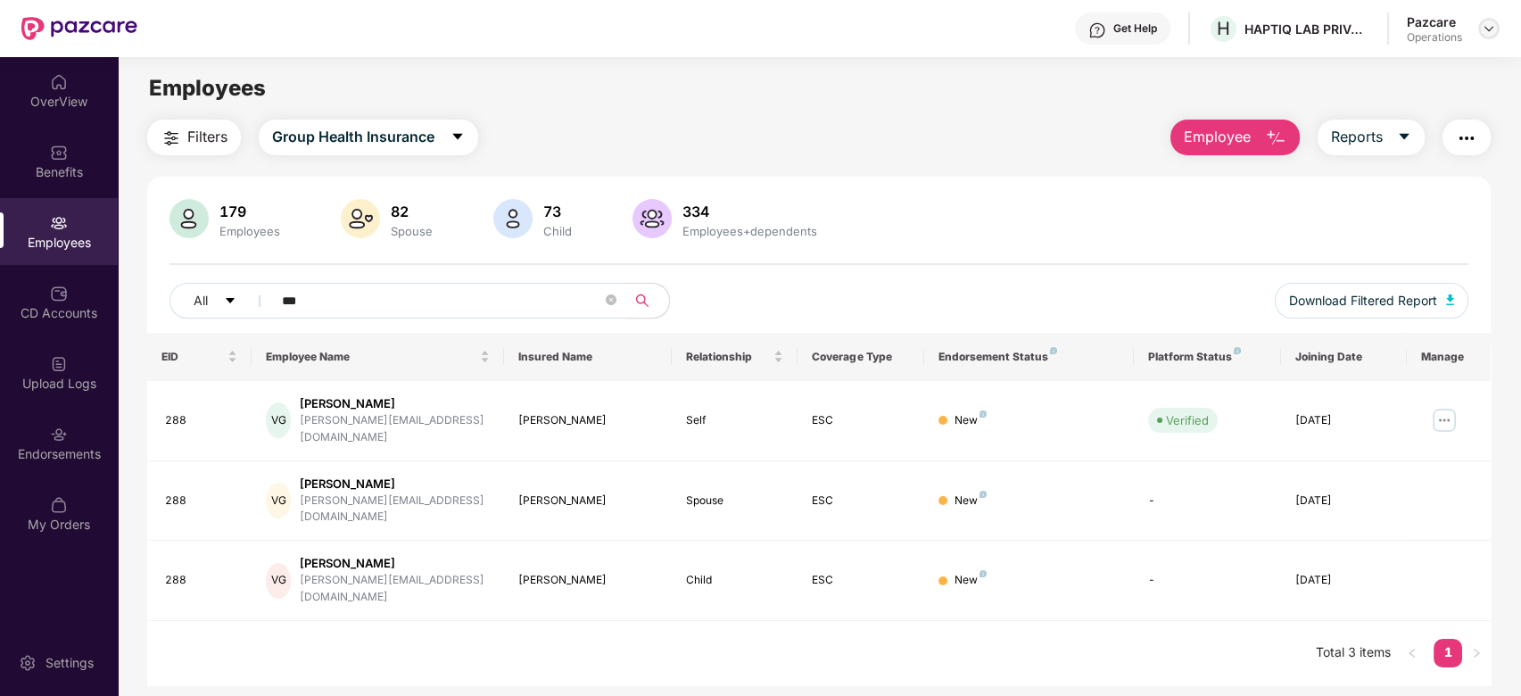
click at [1492, 29] on img at bounding box center [1489, 28] width 14 height 14
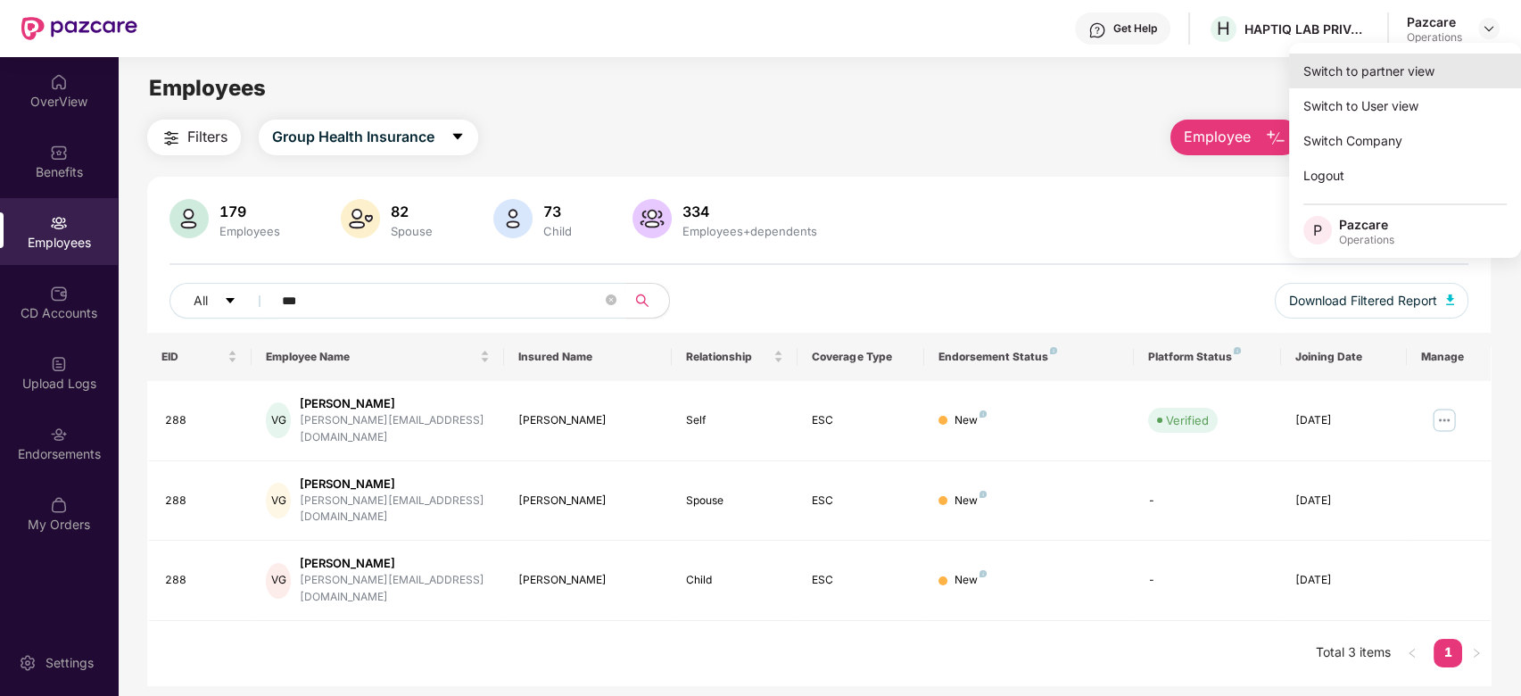
click at [1419, 70] on div "Switch to partner view" at bounding box center [1405, 71] width 232 height 35
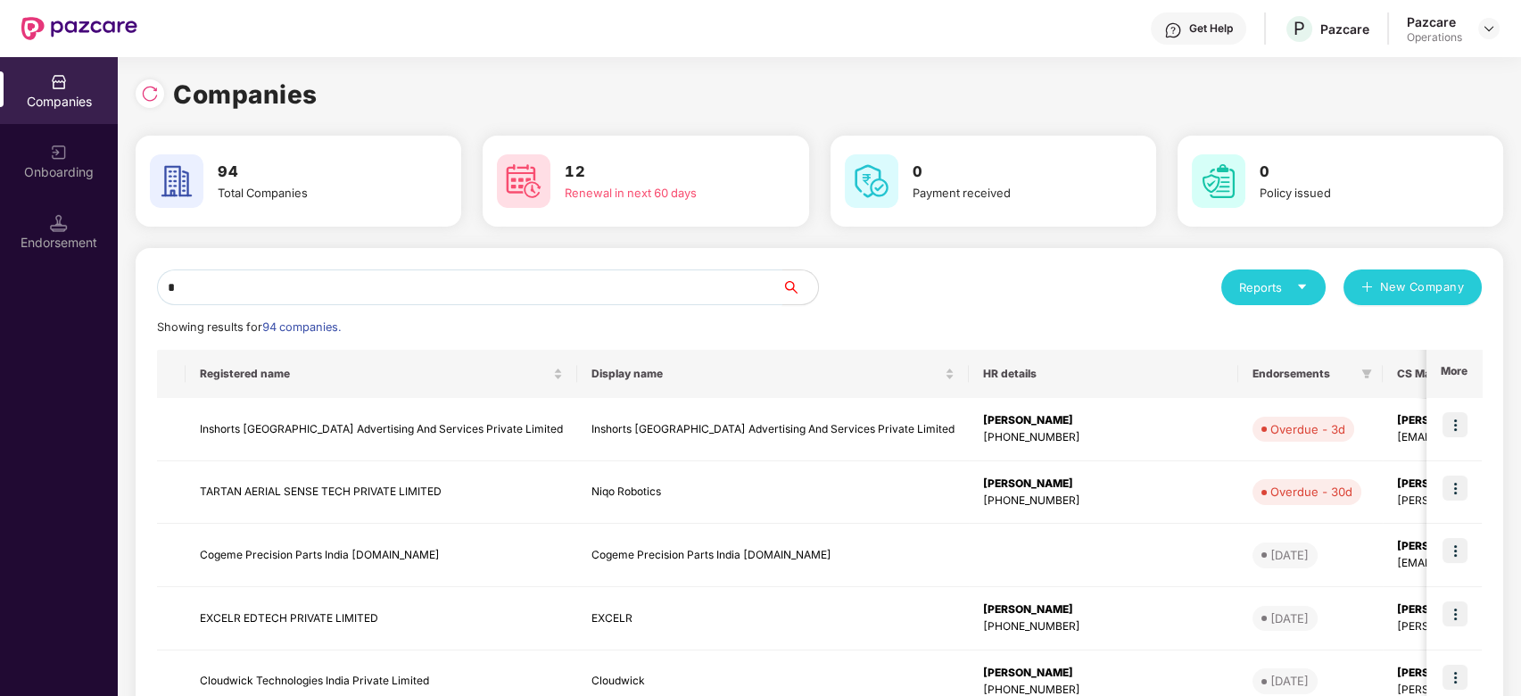
click at [631, 280] on input "*" at bounding box center [469, 287] width 625 height 36
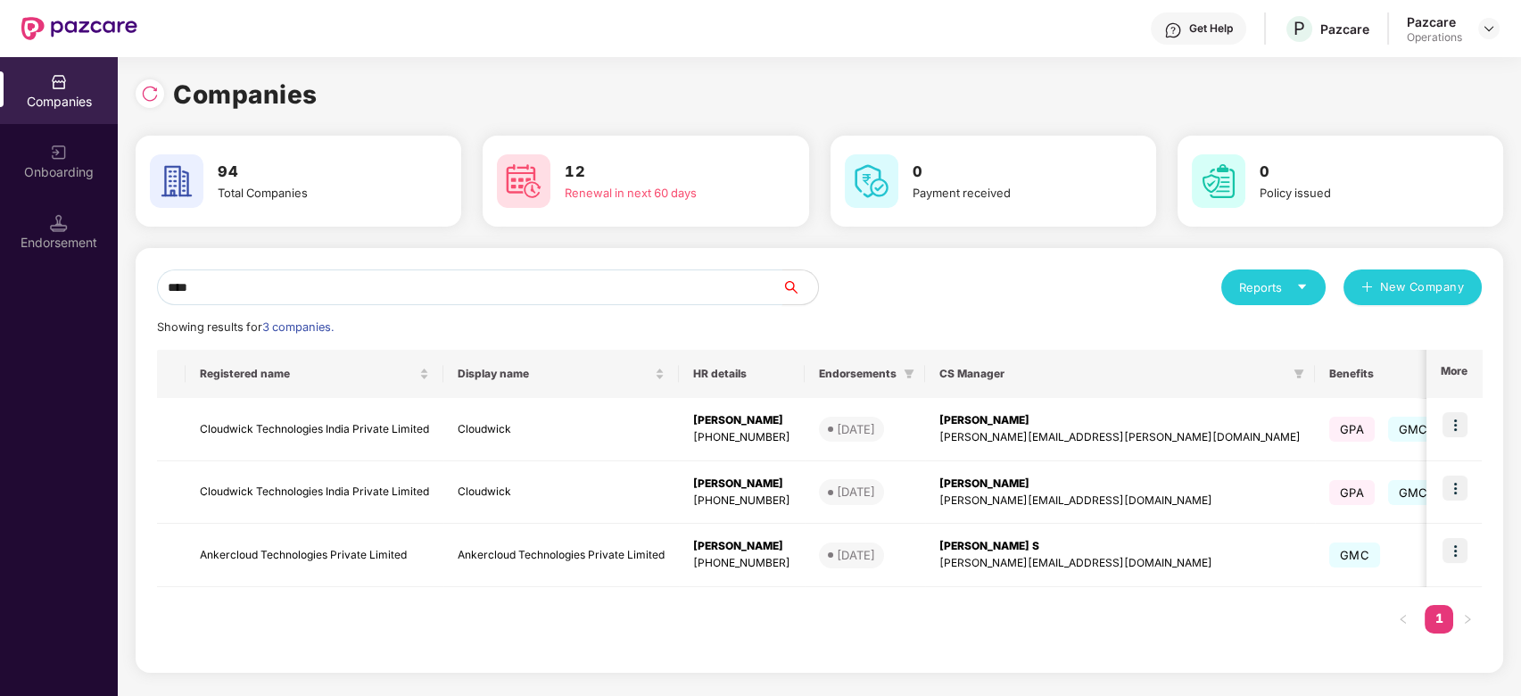
type input "****"
click at [256, 427] on td "Cloudwick Technologies India Private Limited" at bounding box center [315, 429] width 258 height 63
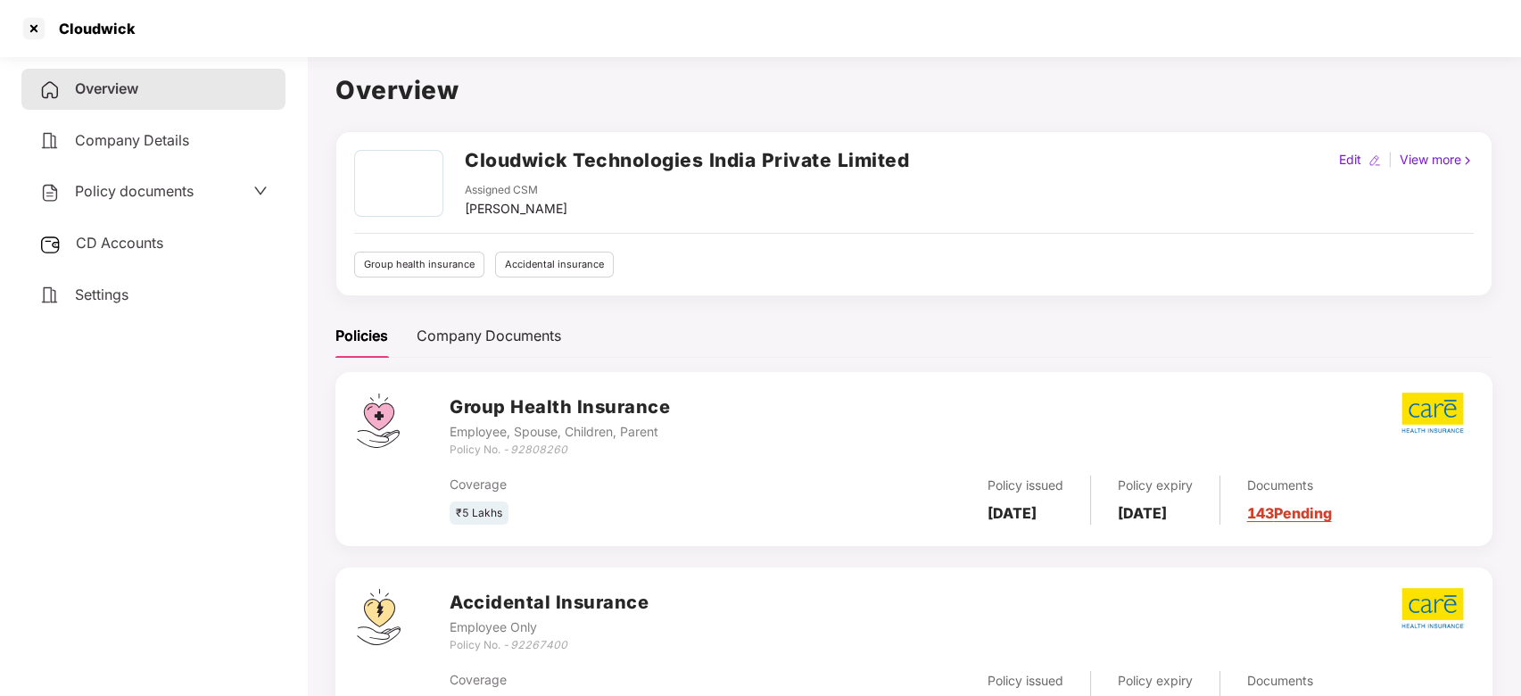
click at [112, 198] on span "Policy documents" at bounding box center [134, 191] width 119 height 18
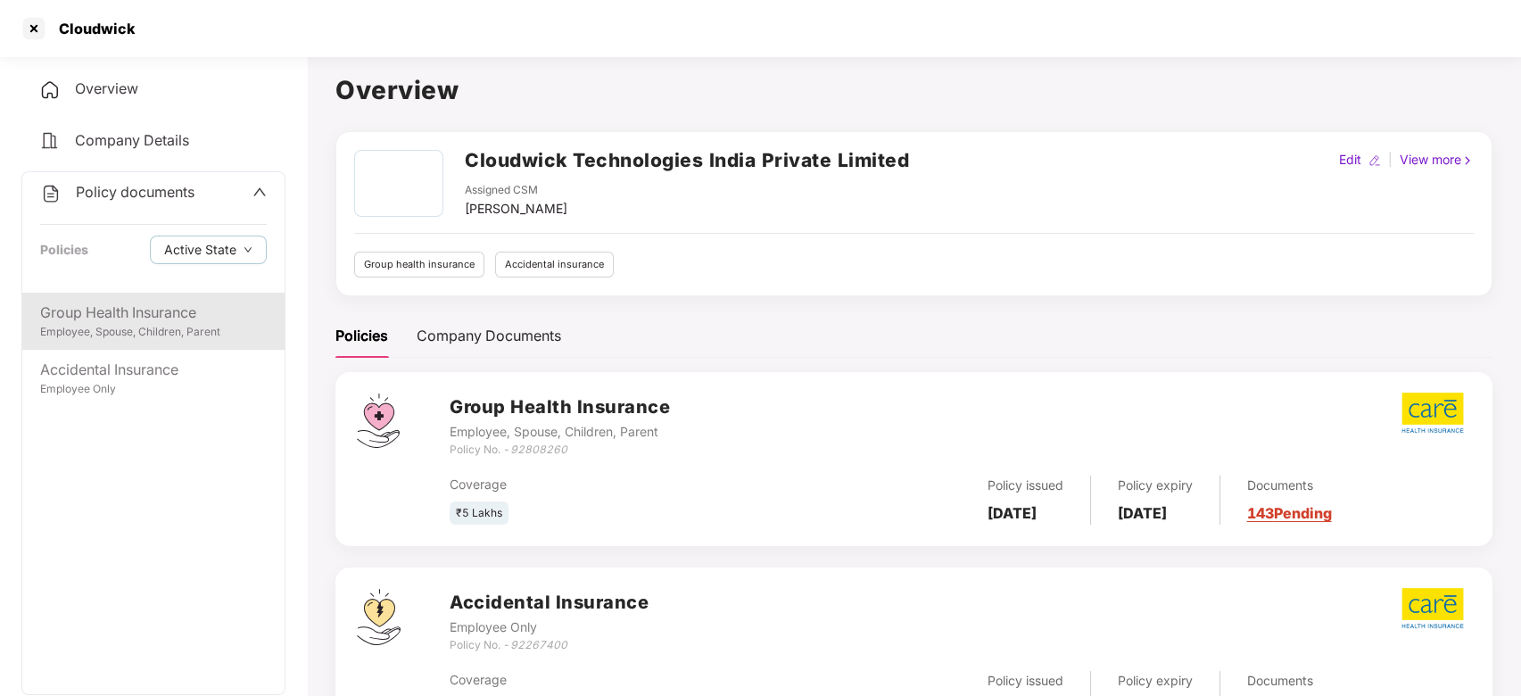
click at [133, 312] on div "Group Health Insurance" at bounding box center [153, 313] width 227 height 22
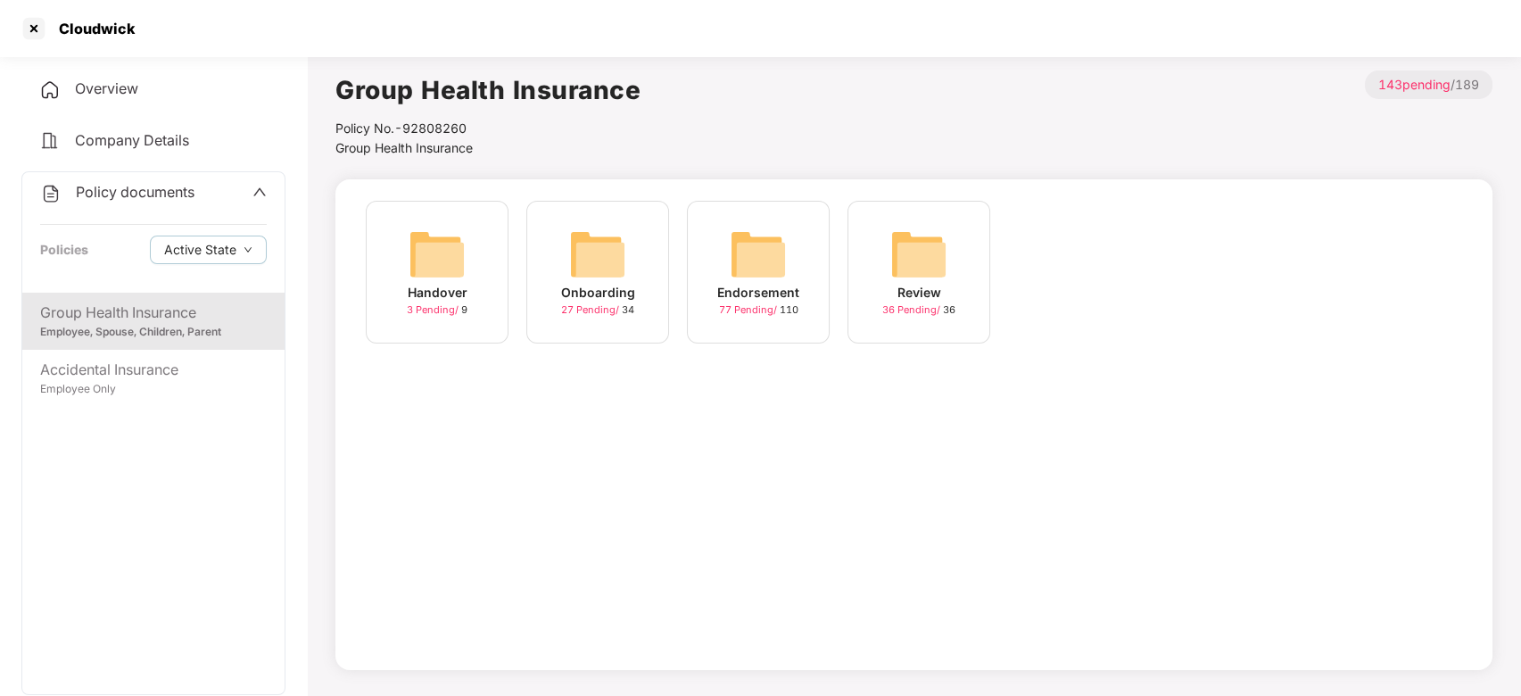
click at [804, 248] on div "Endorsement 77 Pending / 110" at bounding box center [758, 272] width 143 height 143
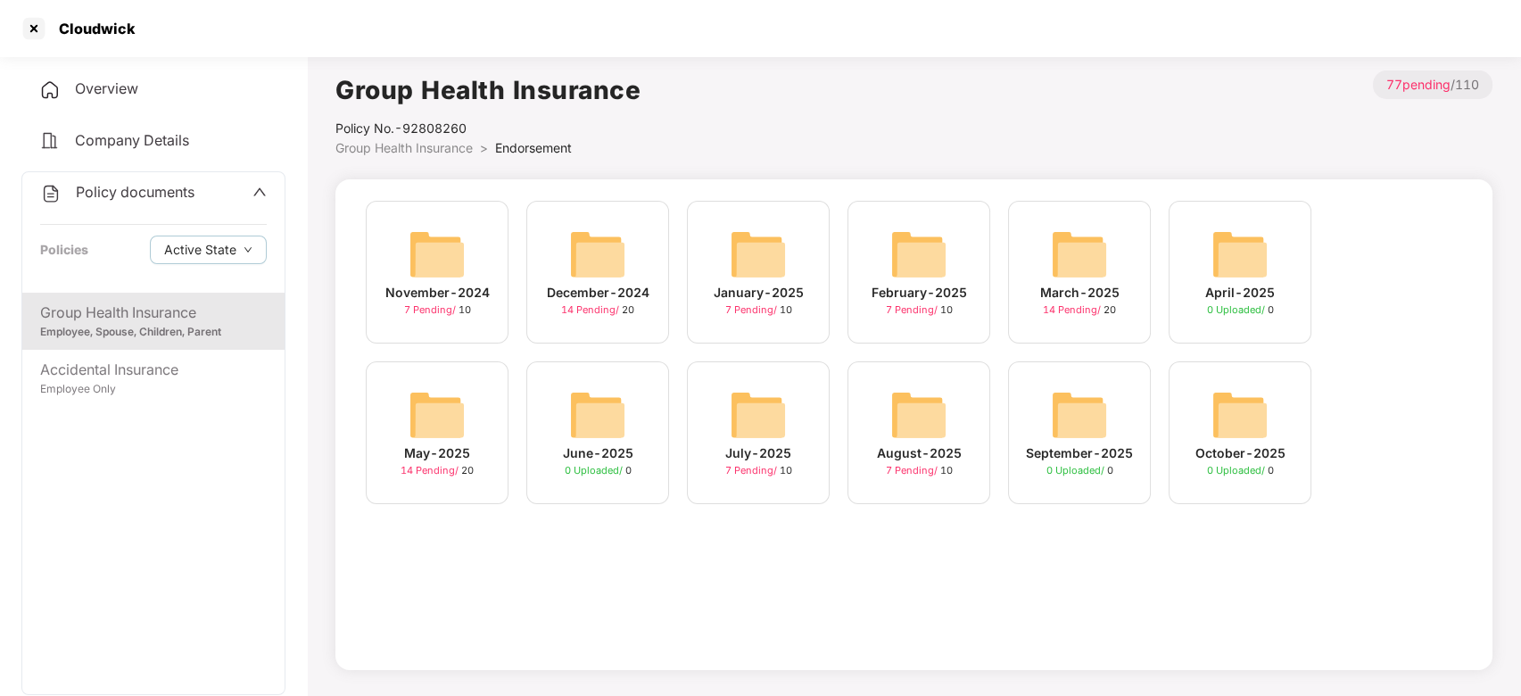
click at [918, 401] on img at bounding box center [918, 414] width 57 height 57
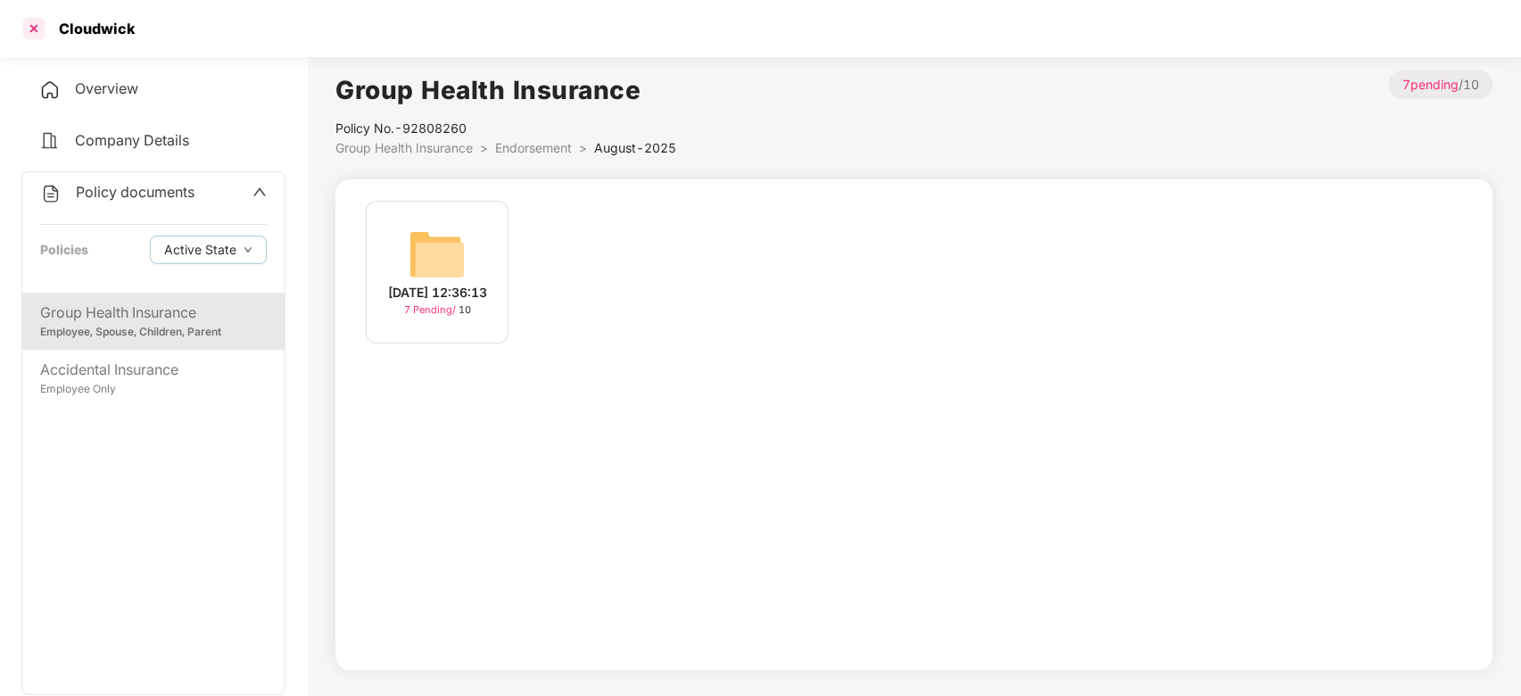
click at [31, 21] on div at bounding box center [34, 28] width 29 height 29
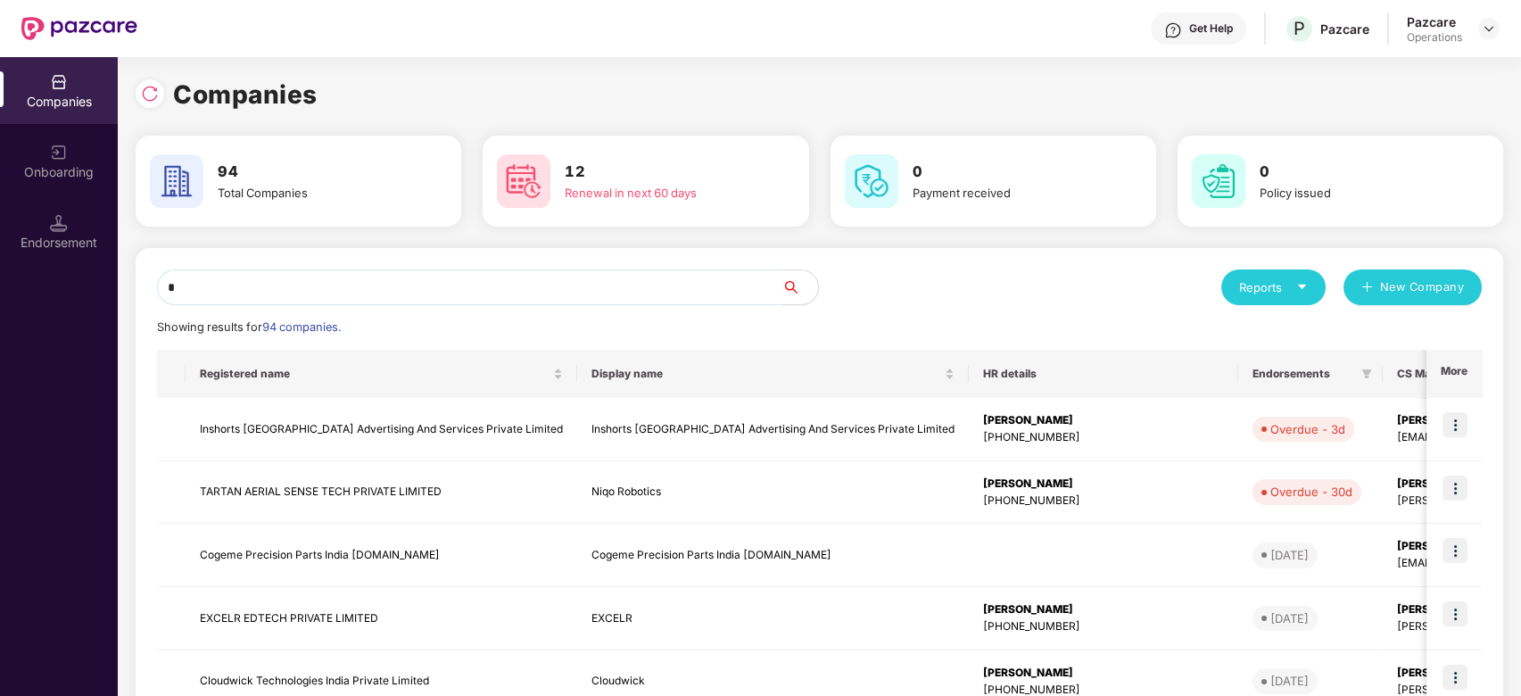
click at [328, 280] on input "*" at bounding box center [469, 287] width 625 height 36
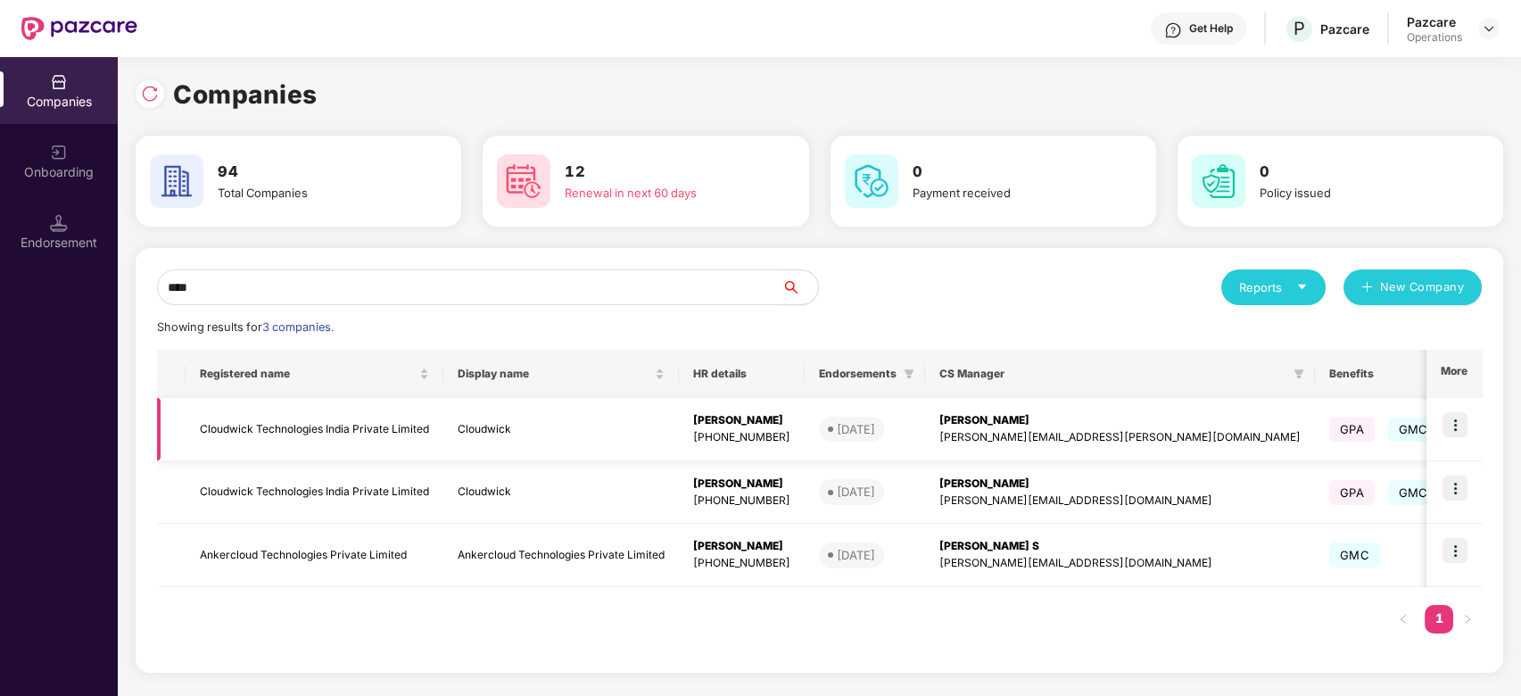
type input "****"
click at [1466, 418] on img at bounding box center [1455, 424] width 25 height 25
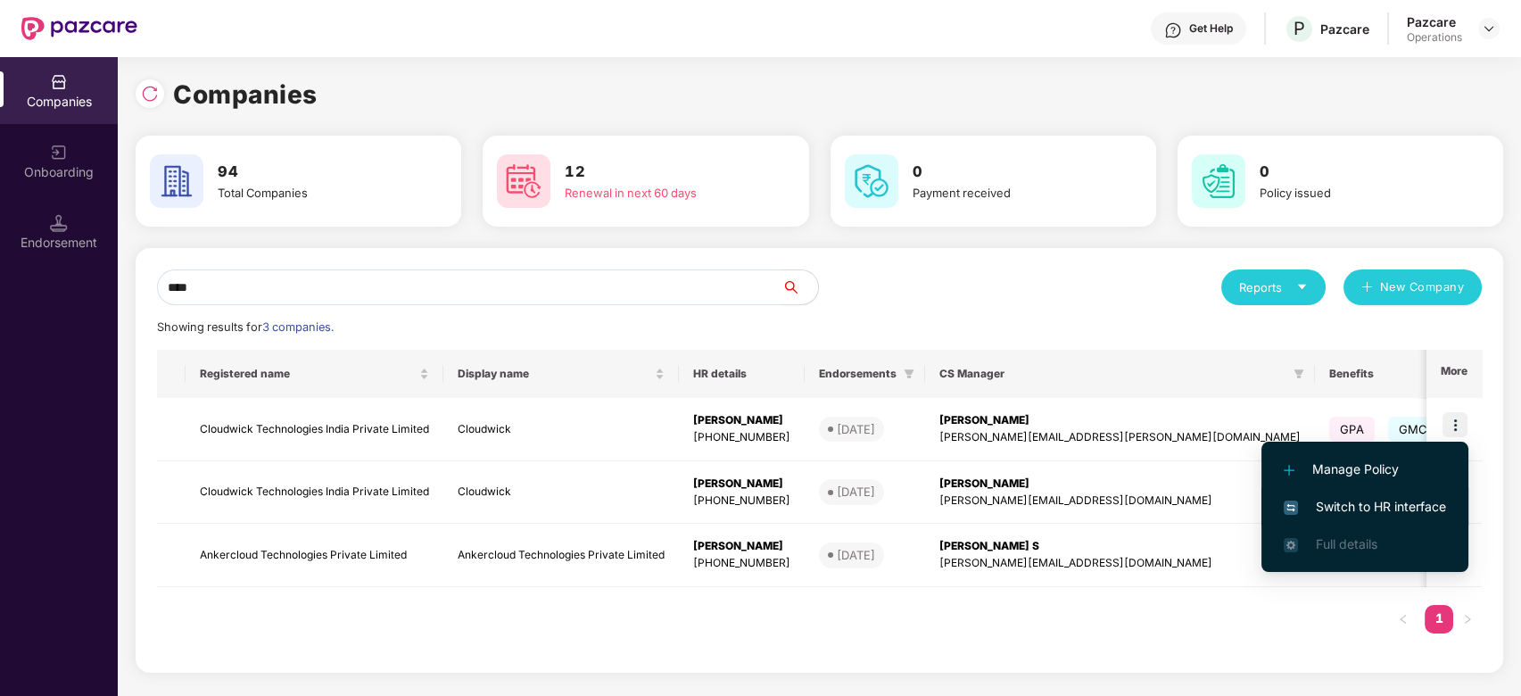
click at [1359, 510] on span "Switch to HR interface" at bounding box center [1365, 507] width 162 height 20
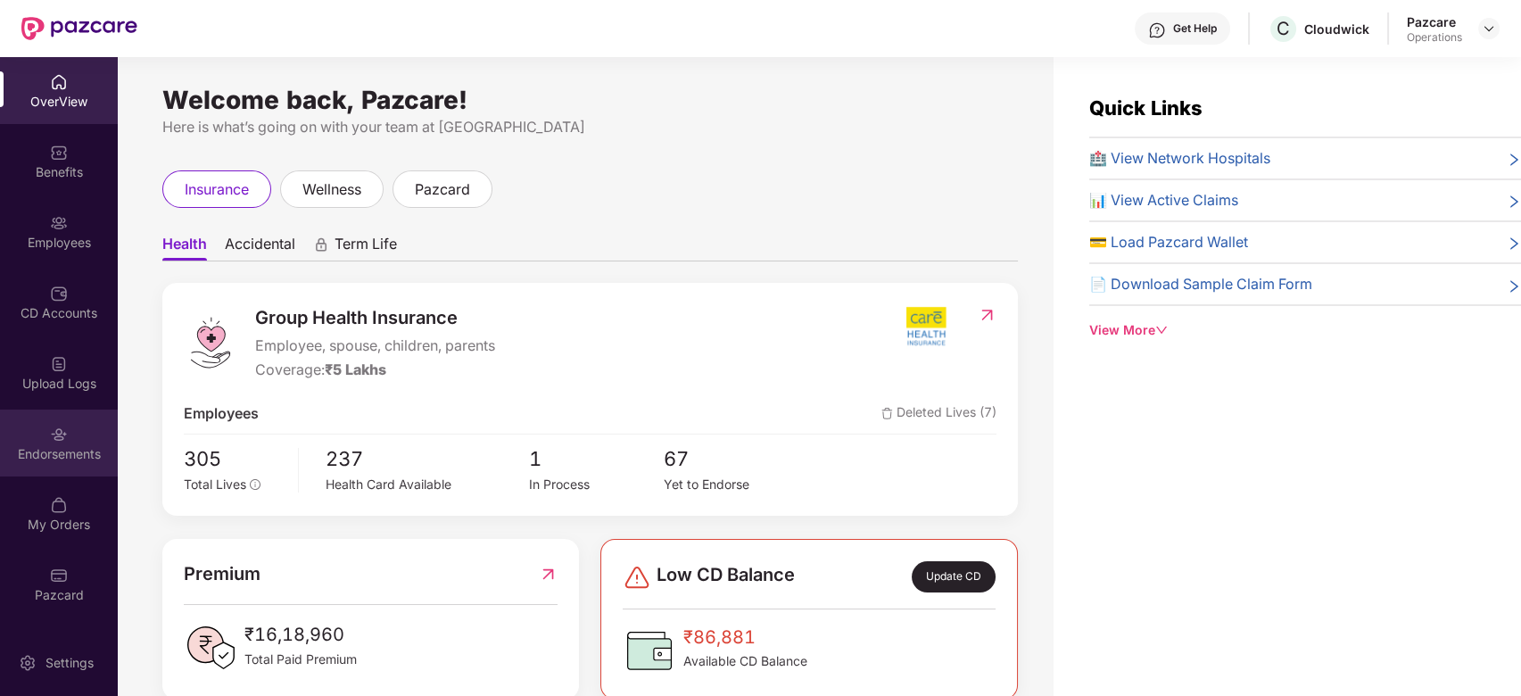
click at [42, 434] on div "Endorsements" at bounding box center [59, 442] width 118 height 67
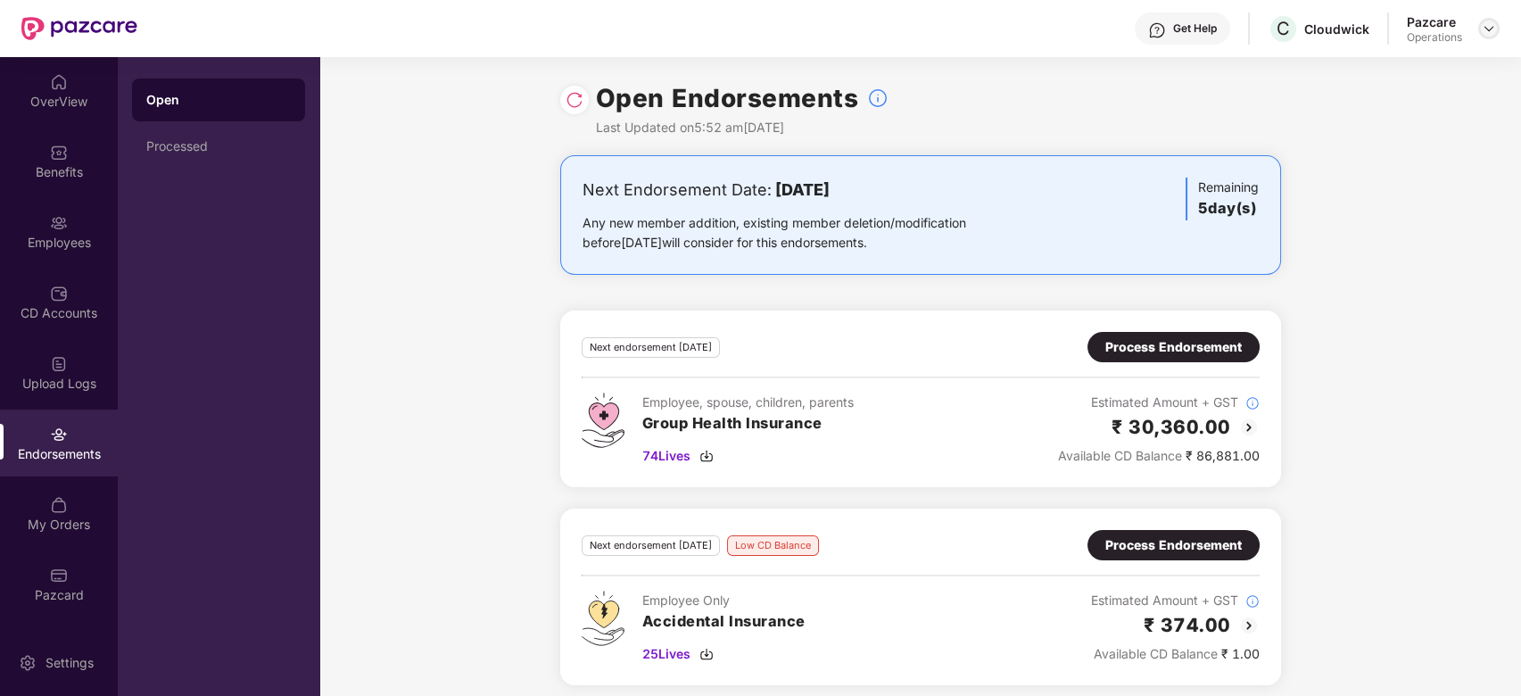
click at [1491, 31] on img at bounding box center [1489, 28] width 14 height 14
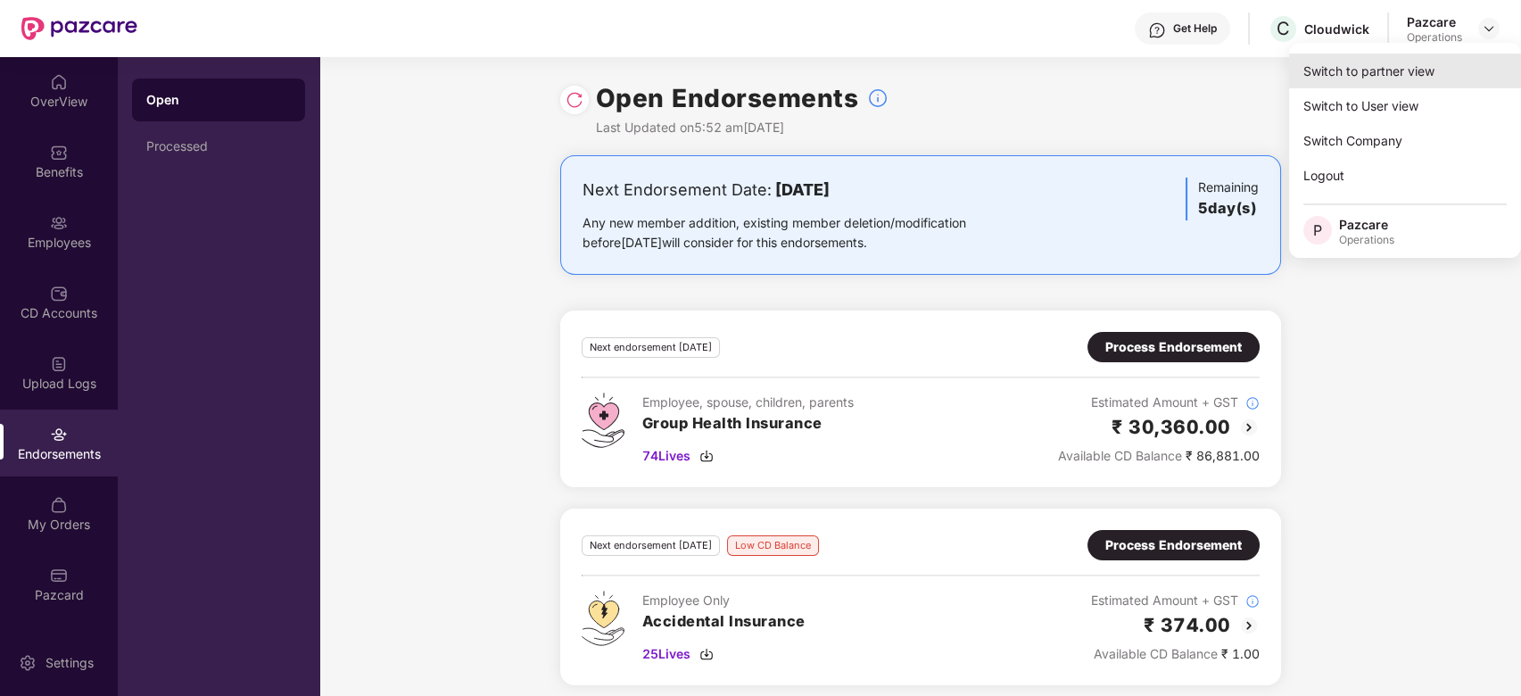
click at [1400, 61] on div "Switch to partner view" at bounding box center [1405, 71] width 232 height 35
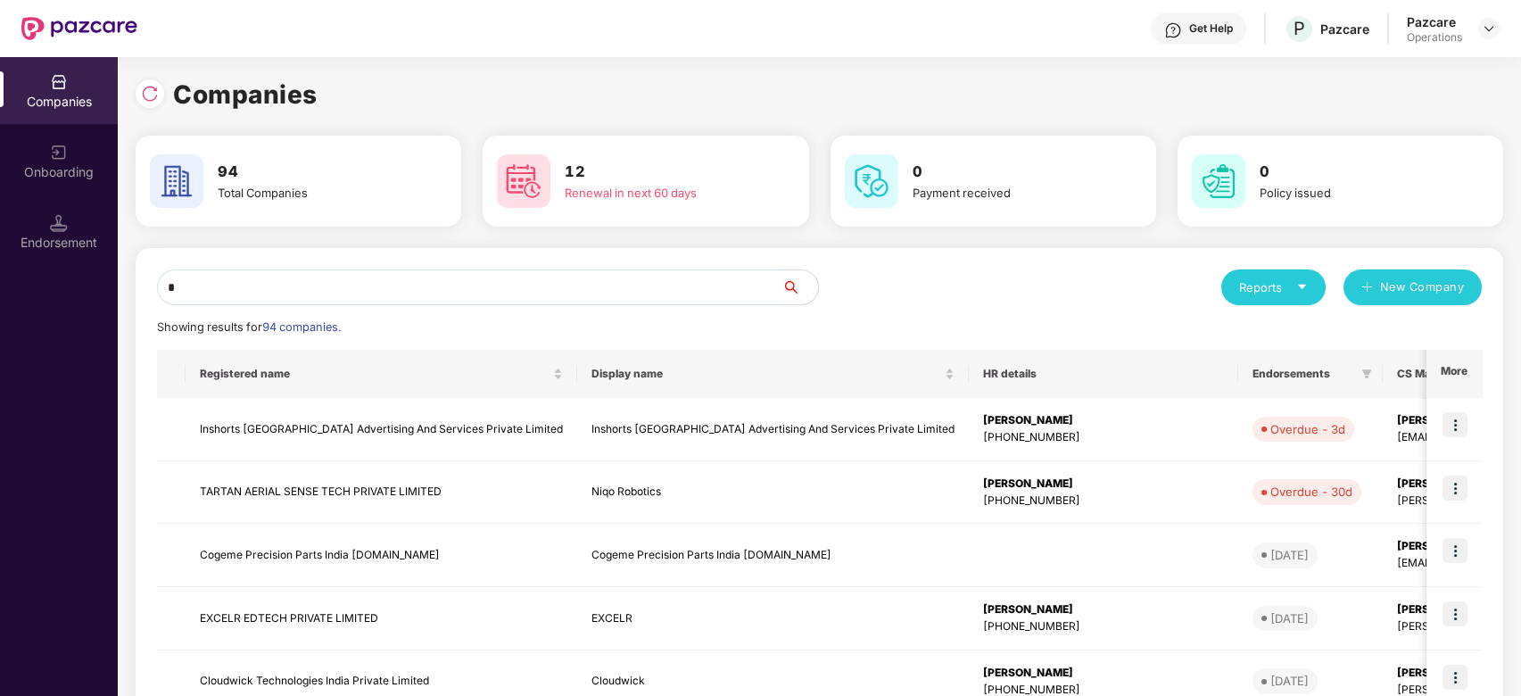
click at [419, 286] on input "*" at bounding box center [469, 287] width 625 height 36
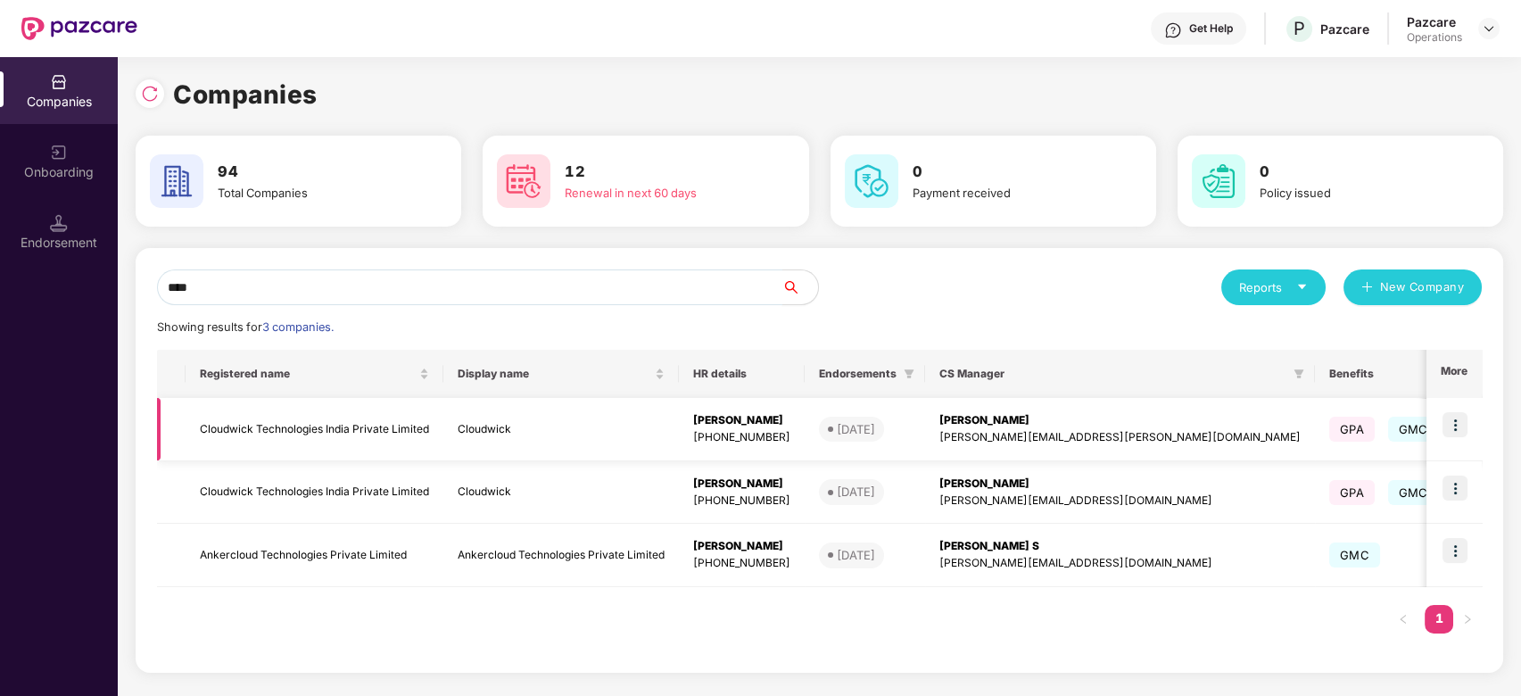
type input "****"
click at [345, 422] on td "Cloudwick Technologies India Private Limited" at bounding box center [315, 429] width 258 height 63
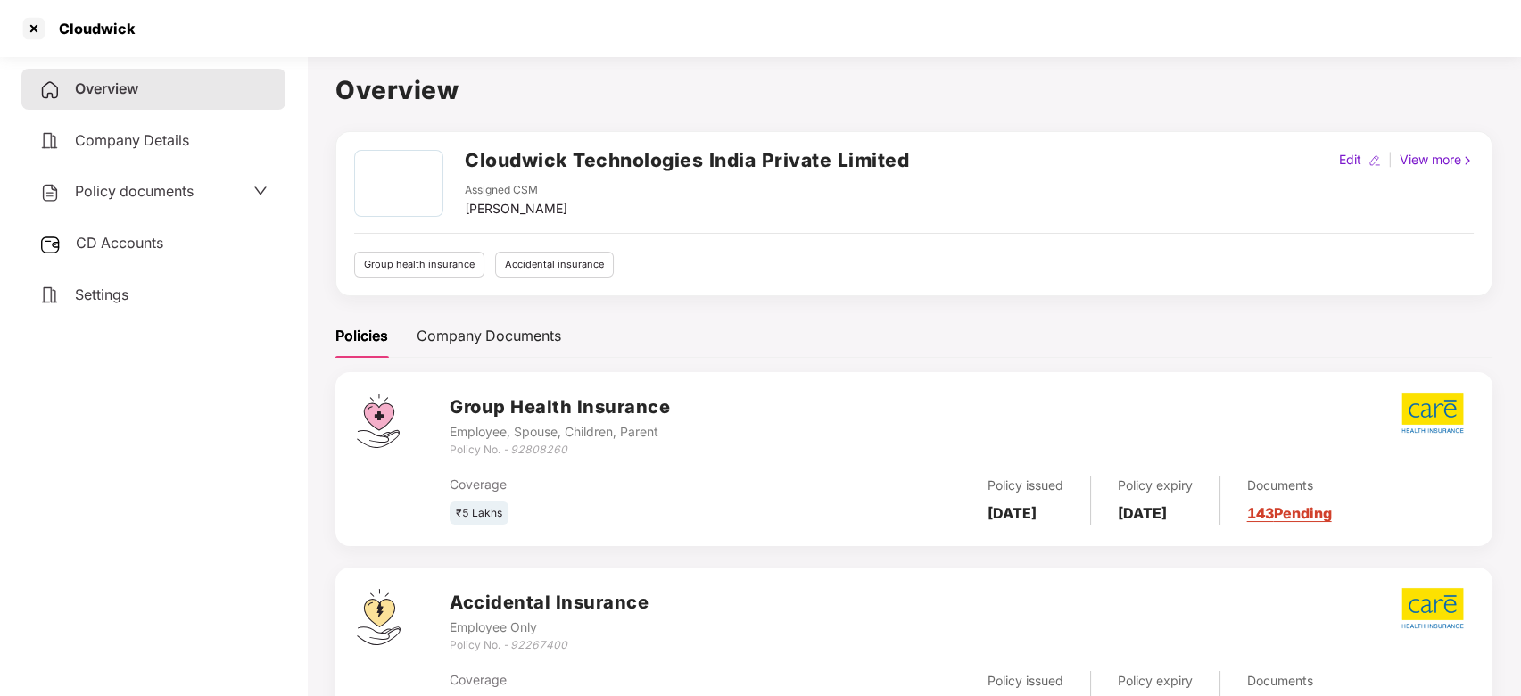
click at [79, 242] on span "CD Accounts" at bounding box center [119, 243] width 87 height 18
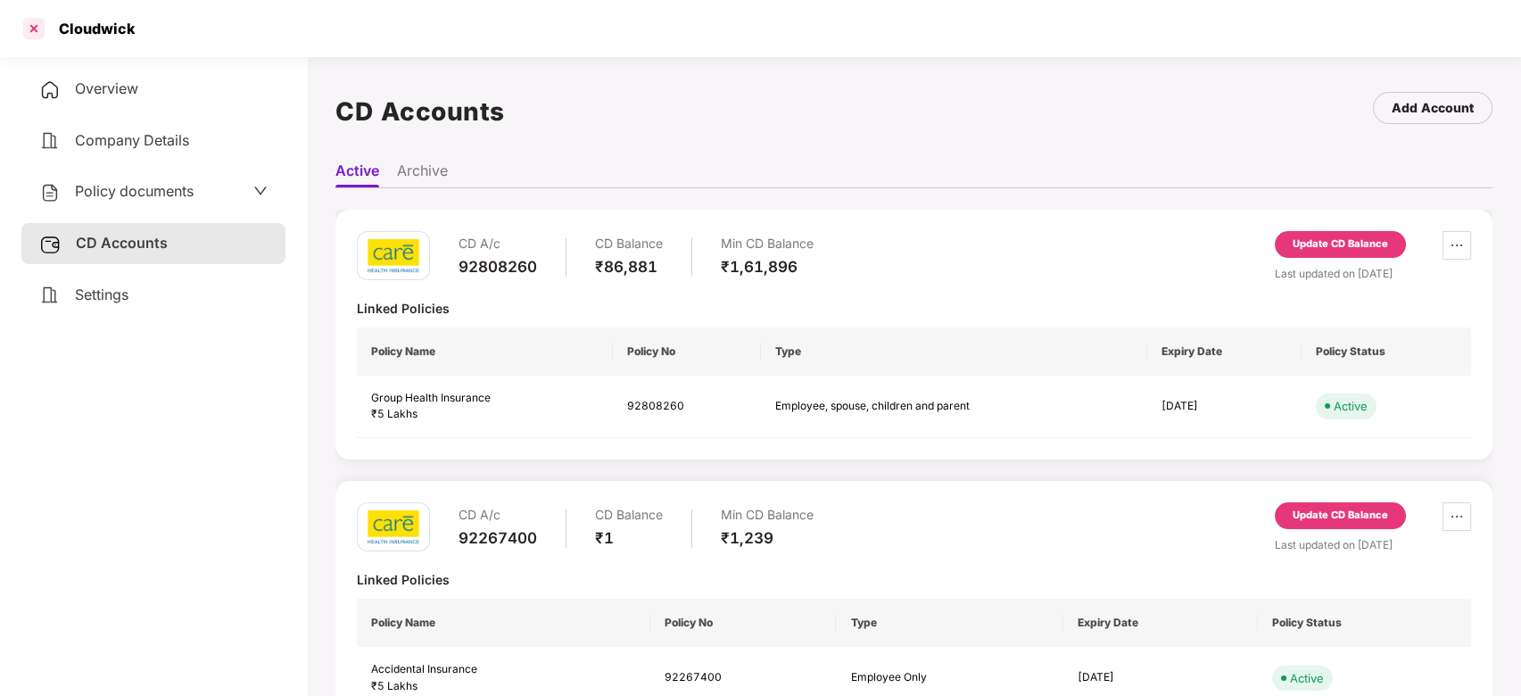
click at [28, 29] on div at bounding box center [34, 28] width 29 height 29
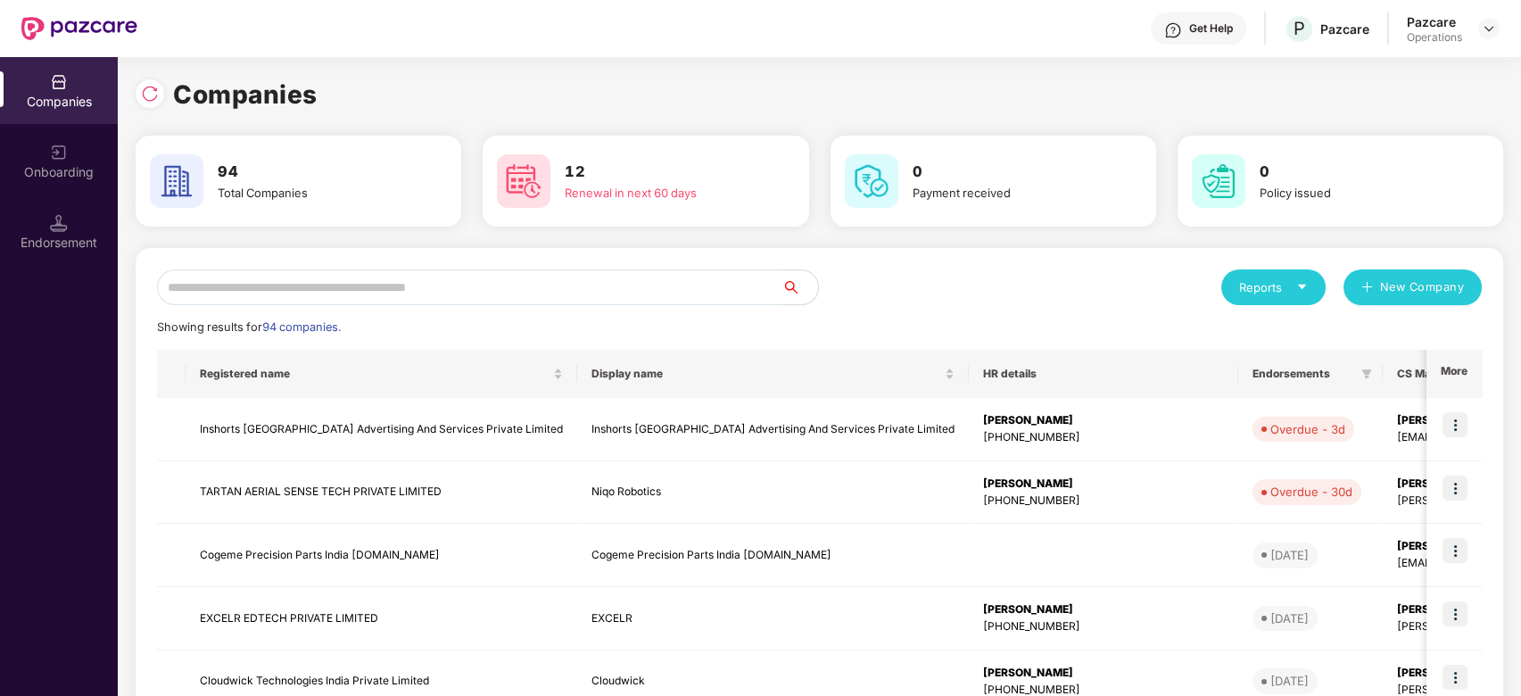
click at [572, 283] on input "text" at bounding box center [469, 287] width 625 height 36
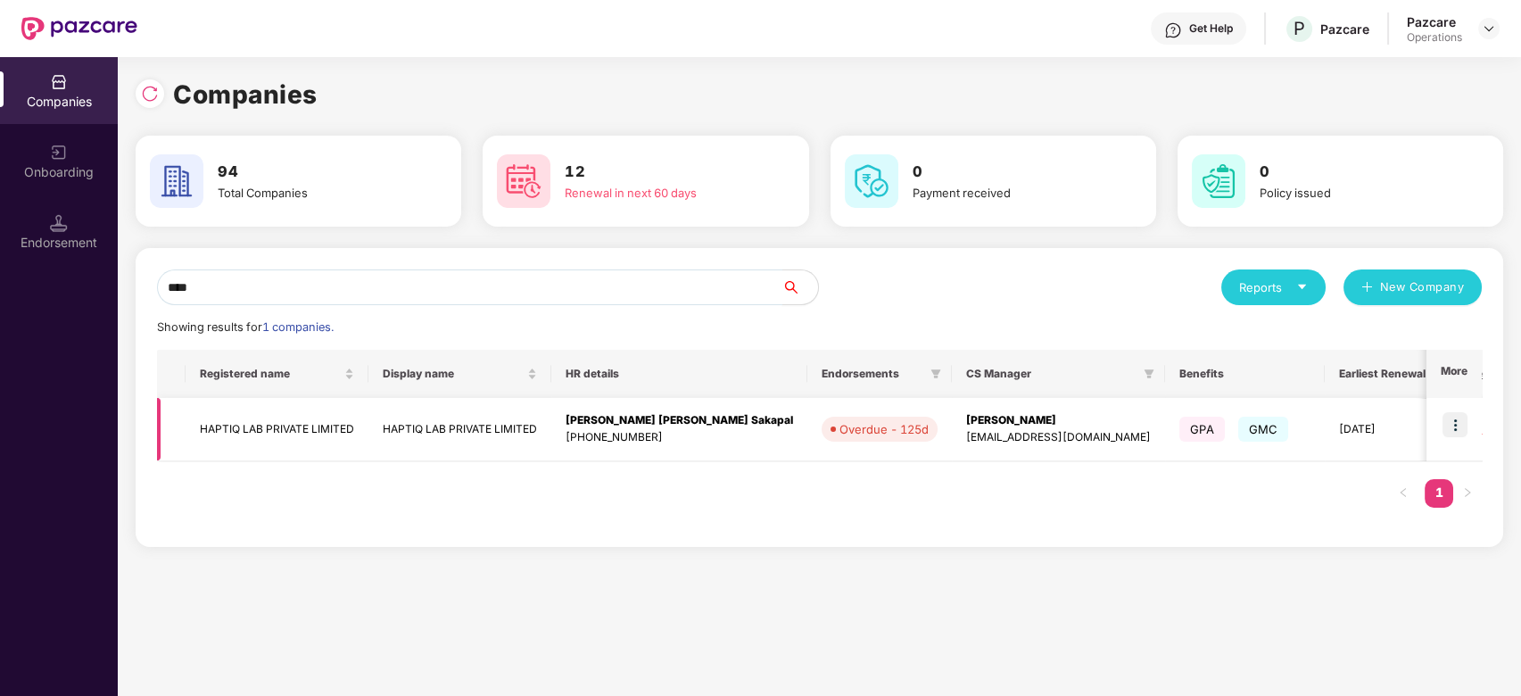
type input "****"
click at [1449, 422] on img at bounding box center [1455, 424] width 25 height 25
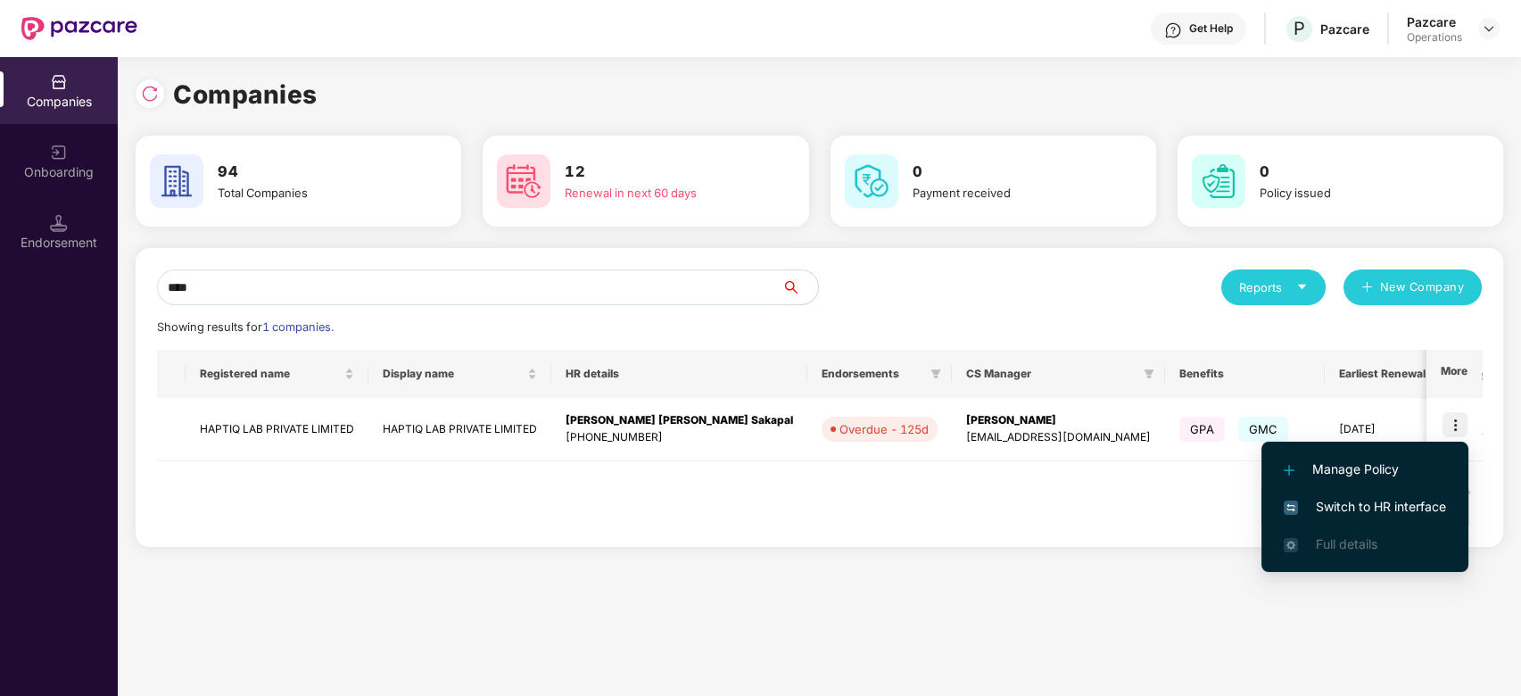
click at [1360, 503] on span "Switch to HR interface" at bounding box center [1365, 507] width 162 height 20
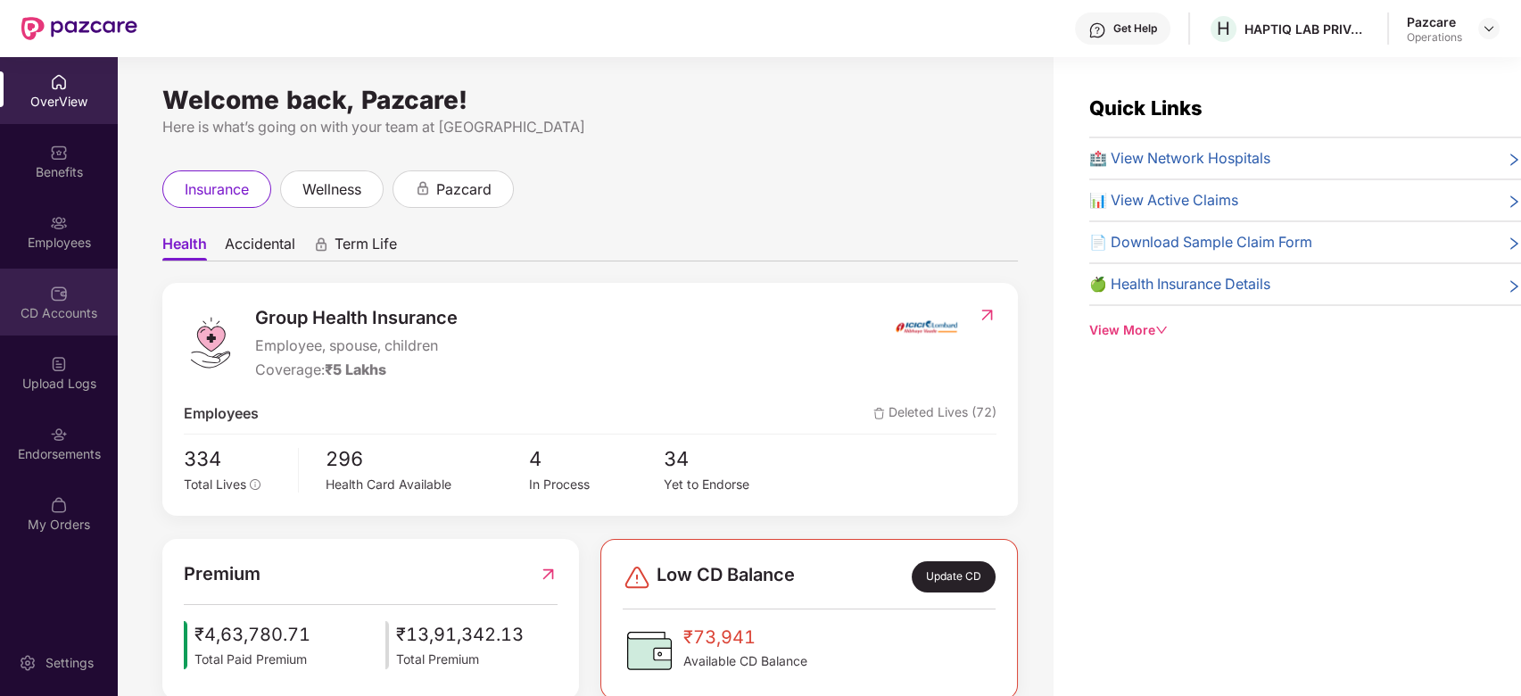
scroll to position [57, 0]
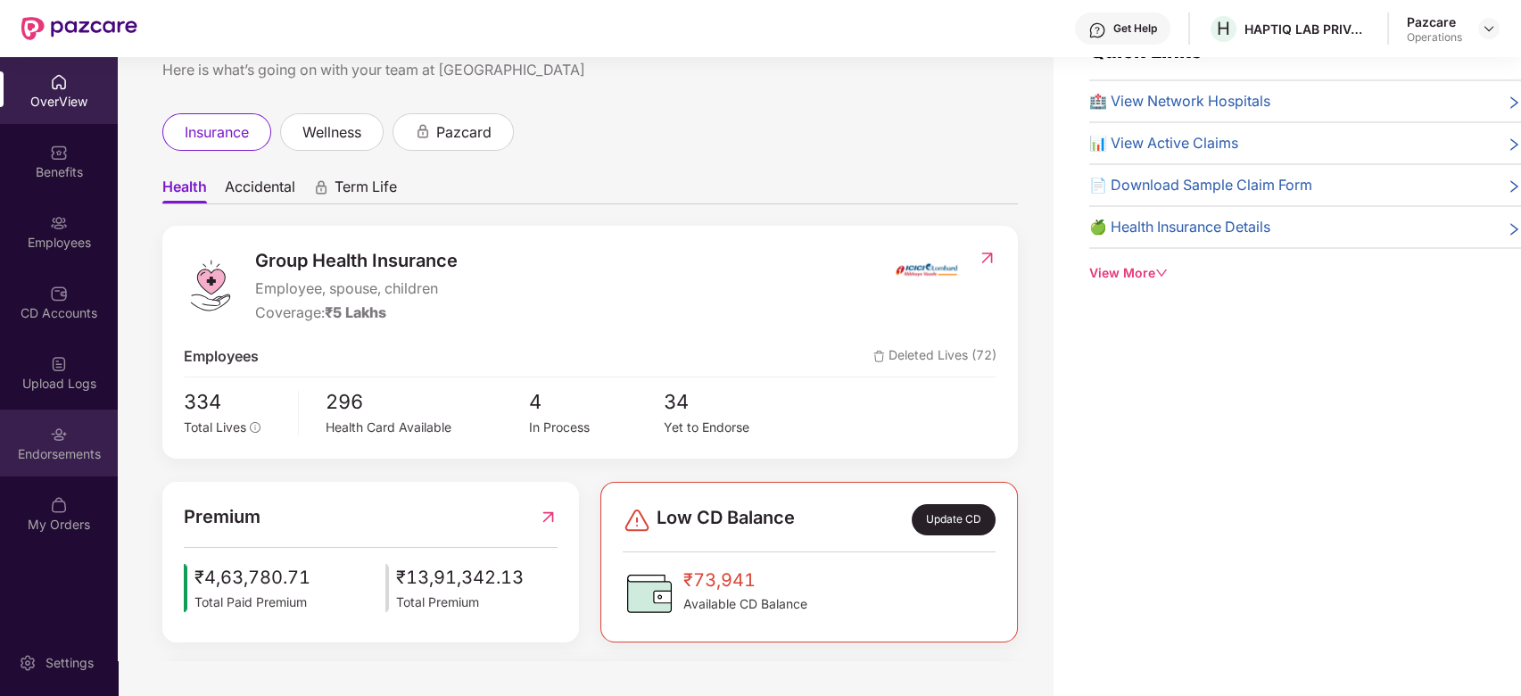
click at [57, 453] on div "Endorsements" at bounding box center [59, 454] width 118 height 18
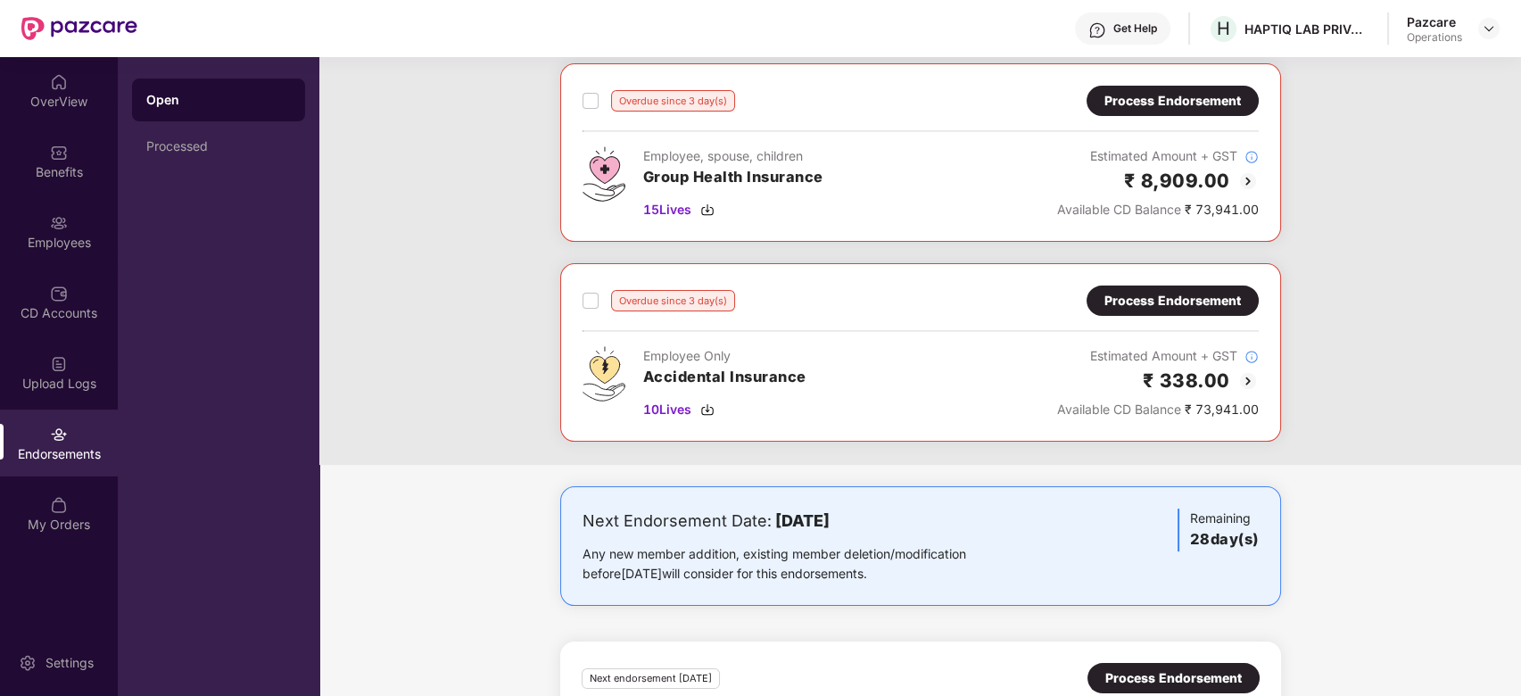
scroll to position [0, 0]
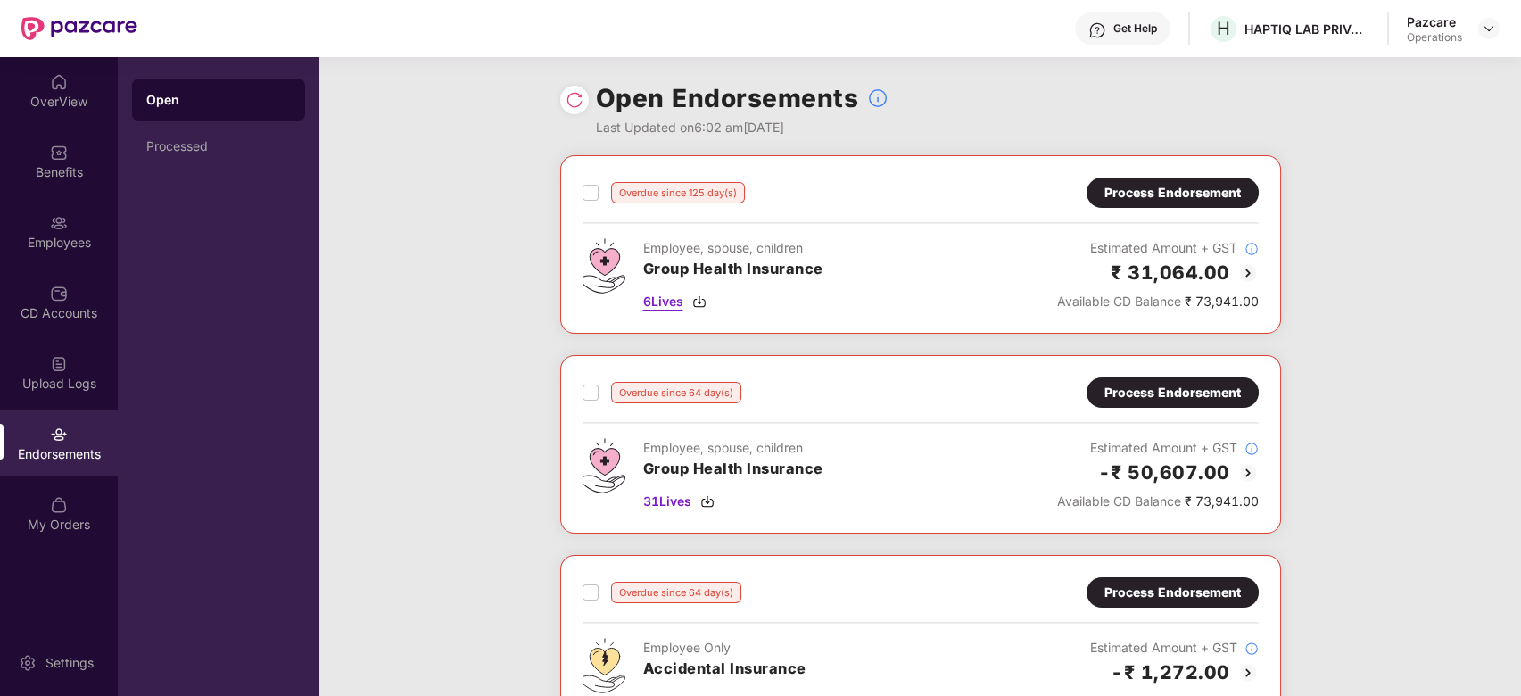
click at [667, 304] on span "6 Lives" at bounding box center [663, 302] width 40 height 20
click at [666, 500] on span "31 Lives" at bounding box center [667, 502] width 48 height 20
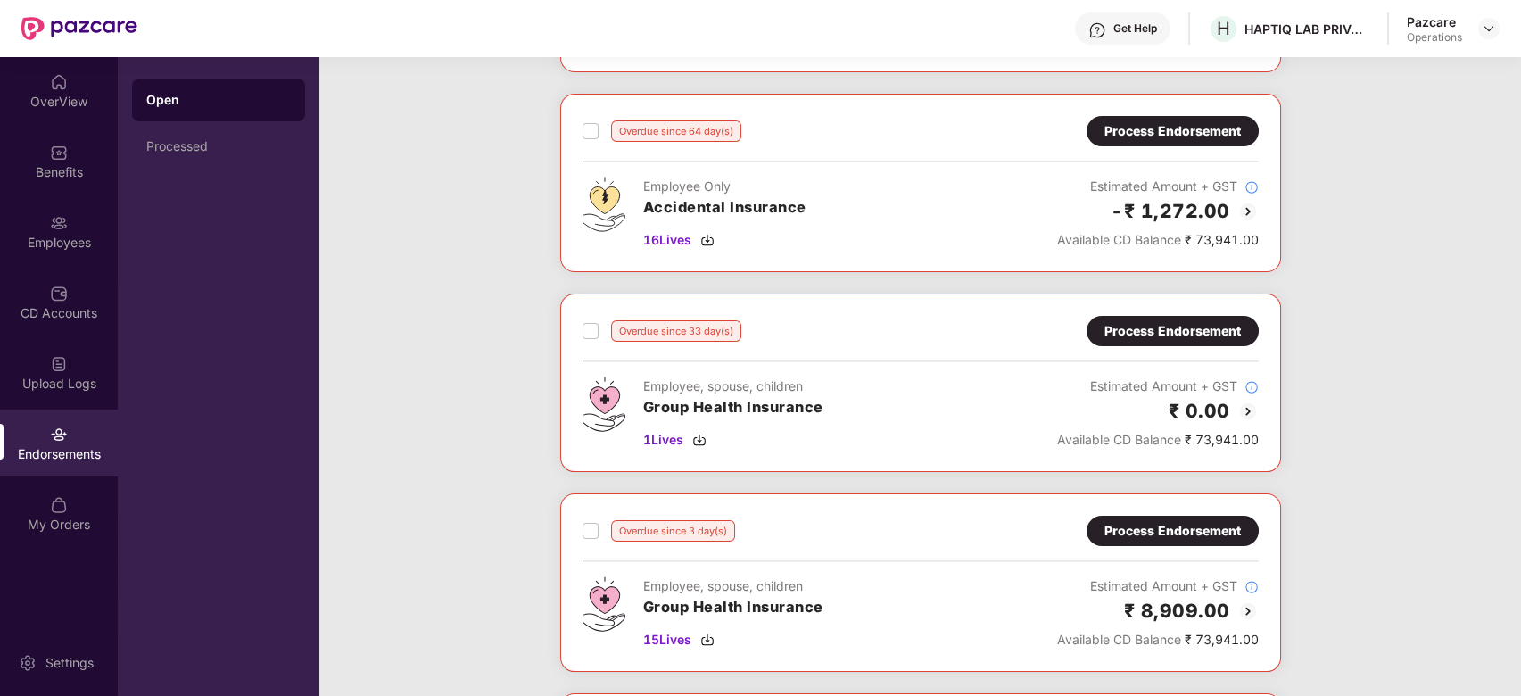
scroll to position [475, 0]
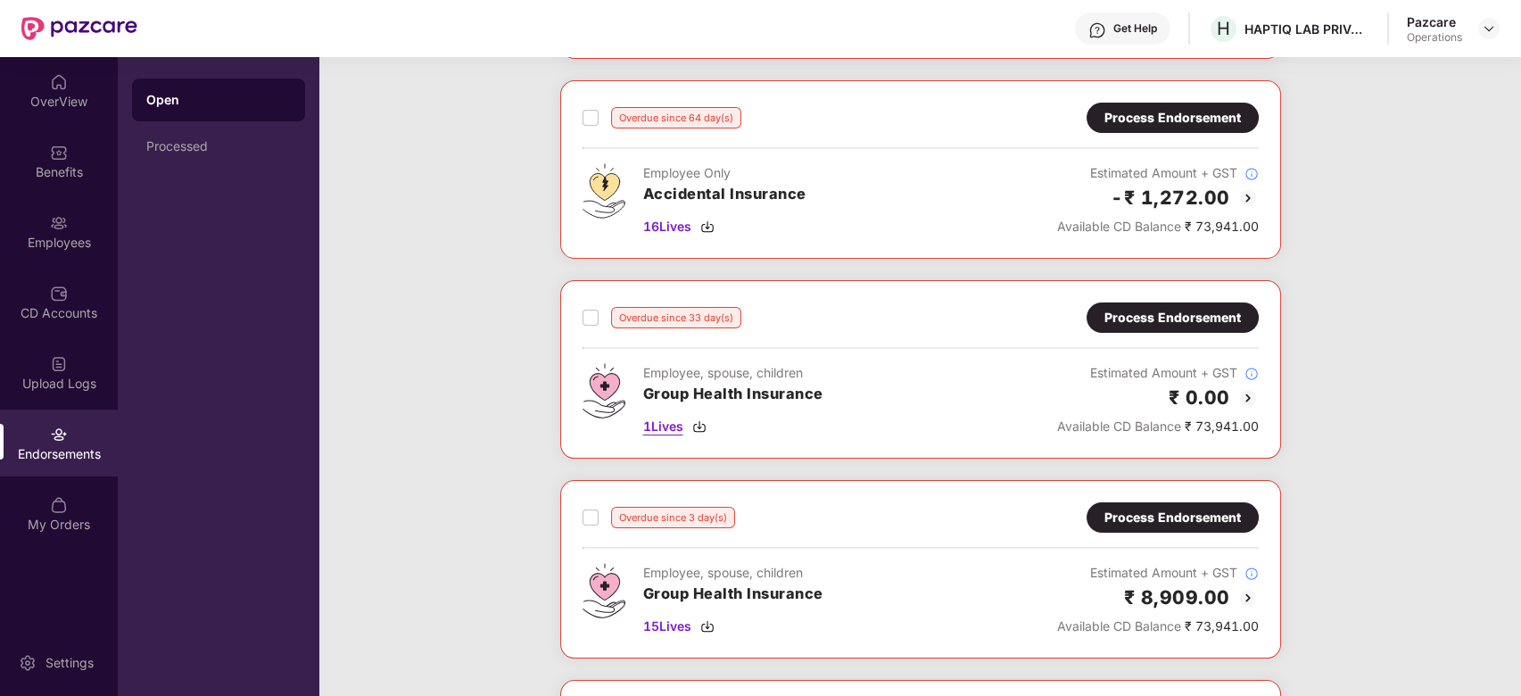
click at [666, 423] on span "1 Lives" at bounding box center [663, 427] width 40 height 20
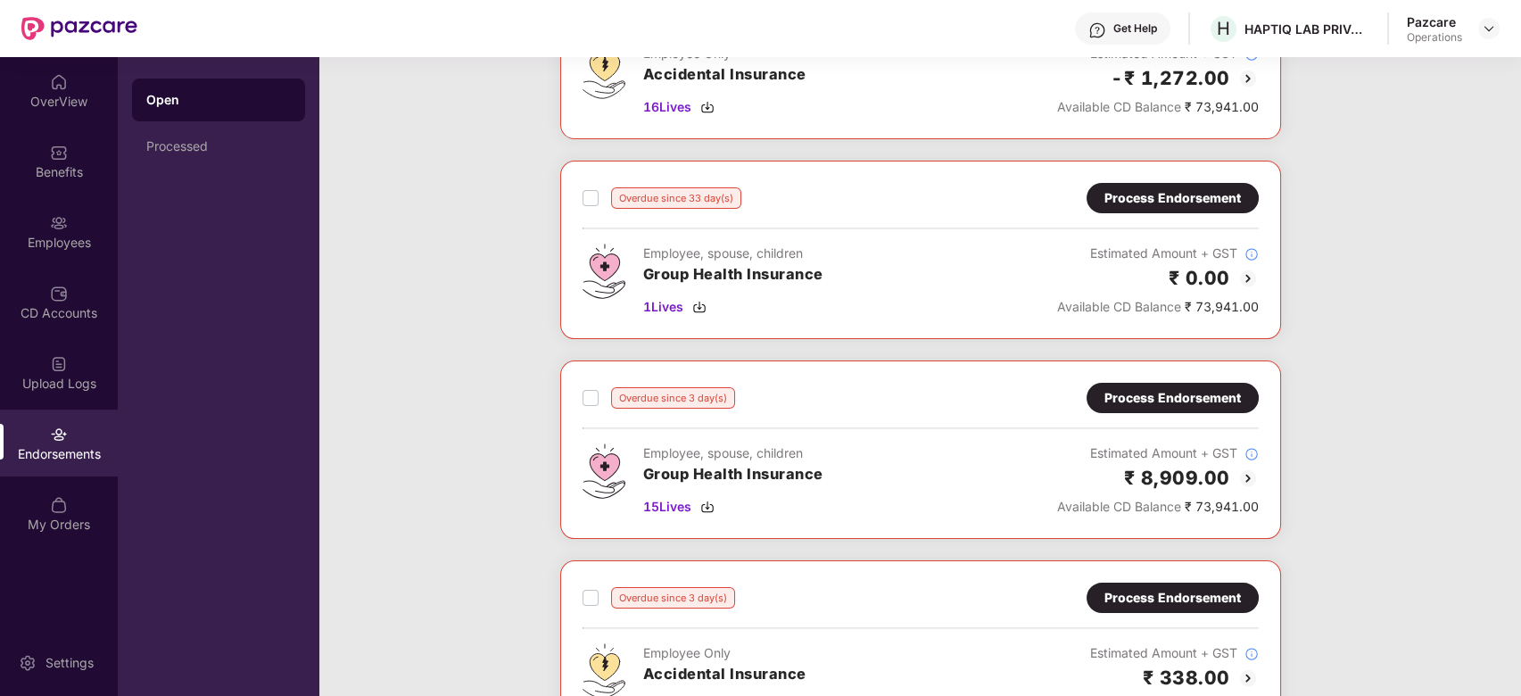
scroll to position [593, 0]
